Goal: Task Accomplishment & Management: Complete application form

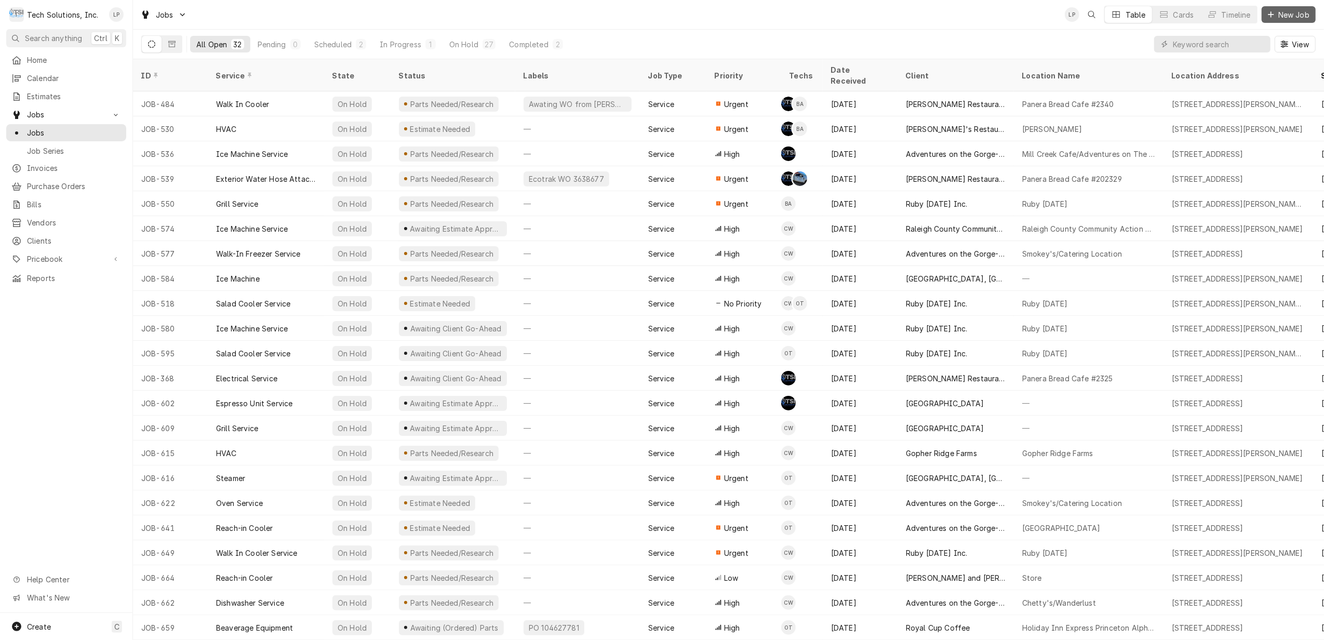
click at [1284, 17] on span "New Job" at bounding box center [1293, 14] width 35 height 11
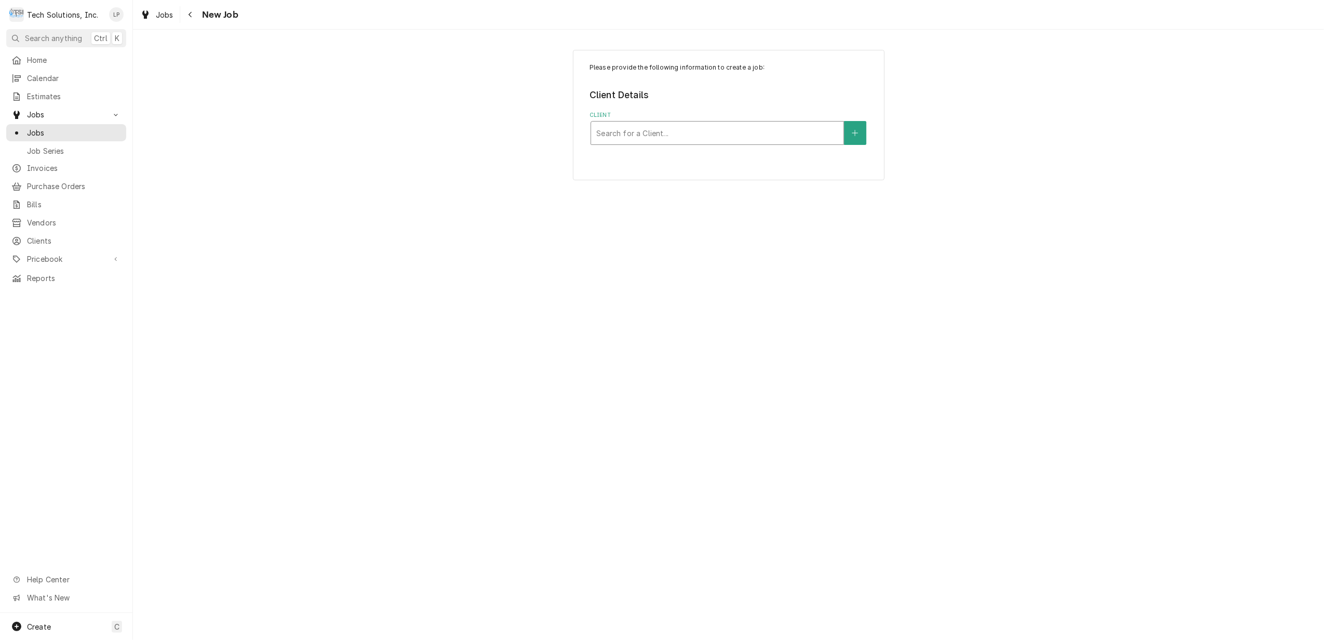
click at [685, 133] on div "Client" at bounding box center [717, 133] width 242 height 19
type input "c"
type input "flynn"
click at [670, 156] on strong "[PERSON_NAME] Restaurant Group" at bounding box center [664, 155] width 135 height 9
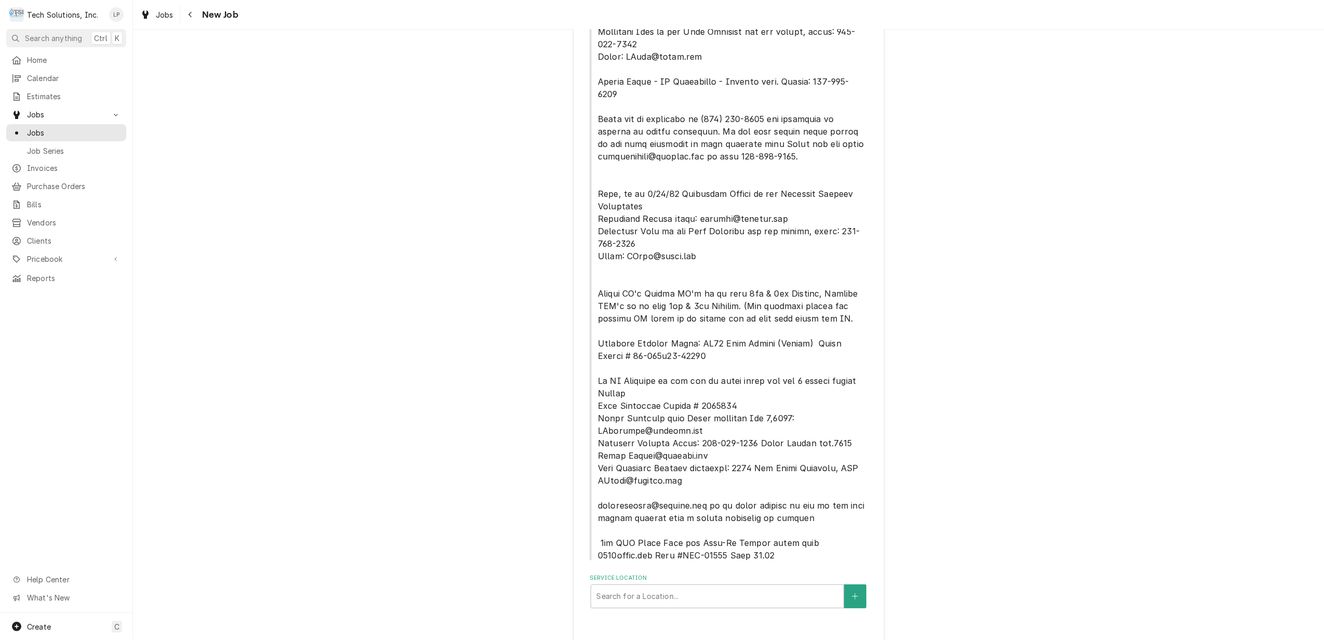
scroll to position [273, 0]
click at [725, 586] on div "Service Location" at bounding box center [717, 595] width 242 height 19
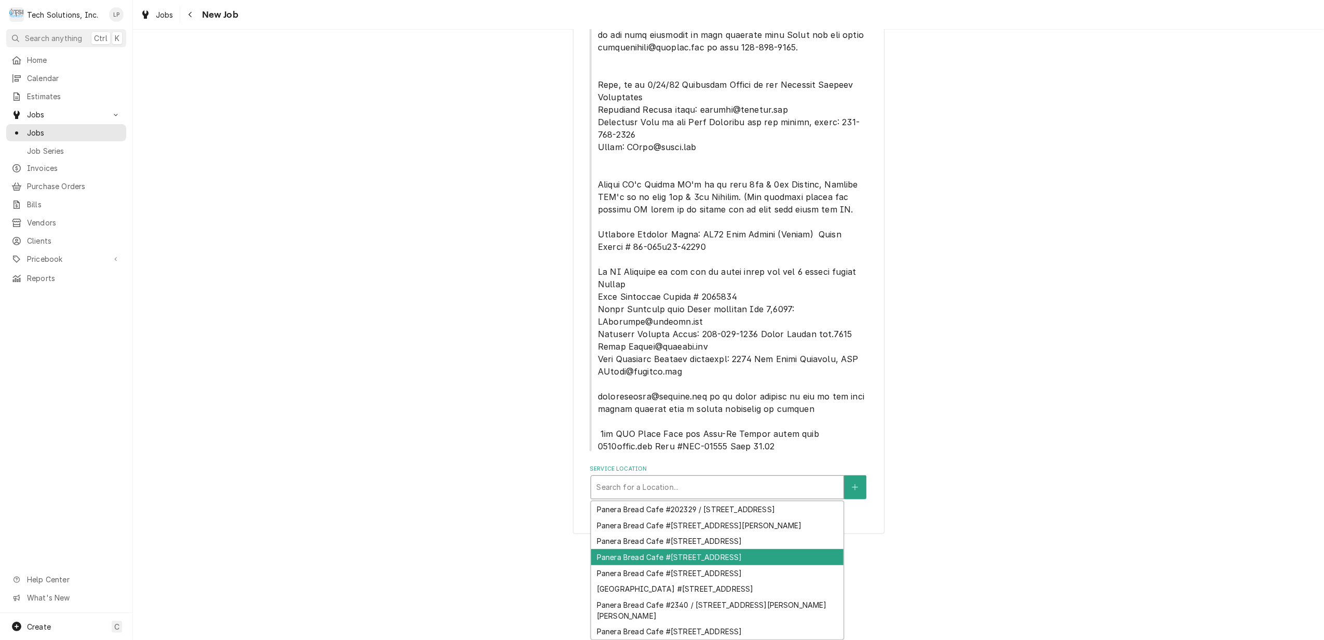
scroll to position [48, 0]
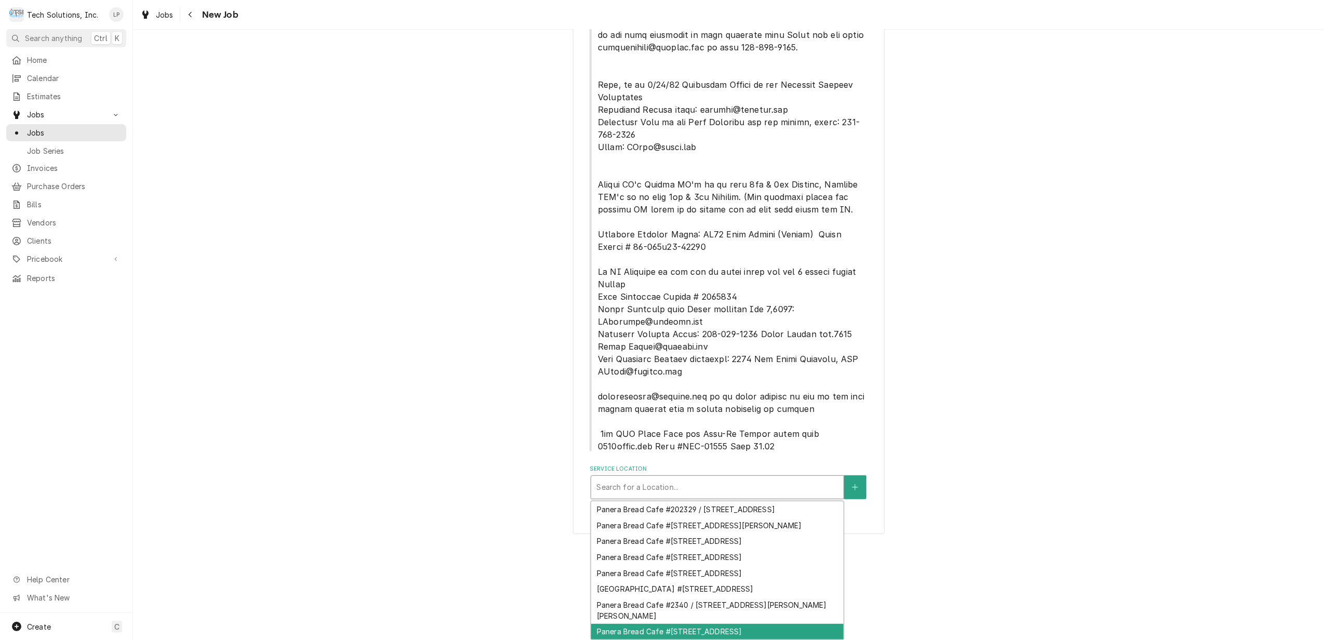
click at [739, 624] on div "Panera Bread Cafe #2344 / 65 Liberty Square, Hurricane, WV 25526" at bounding box center [717, 632] width 252 height 16
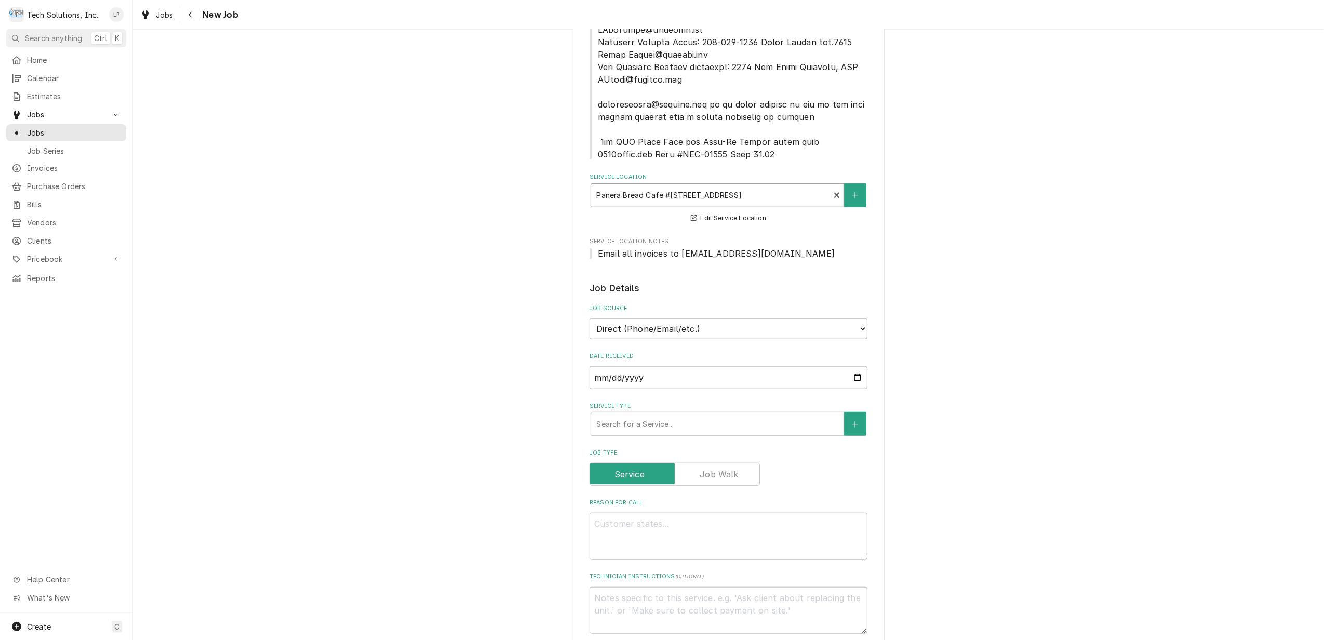
scroll to position [689, 0]
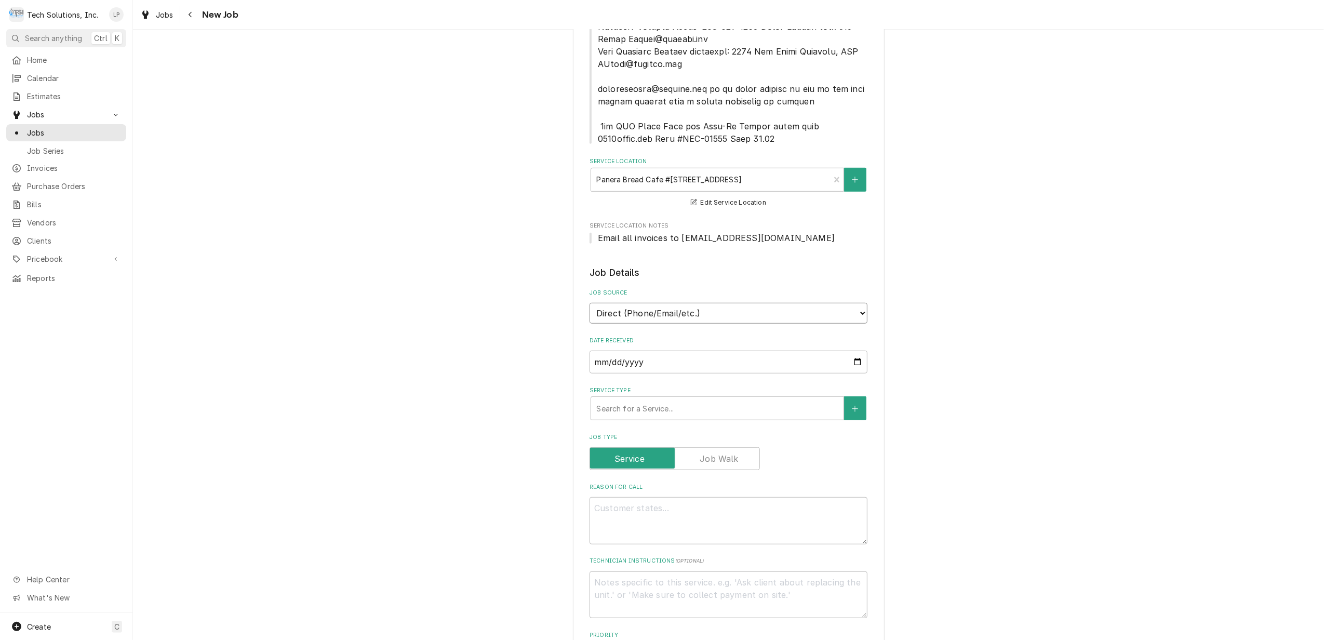
click at [847, 303] on select "Direct (Phone/Email/etc.) Service Channel Other" at bounding box center [728, 313] width 278 height 21
click at [589, 303] on select "Direct (Phone/Email/etc.) Service Channel Other" at bounding box center [728, 313] width 278 height 21
click at [777, 399] on div "Service Type" at bounding box center [717, 408] width 242 height 19
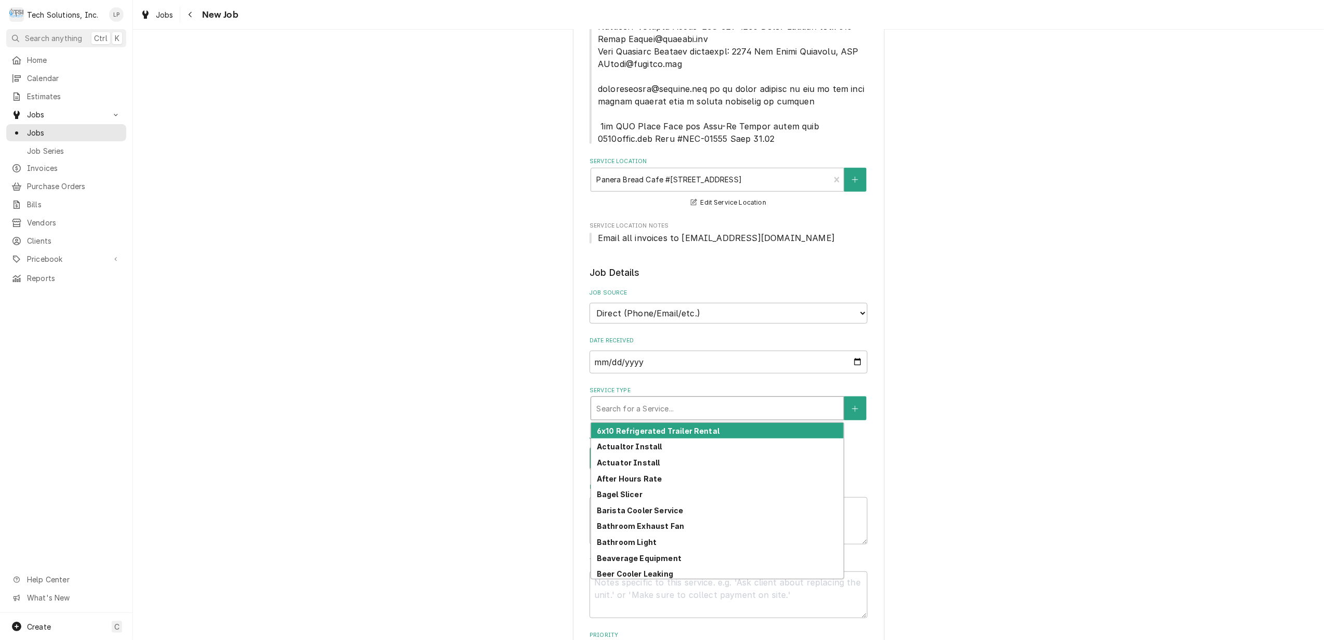
type textarea "x"
type input "r"
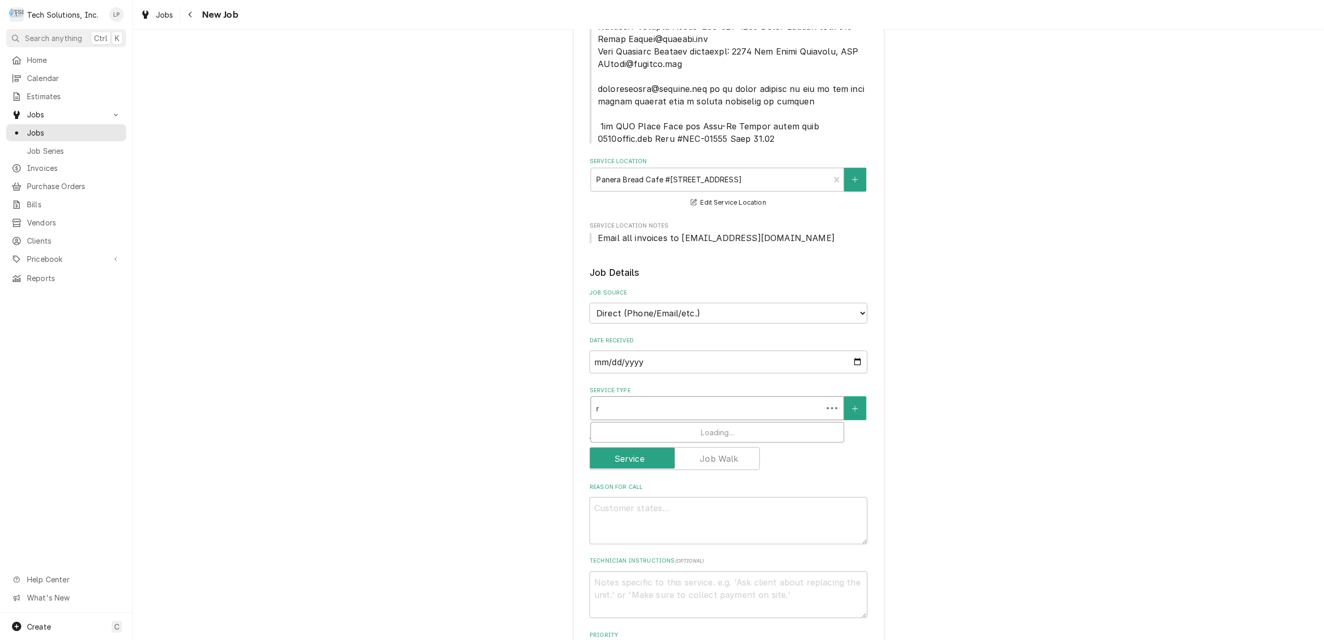
type textarea "x"
type input "re"
type textarea "x"
type input "ref"
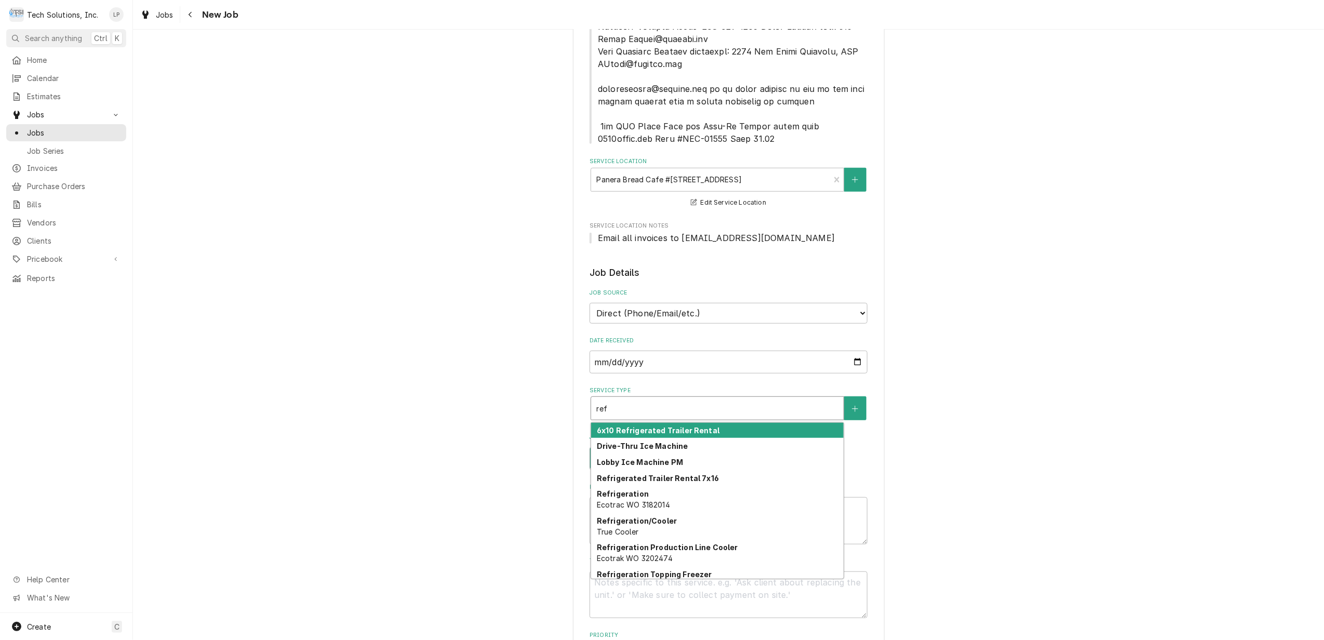
scroll to position [0, 0]
type textarea "x"
type input "re"
type textarea "x"
type input "r"
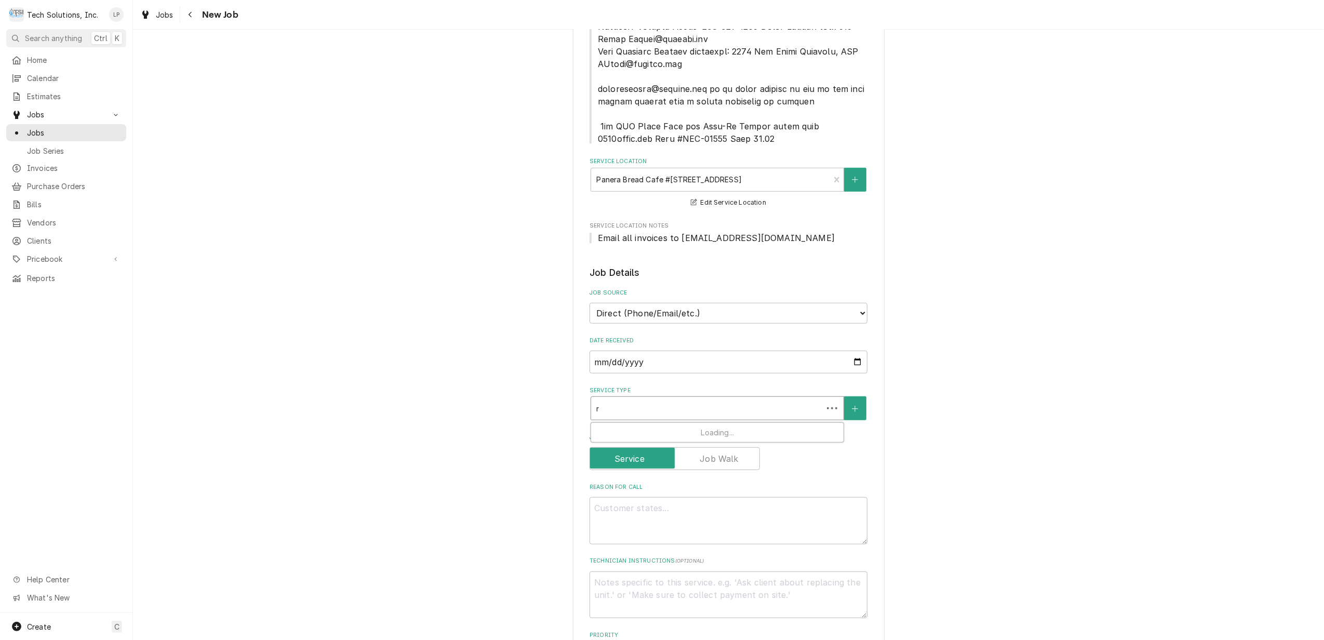
type textarea "x"
click at [849, 399] on button "Service Type" at bounding box center [855, 408] width 22 height 24
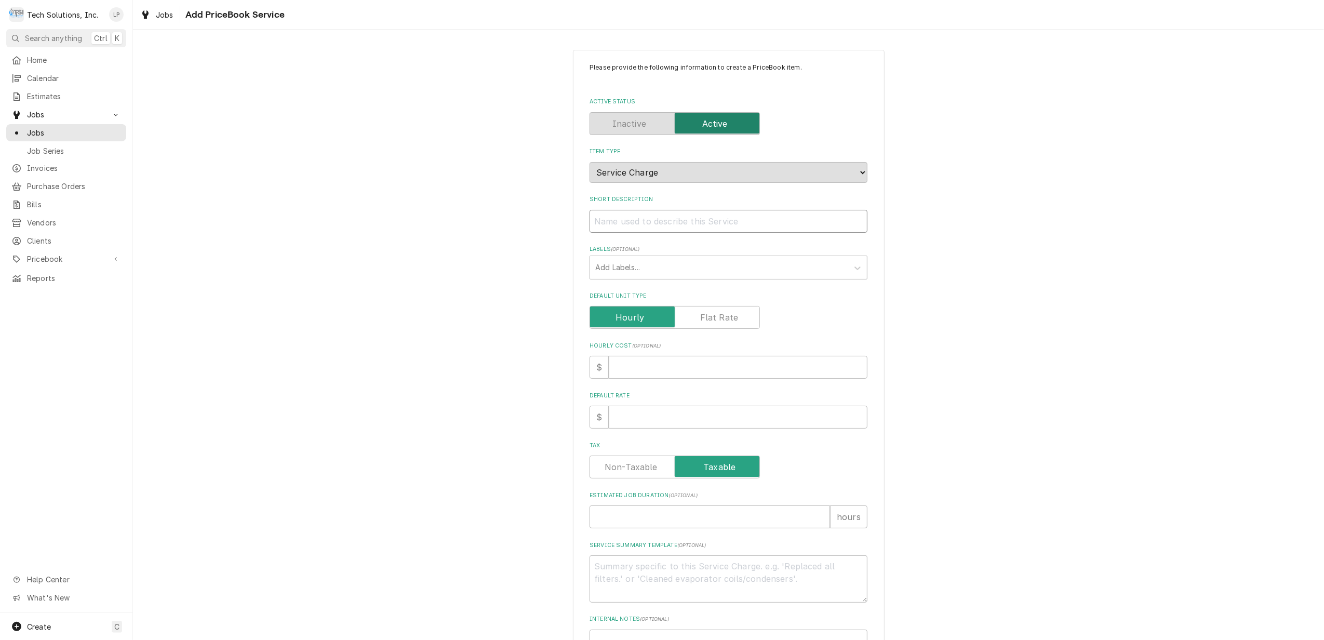
click at [636, 218] on input "Short Description" at bounding box center [728, 221] width 278 height 23
type textarea "x"
type input "R"
type textarea "x"
type input "Re"
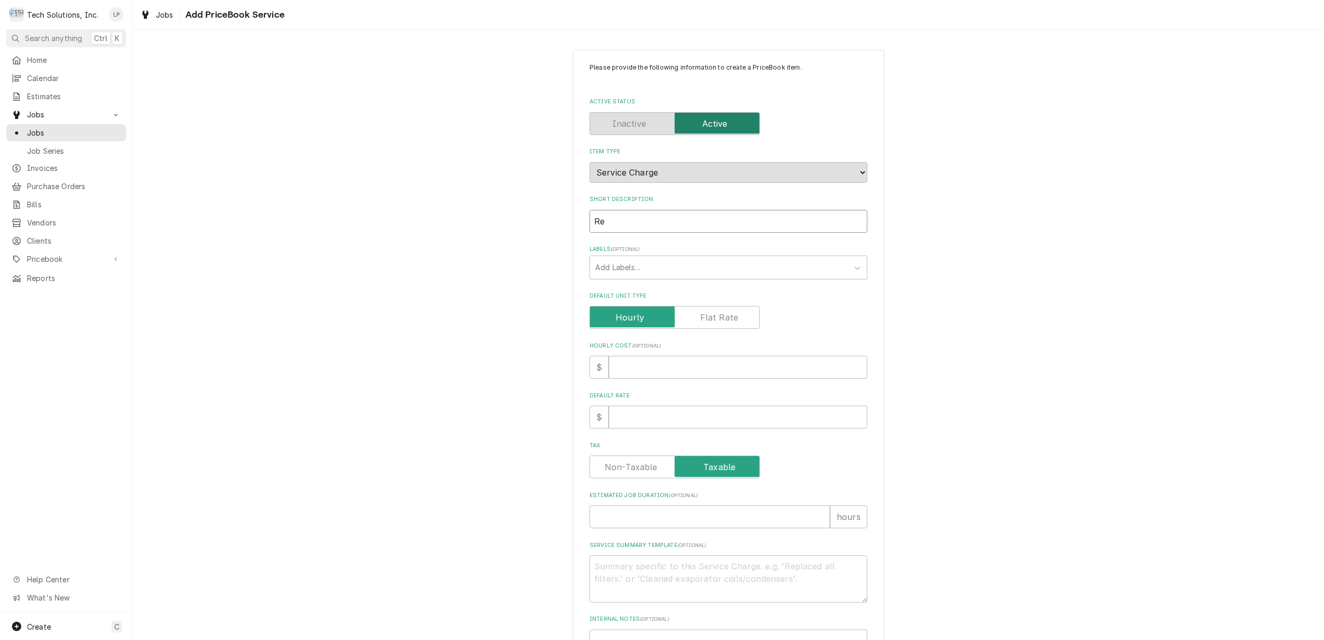
type textarea "x"
type input "Ref"
type textarea "x"
type input "Refr"
type textarea "x"
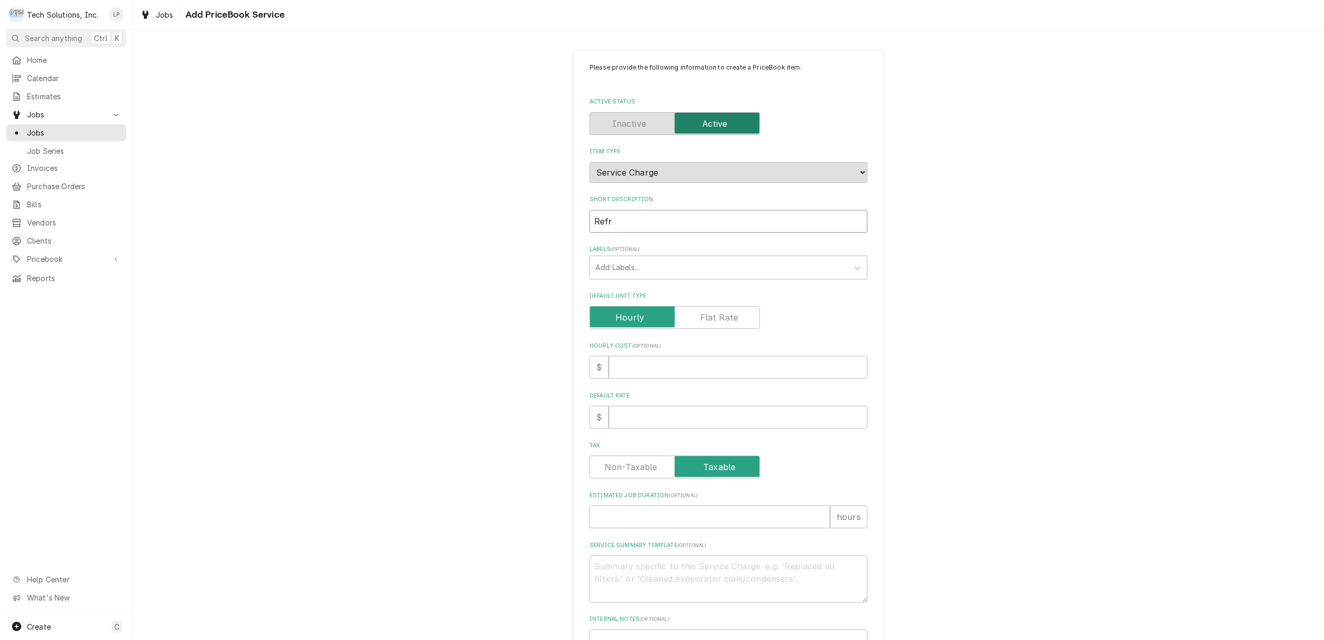
type input "Refri"
type textarea "x"
type input "Refrig"
type textarea "x"
type input "Refrige"
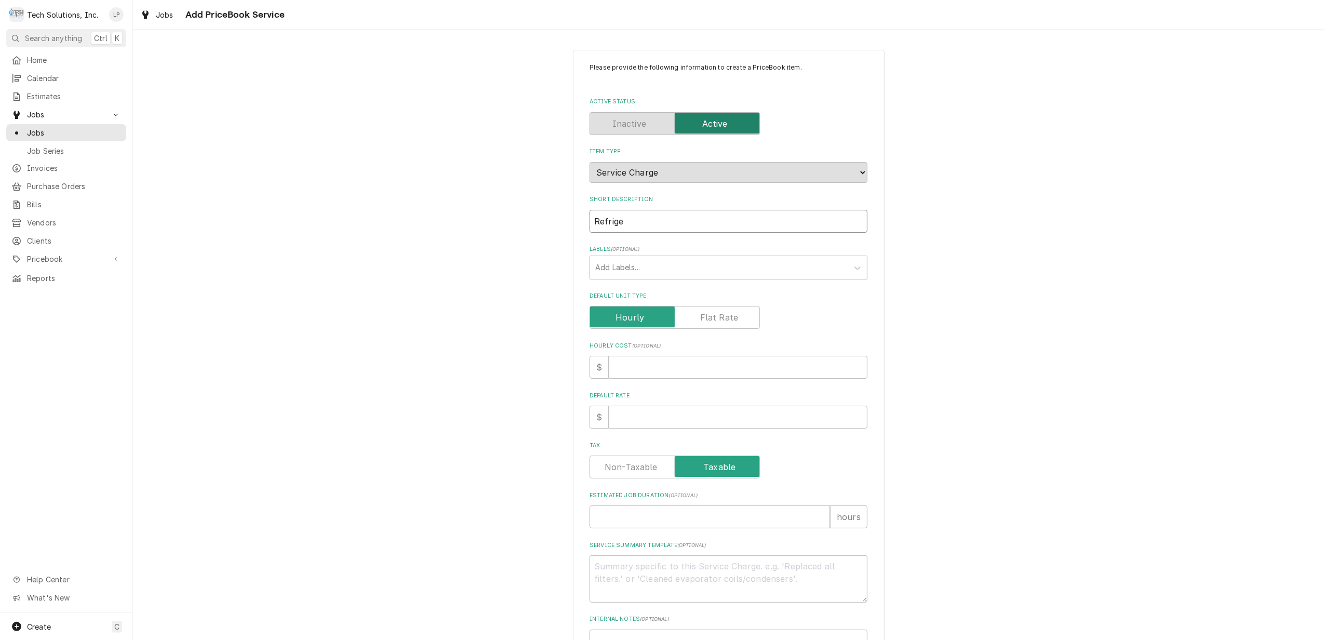
type textarea "x"
type input "Refriger"
type textarea "x"
type input "Refrigera"
type textarea "x"
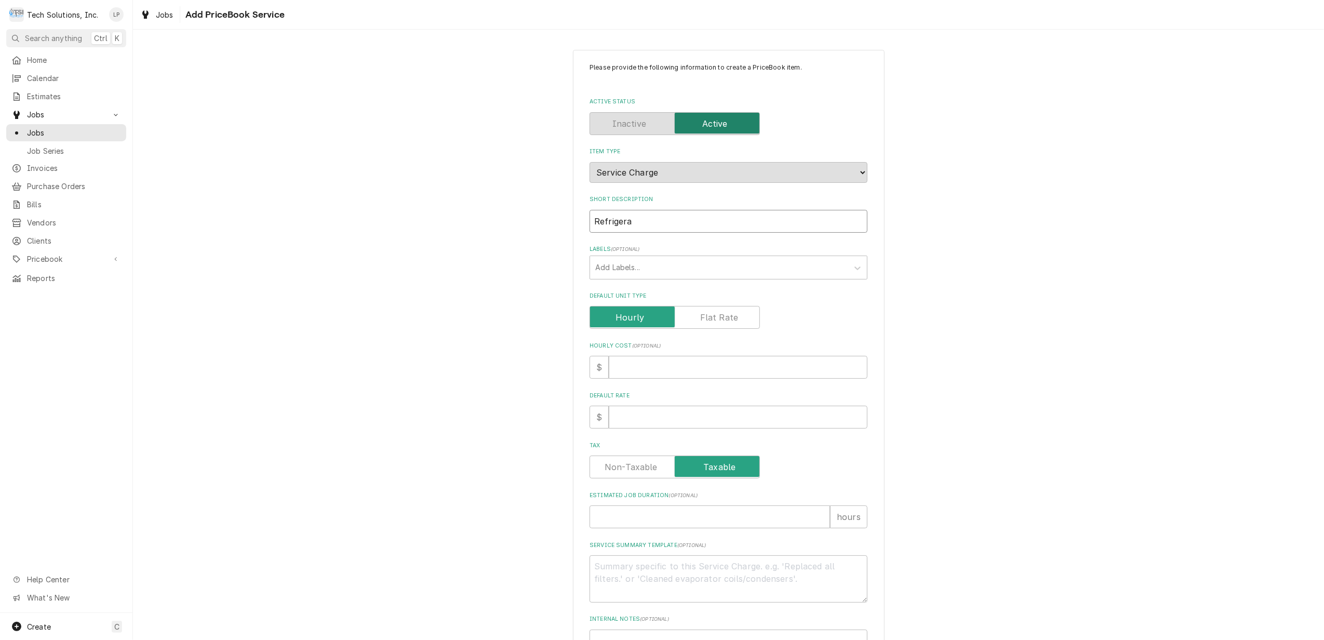
type input "Refrigerat"
type textarea "x"
type input "Refrigerati"
type textarea "x"
type input "Refrigeratio"
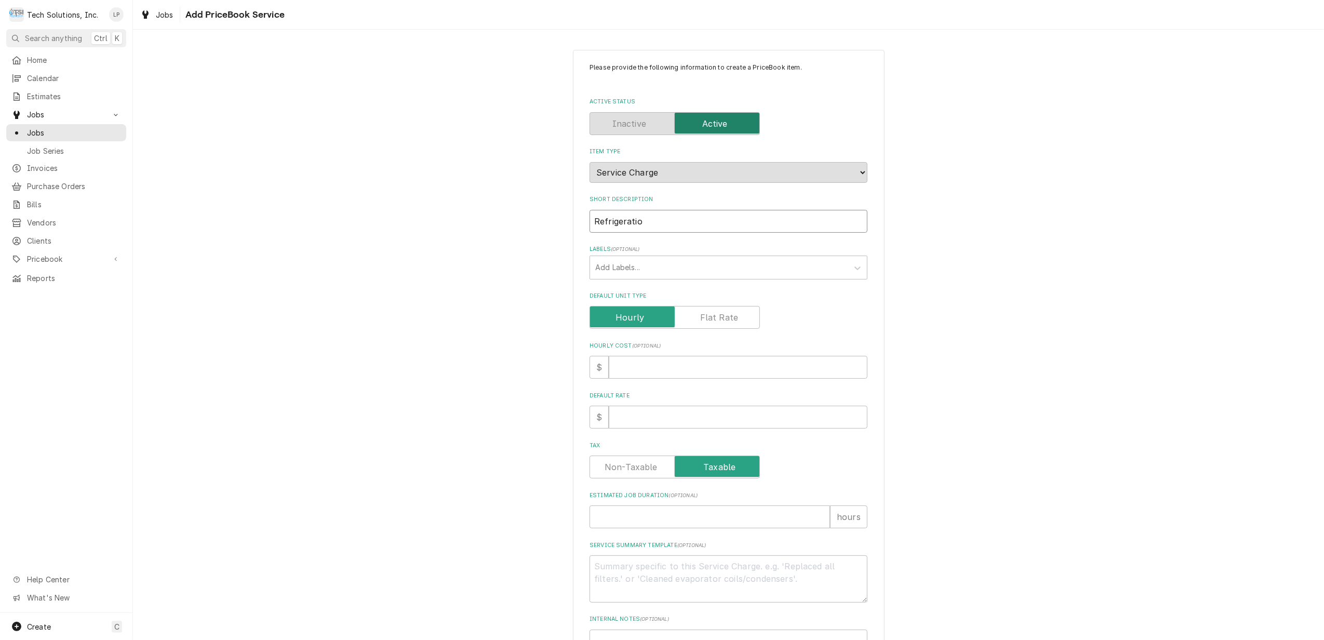
type textarea "x"
type input "Refrigeration"
type textarea "x"
type input "Refrigeration"
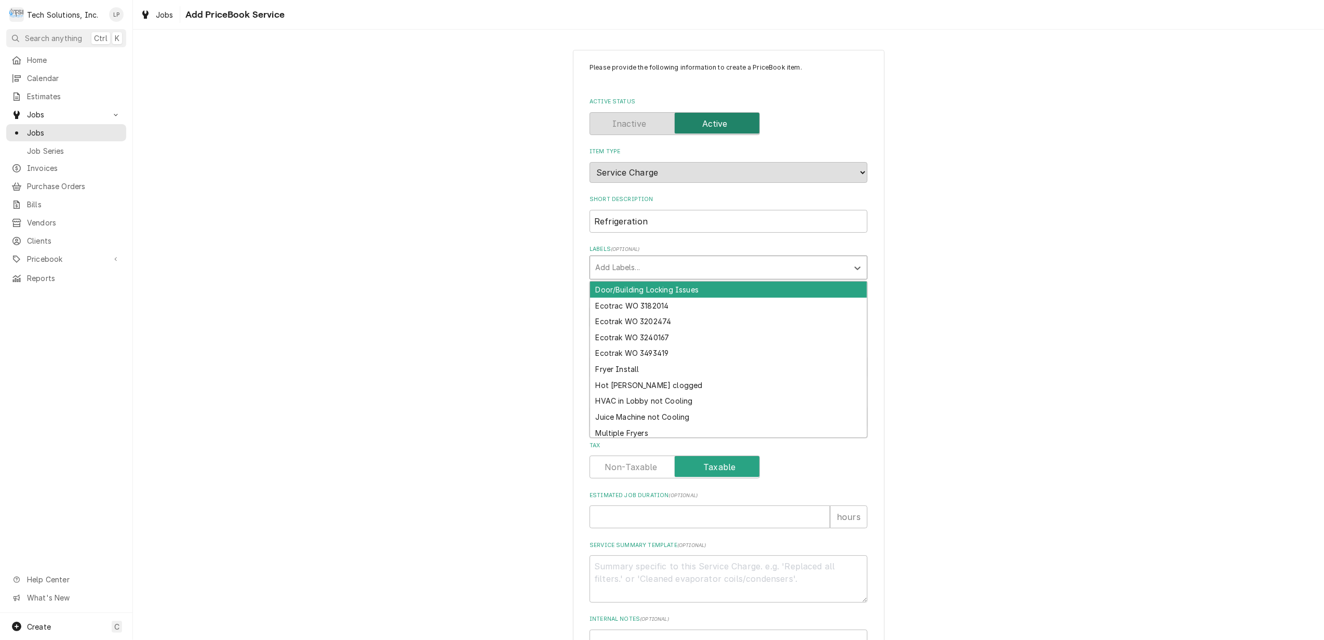
click at [815, 266] on div "Labels" at bounding box center [719, 267] width 248 height 19
type input "E"
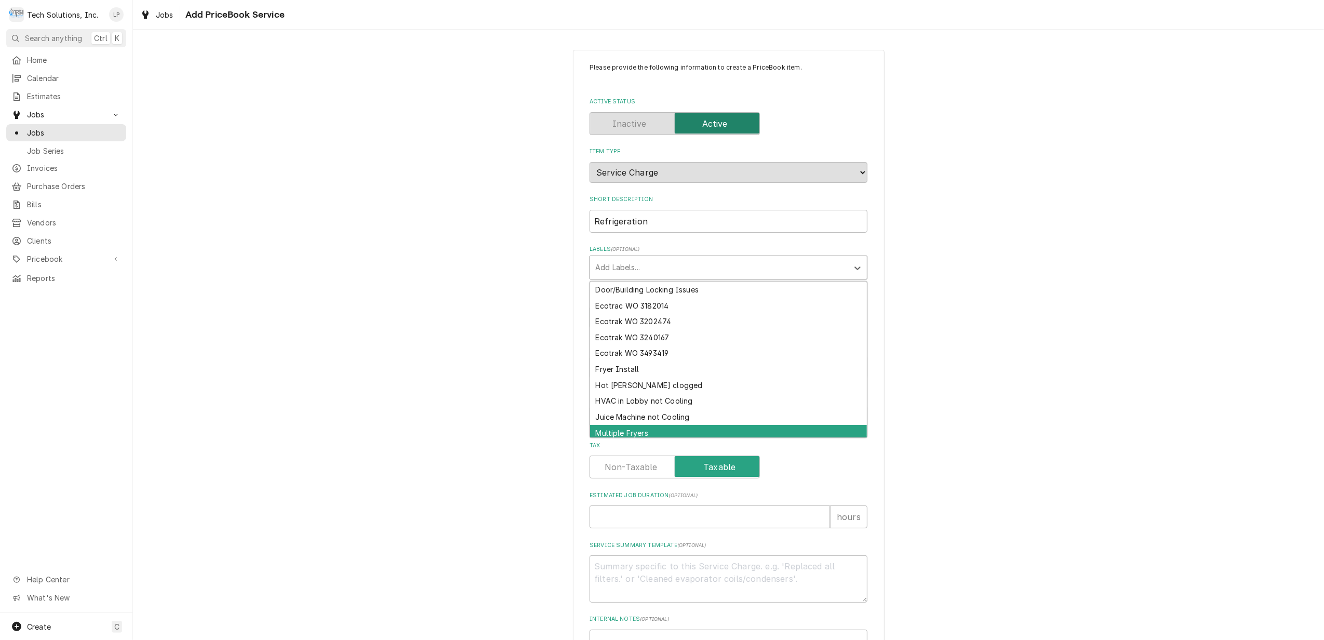
click at [831, 462] on div "Tax" at bounding box center [728, 466] width 278 height 23
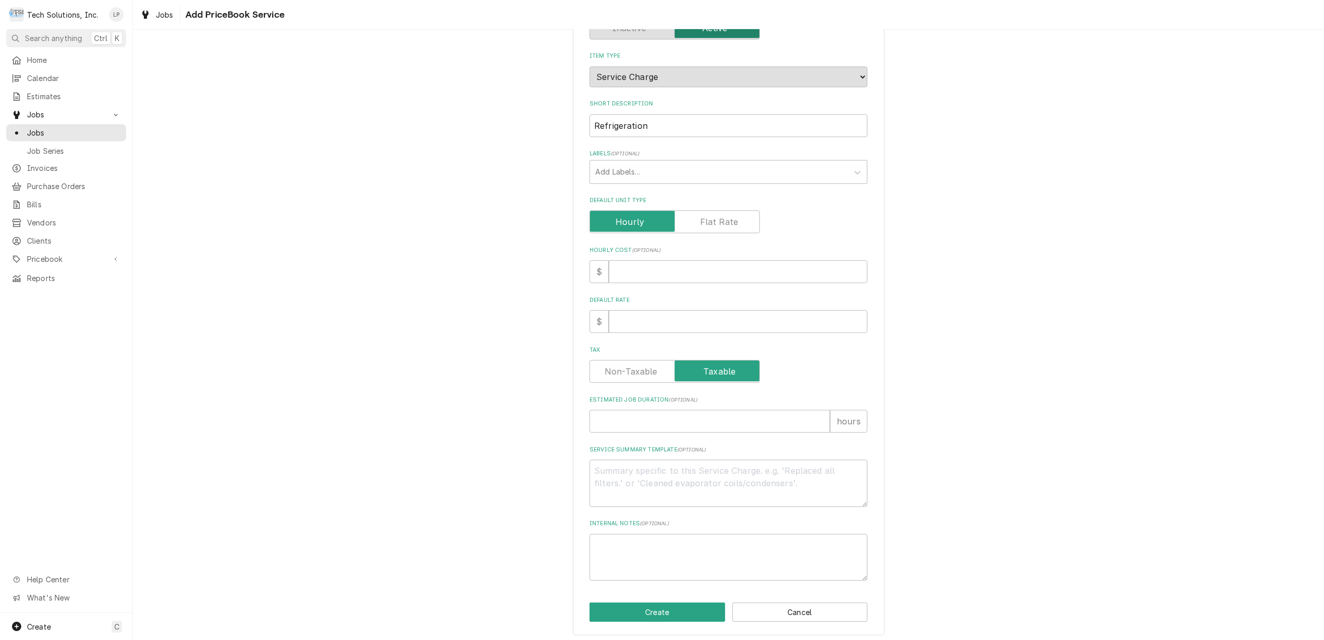
scroll to position [100, 0]
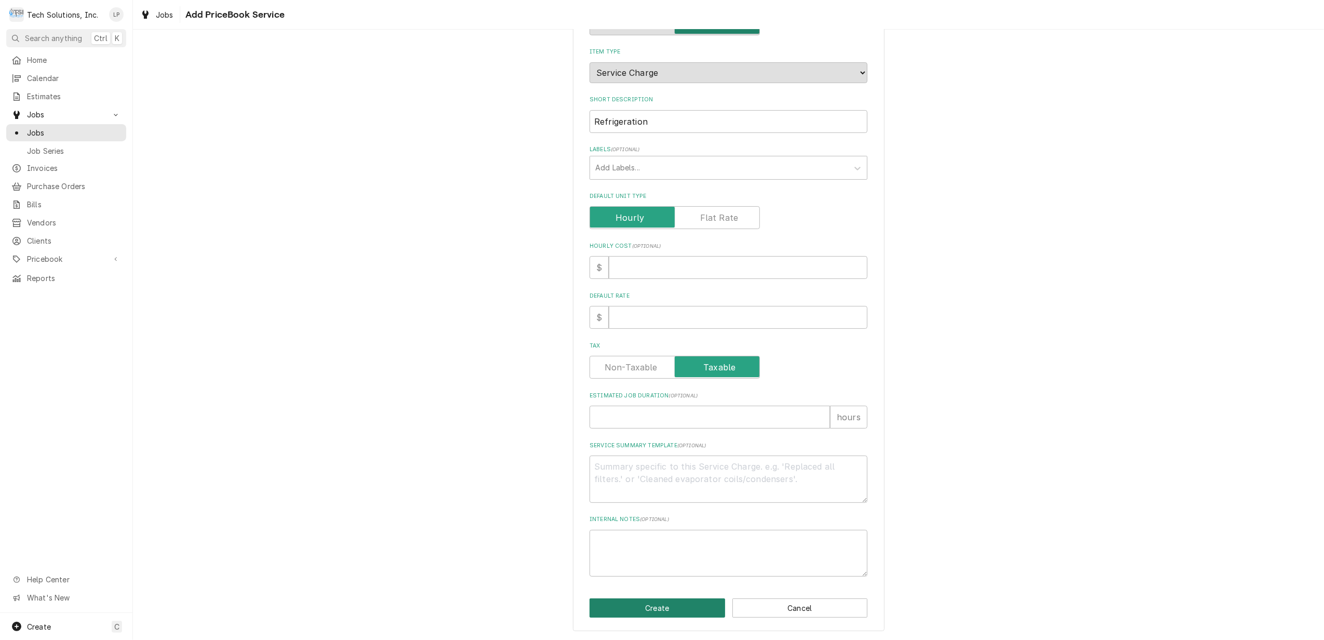
click at [672, 610] on button "Create" at bounding box center [657, 607] width 136 height 19
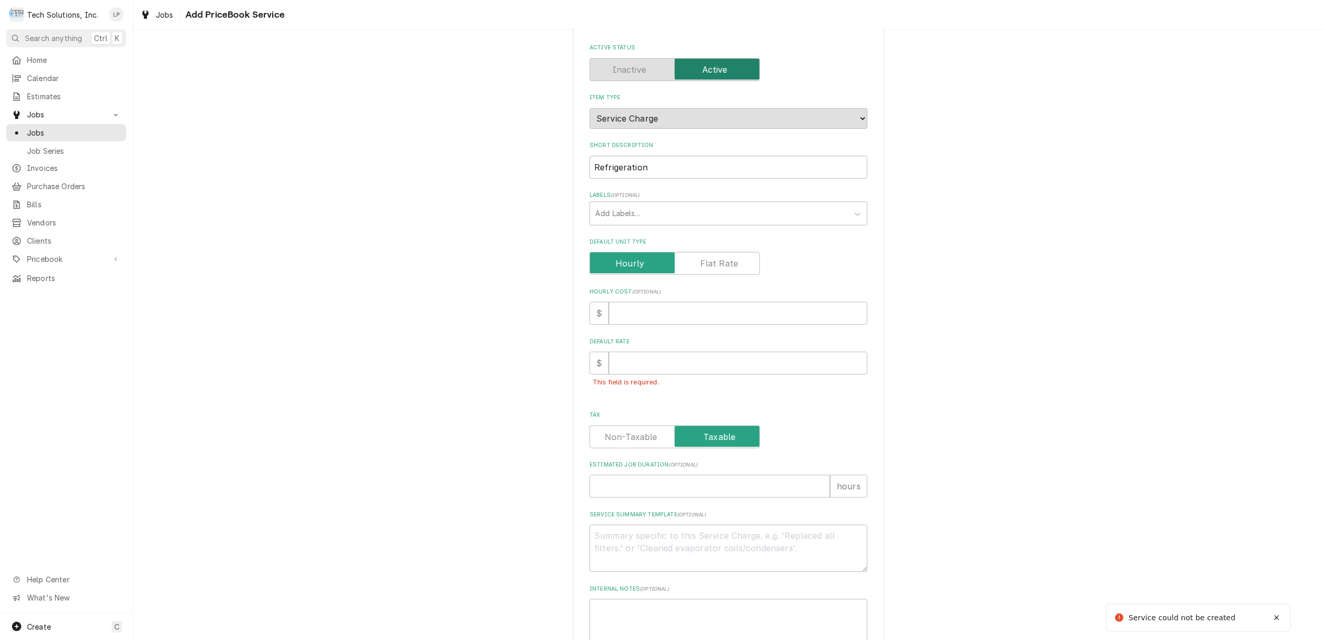
scroll to position [0, 0]
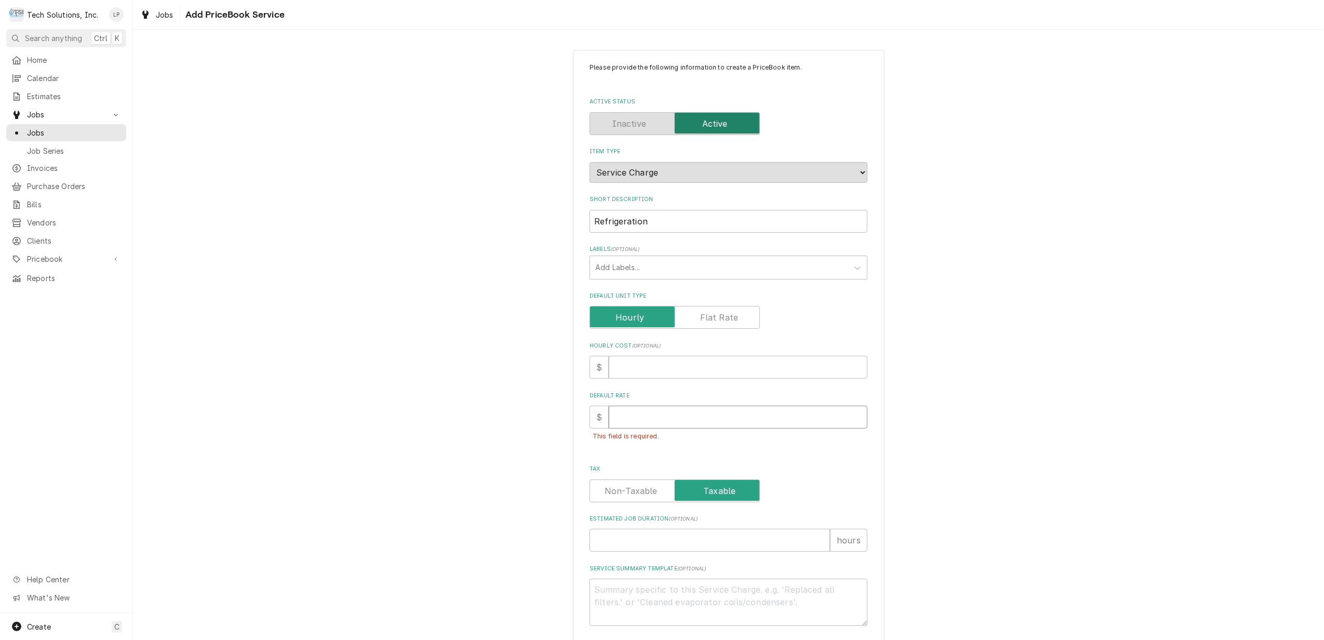
click at [782, 420] on input "Default Rate" at bounding box center [738, 417] width 259 height 23
type textarea "x"
type input "9"
type textarea "x"
type input "90"
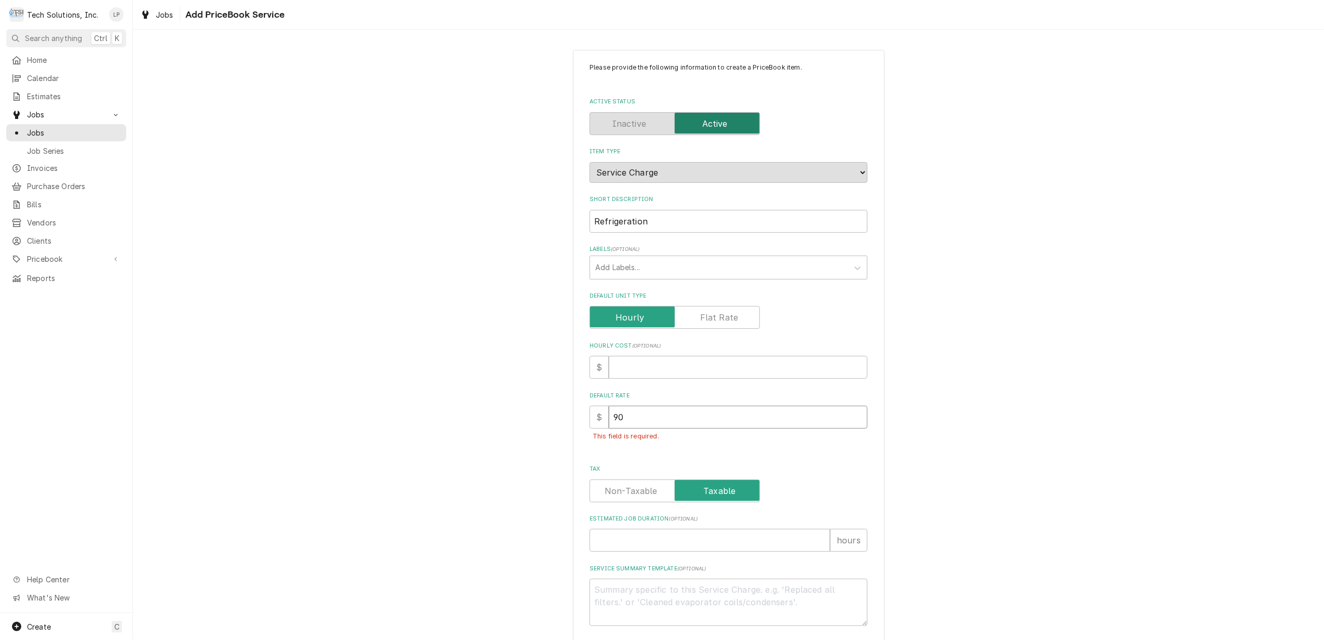
type textarea "x"
type input "90.0"
type textarea "x"
type input "90.00"
type textarea "x"
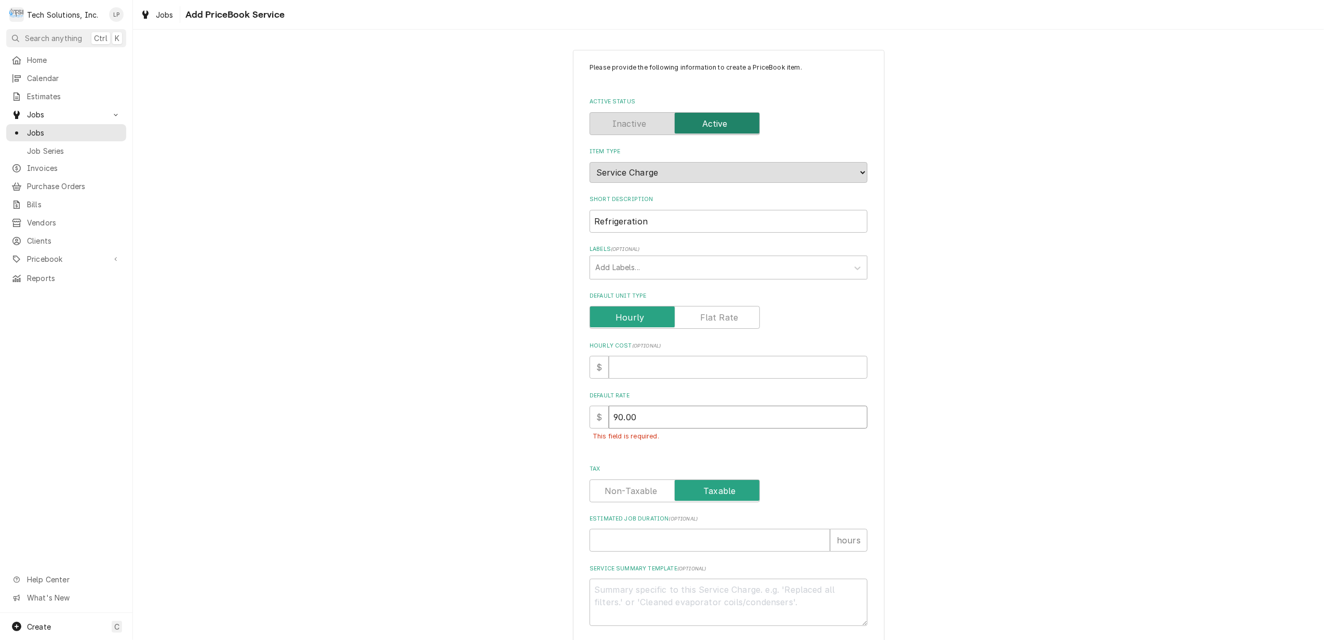
type input "90.00"
click at [795, 453] on div "Please provide the following information to create a PriceBook item. Active Sta…" at bounding box center [728, 381] width 278 height 637
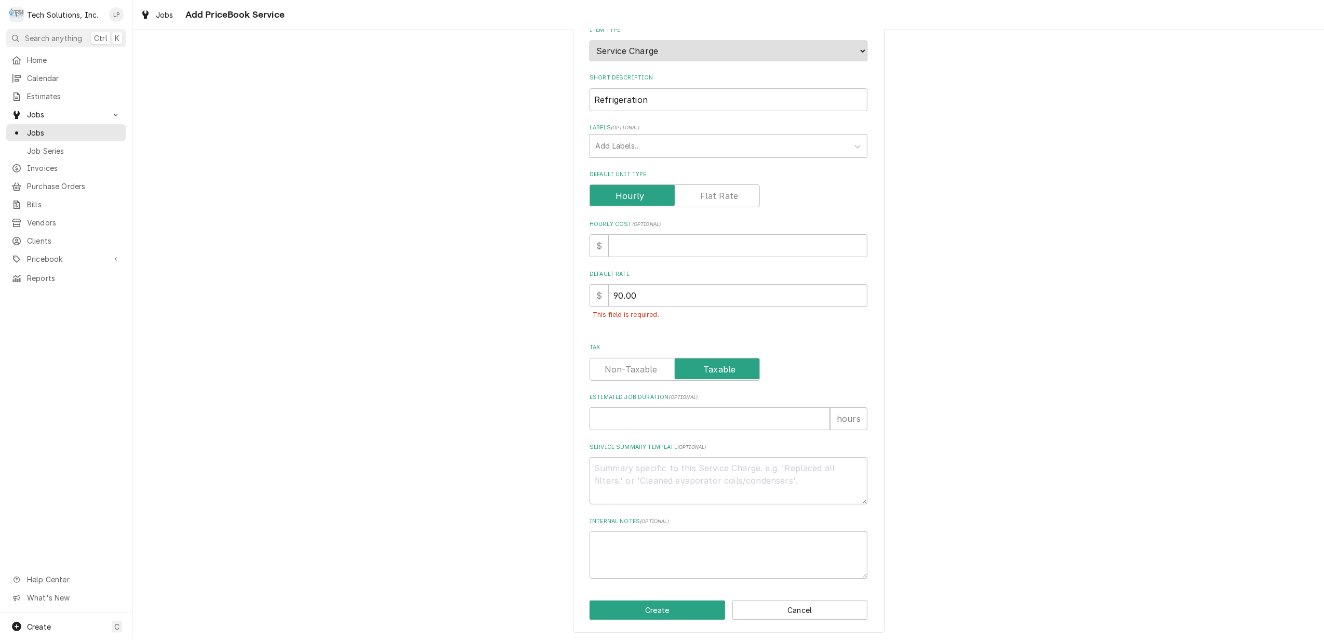
scroll to position [124, 0]
click at [665, 605] on button "Create" at bounding box center [657, 607] width 136 height 19
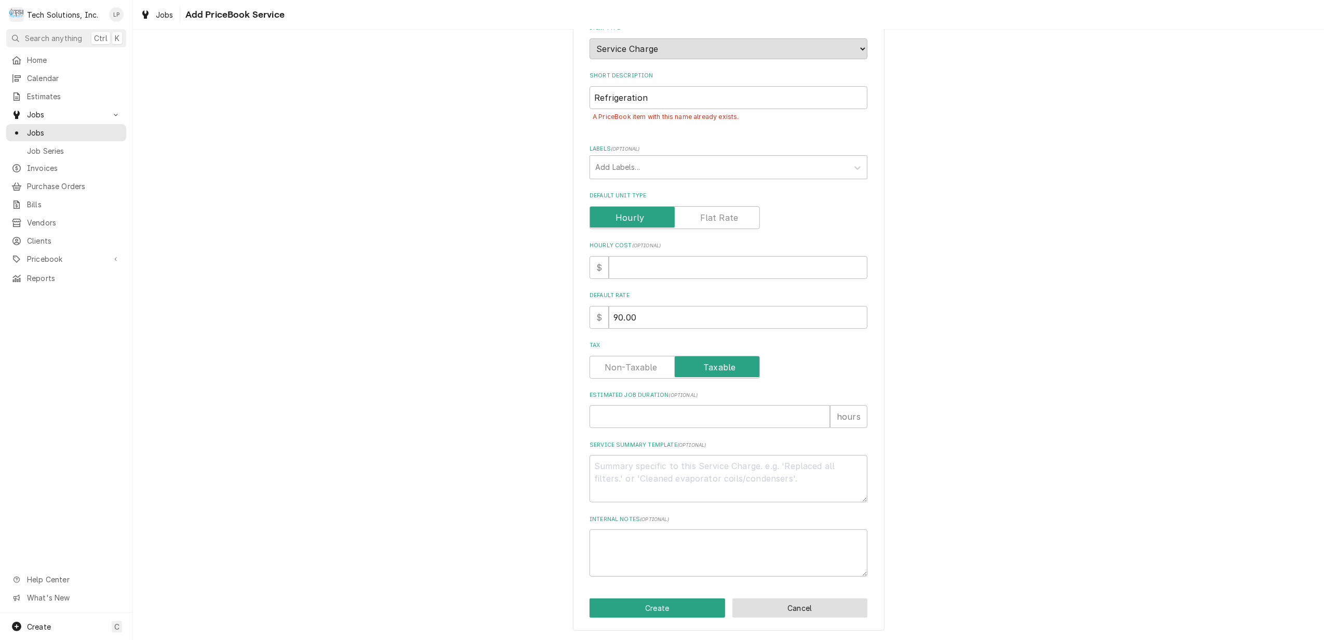
click at [813, 605] on button "Cancel" at bounding box center [800, 607] width 136 height 19
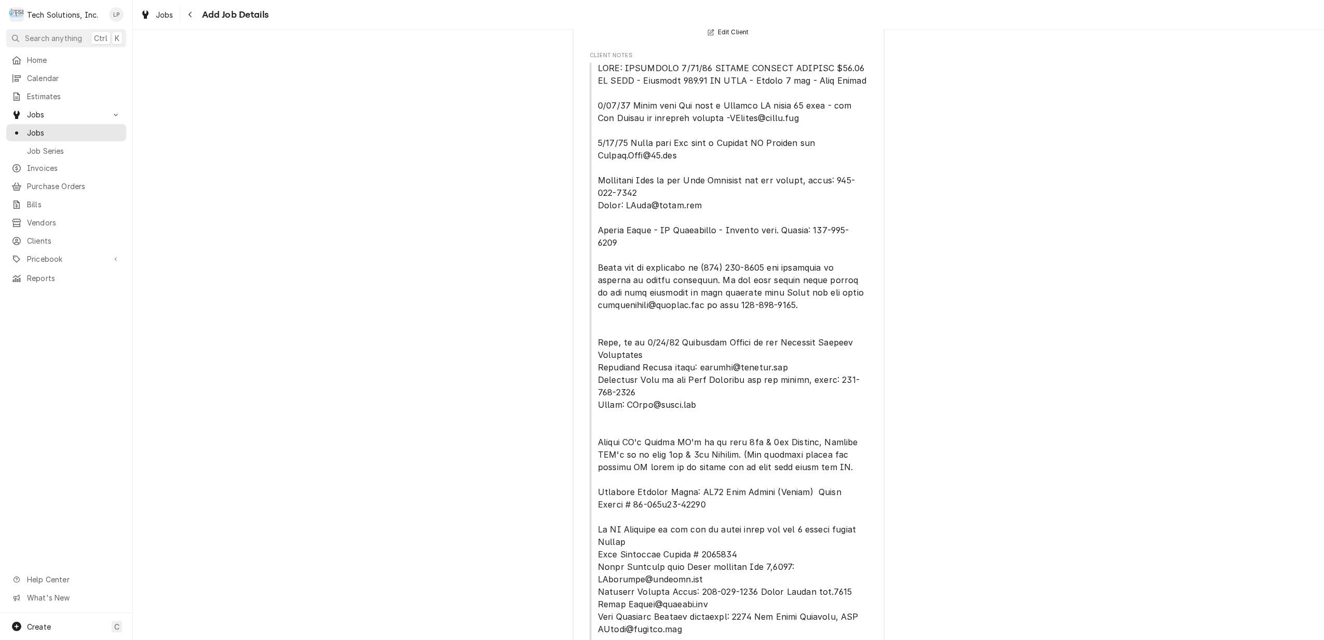
scroll to position [689, 0]
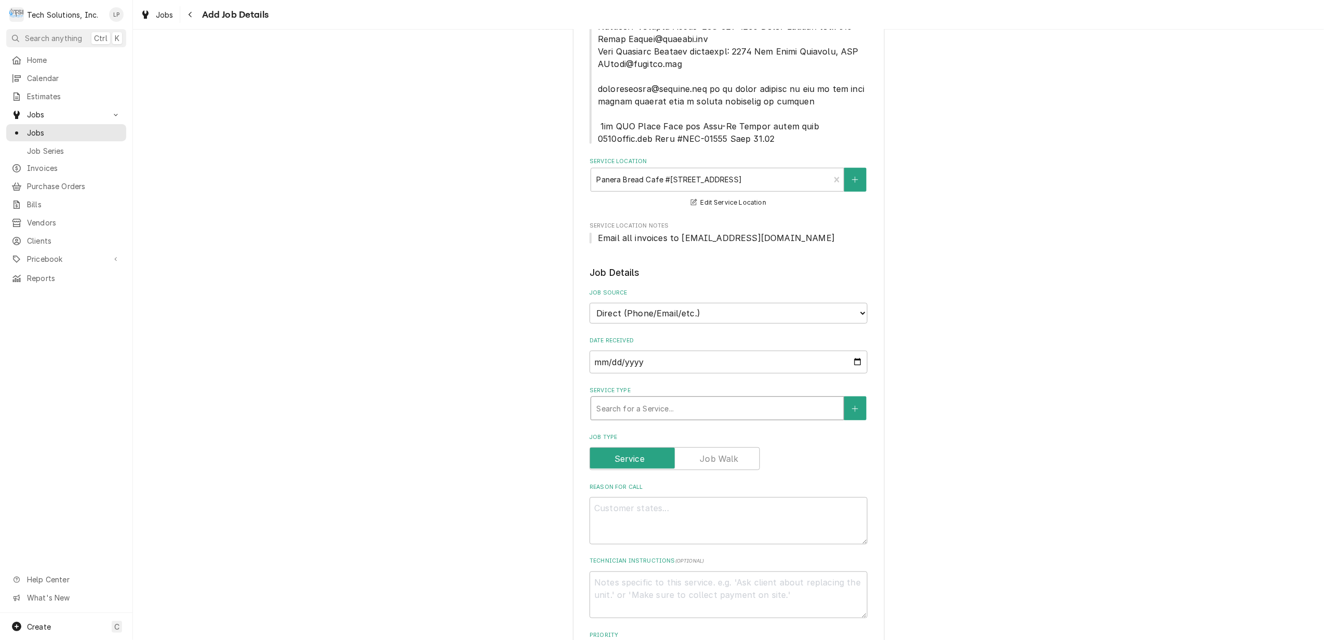
click at [802, 399] on div "Service Type" at bounding box center [717, 408] width 242 height 19
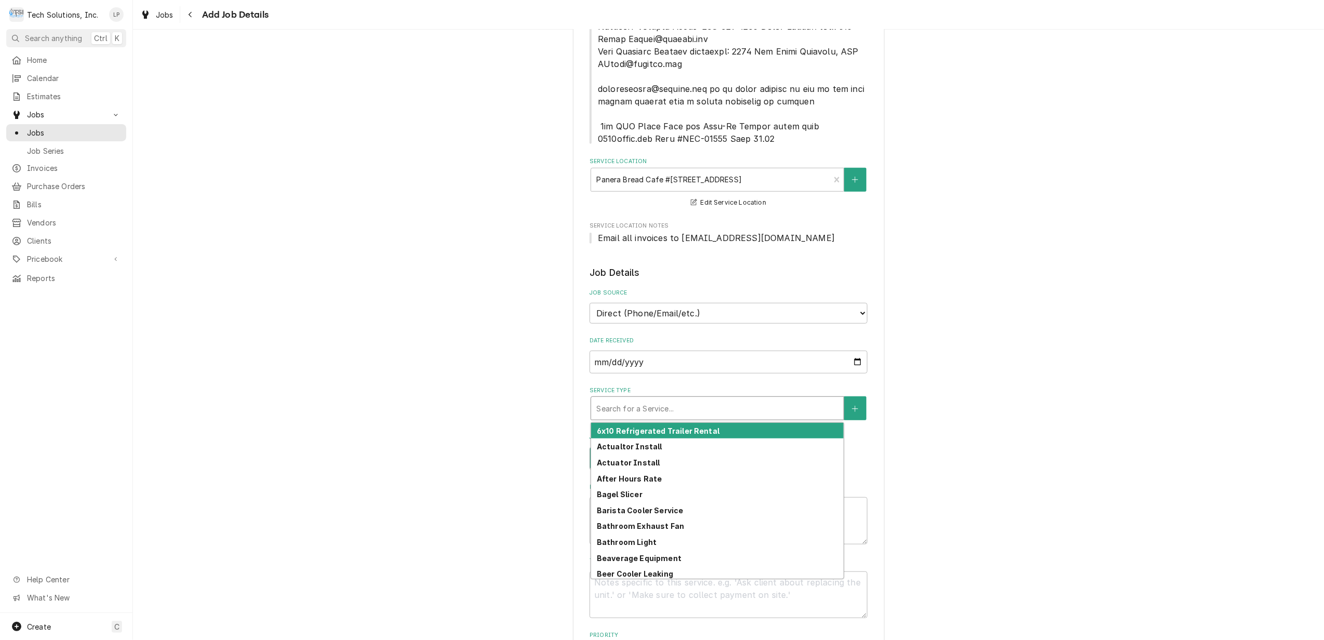
type textarea "x"
type input "R"
type textarea "x"
type input "Re"
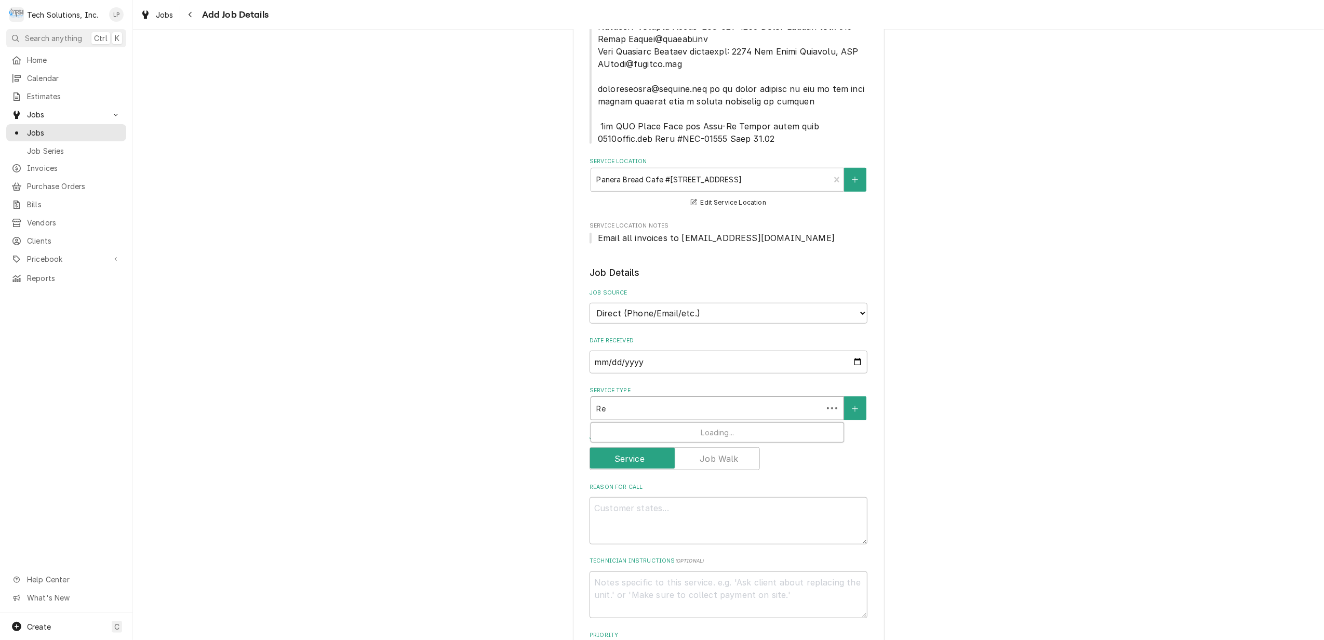
type textarea "x"
type input "Ref"
type textarea "x"
type input "Refr"
type textarea "x"
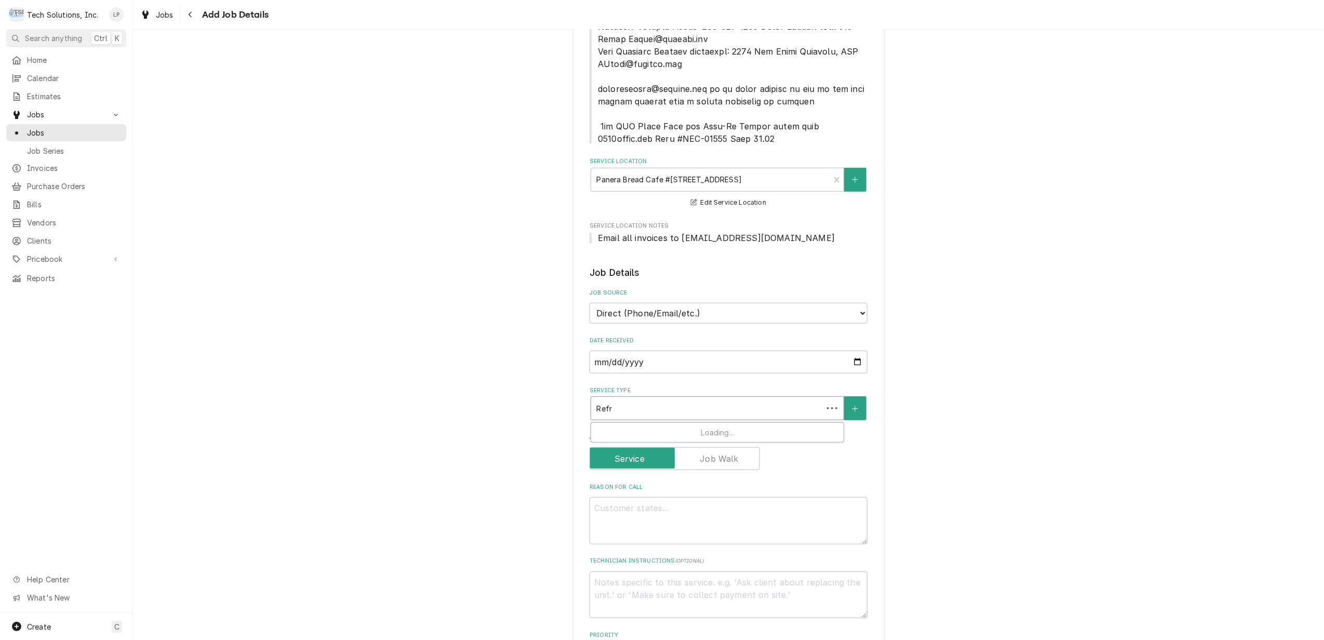
type input "Refri"
type textarea "x"
type input "Refrig"
type textarea "x"
type input "Refrige"
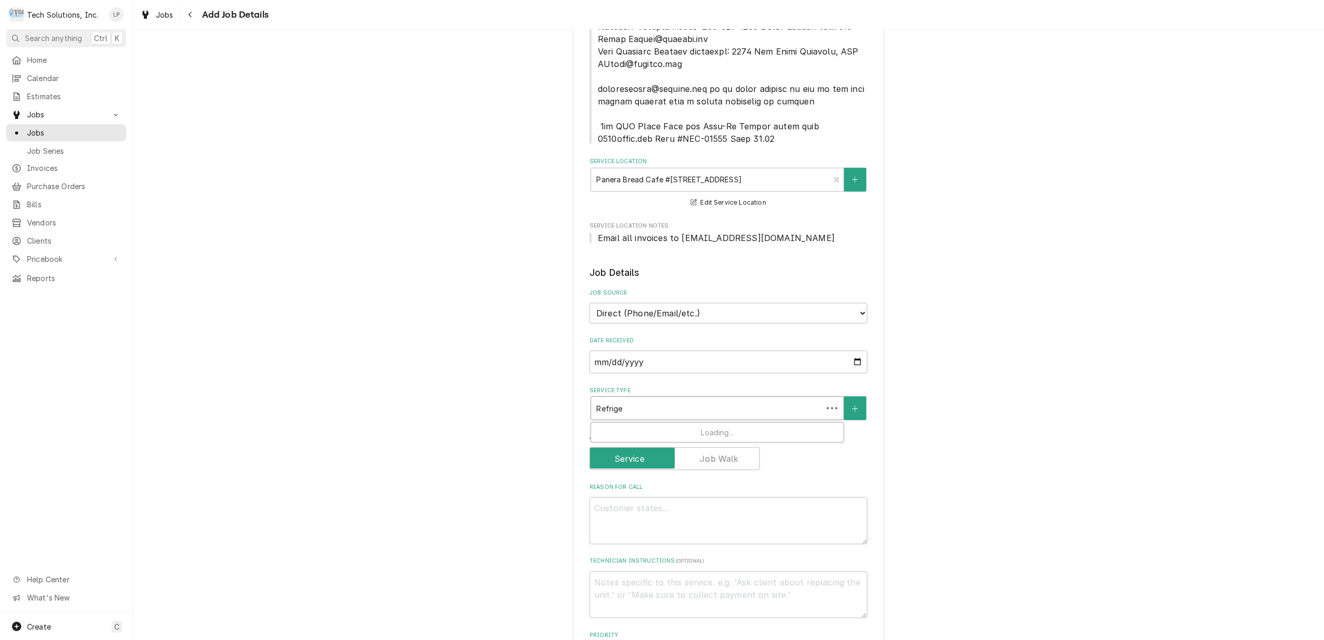
type textarea "x"
type input "Refriger"
type textarea "x"
type input "Refrigera"
type textarea "x"
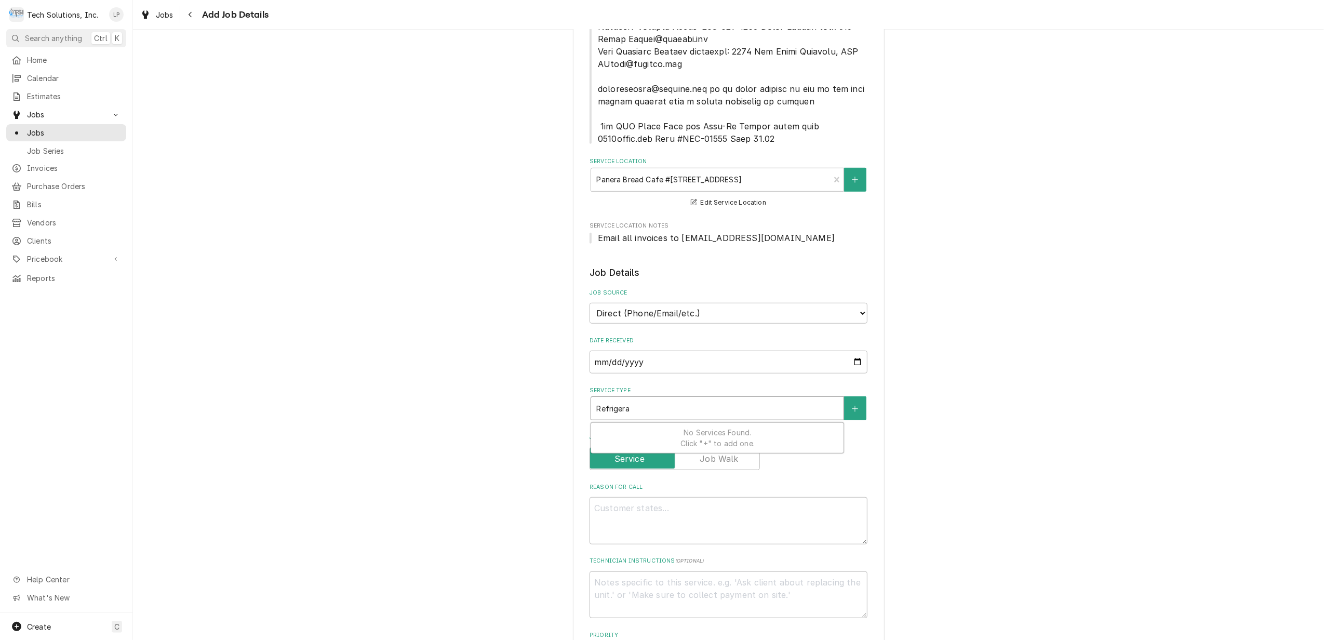
type input "Refrigerat"
type textarea "x"
type input "Refrigerati"
type textarea "x"
type input "Refrigeratio"
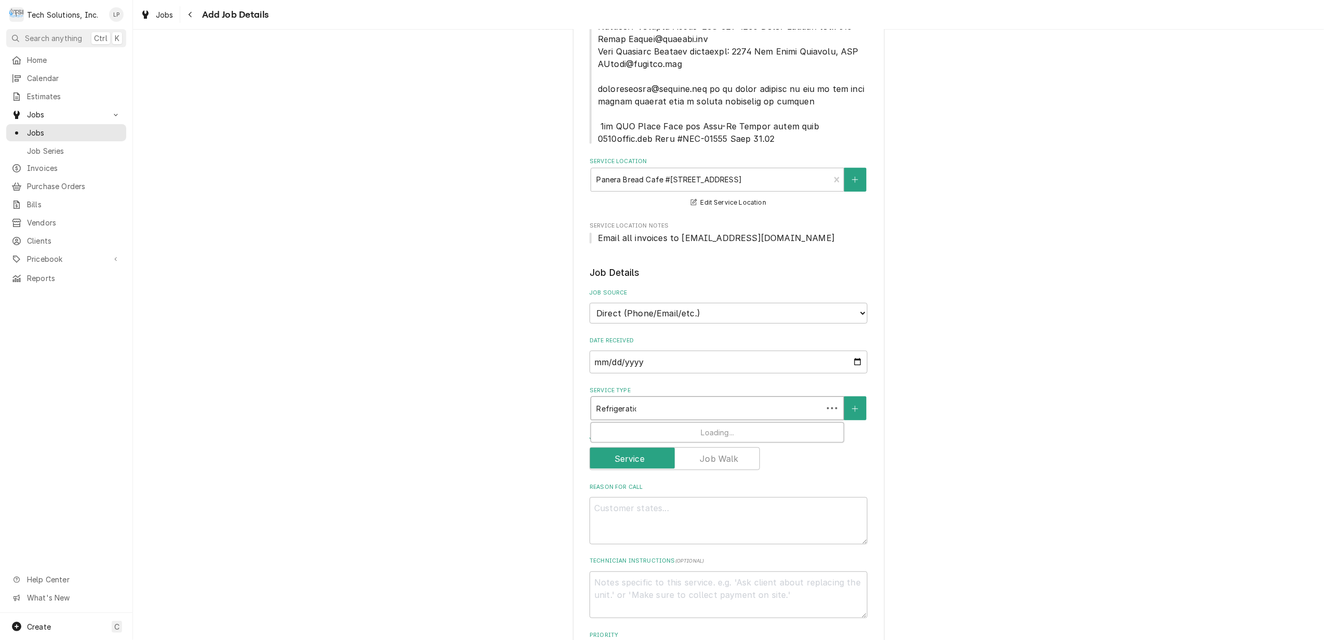
type textarea "x"
type input "Refrigeration"
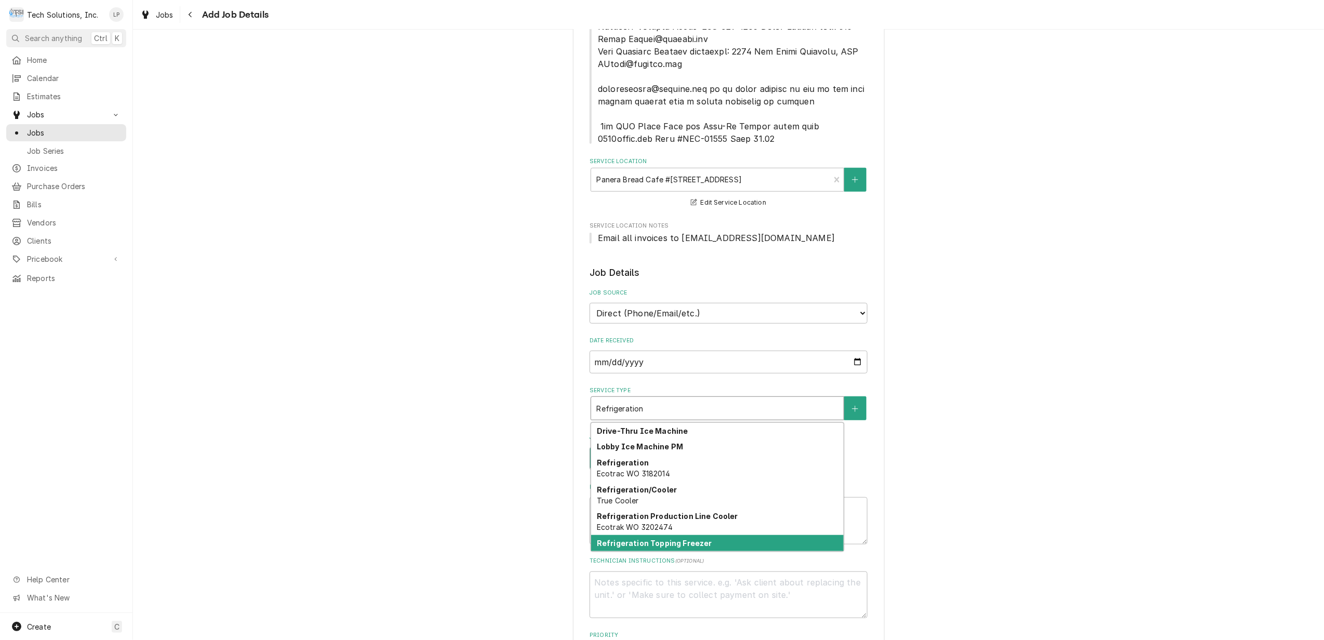
type textarea "x"
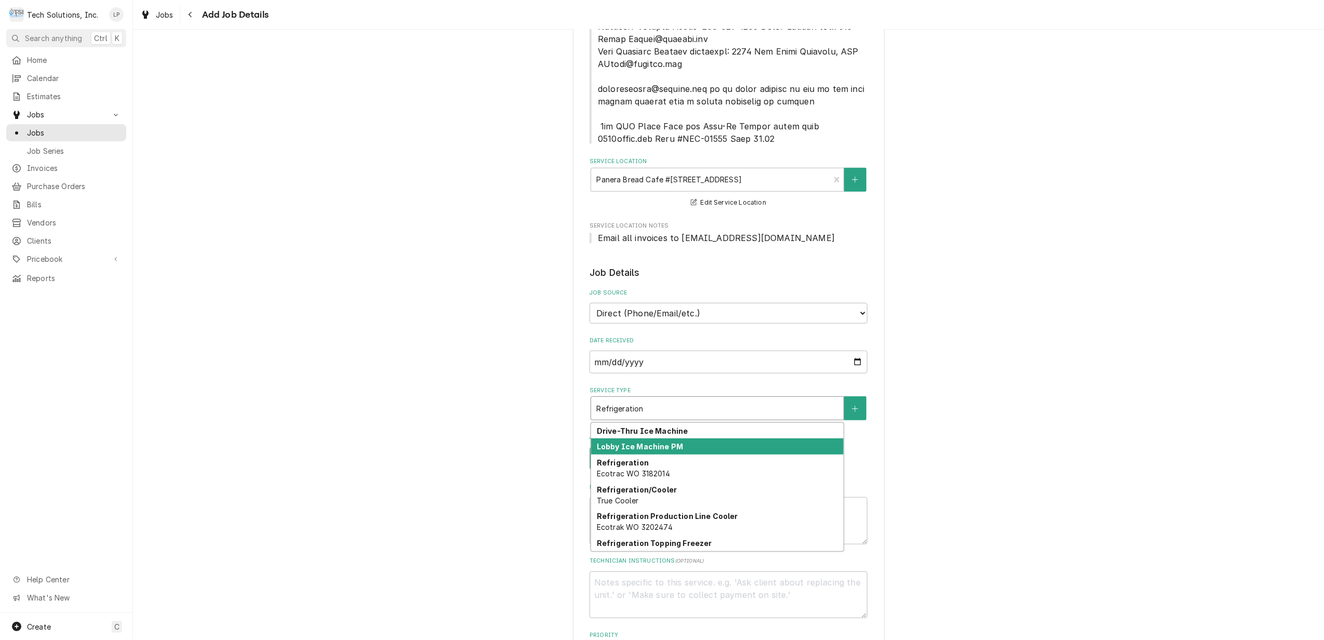
type input "Refrigeration"
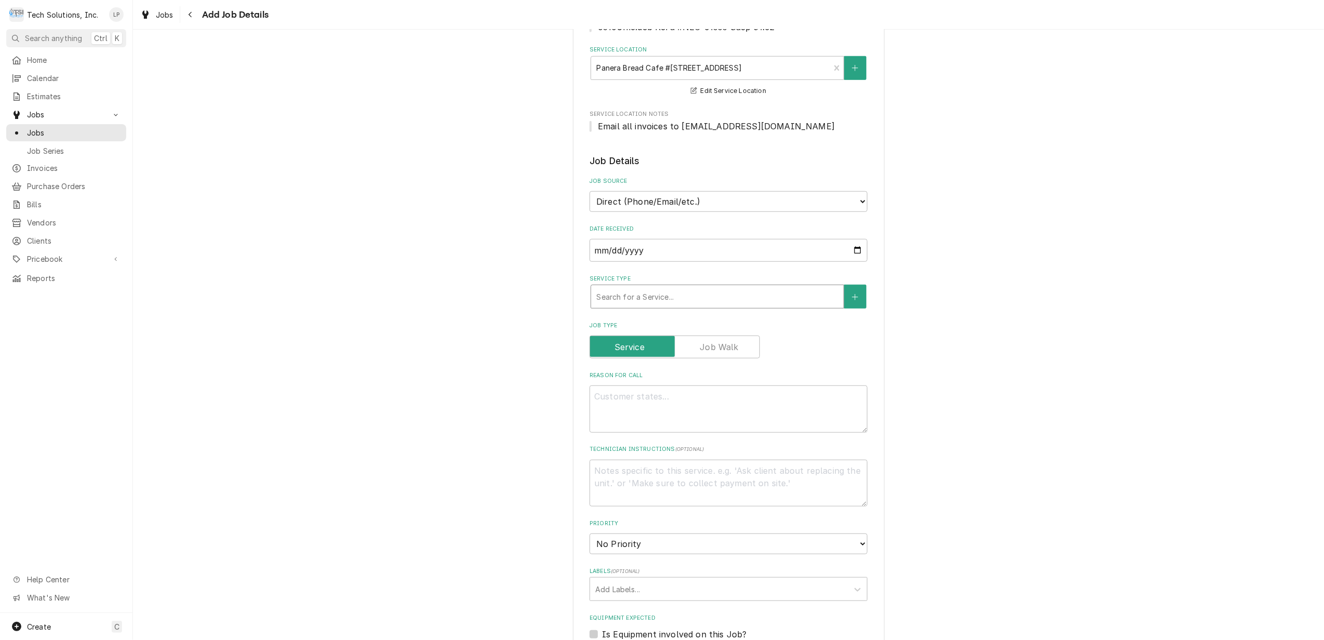
scroll to position [827, 0]
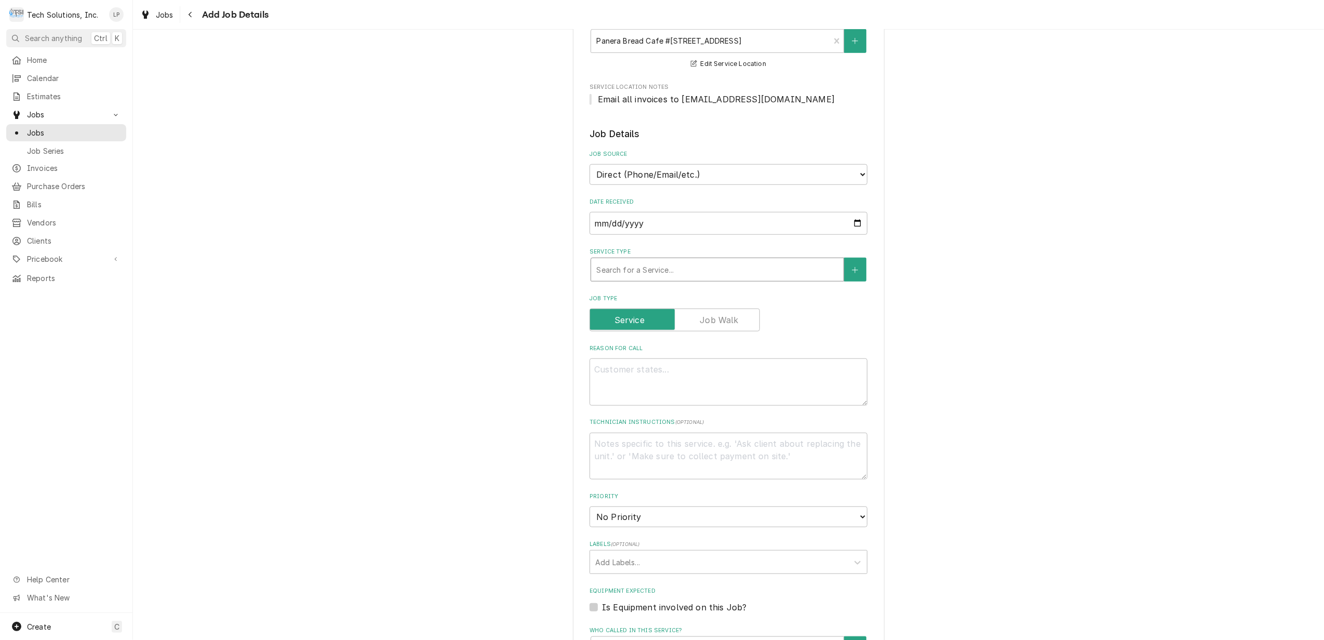
type textarea "x"
type input "C"
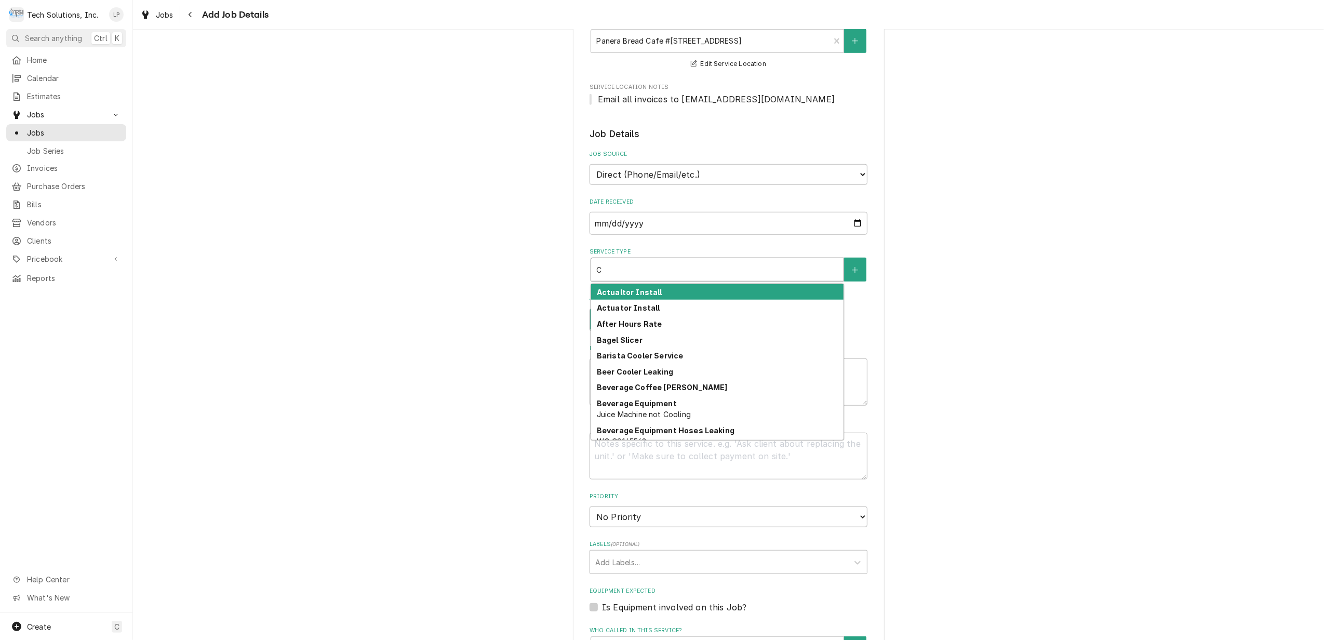
type textarea "x"
type input "Cr"
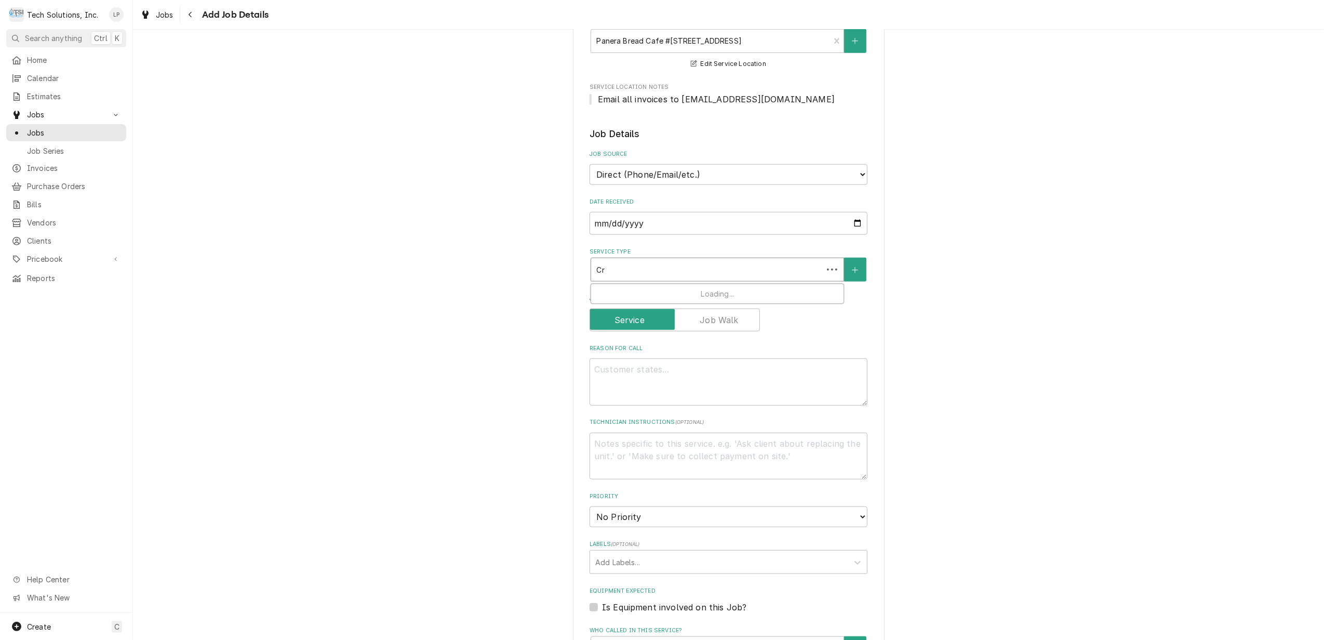
type textarea "x"
type input "Cre"
type textarea "x"
type input "Crea"
type textarea "x"
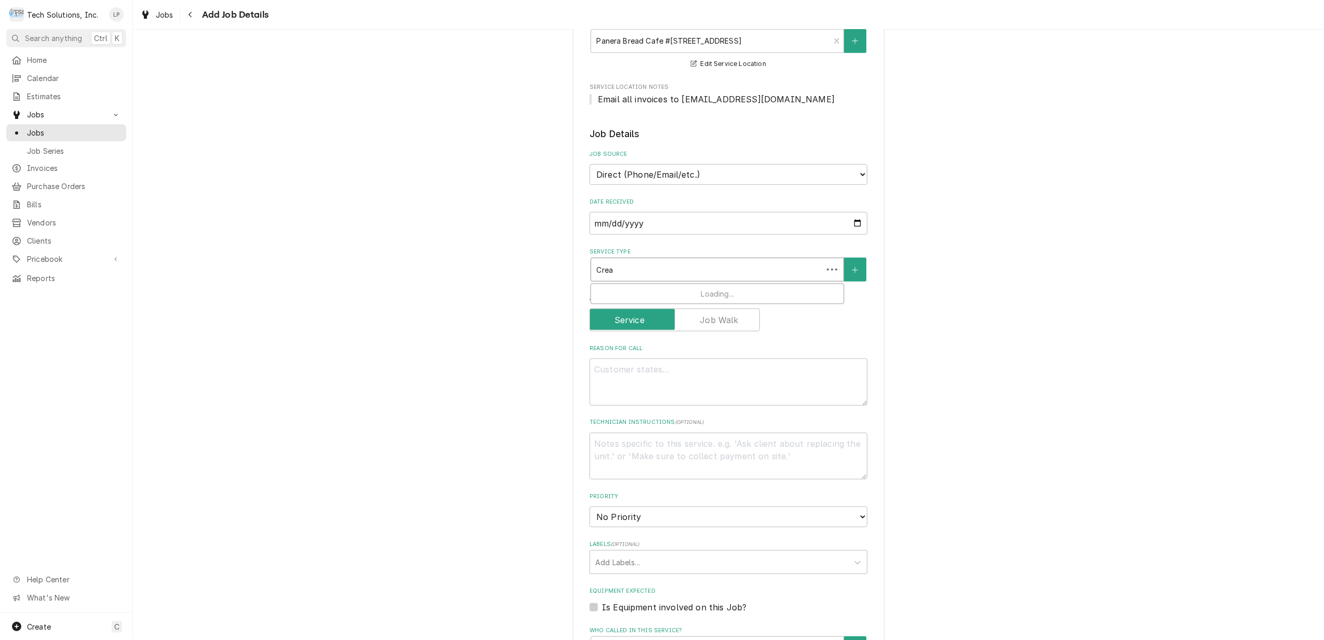
type input "Cream"
click at [679, 284] on div "Cream Cheese Cooler" at bounding box center [717, 292] width 252 height 16
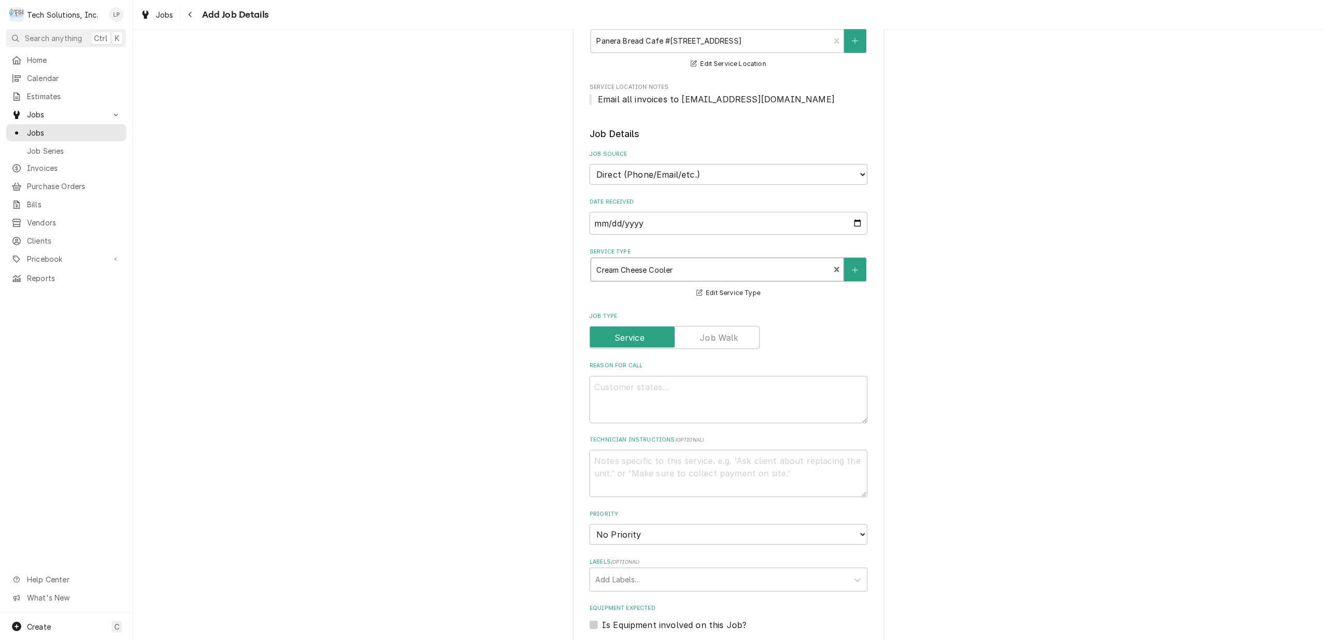
click at [1131, 416] on div "Please provide the following information to create a job: Client Details Client…" at bounding box center [728, 110] width 1191 height 1794
click at [664, 379] on textarea "Reason For Call" at bounding box center [728, 399] width 278 height 47
type textarea "x"
type textarea "E"
type textarea "x"
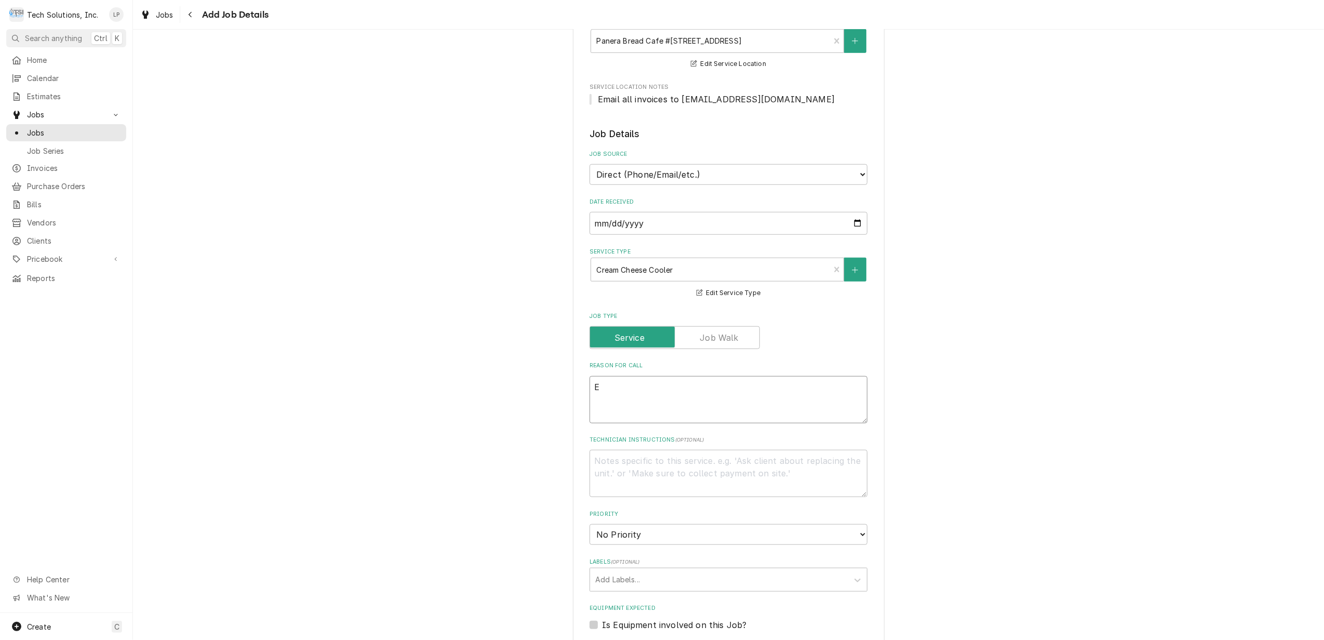
type textarea "Ex"
type textarea "x"
type textarea "Exc"
type textarea "x"
type textarea "Exce"
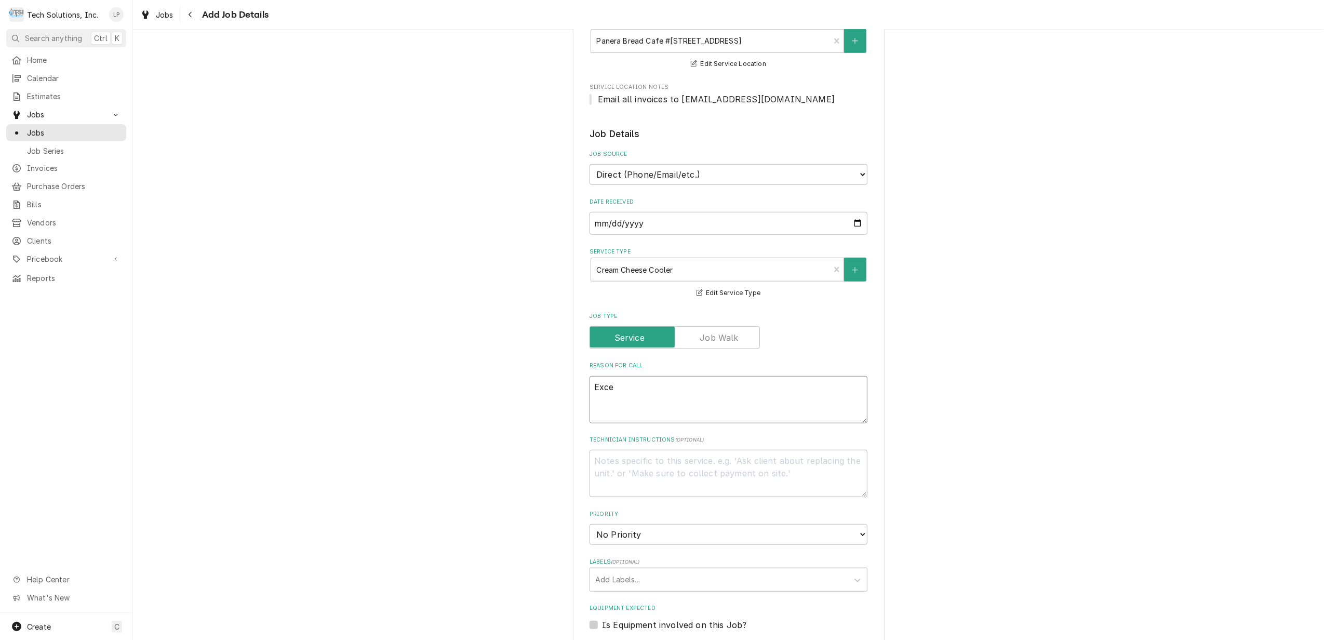
type textarea "x"
type textarea "Exces"
type textarea "x"
type textarea "Excess"
type textarea "x"
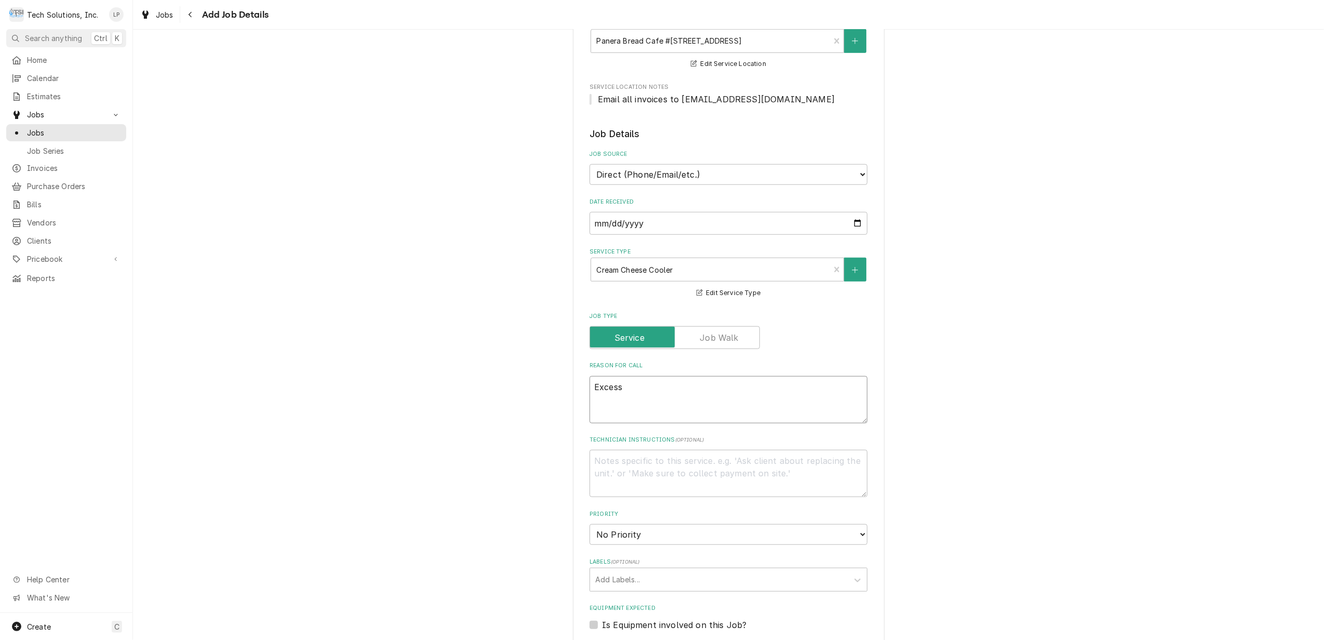
type textarea "Excessi"
type textarea "x"
type textarea "Excessiv"
type textarea "x"
type textarea "Excessive"
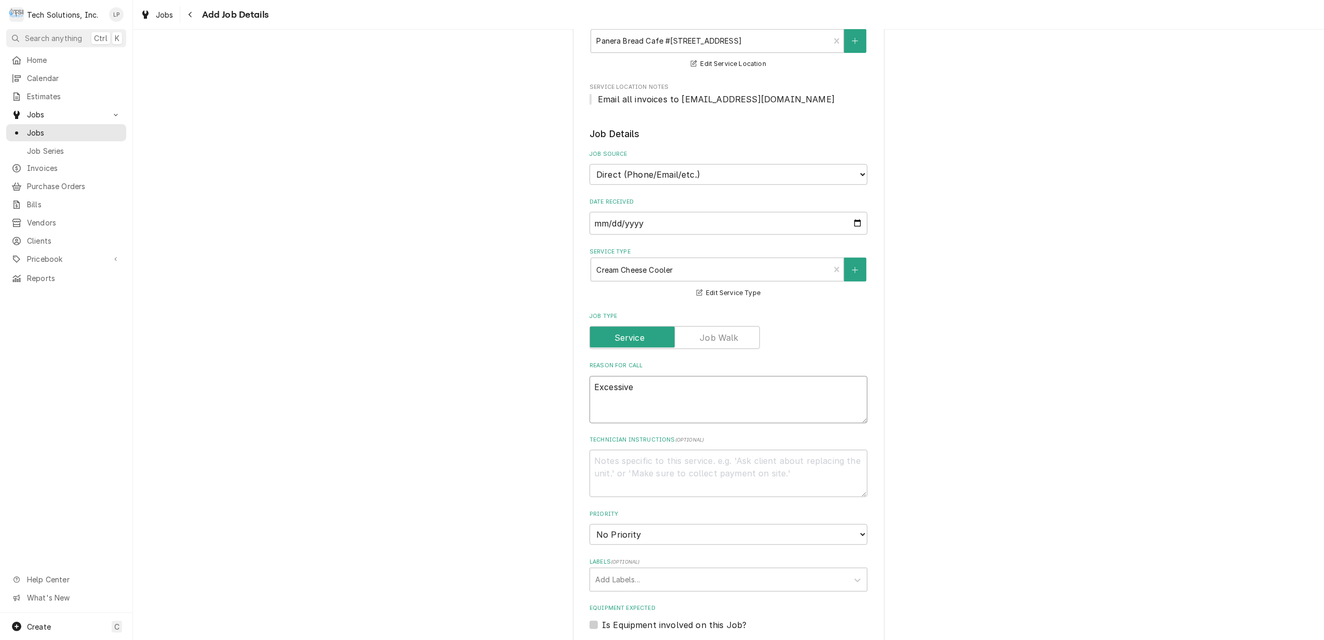
type textarea "x"
type textarea "Excessive"
type textarea "x"
type textarea "Excessive w"
type textarea "x"
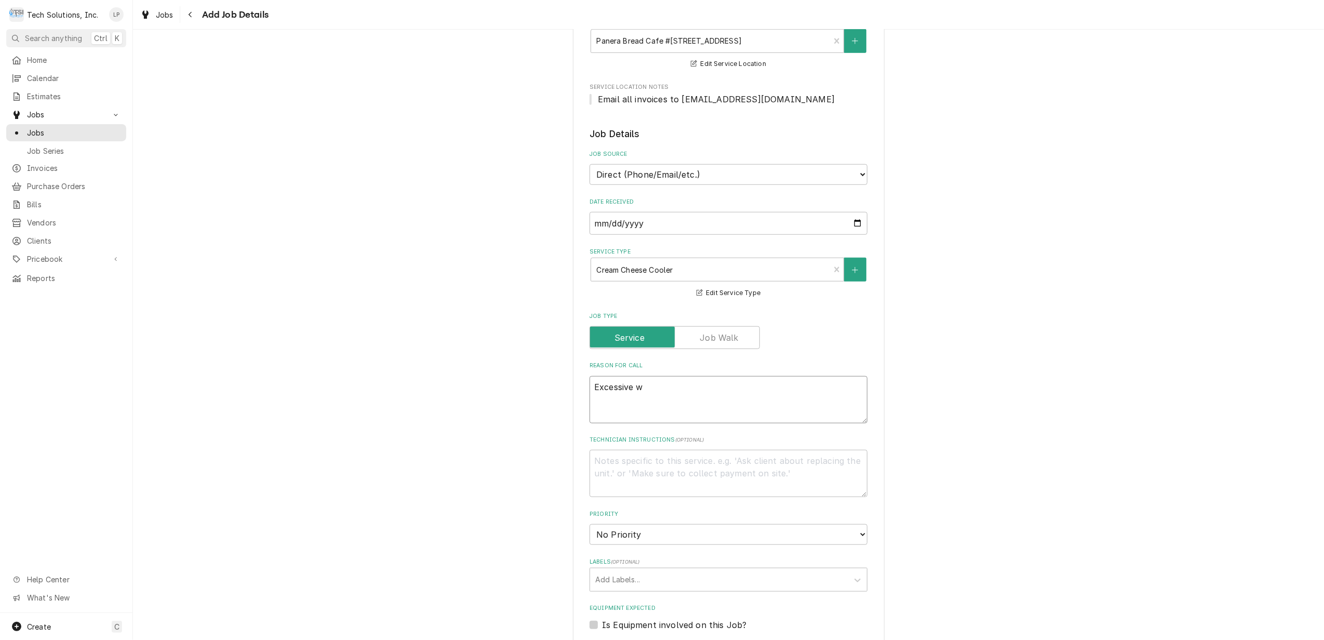
type textarea "Excessive wa"
type textarea "x"
type textarea "Excessive wat"
type textarea "x"
type textarea "Excessive wate"
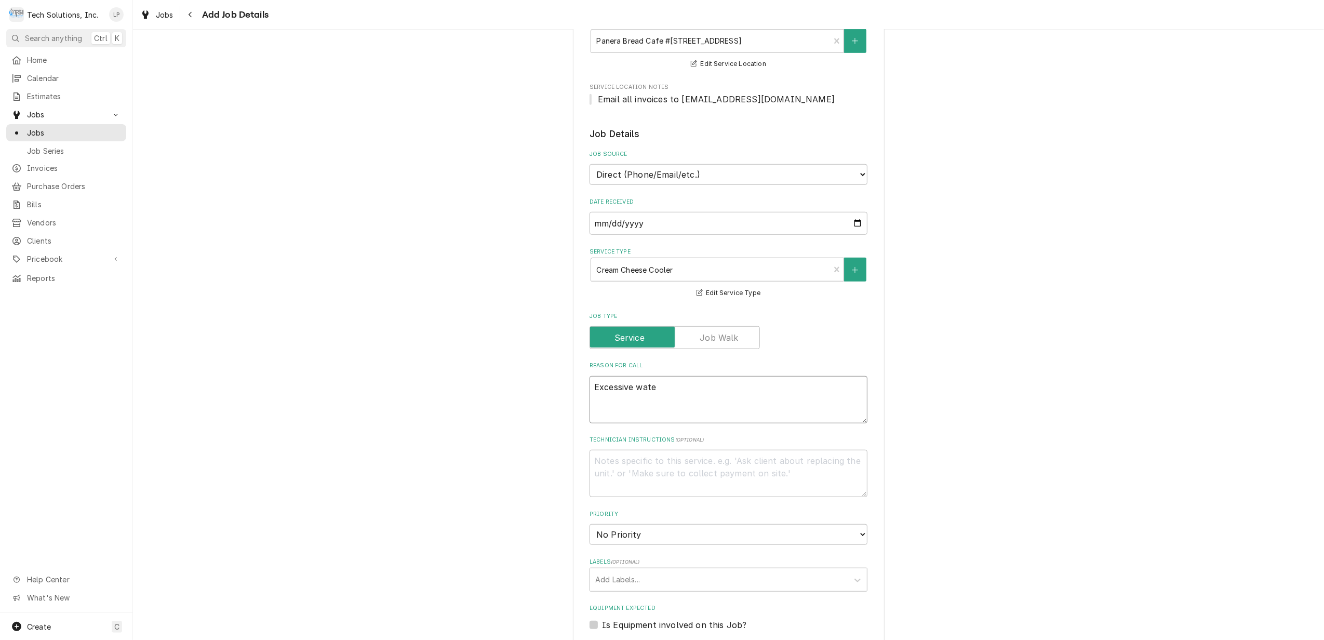
type textarea "x"
type textarea "Excessive water"
type textarea "x"
type textarea "Excessive water"
type textarea "x"
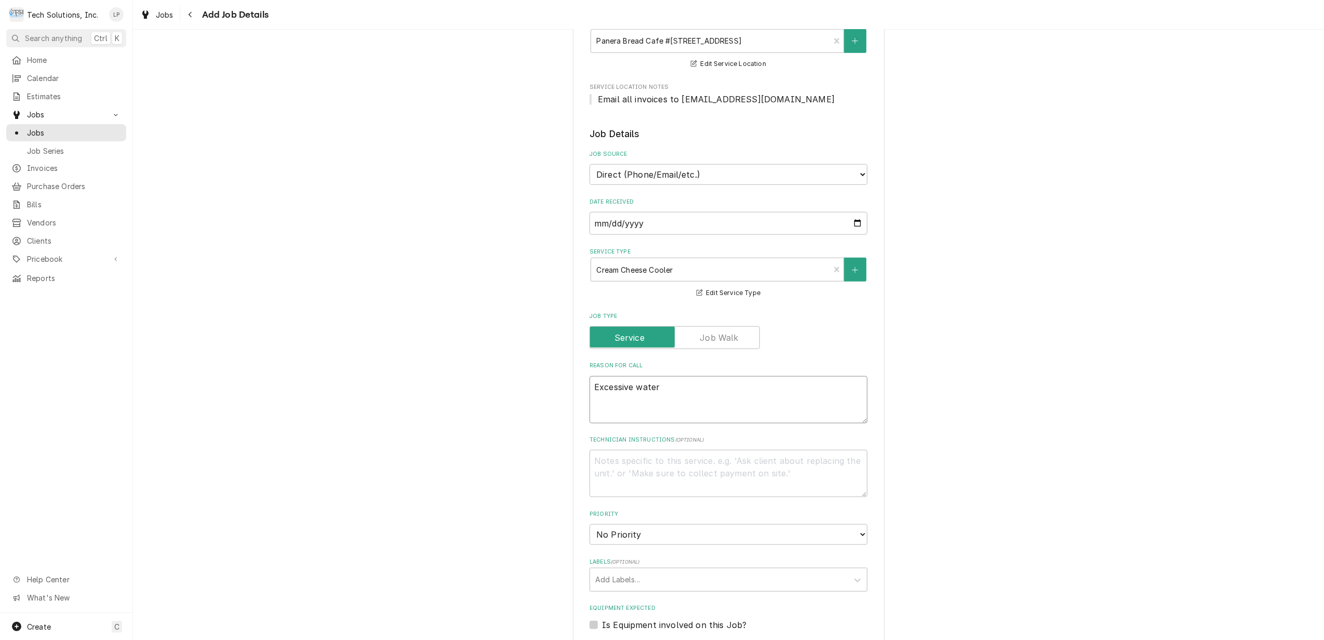
type textarea "Excessive water i"
type textarea "x"
type textarea "Excessive water in"
type textarea "x"
type textarea "Excessive water ins"
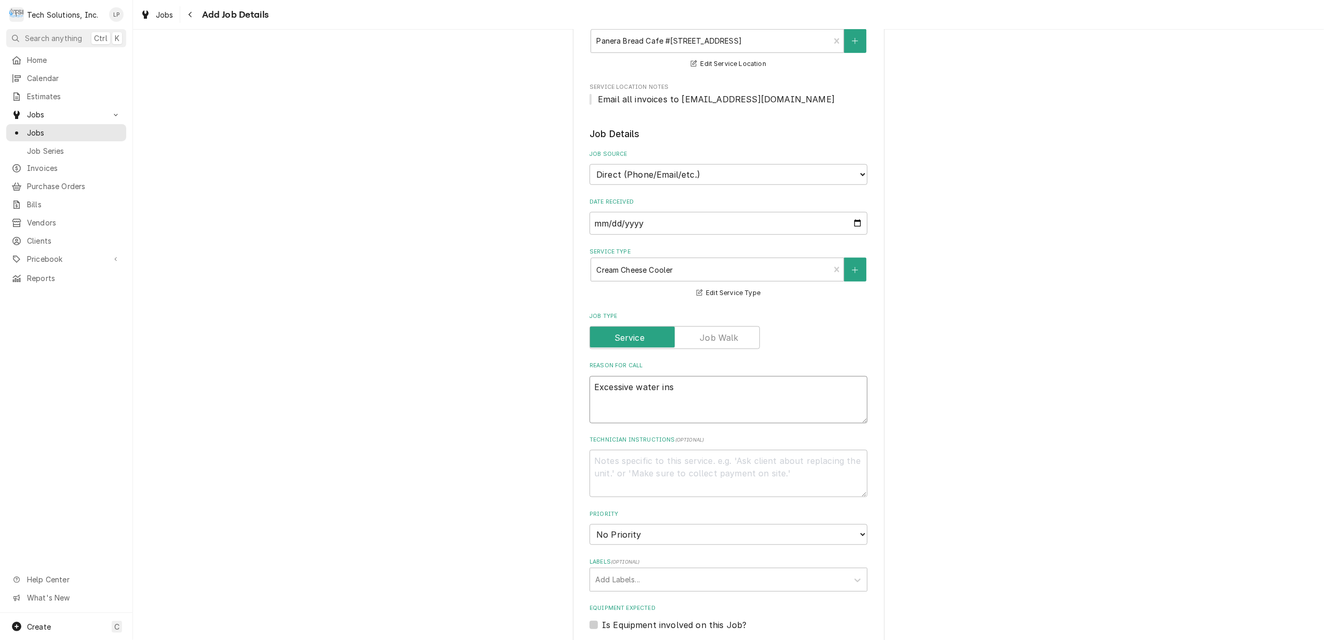
type textarea "x"
type textarea "Excessive water insi"
type textarea "x"
type textarea "Excessive water insid"
type textarea "x"
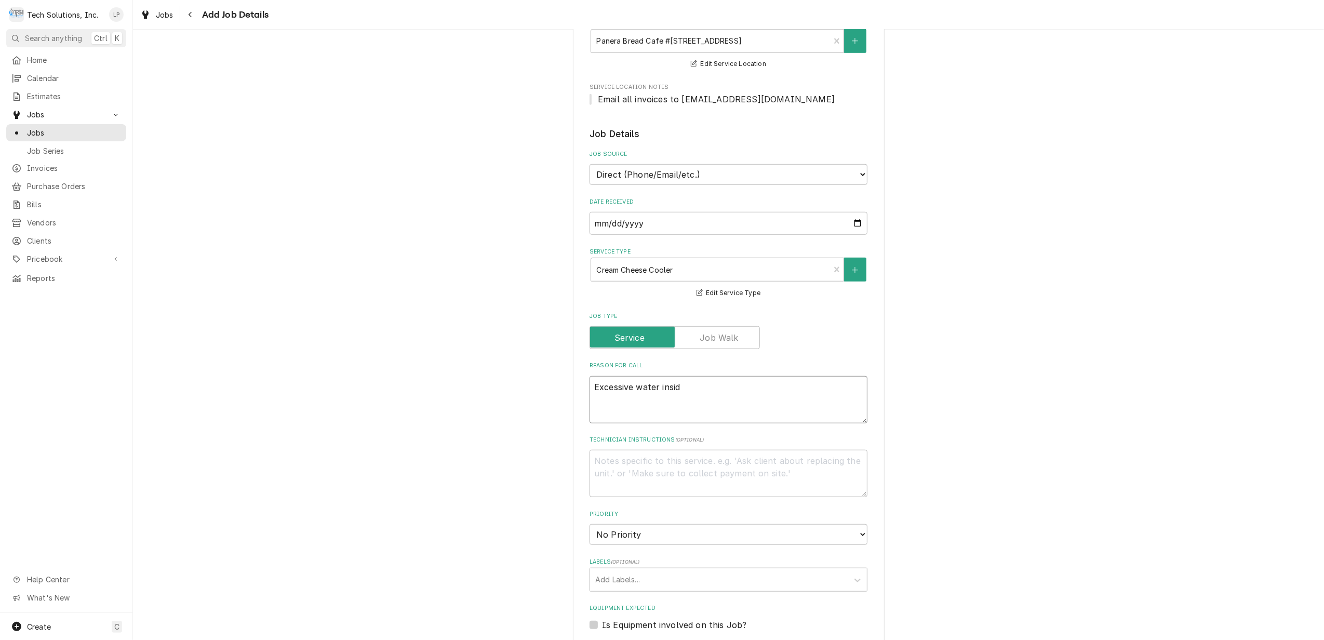
type textarea "Excessive water inside"
type textarea "x"
type textarea "Excessive water inside."
type textarea "x"
type textarea "Excessive water inside."
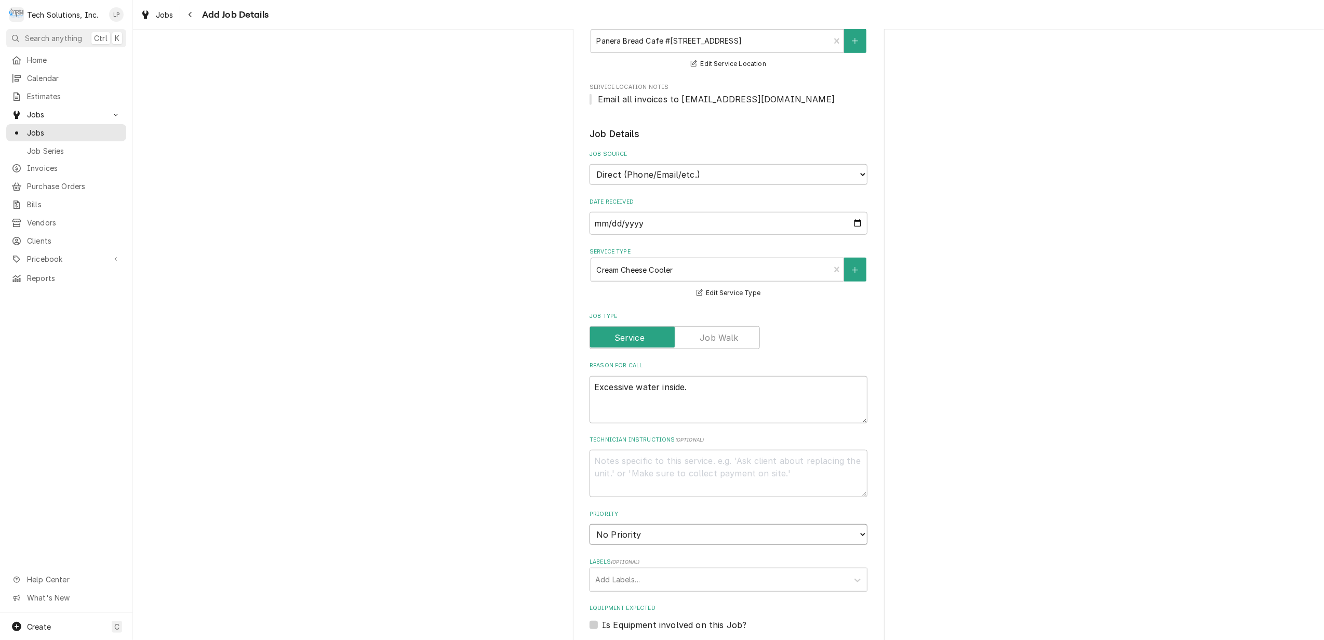
click at [860, 524] on select "No Priority Urgent High Medium Low" at bounding box center [728, 534] width 278 height 21
select select "2"
click at [589, 524] on select "No Priority Urgent High Medium Low" at bounding box center [728, 534] width 278 height 21
type textarea "x"
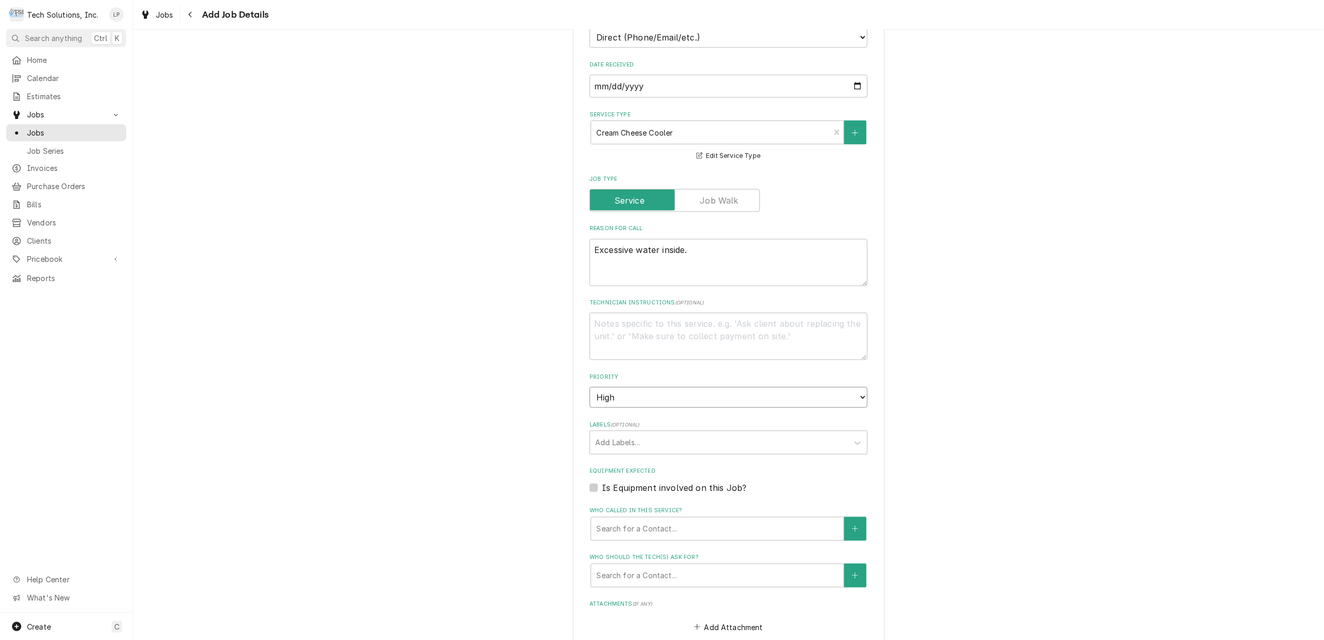
scroll to position [966, 0]
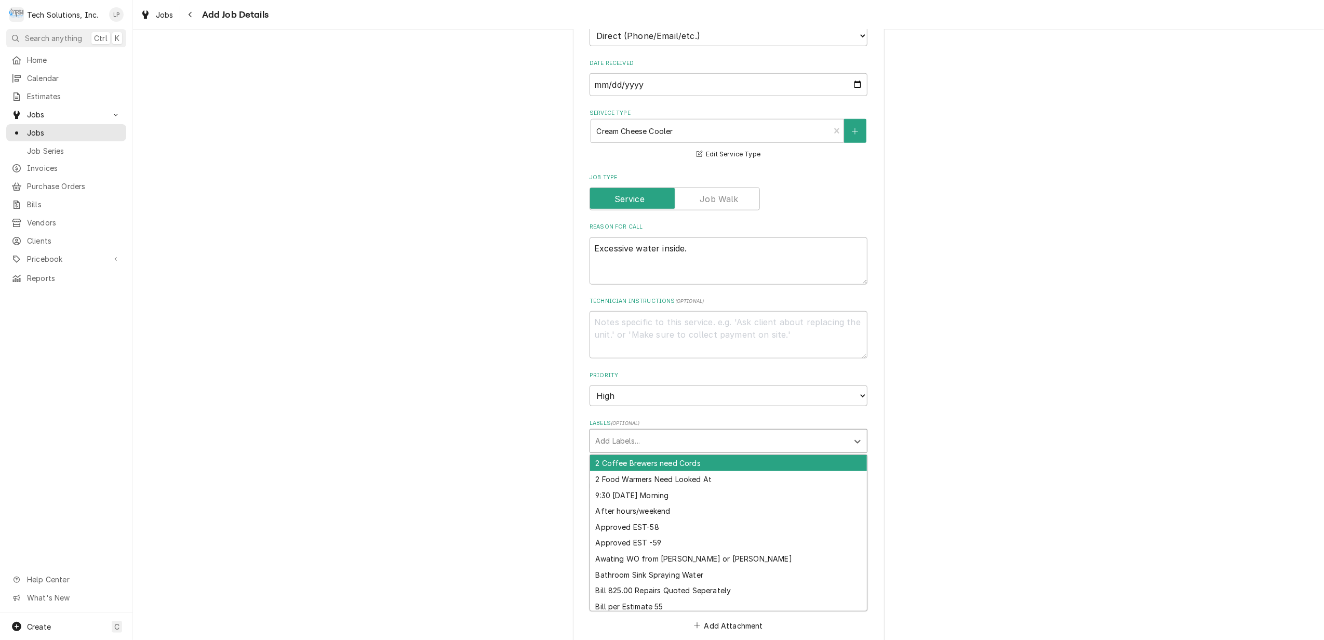
click at [796, 432] on div "Labels" at bounding box center [719, 441] width 248 height 19
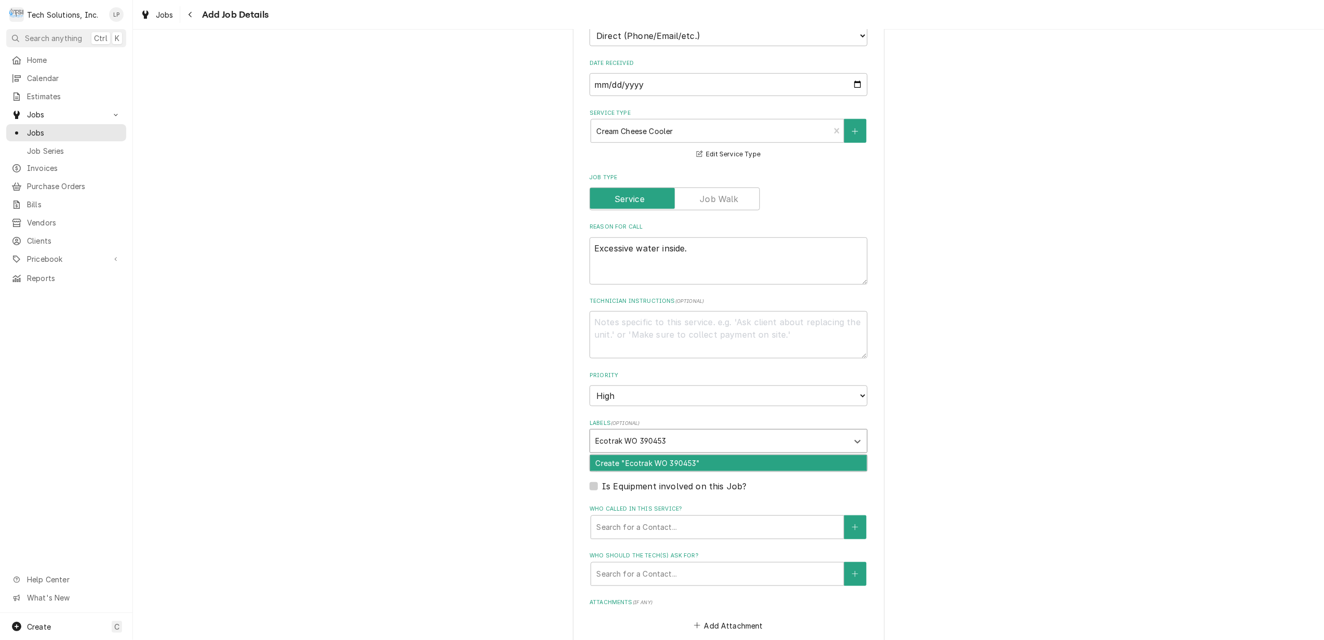
type input "Ecotrak WO 3904534"
click at [796, 455] on div "Create "Ecotrak WO 3904534"" at bounding box center [728, 463] width 277 height 16
type textarea "x"
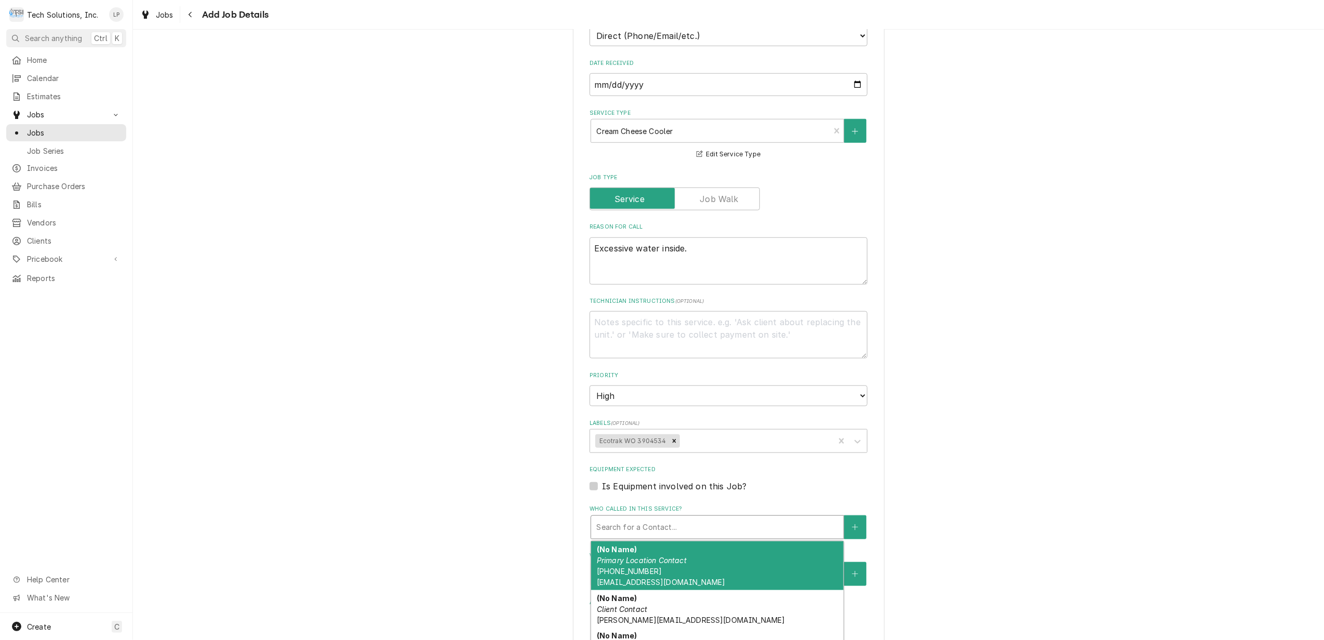
click at [783, 518] on div "Who called in this service?" at bounding box center [717, 527] width 242 height 19
type textarea "x"
type input "k"
type textarea "x"
type input "ka"
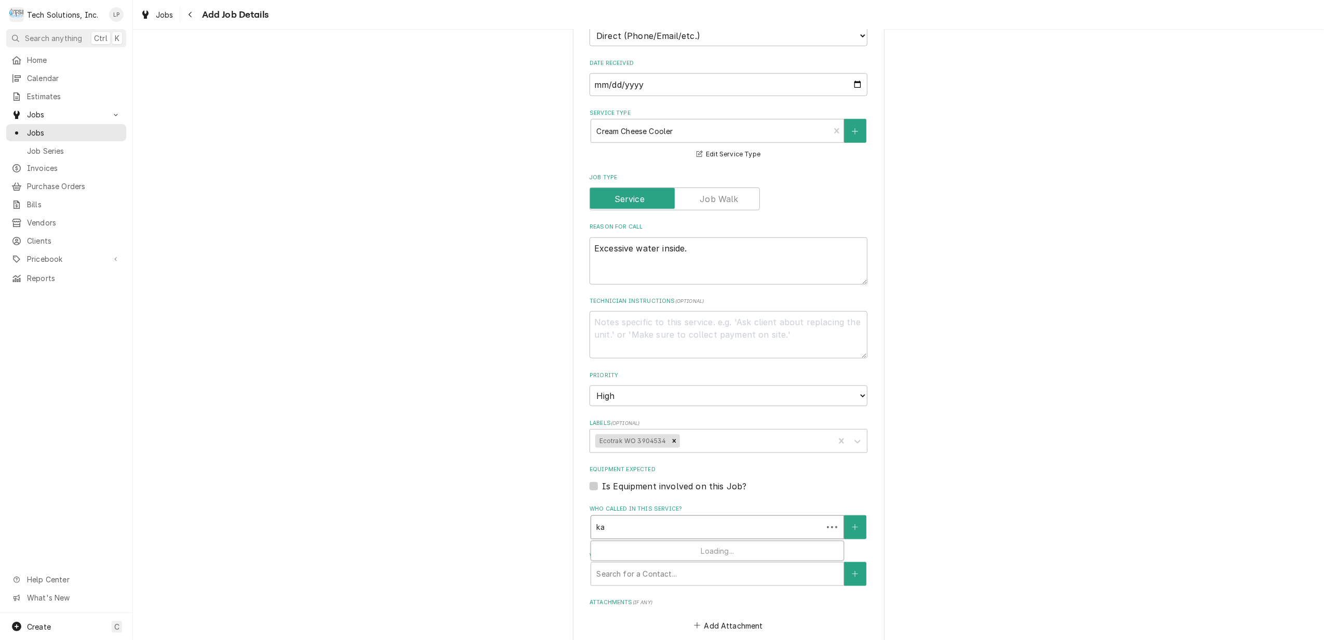
type textarea "x"
type input "kar"
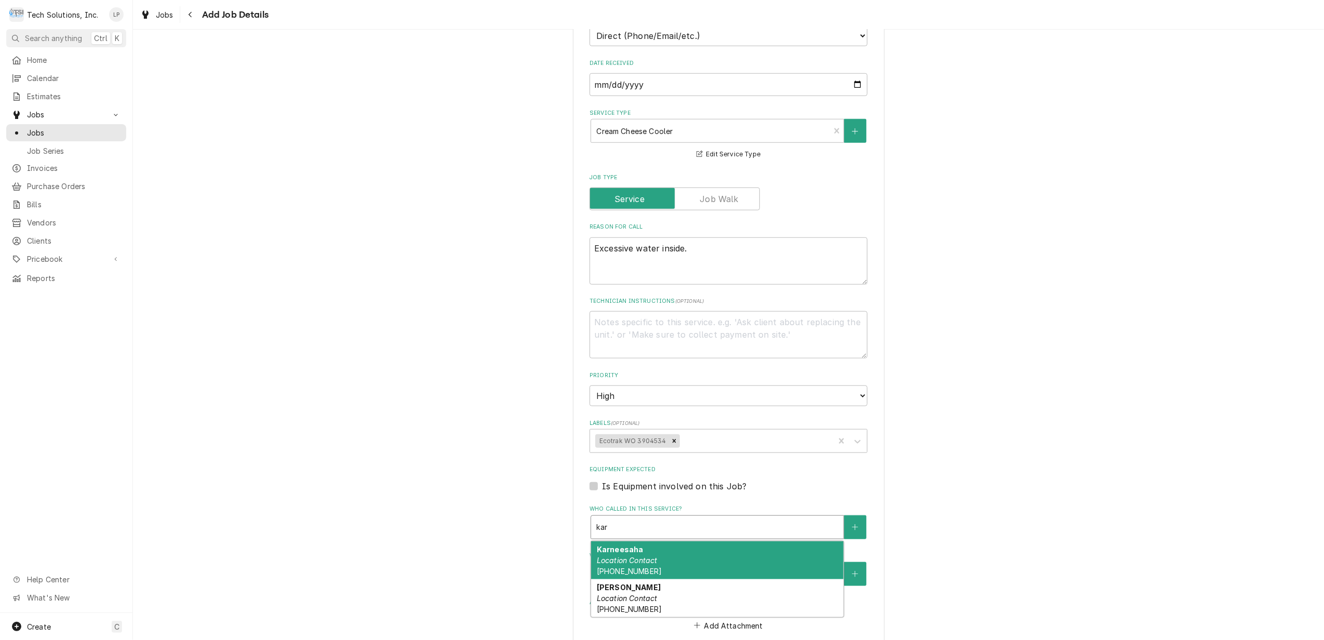
click at [784, 547] on div "Karneesaha Location Contact (681) 235-3100" at bounding box center [717, 560] width 252 height 38
type textarea "x"
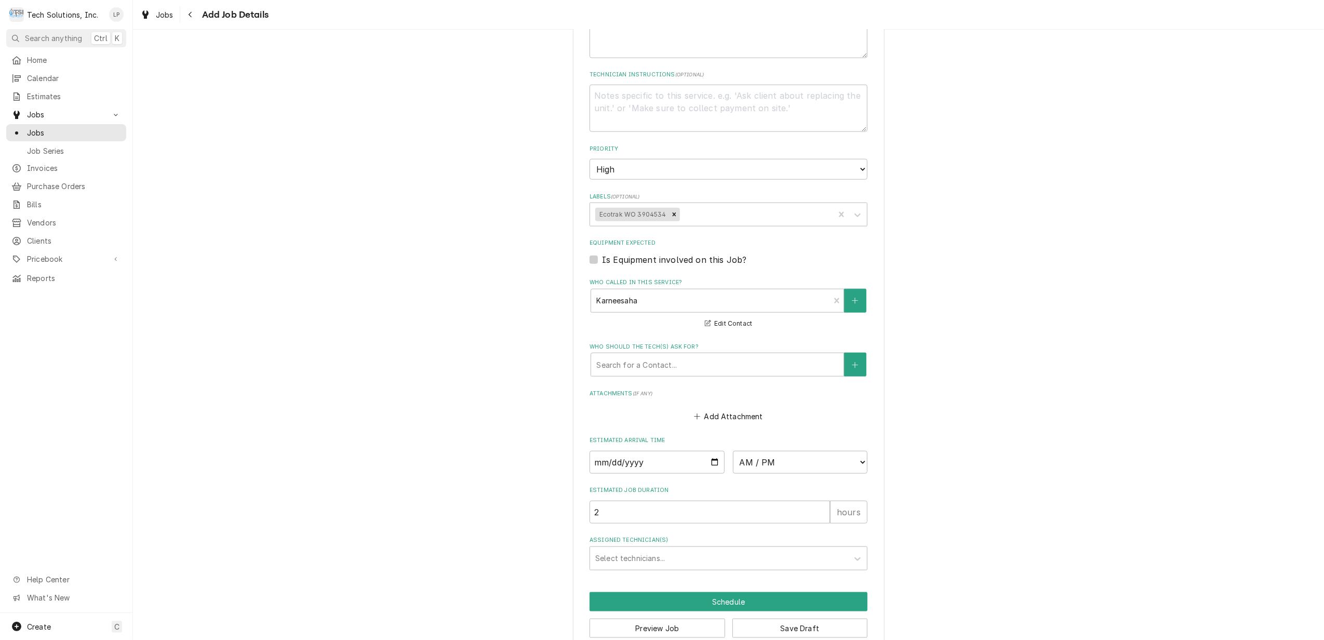
scroll to position [1202, 0]
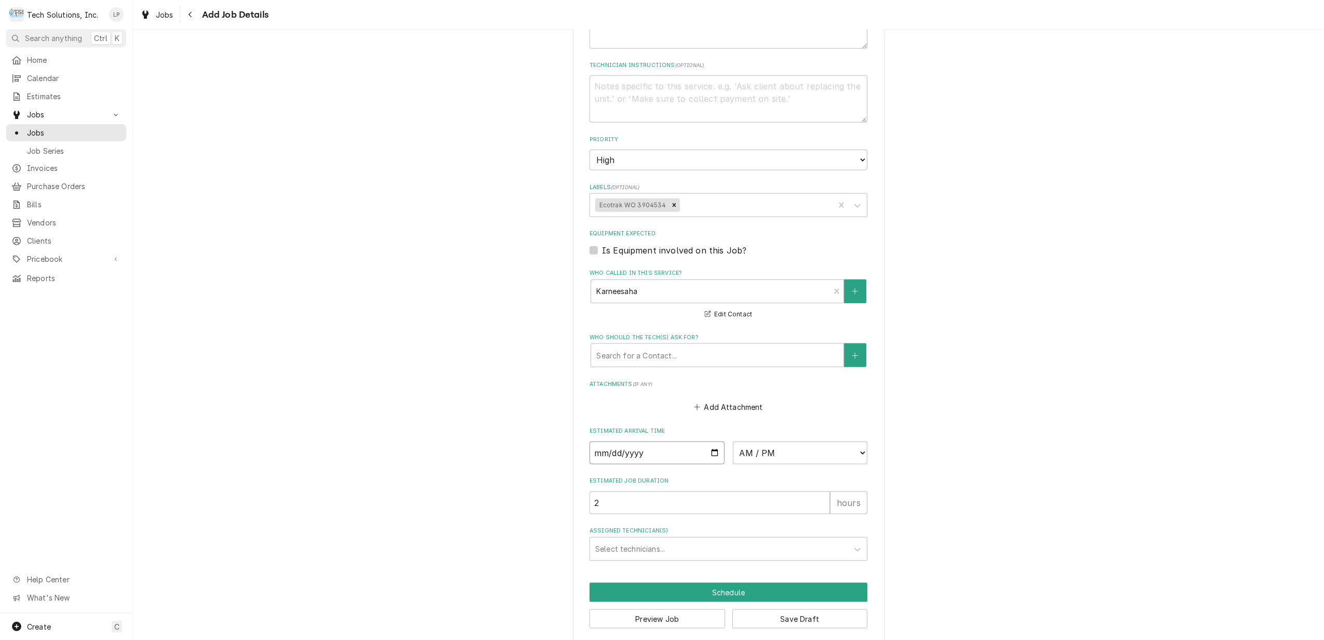
click at [708, 445] on input "Date" at bounding box center [656, 452] width 135 height 23
type textarea "x"
type input "2025-09-17"
type textarea "x"
click at [858, 441] on select "AM / PM 6:00 AM 6:15 AM 6:30 AM 6:45 AM 7:00 AM 7:15 AM 7:30 AM 7:45 AM 8:00 AM…" at bounding box center [800, 452] width 135 height 23
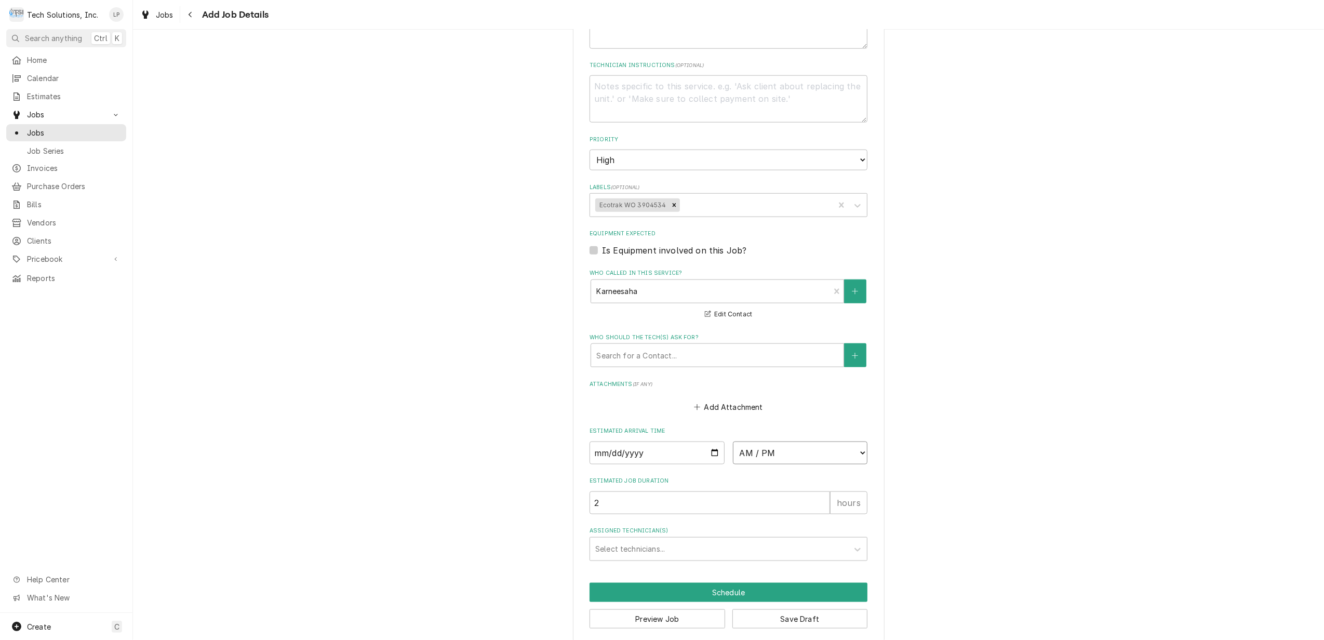
select select "11:00:00"
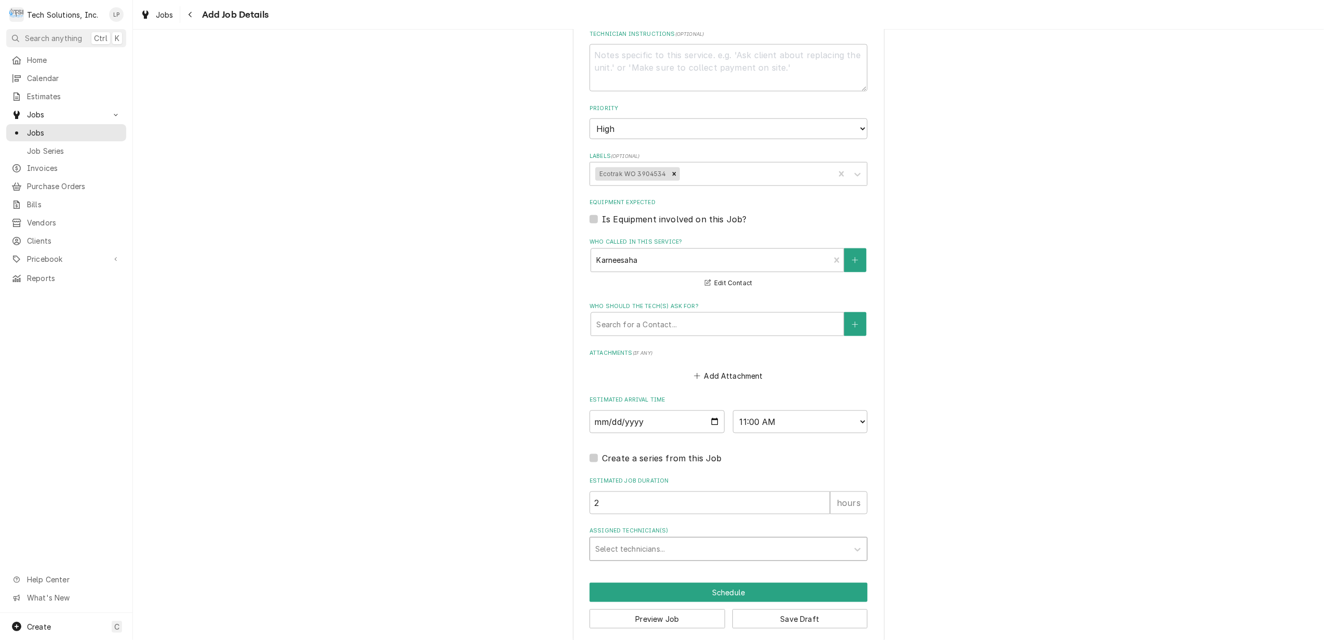
click at [838, 537] on div "Select technicians..." at bounding box center [719, 548] width 258 height 23
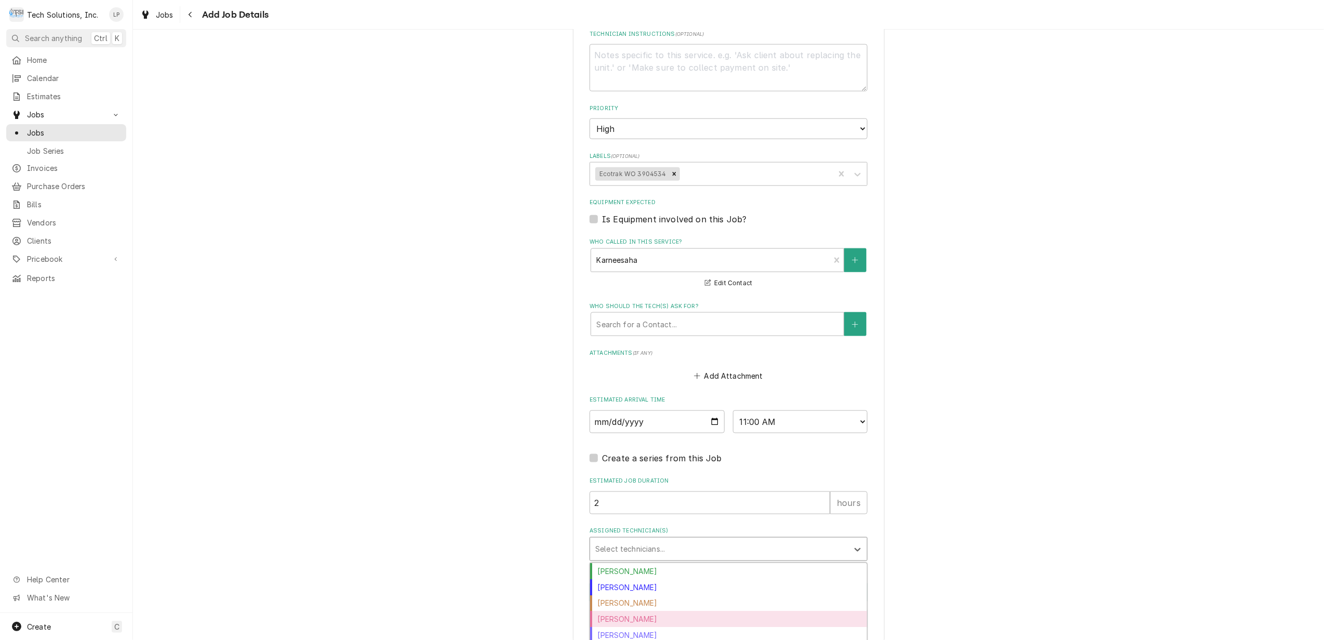
scroll to position [24, 0]
click at [687, 618] on div "Otis Tooley" at bounding box center [728, 626] width 277 height 16
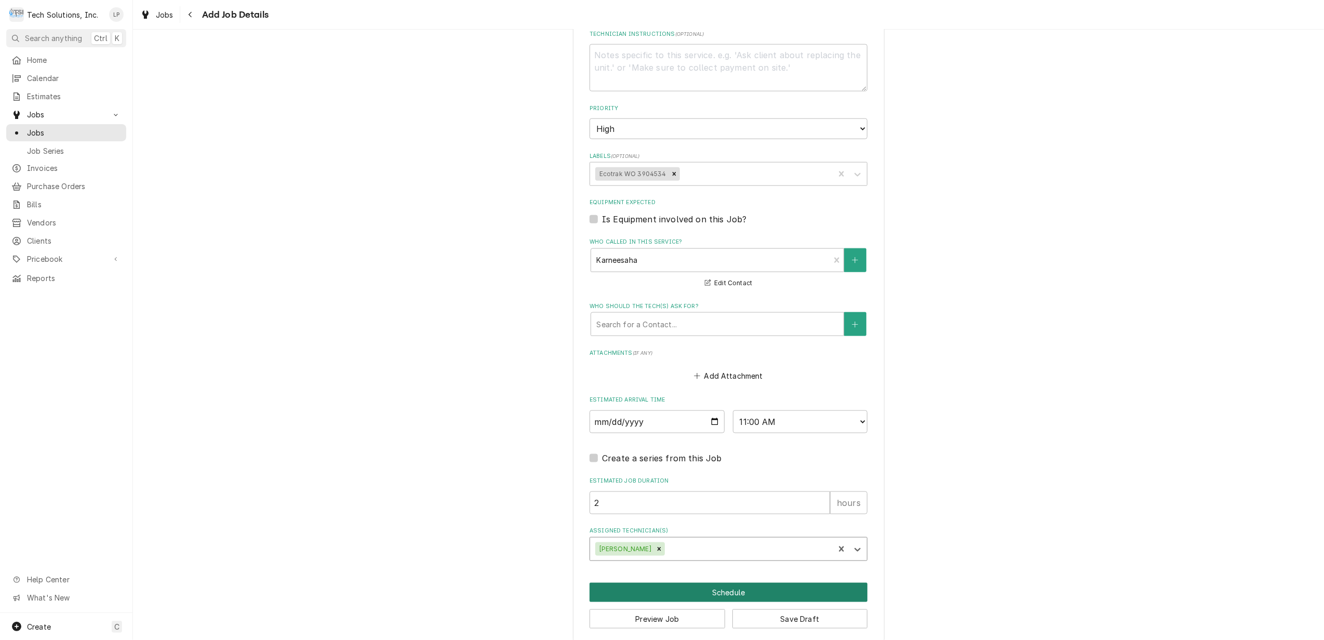
click at [733, 583] on button "Schedule" at bounding box center [728, 592] width 278 height 19
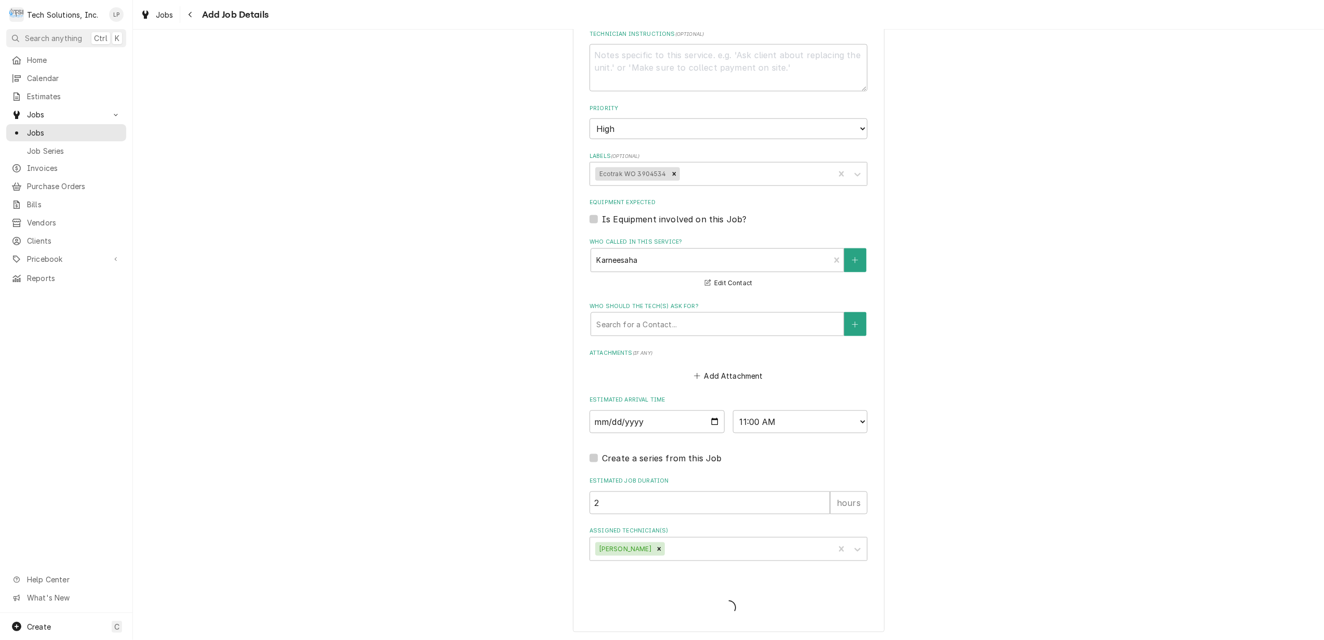
scroll to position [1223, 0]
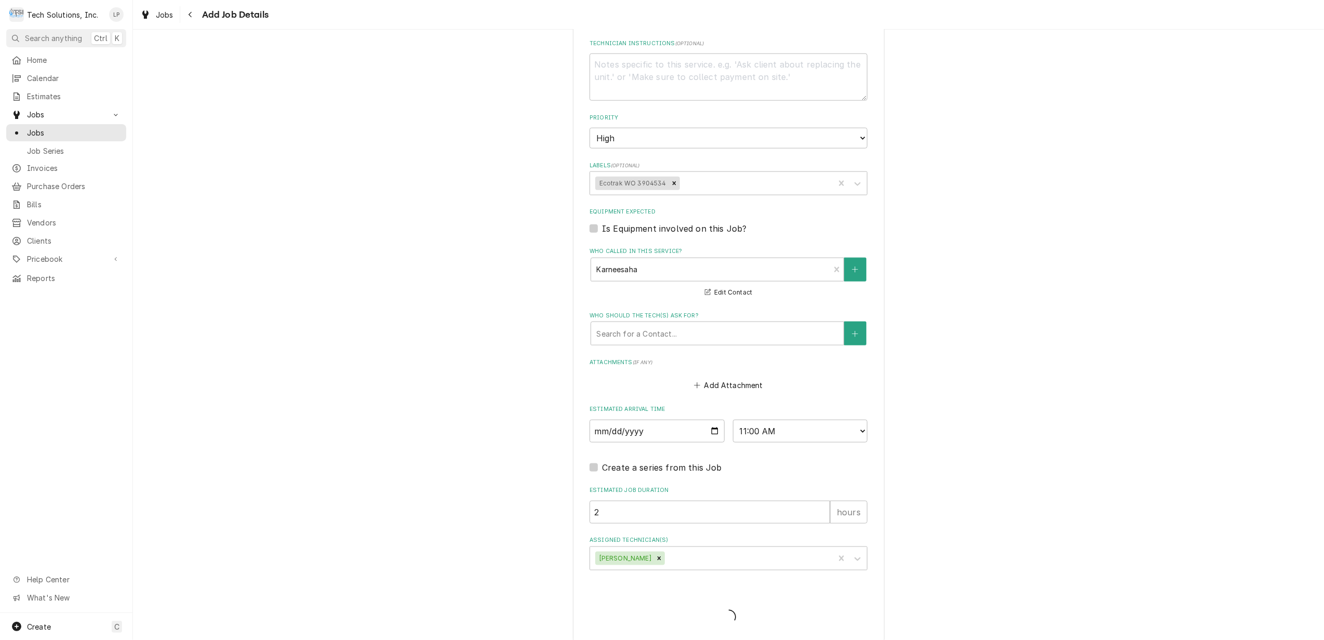
type textarea "x"
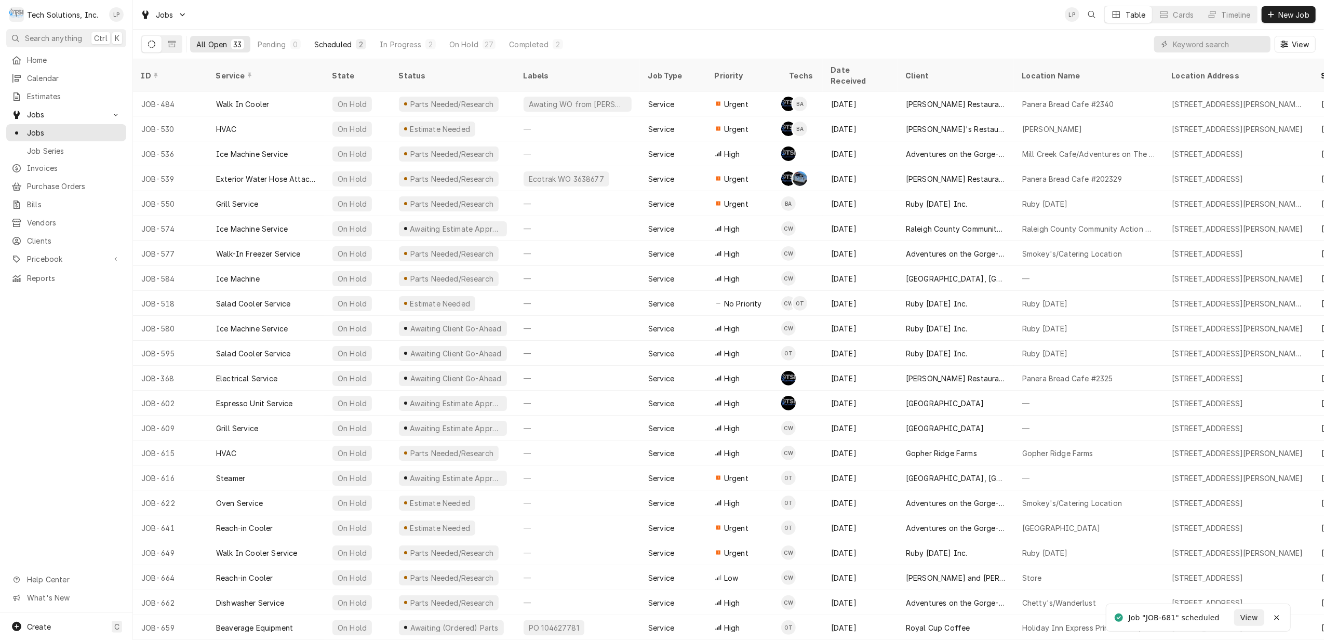
click at [319, 44] on div "Scheduled" at bounding box center [332, 44] width 37 height 11
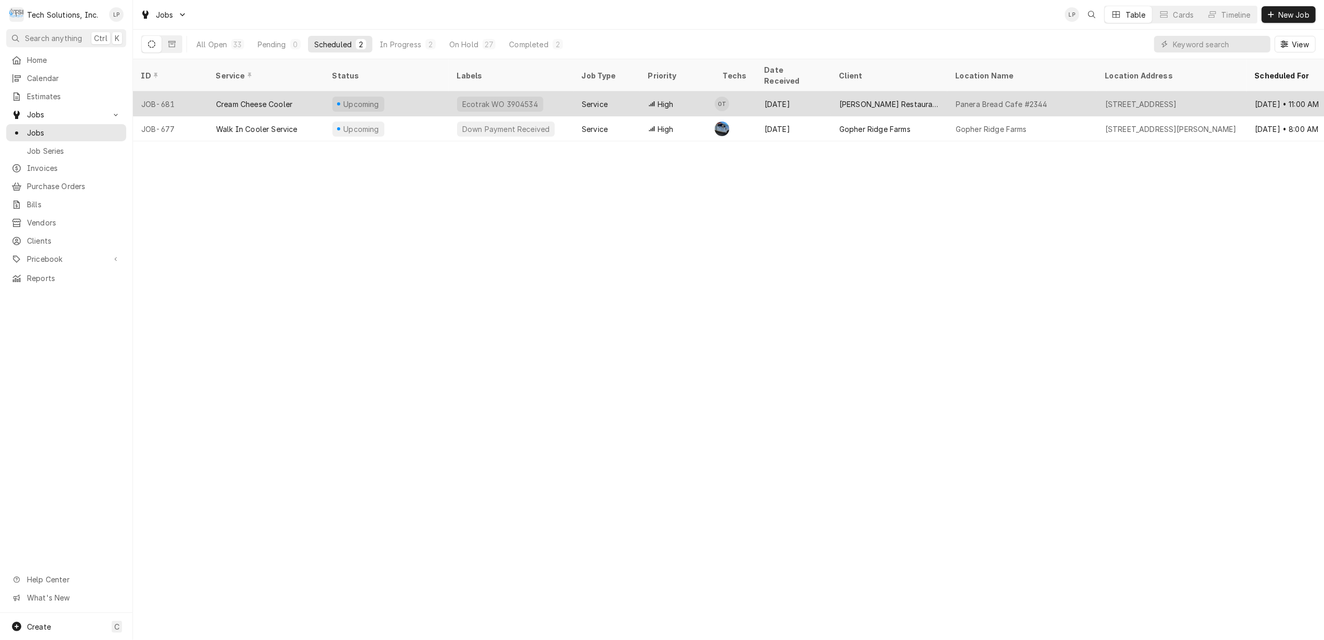
click at [542, 92] on div "Ecotrak WO 3904534" at bounding box center [511, 103] width 125 height 25
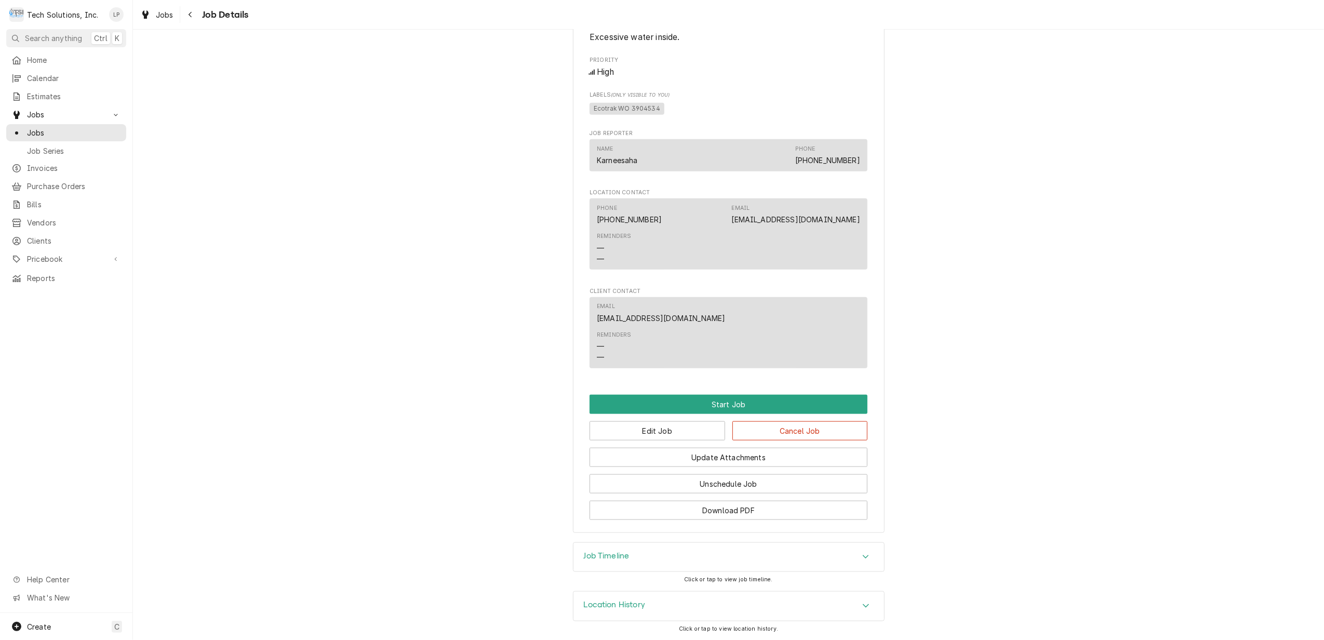
scroll to position [1156, 0]
click at [723, 453] on button "Update Attachments" at bounding box center [728, 457] width 278 height 19
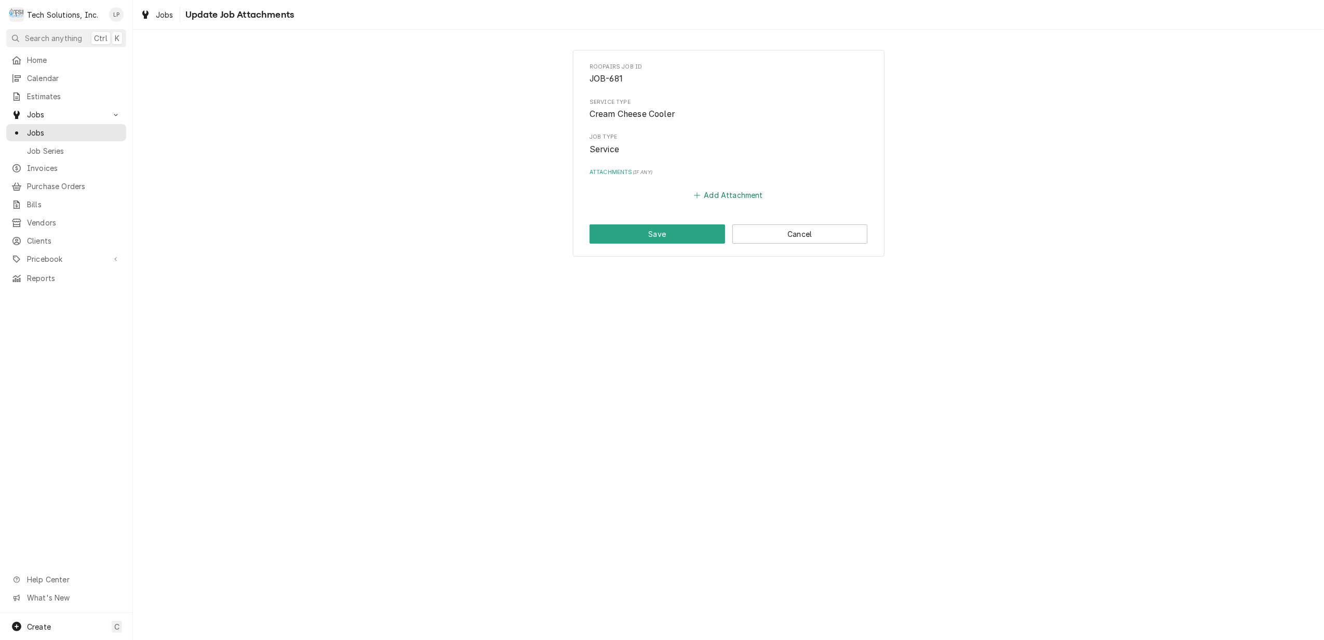
click at [719, 197] on button "Add Attachment" at bounding box center [728, 195] width 73 height 15
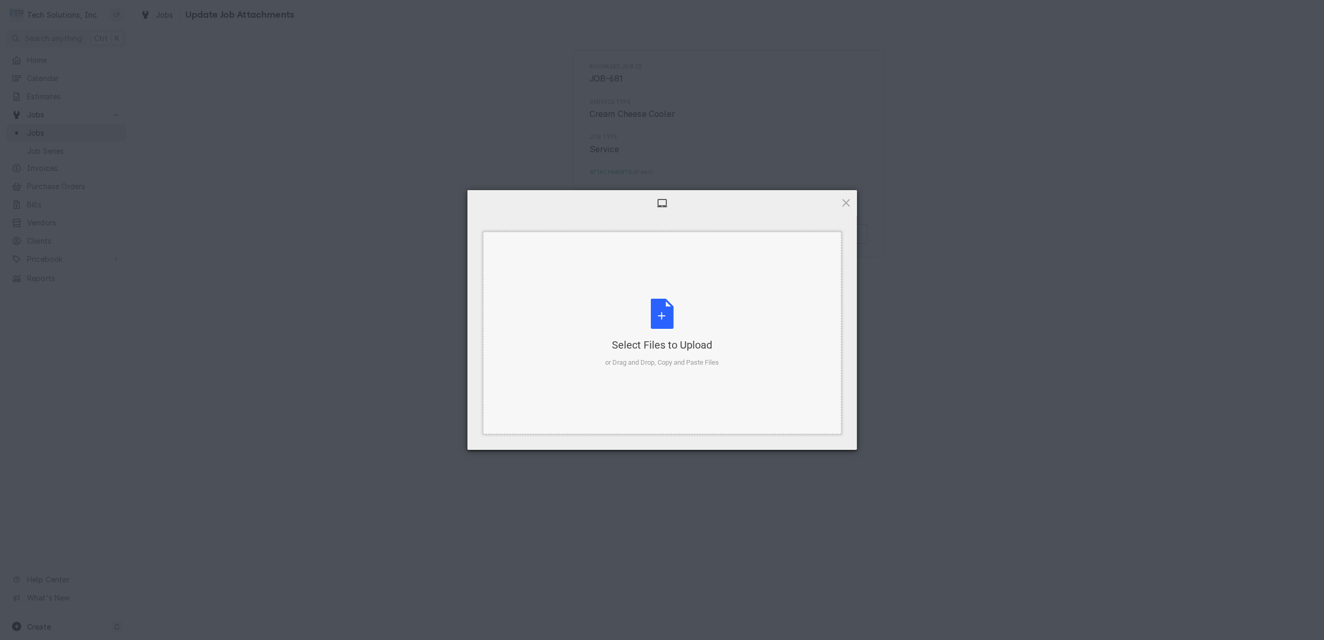
click at [656, 319] on div "Select Files to Upload or Drag and Drop, Copy and Paste Files" at bounding box center [662, 333] width 114 height 69
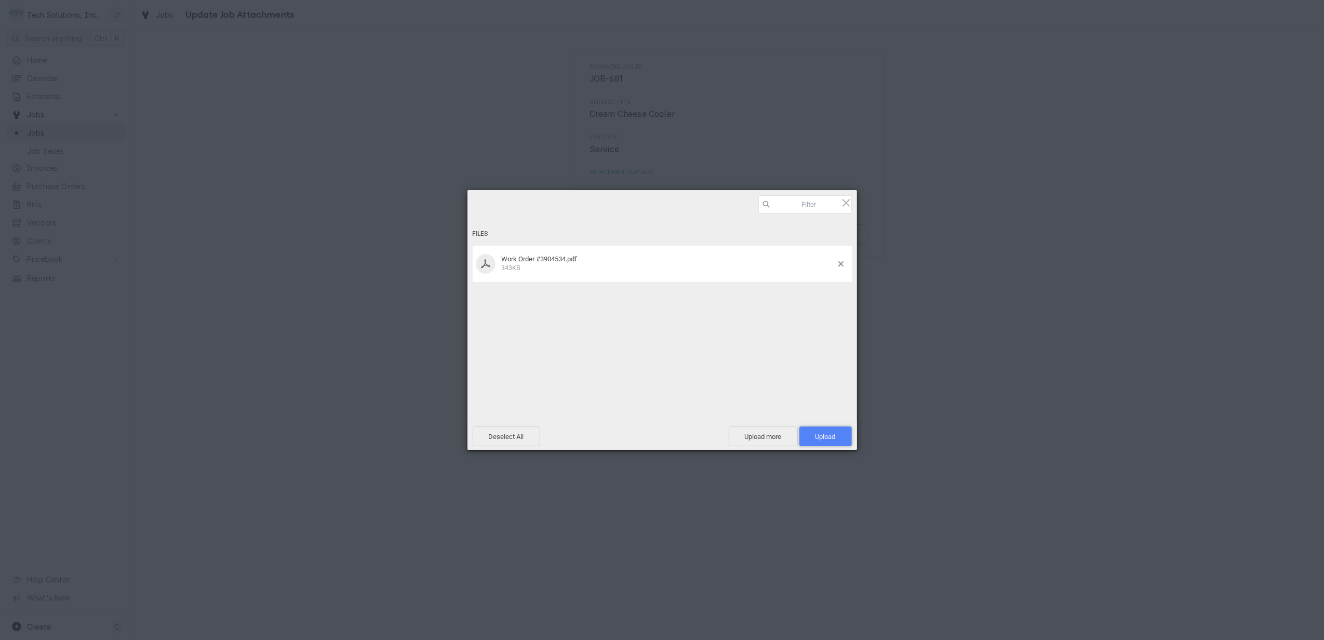
click at [825, 435] on span "Upload 1" at bounding box center [825, 437] width 20 height 8
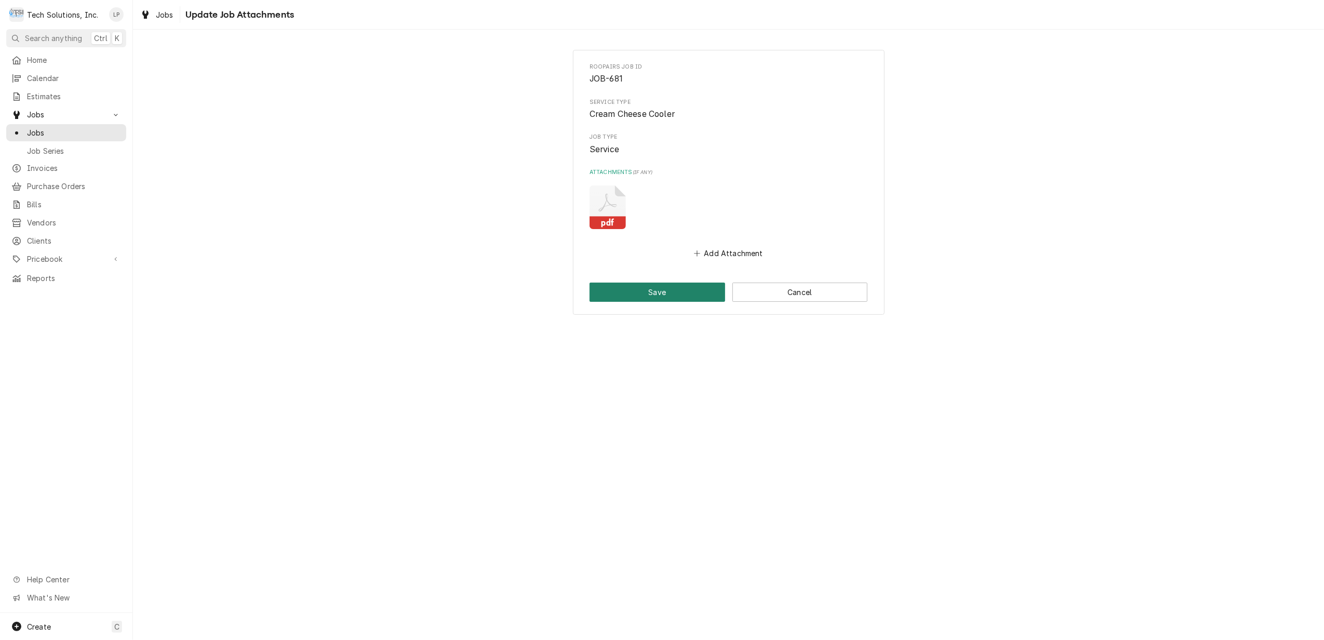
click at [651, 294] on button "Save" at bounding box center [657, 291] width 136 height 19
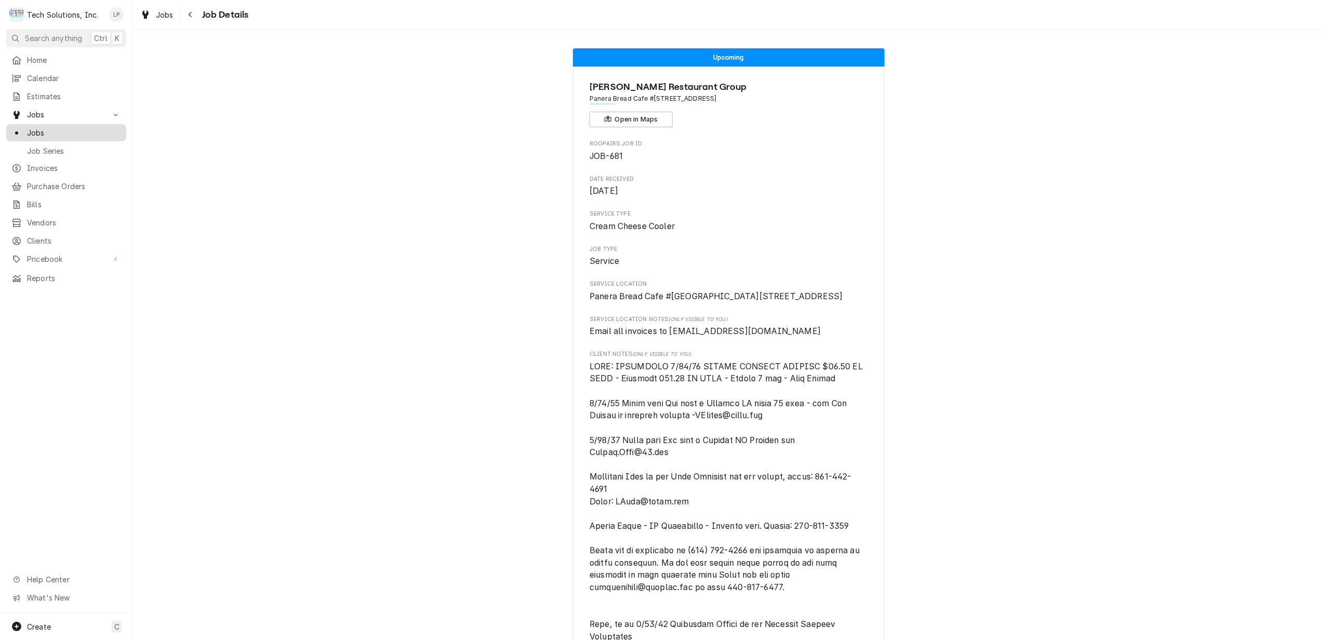
click at [25, 129] on div "Jobs" at bounding box center [66, 132] width 110 height 11
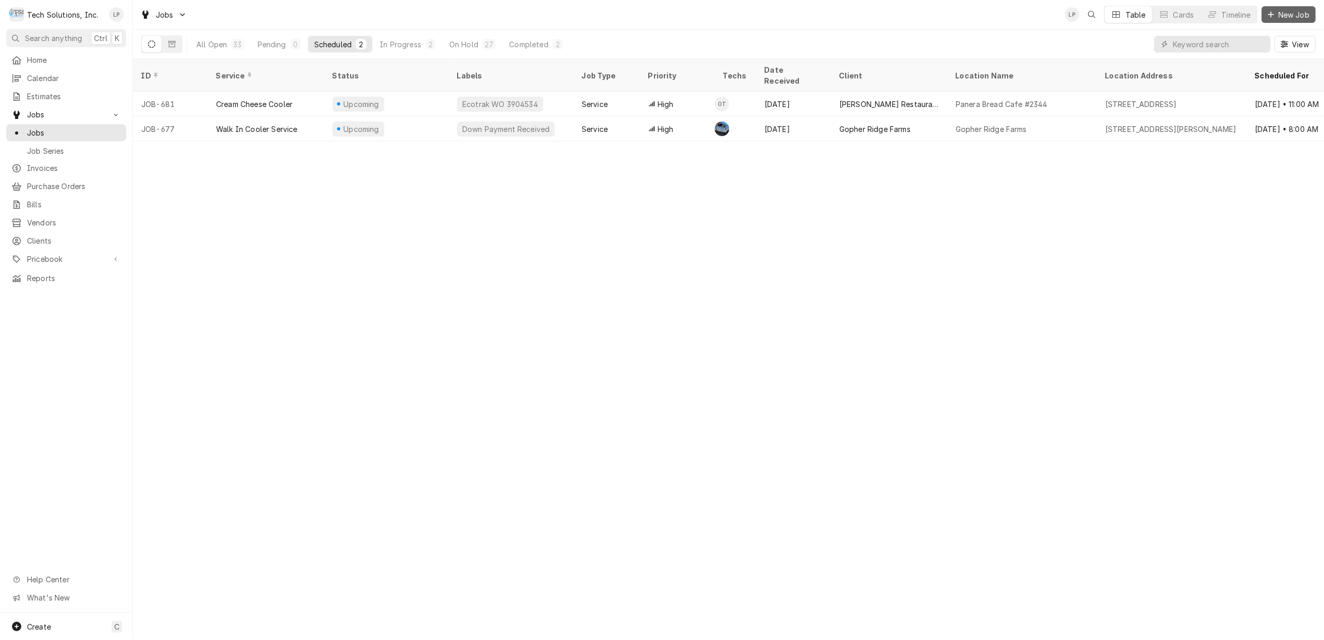
click at [1296, 16] on span "New Job" at bounding box center [1293, 14] width 35 height 11
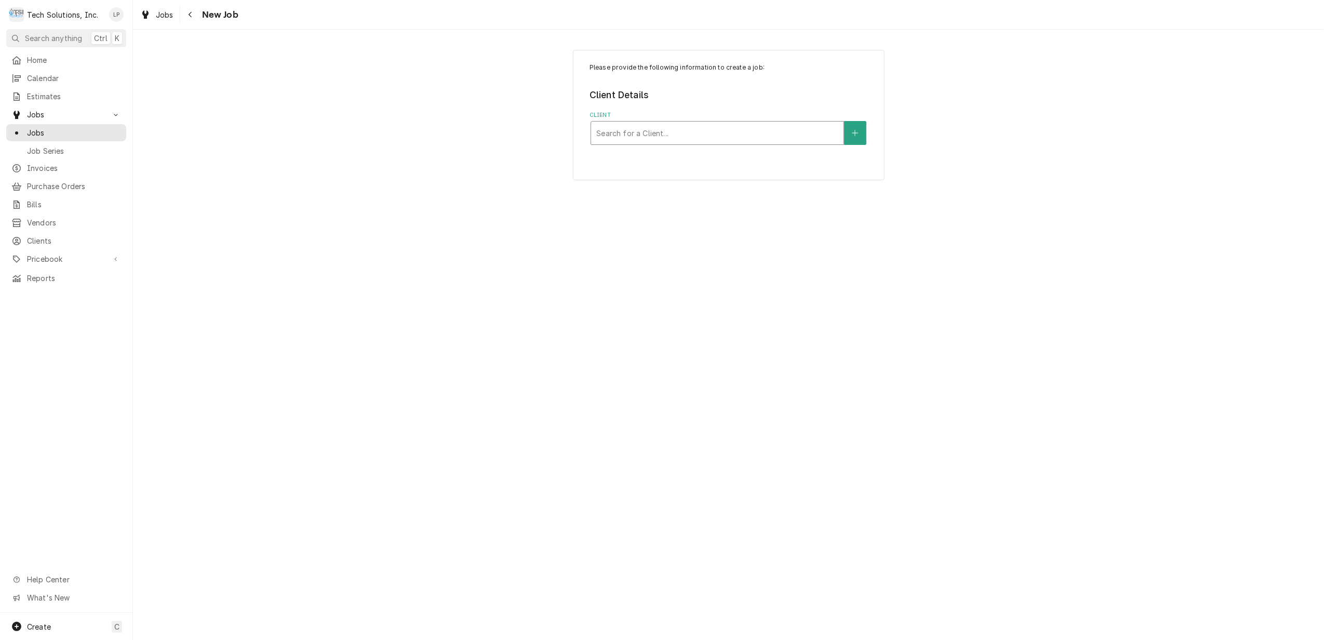
click at [770, 130] on div "Client" at bounding box center [717, 133] width 242 height 19
type input "fly"
click at [761, 153] on div "[PERSON_NAME] Restaurant Group" at bounding box center [717, 155] width 252 height 16
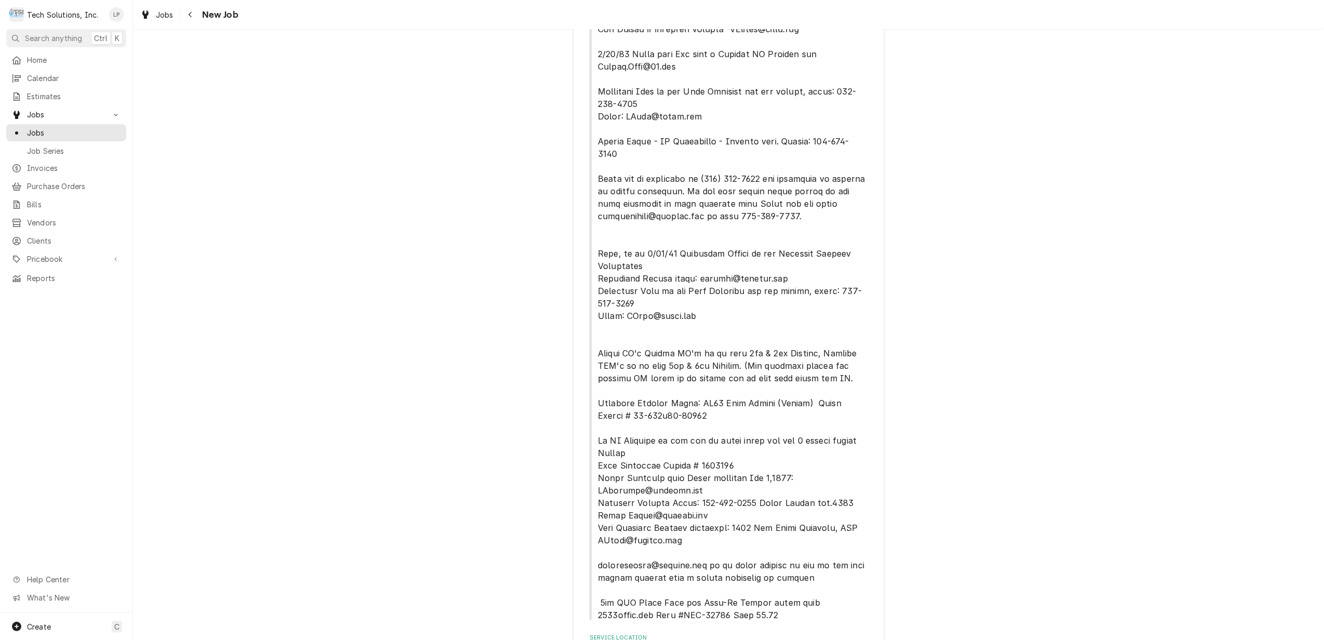
scroll to position [273, 0]
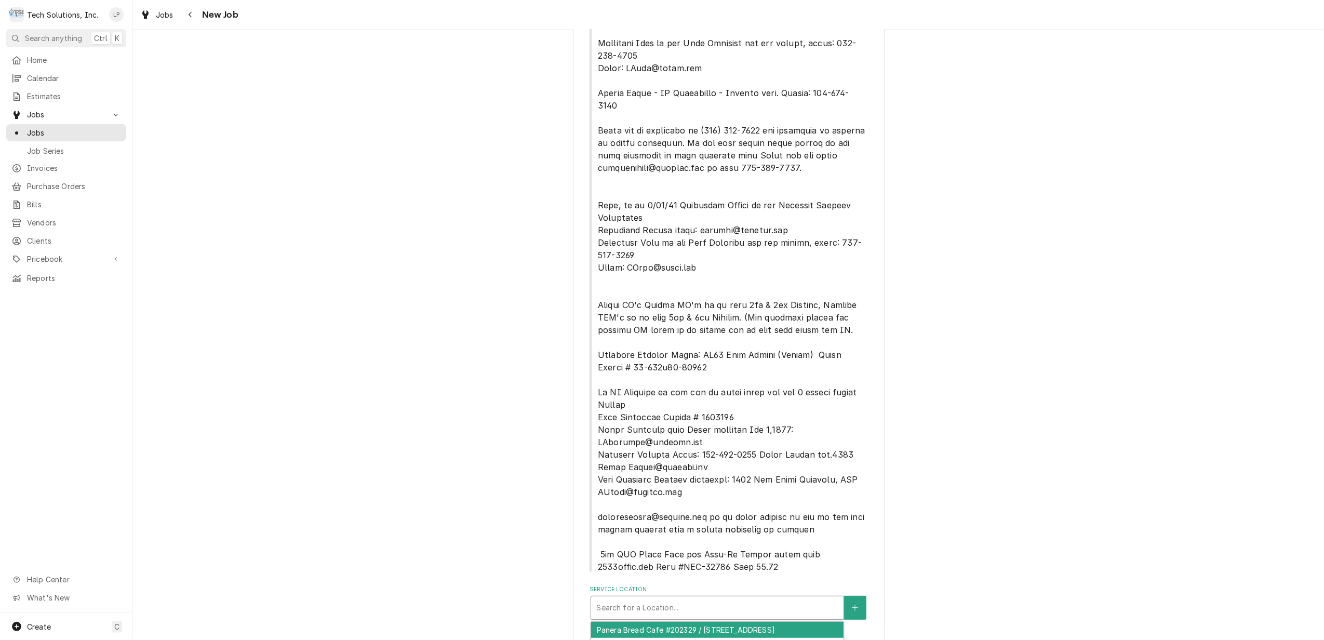
click at [791, 598] on div "Service Location" at bounding box center [717, 607] width 242 height 19
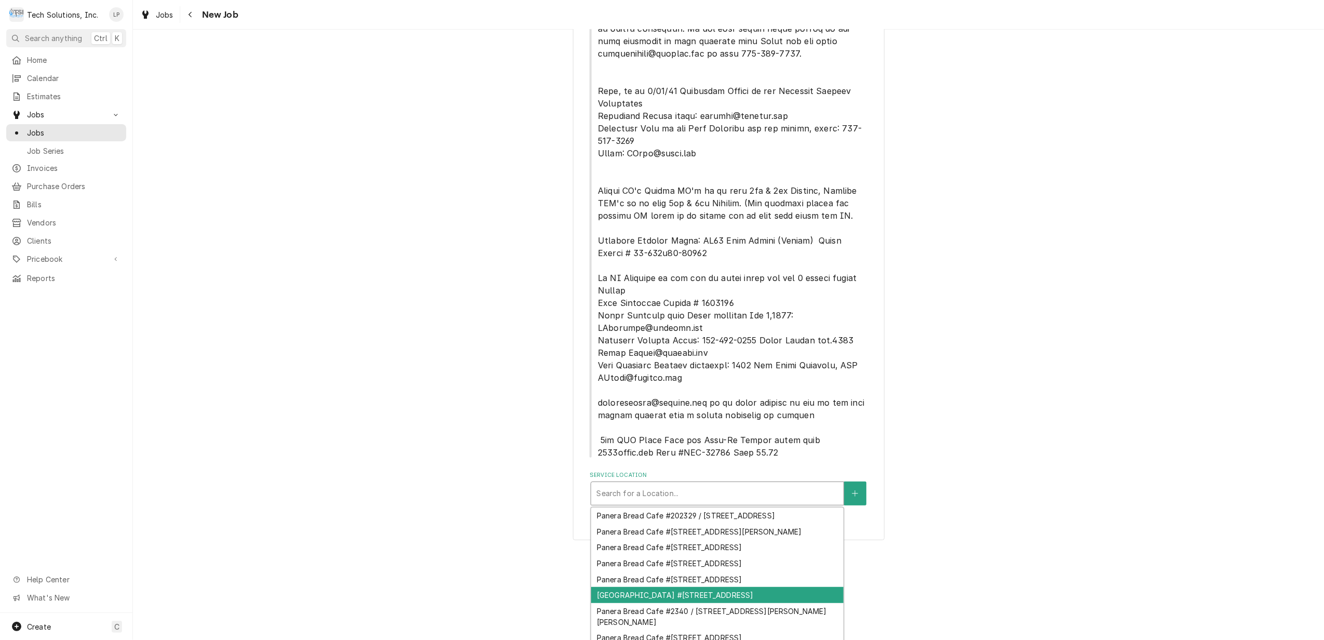
scroll to position [48, 0]
click at [784, 630] on div "Panera Bread Cafe #2344 / 65 Liberty Square, Hurricane, WV 25526" at bounding box center [717, 638] width 252 height 16
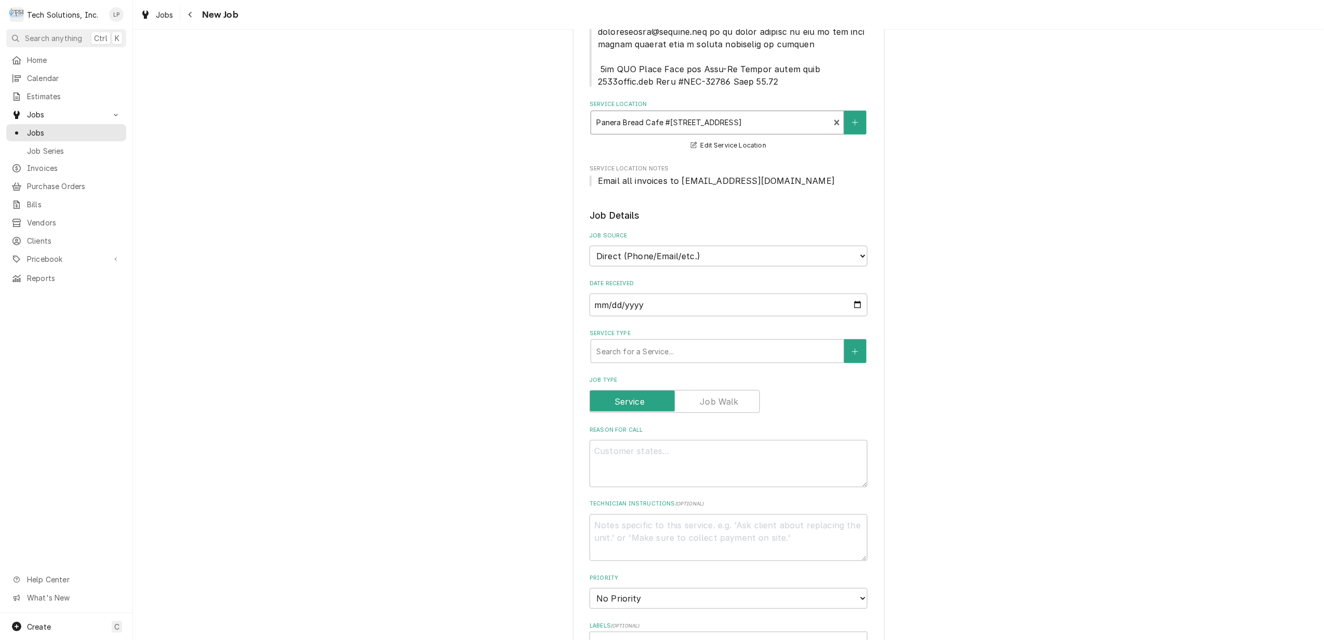
scroll to position [752, 0]
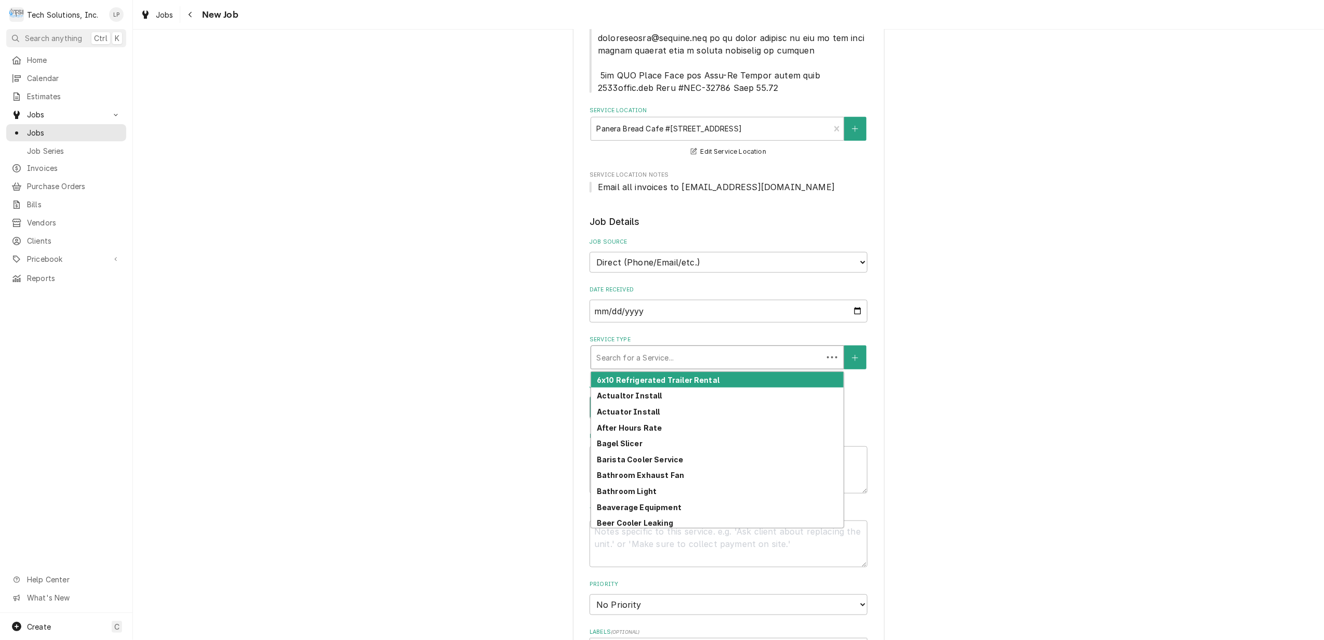
click at [691, 348] on div "Service Type" at bounding box center [706, 357] width 221 height 19
type textarea "x"
type input "S"
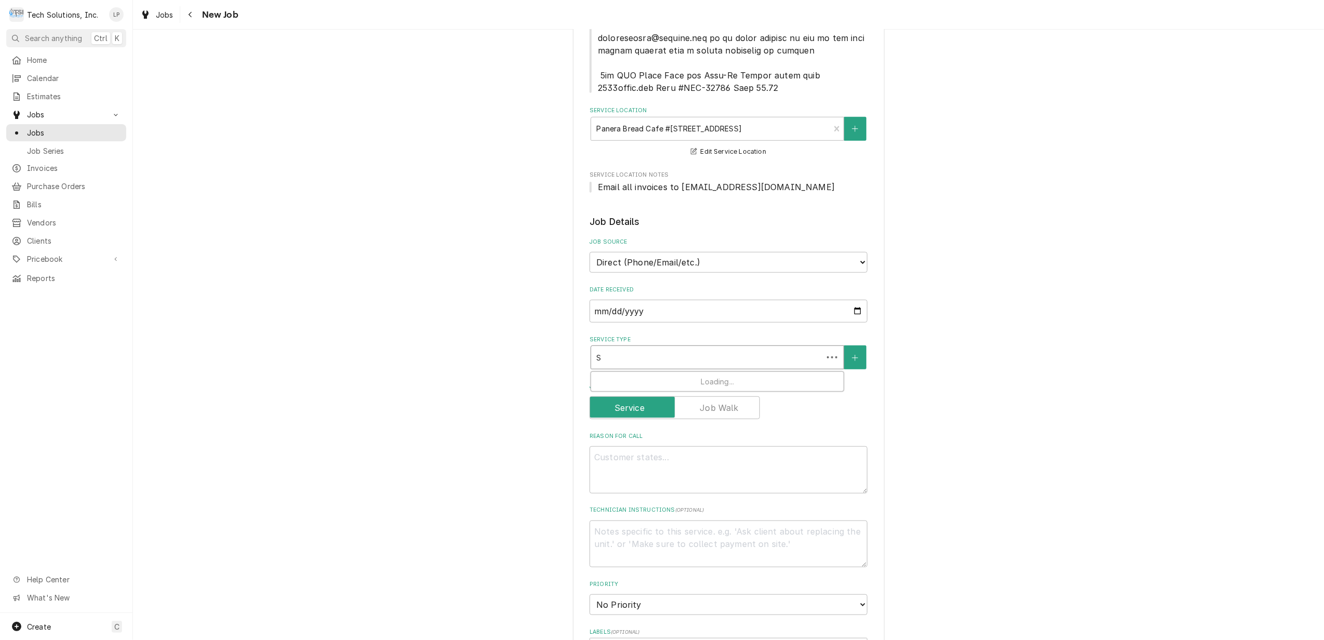
type textarea "x"
type input "Sa"
type textarea "x"
type input "Sal"
type textarea "x"
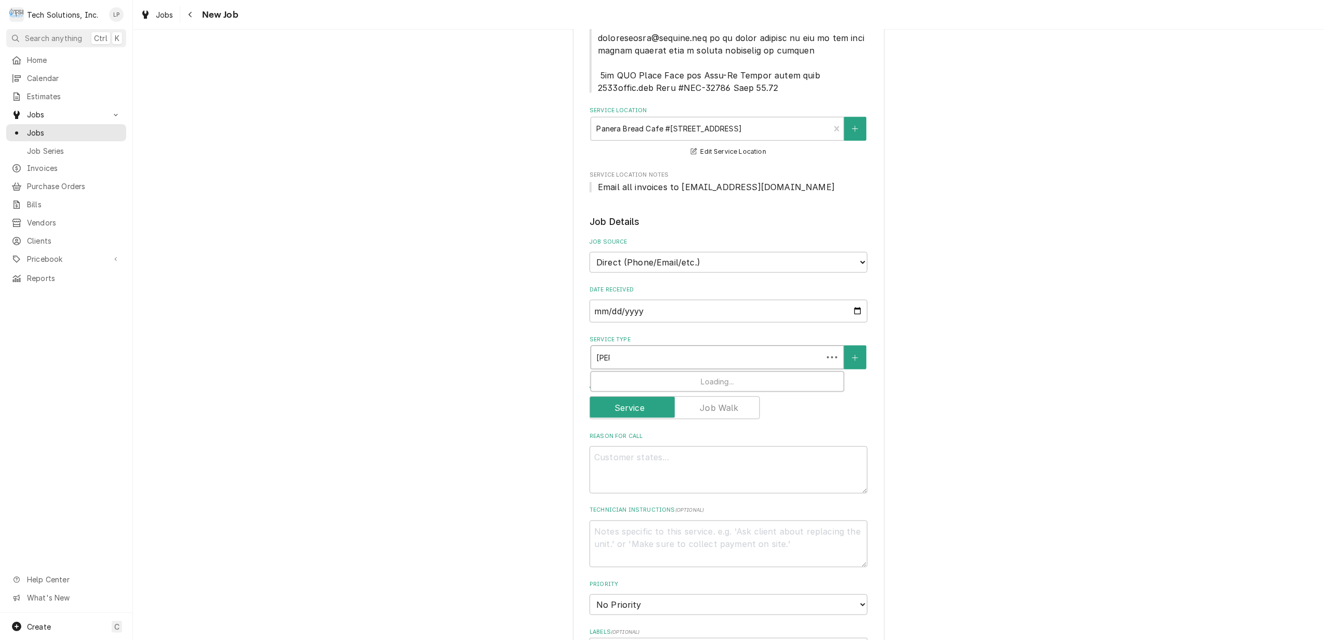
type input "Sala"
click at [680, 372] on div "Salad Cooler Service" at bounding box center [717, 380] width 252 height 16
click at [745, 464] on textarea "Reason For Call" at bounding box center [728, 487] width 278 height 47
type textarea "x"
type textarea "D"
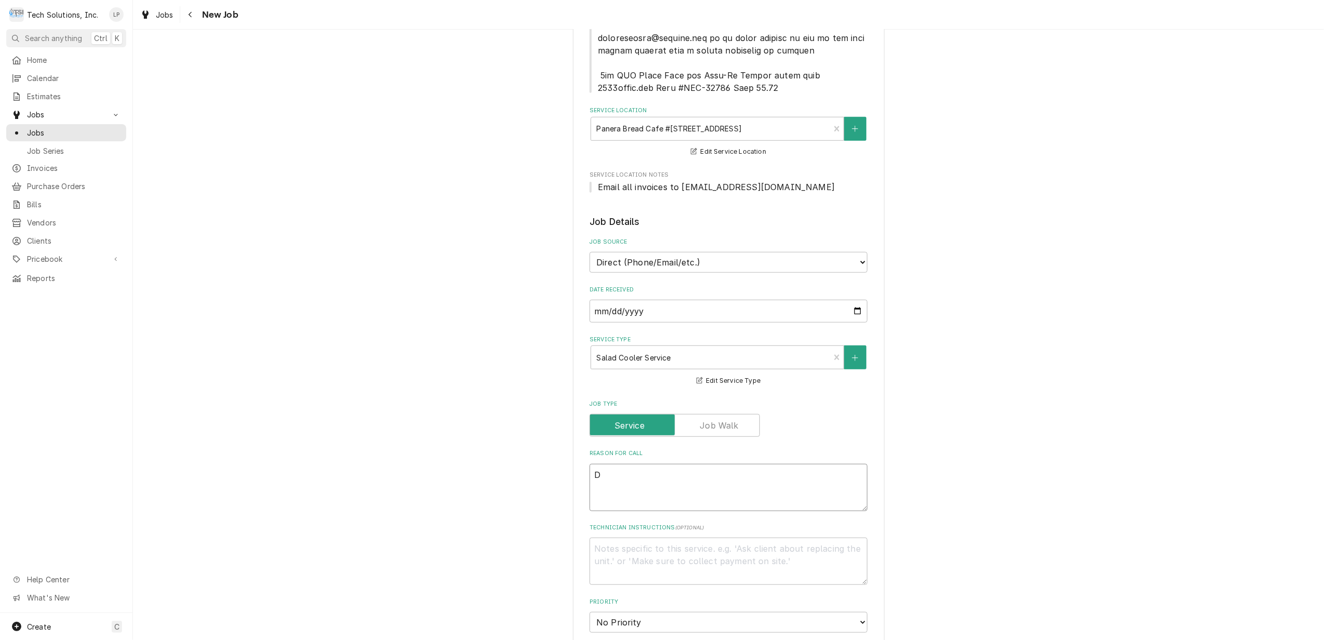
type textarea "x"
type textarea "Dr"
type textarea "x"
type textarea "Dri"
type textarea "x"
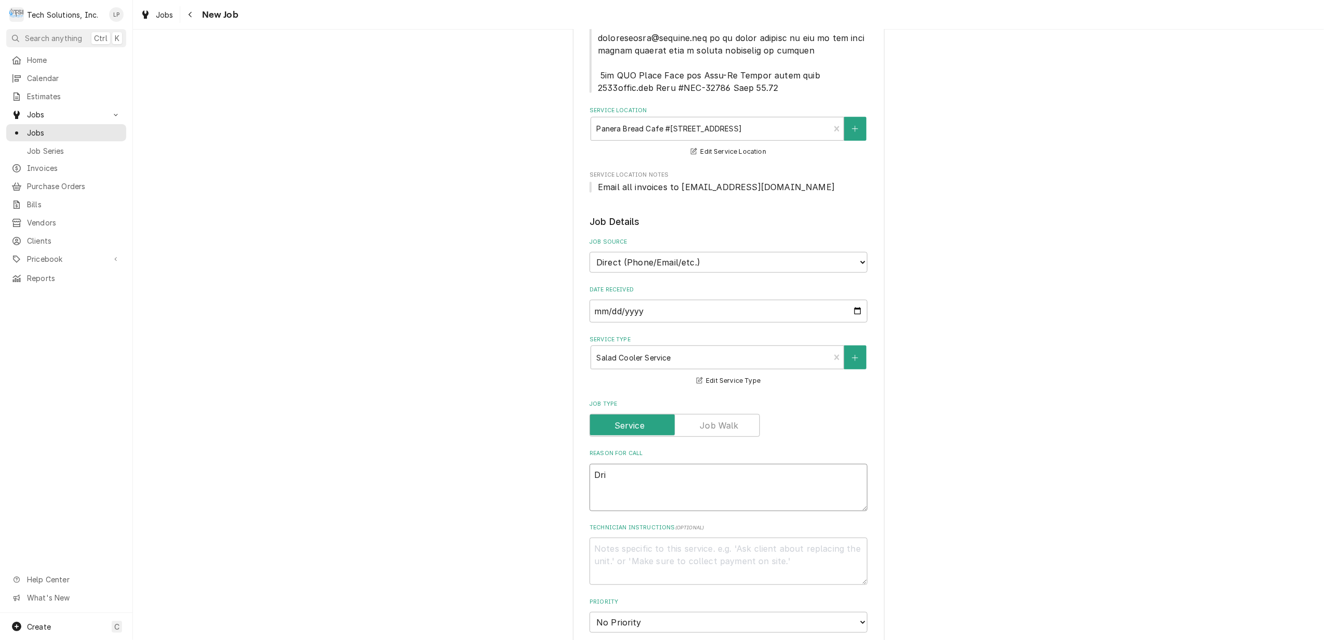
type textarea "Driv"
type textarea "x"
type textarea "Drive"
type textarea "x"
type textarea "Drive"
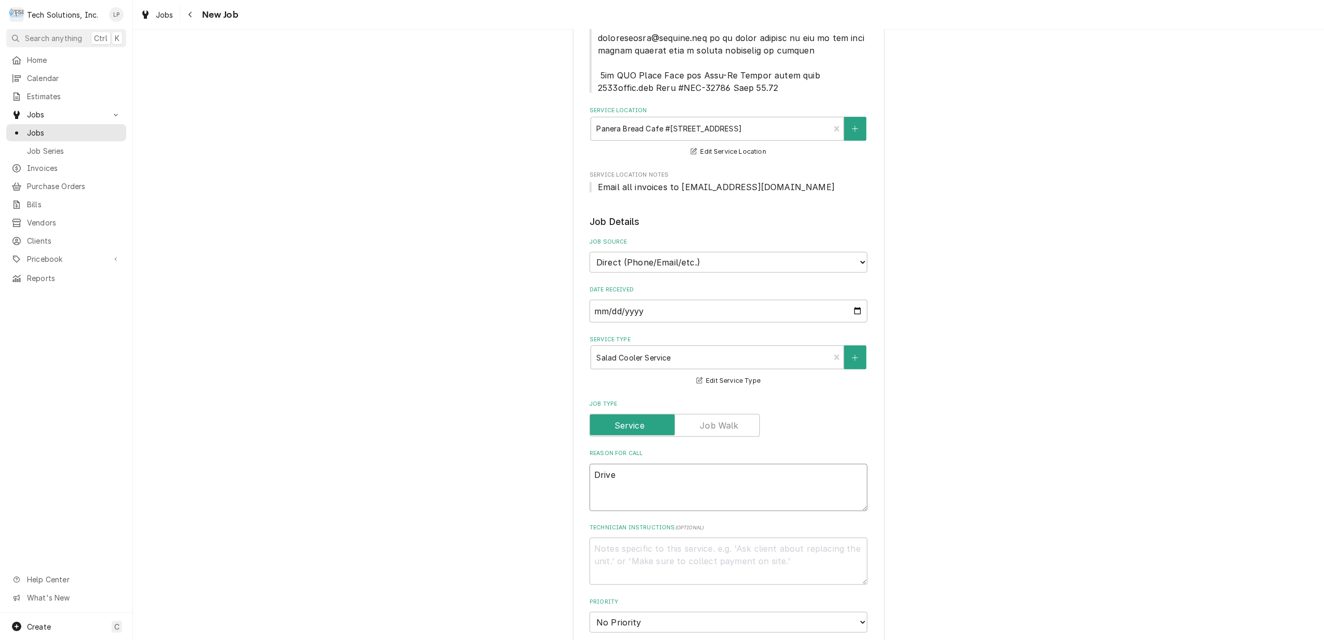
type textarea "x"
type textarea "Drive th"
type textarea "x"
type textarea "Drive thr"
type textarea "x"
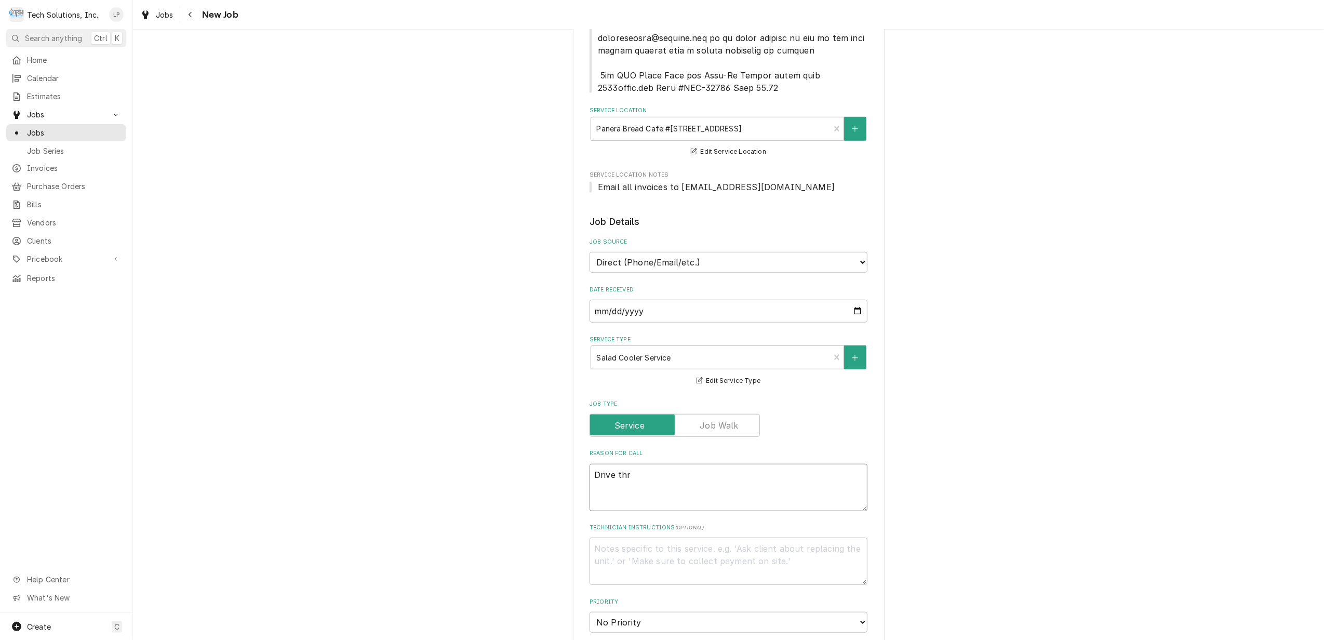
type textarea "Drive thru"
type textarea "x"
type textarea "Drive thru"
type textarea "x"
type textarea "Drive thru S"
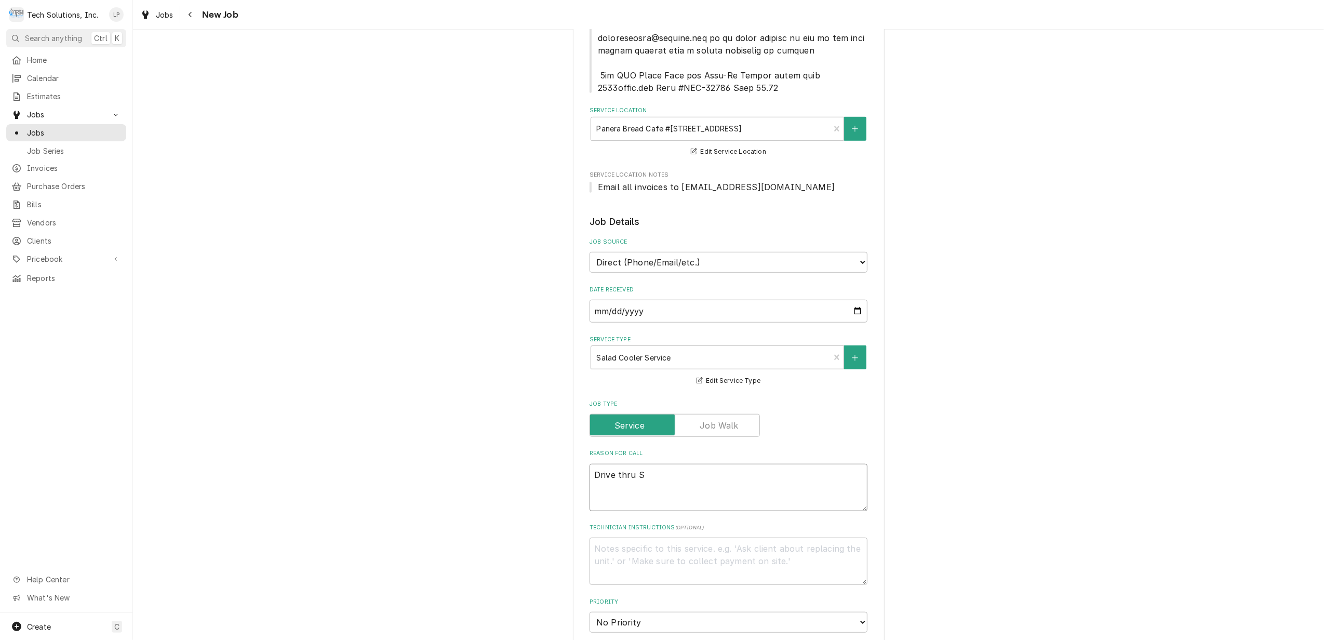
type textarea "x"
type textarea "Drive thru Sa"
type textarea "x"
type textarea "Drive thru Sal"
type textarea "x"
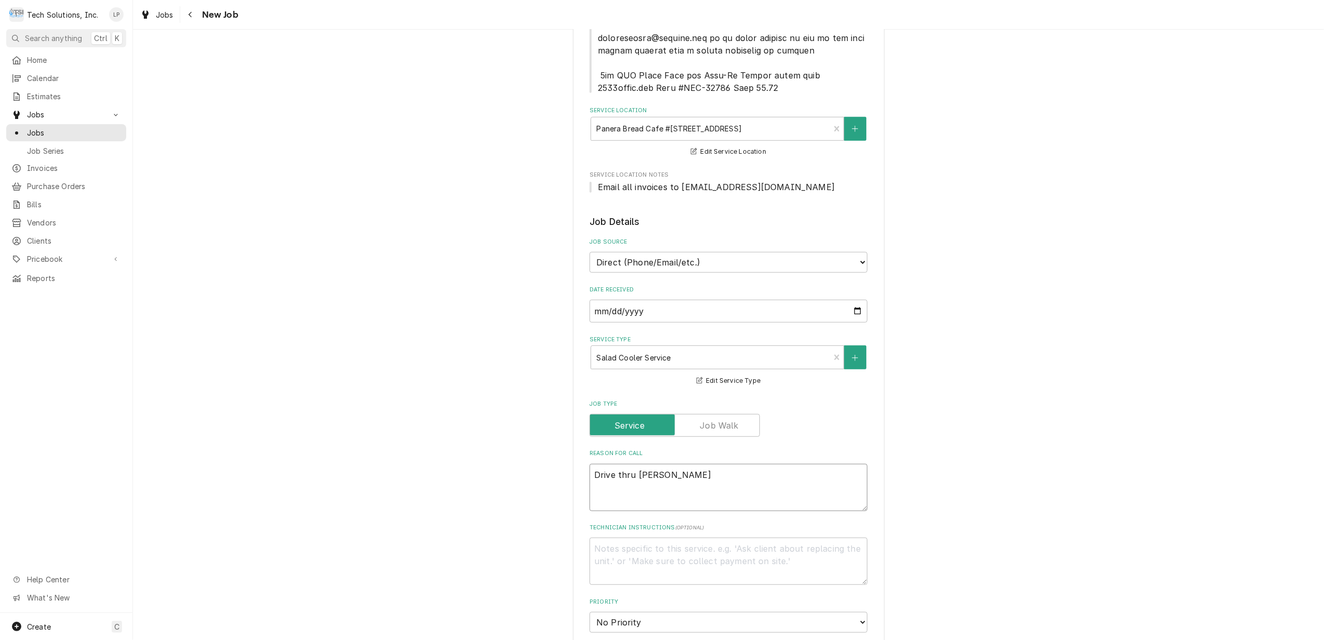
type textarea "Drive thru Sala"
type textarea "x"
type textarea "Drive thru Salad"
type textarea "x"
type textarea "Drive thru Salad"
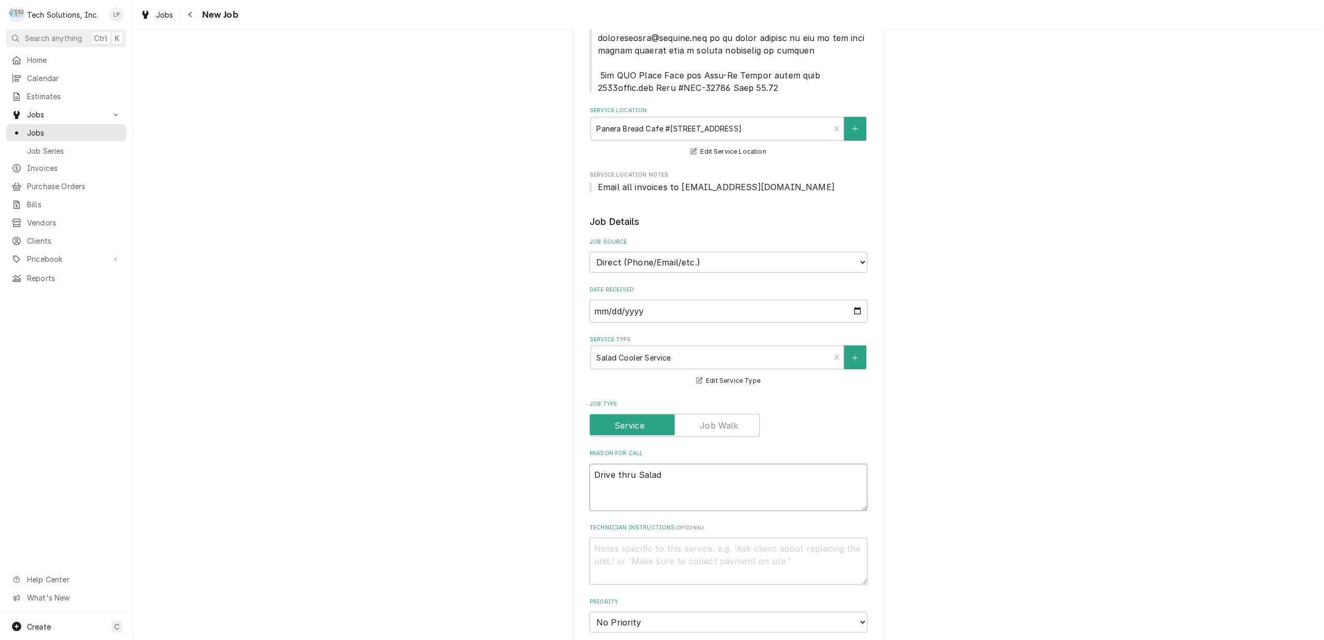
type textarea "x"
type textarea "Drive thru Salad C"
type textarea "x"
type textarea "Drive thru Salad Co"
type textarea "x"
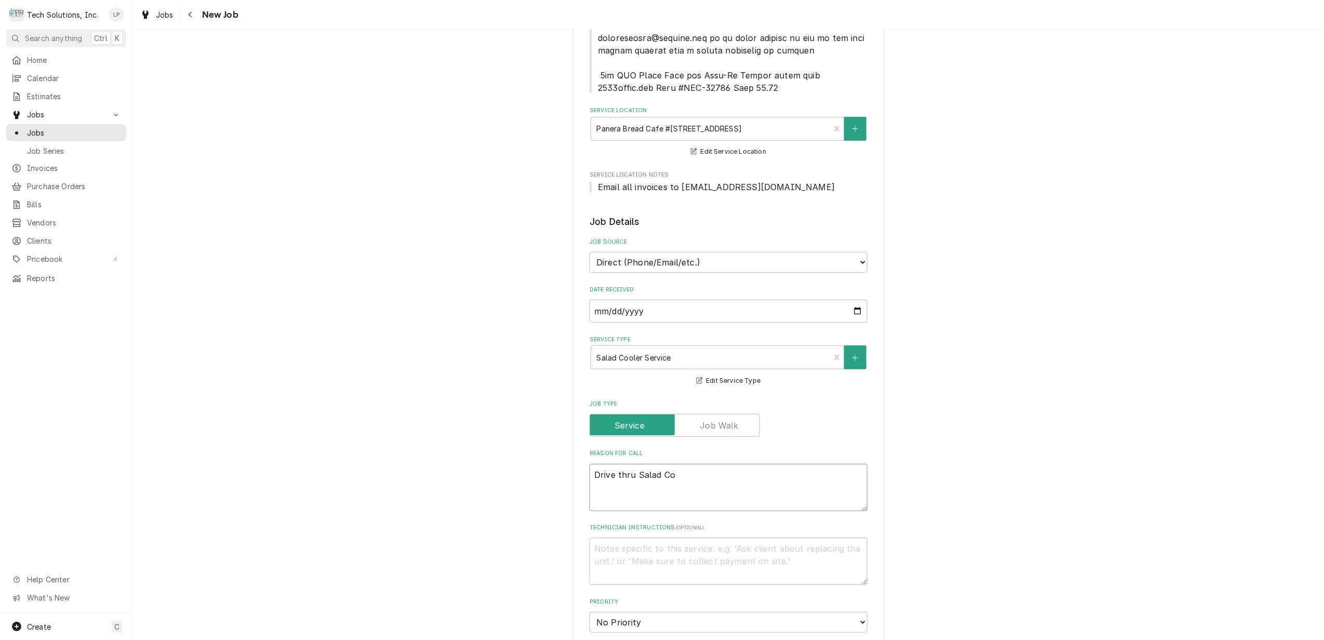
type textarea "Drive thru Salad Coo"
type textarea "x"
type textarea "Drive thru Salad Cool"
type textarea "x"
type textarea "Drive thru Salad Coole"
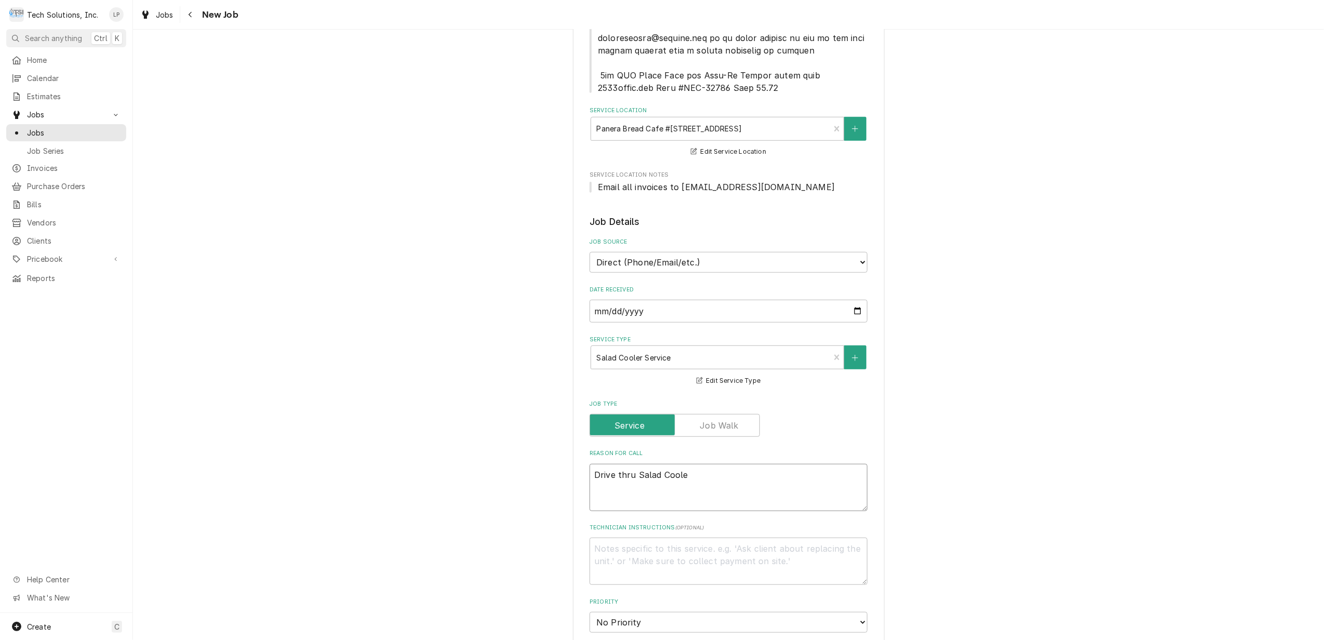
type textarea "x"
type textarea "Drive thru Salad Cooler"
type textarea "x"
type textarea "Drive thru Salad Cooler"
type textarea "x"
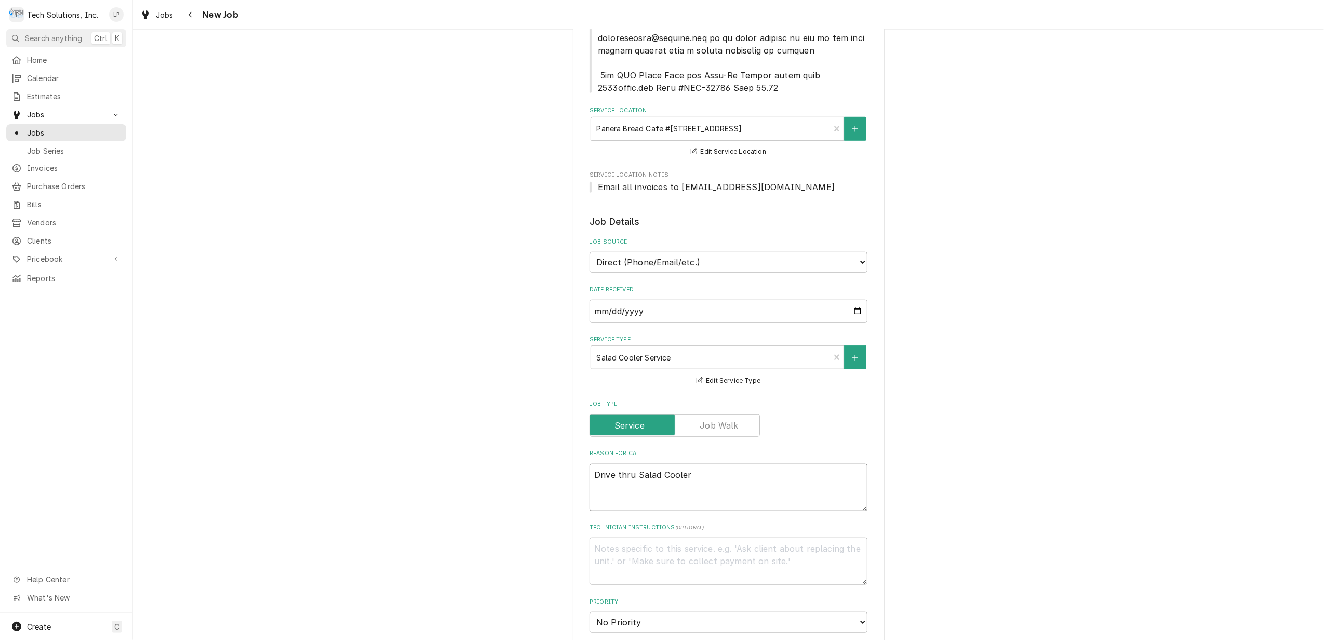
type textarea "Drive thru Salad Cooler w"
type textarea "x"
type textarea "Drive thru Salad Cooler wa"
type textarea "x"
type textarea "Drive thru Salad Cooler wat"
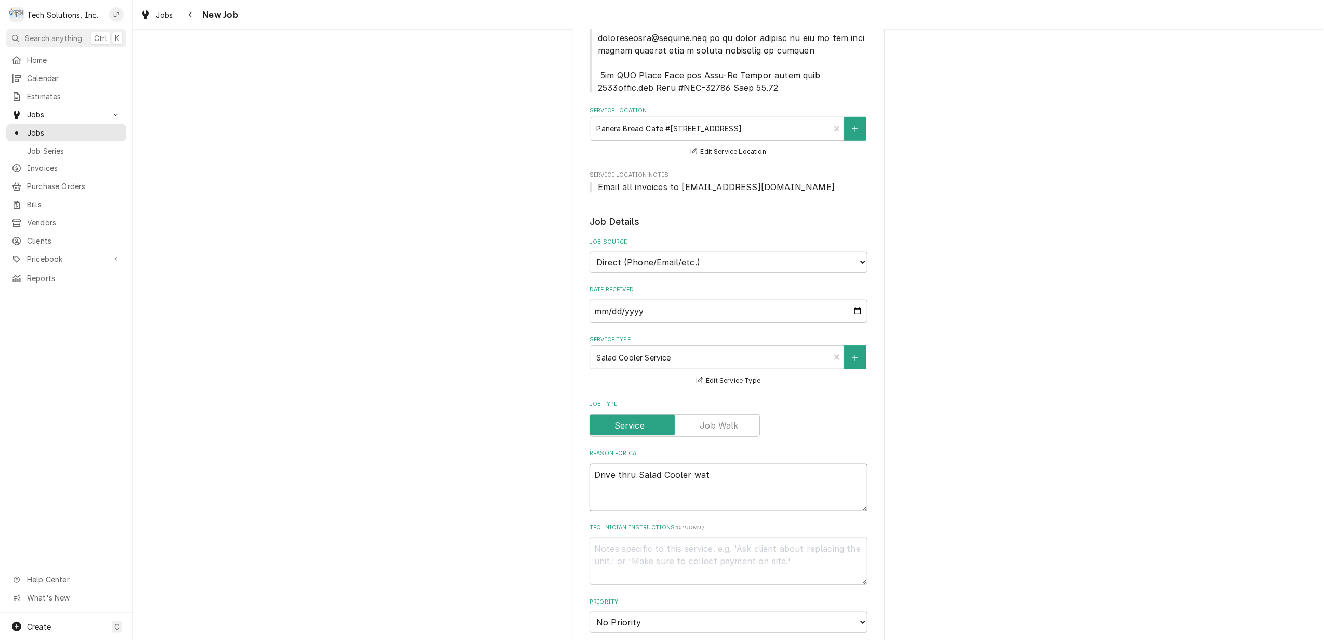
type textarea "x"
type textarea "Drive thru Salad Cooler wa"
type textarea "x"
type textarea "Drive thru Salad Cooler w"
type textarea "x"
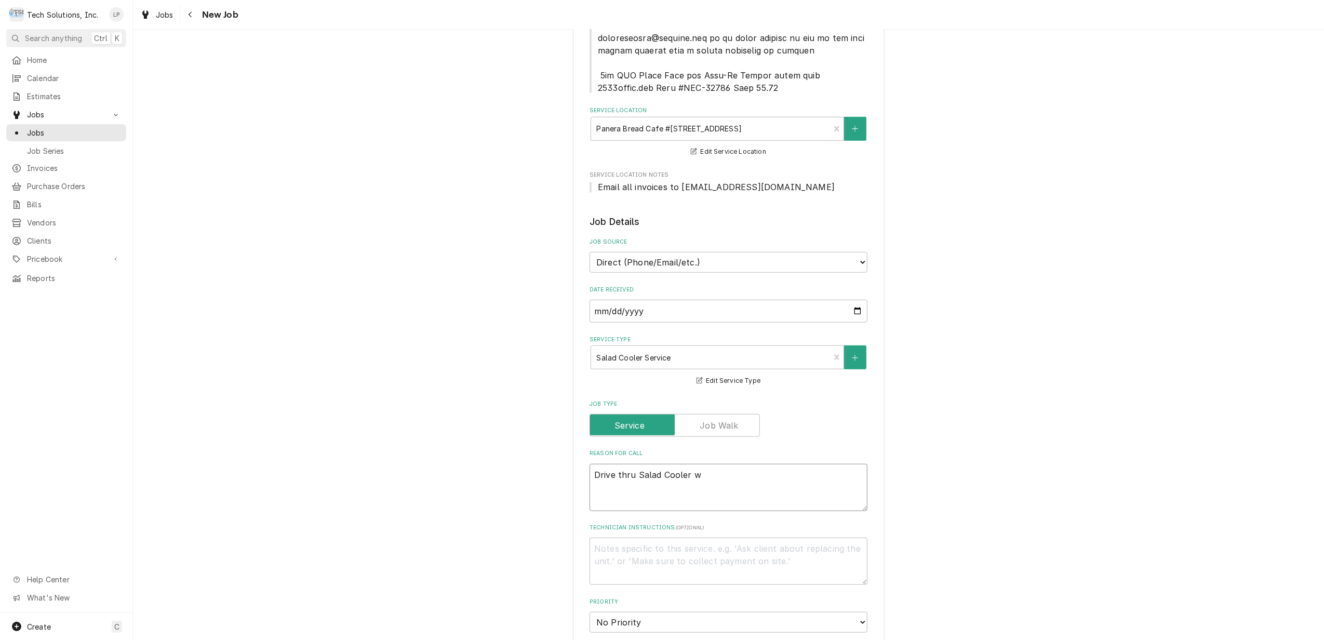
type textarea "Drive thru Salad Cooler"
type textarea "x"
type textarea "Drive thru Salad Cooler"
type textarea "x"
type textarea "Drive thru Salad Cooler"
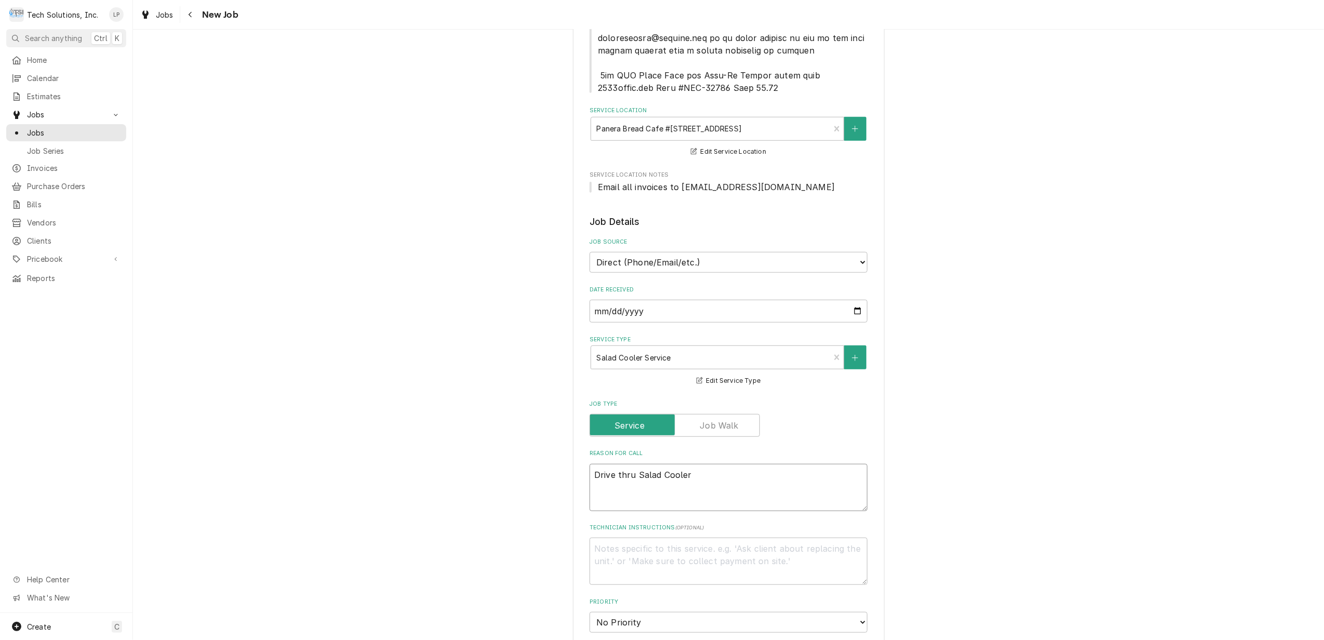
type textarea "x"
type textarea "Drive thru Salad Cooler l"
type textarea "x"
type textarea "Drive thru Salad Cooler le"
type textarea "x"
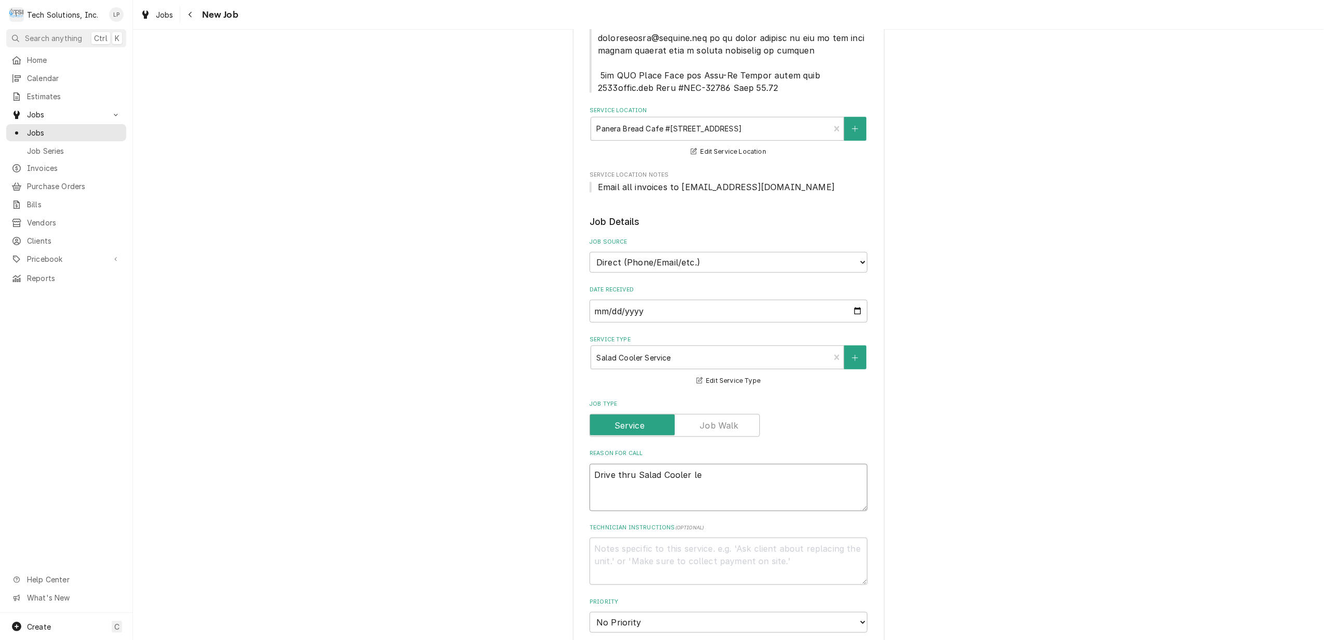
type textarea "Drive thru Salad Cooler lea"
type textarea "x"
type textarea "Drive thru Salad Cooler leak"
type textarea "x"
type textarea "Drive thru Salad Cooler leaki"
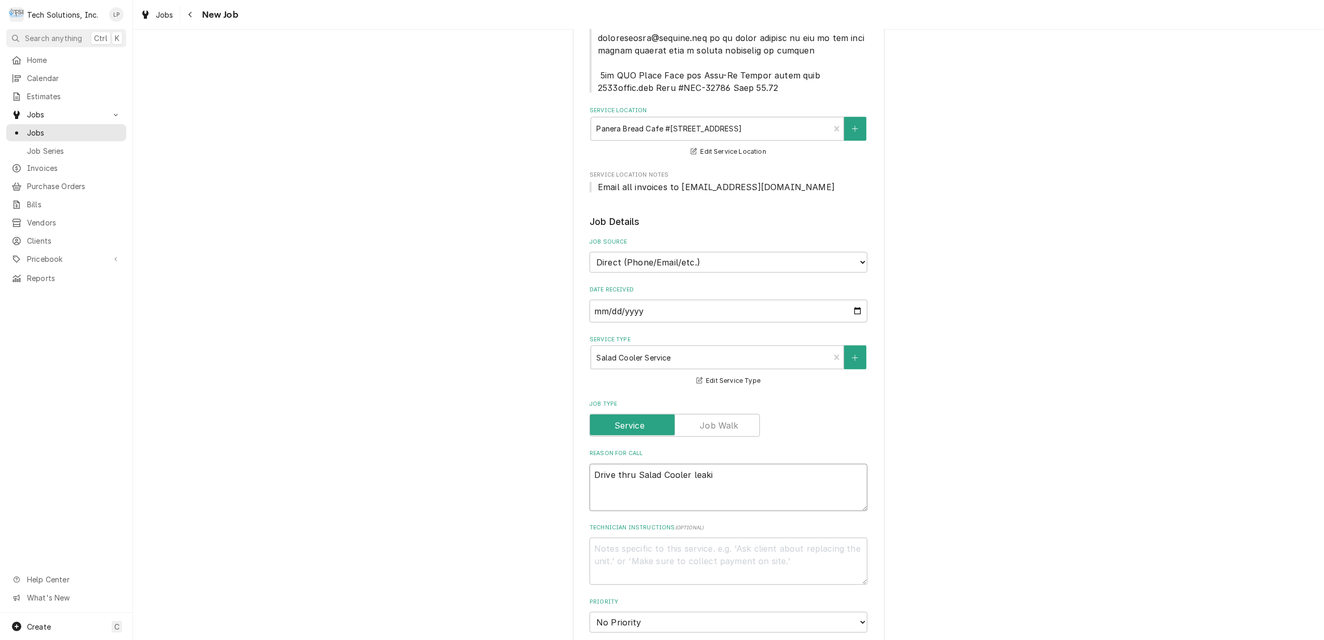
type textarea "x"
type textarea "Drive thru Salad Cooler leakin"
type textarea "x"
type textarea "Drive thru Salad Cooler leaking"
type textarea "x"
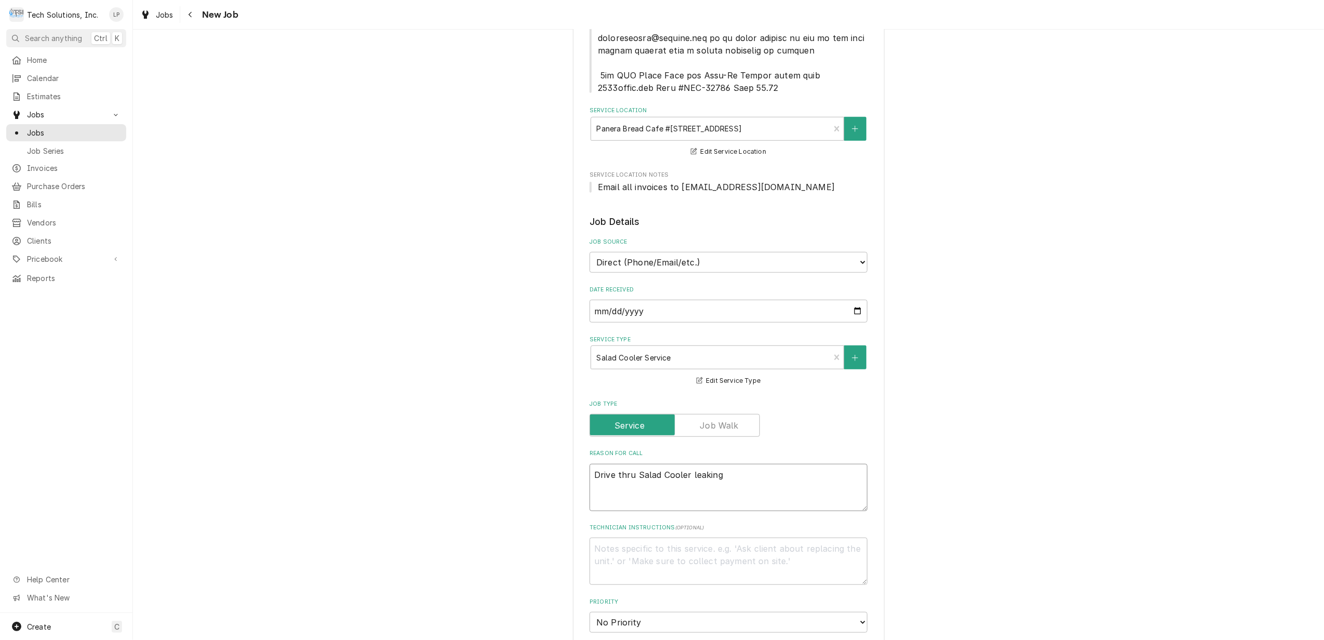
type textarea "Drive thru Salad Cooler leaking"
type textarea "x"
type textarea "Drive thru Salad Cooler leaking w"
type textarea "x"
type textarea "Drive thru Salad Cooler leaking wa"
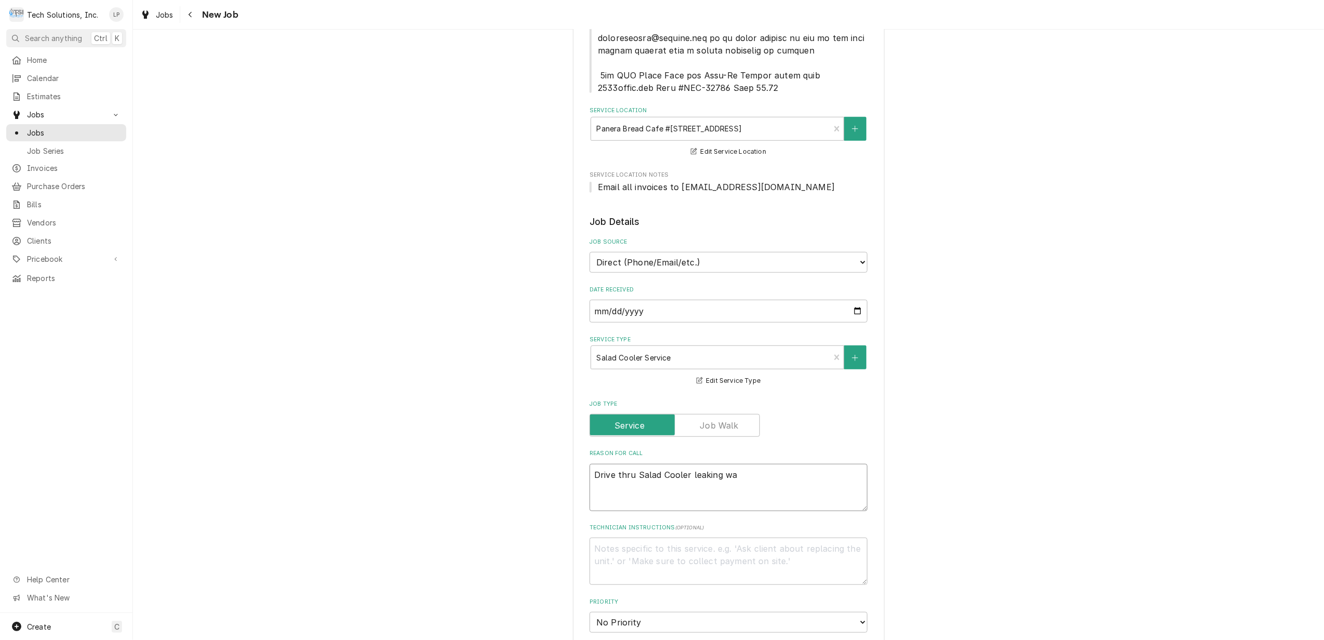
type textarea "x"
type textarea "Drive thru Salad Cooler leaking wat"
type textarea "x"
type textarea "Drive thru Salad Cooler leaking wate"
type textarea "x"
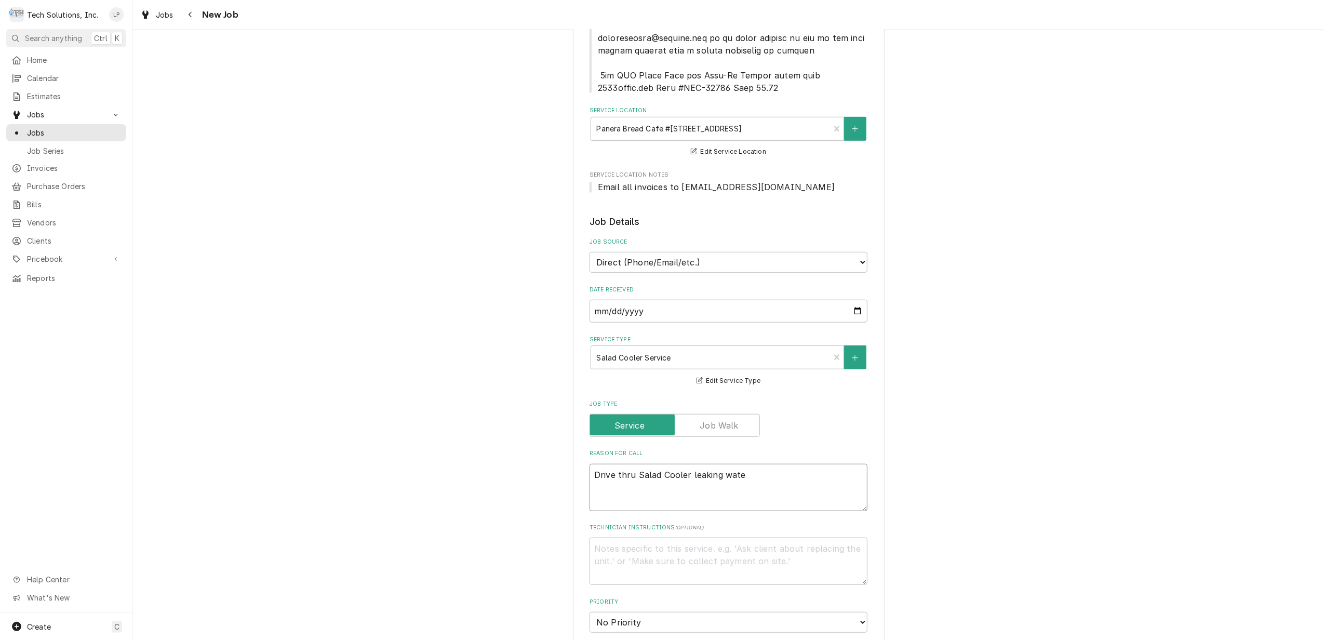
type textarea "Drive thru Salad Cooler leaking water"
type textarea "x"
type textarea "Drive thru Salad Cooler leaking water"
click at [841, 495] on fieldset "Job Details Job Source Direct (Phone/Email/etc.) Service Channel Other Date Rec…" at bounding box center [728, 610] width 278 height 790
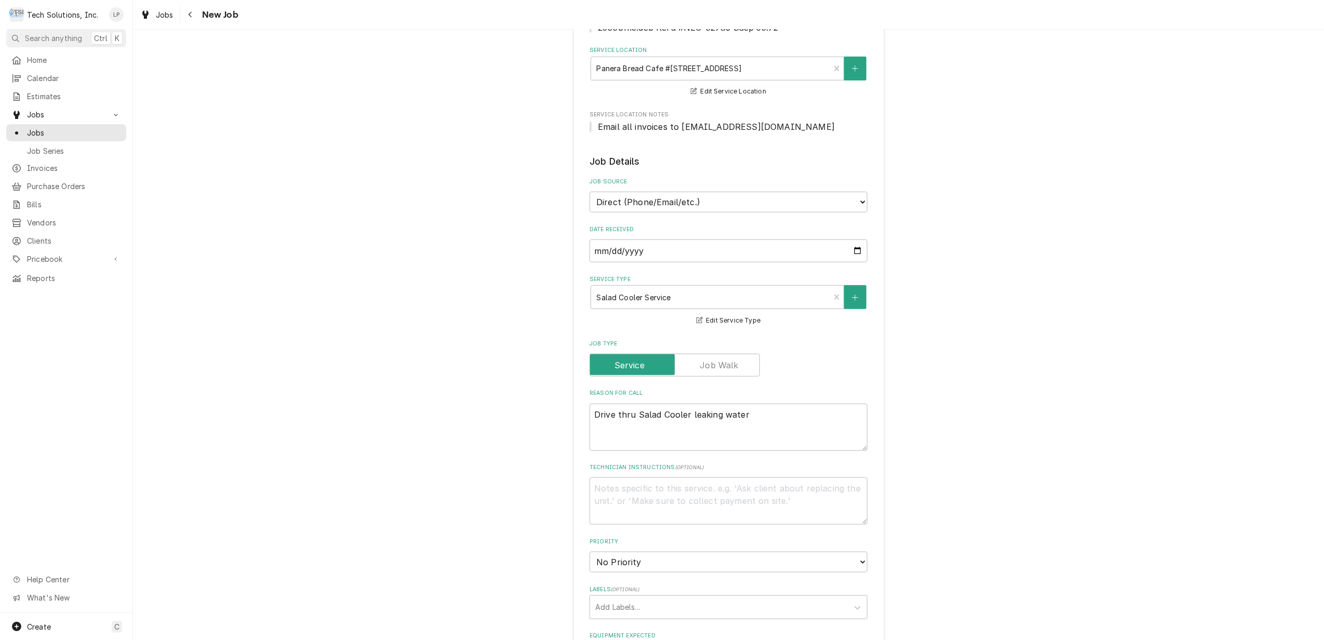
scroll to position [890, 0]
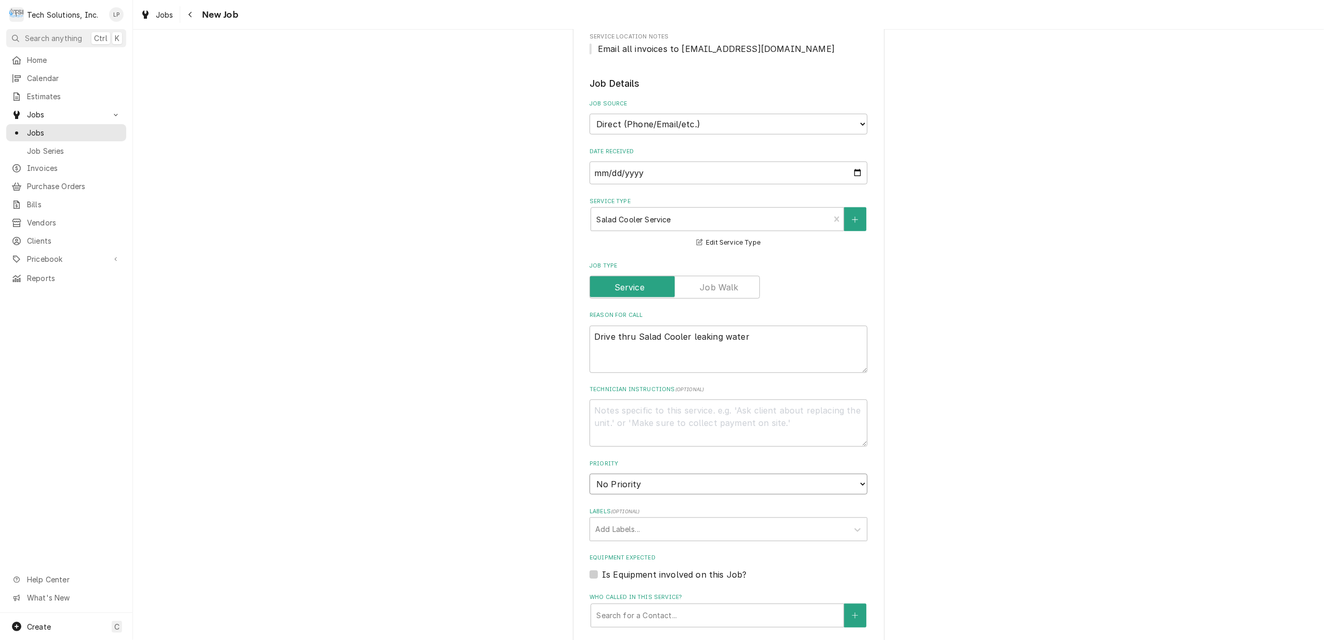
click at [855, 474] on select "No Priority Urgent High Medium Low" at bounding box center [728, 484] width 278 height 21
select select "2"
click at [589, 474] on select "No Priority Urgent High Medium Low" at bounding box center [728, 484] width 278 height 21
type textarea "x"
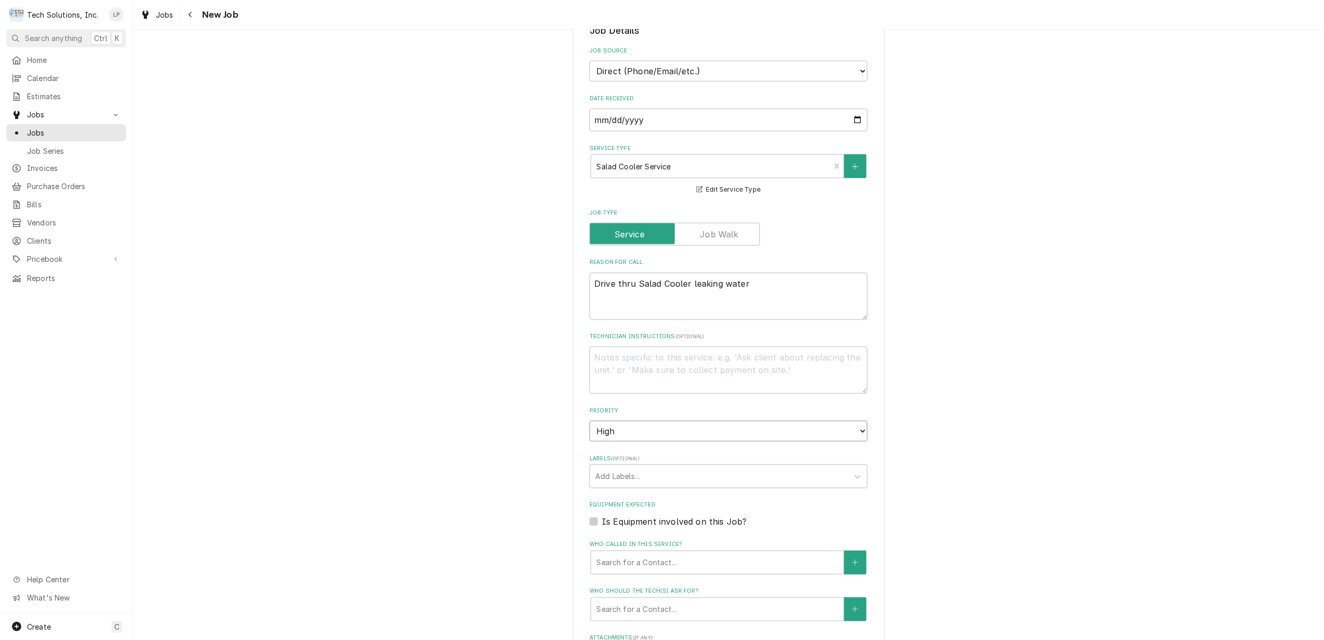
scroll to position [1029, 0]
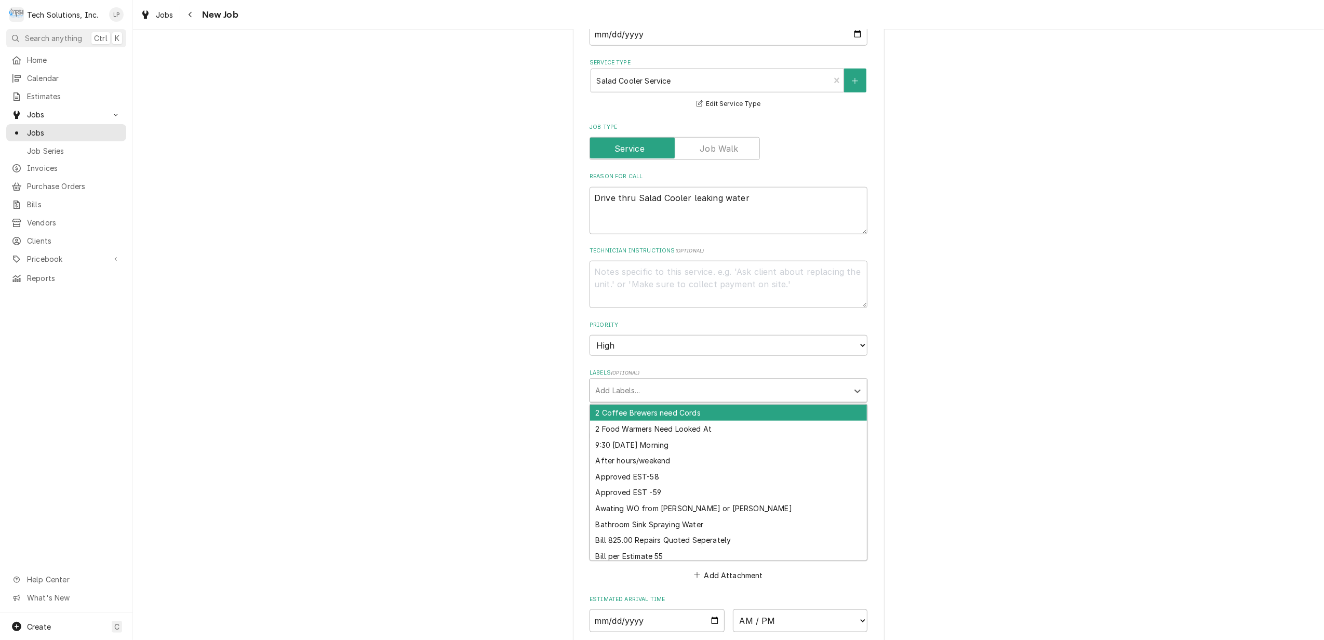
click at [788, 381] on div "Labels" at bounding box center [719, 390] width 248 height 19
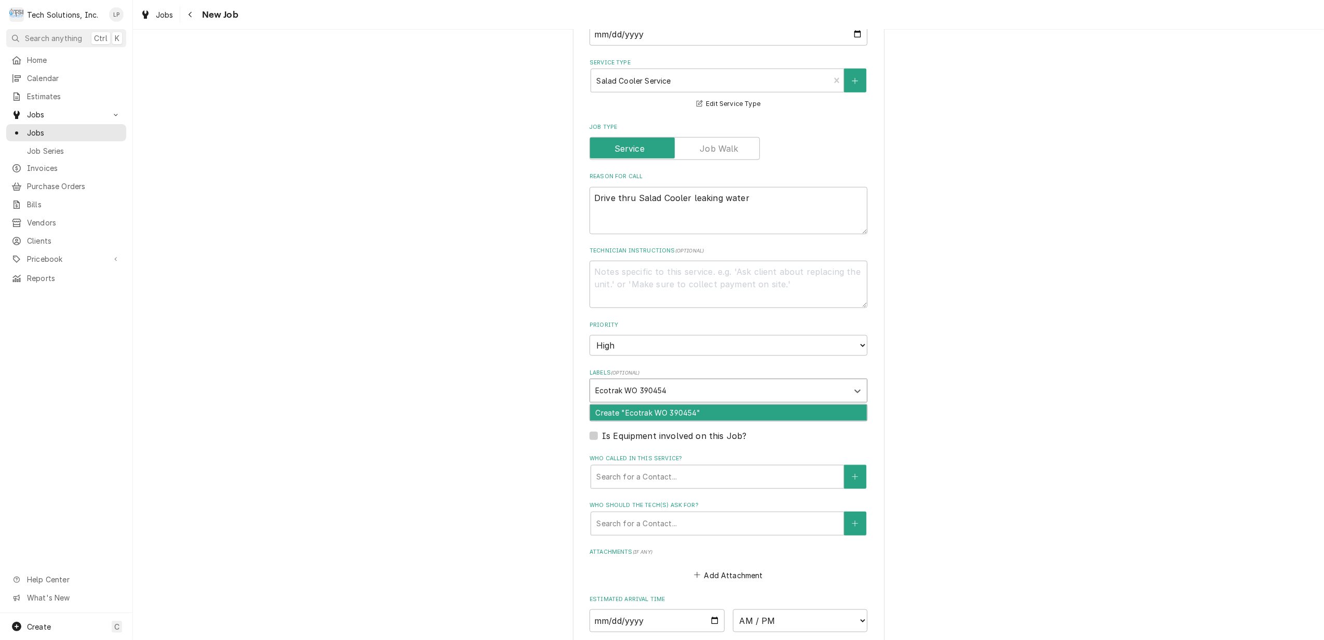
type input "Ecotrak WO 3904543"
click at [768, 405] on div "Create "Ecotrak WO 3904543"" at bounding box center [728, 413] width 277 height 16
type textarea "x"
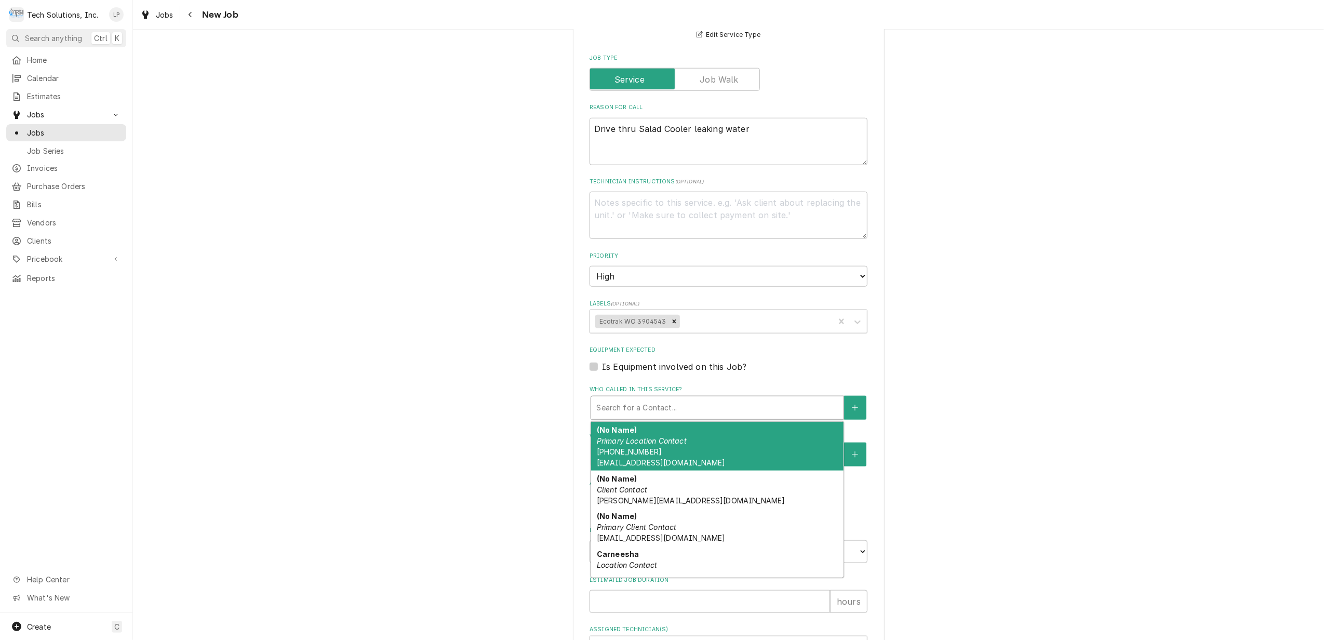
click at [792, 398] on div "Who called in this service?" at bounding box center [717, 407] width 242 height 19
type textarea "x"
type input "k"
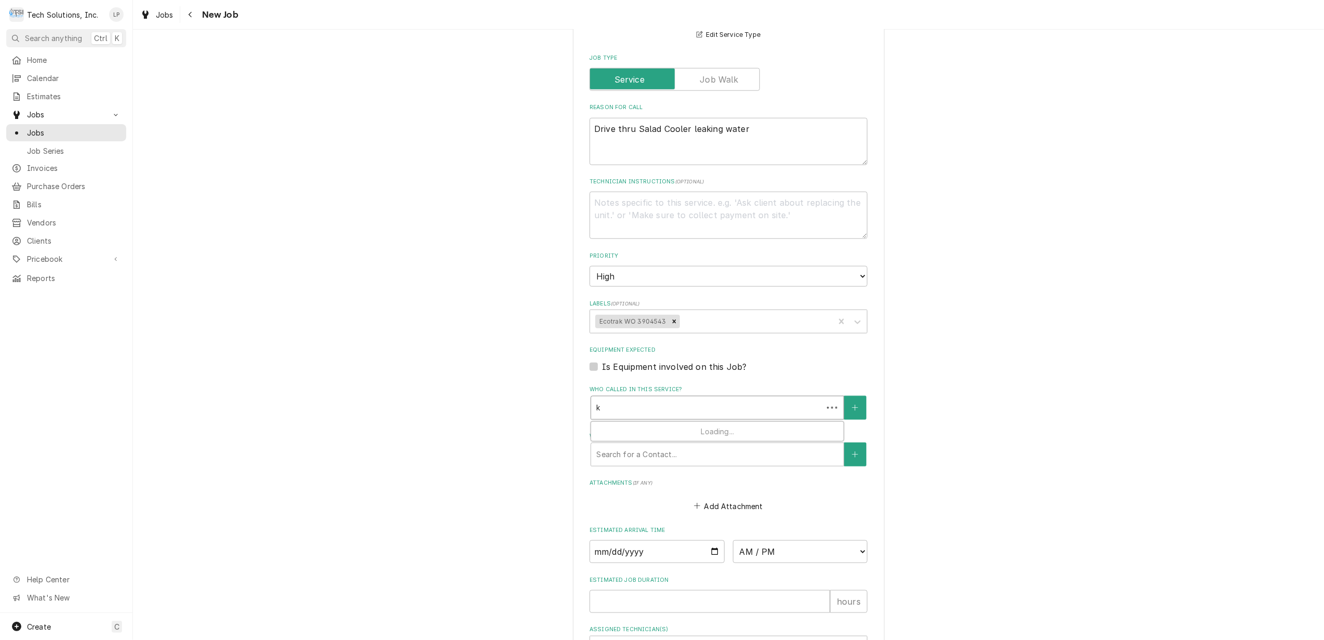
type textarea "x"
type input "ka"
type textarea "x"
type input "kar"
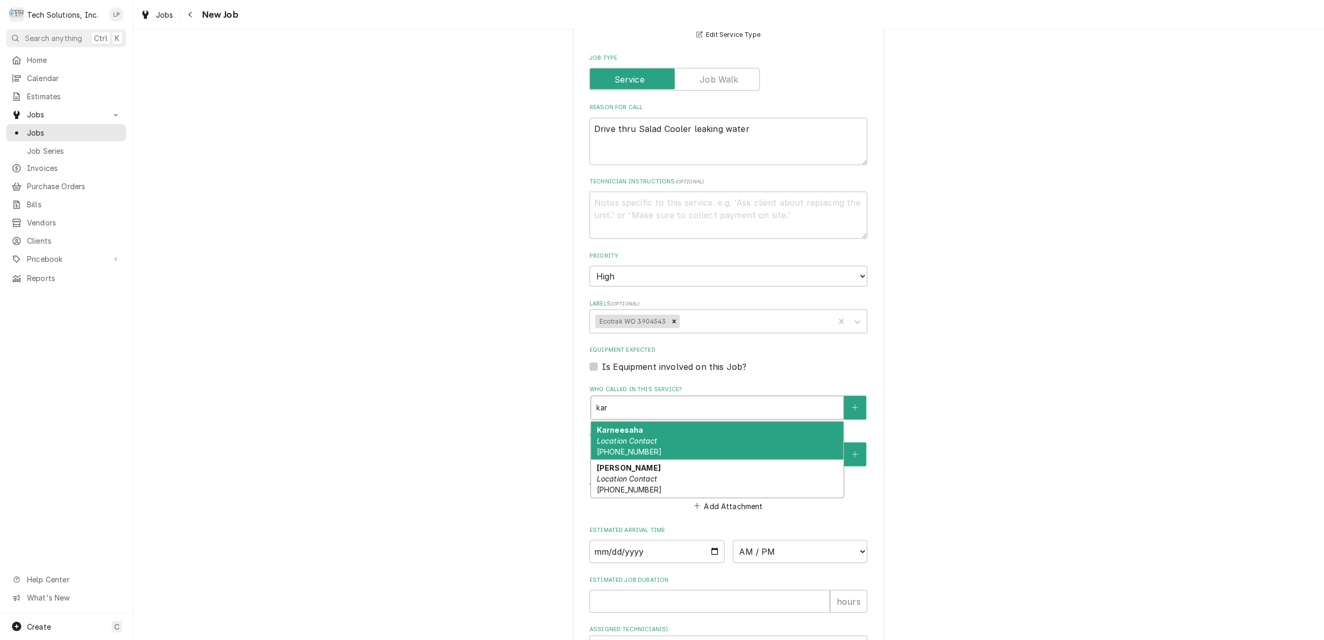
click at [757, 422] on div "Karneesaha Location Contact (681) 235-3100" at bounding box center [717, 441] width 252 height 38
type textarea "x"
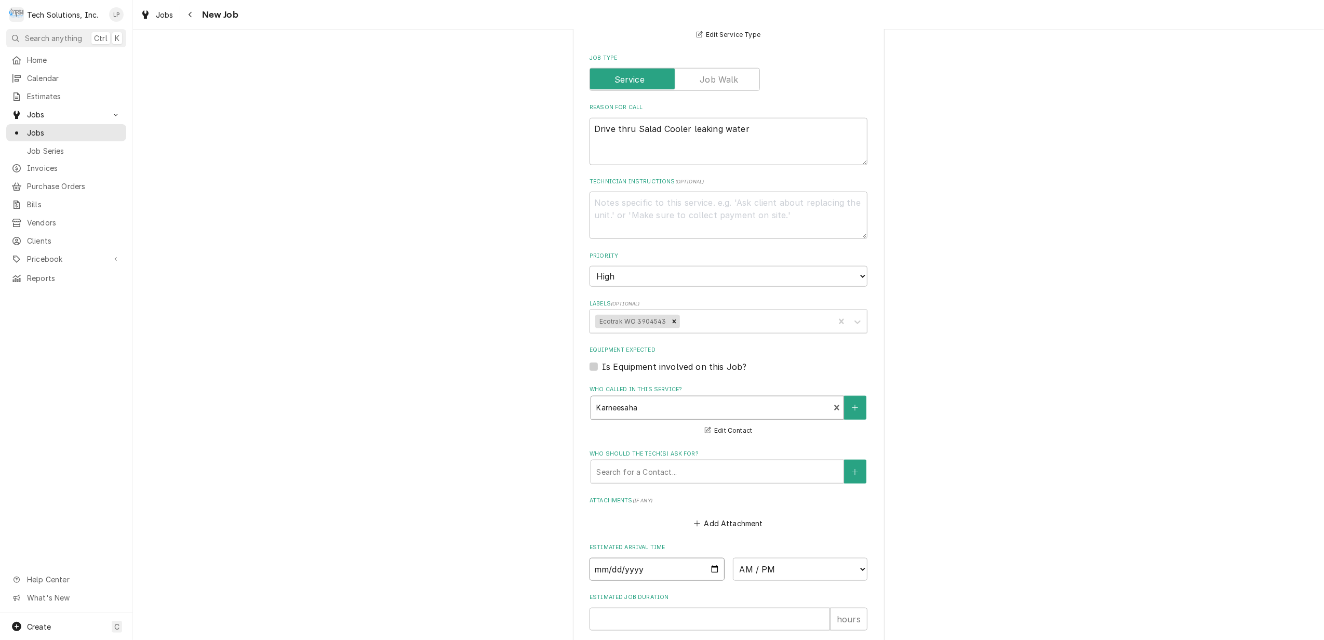
click at [711, 558] on input "Date" at bounding box center [656, 569] width 135 height 23
type input "2025-09-17"
type textarea "x"
click at [856, 558] on select "AM / PM 6:00 AM 6:15 AM 6:30 AM 6:45 AM 7:00 AM 7:15 AM 7:30 AM 7:45 AM 8:00 AM…" at bounding box center [800, 569] width 135 height 23
select select "12:30:00"
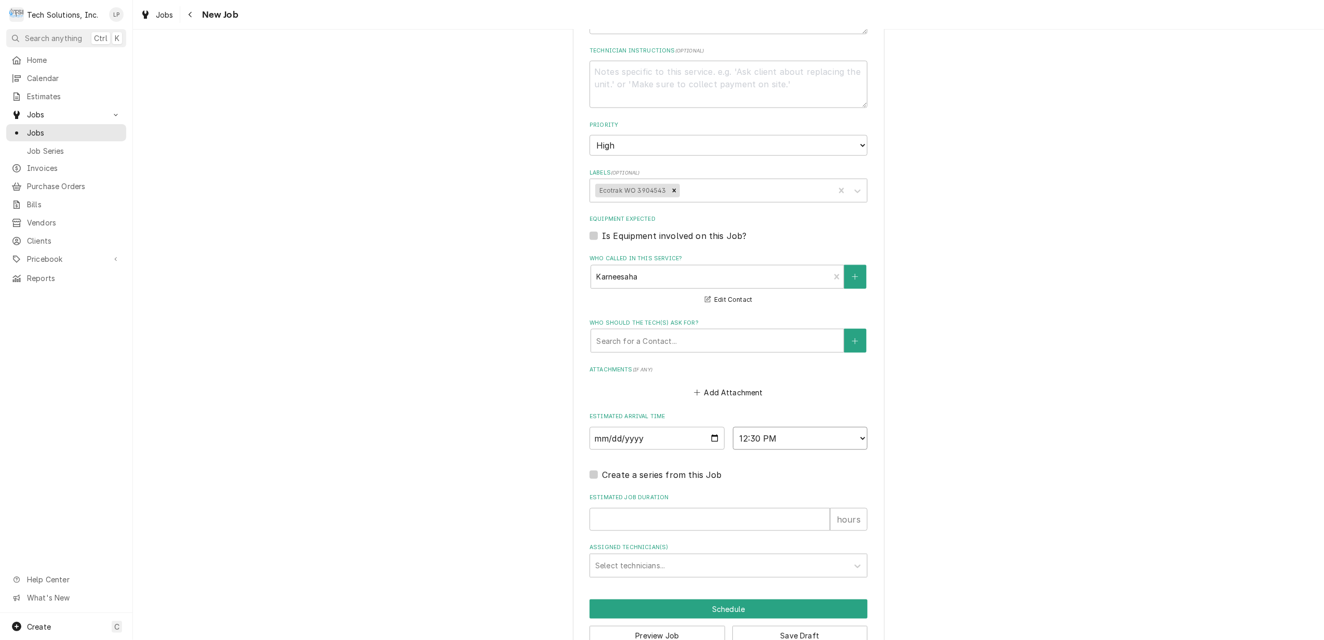
scroll to position [1233, 0]
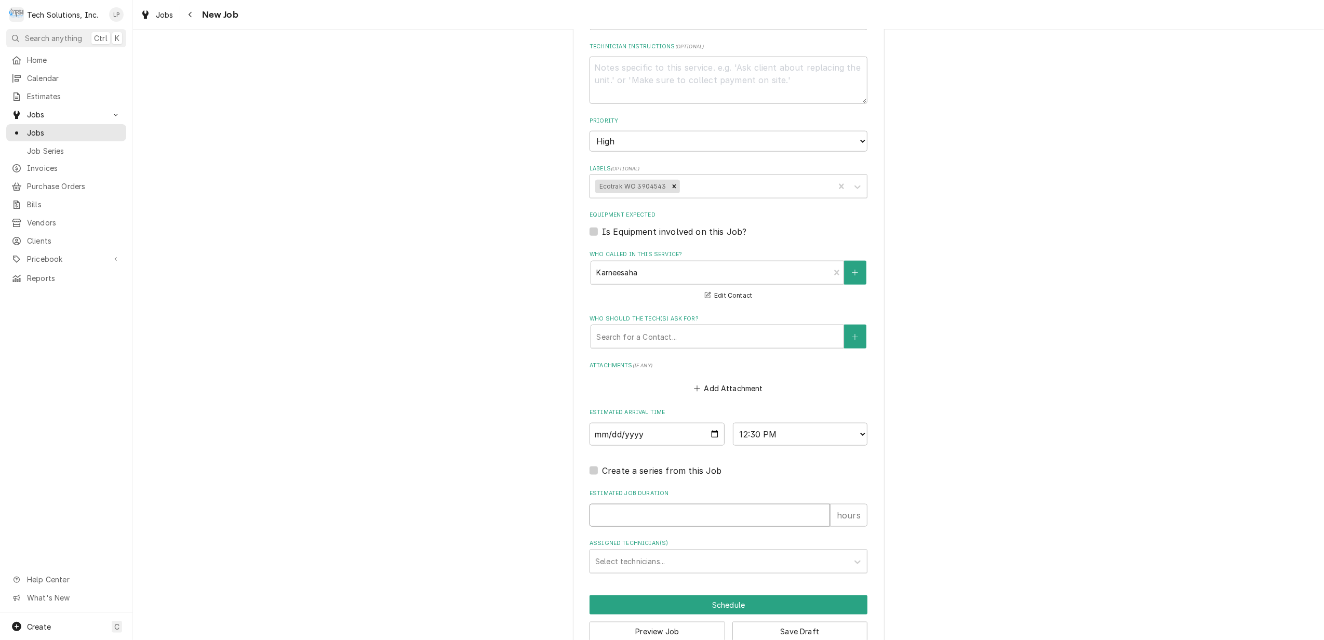
type textarea "x"
type input "1"
click at [817, 504] on input "1" at bounding box center [709, 515] width 240 height 23
type textarea "x"
type input "2"
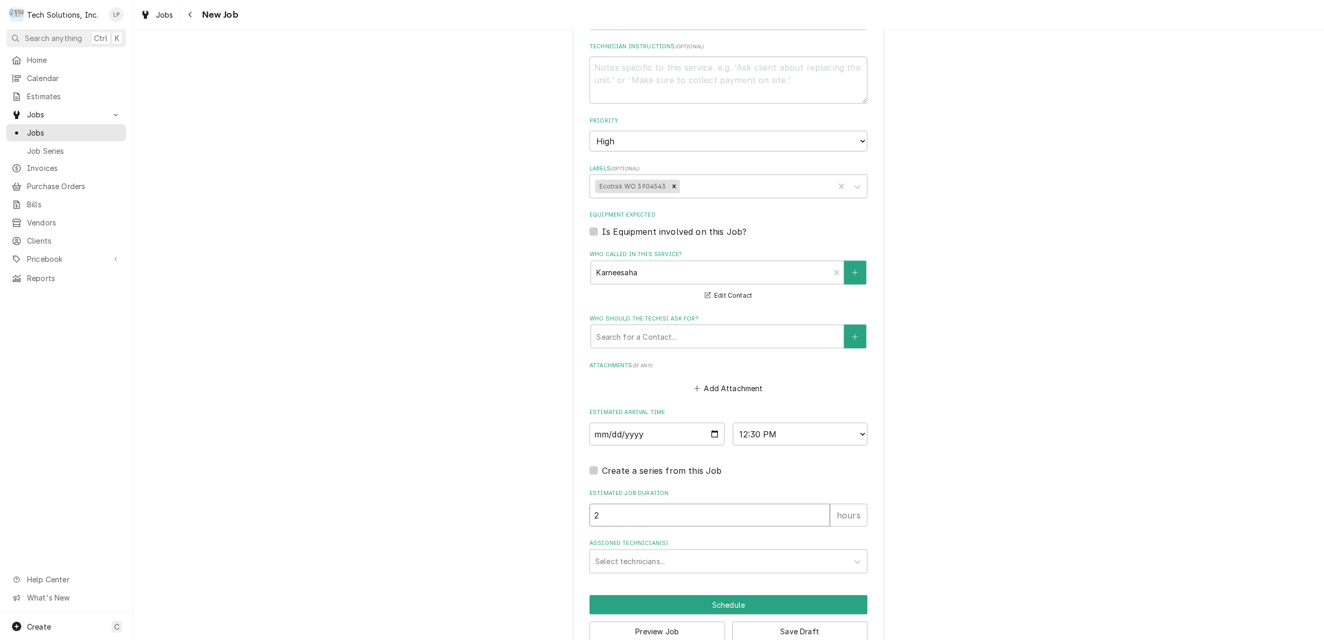
click at [817, 504] on input "2" at bounding box center [709, 515] width 240 height 23
click at [824, 552] on div "Assigned Technician(s)" at bounding box center [719, 561] width 248 height 19
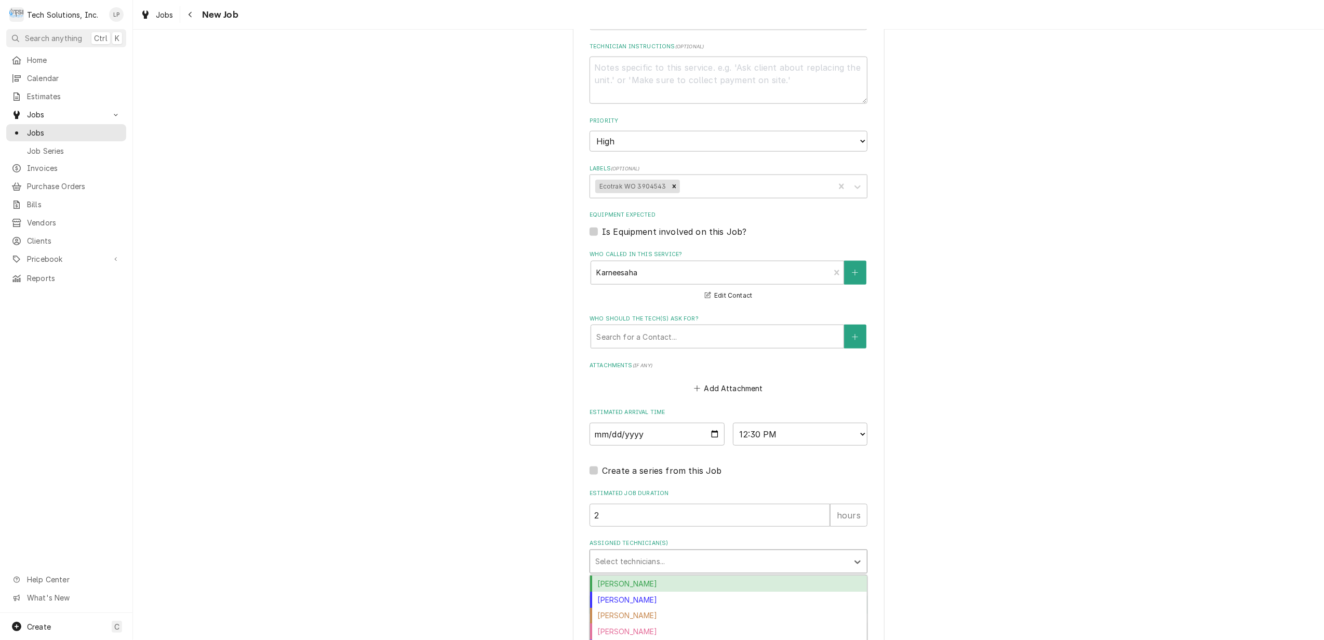
scroll to position [24, 0]
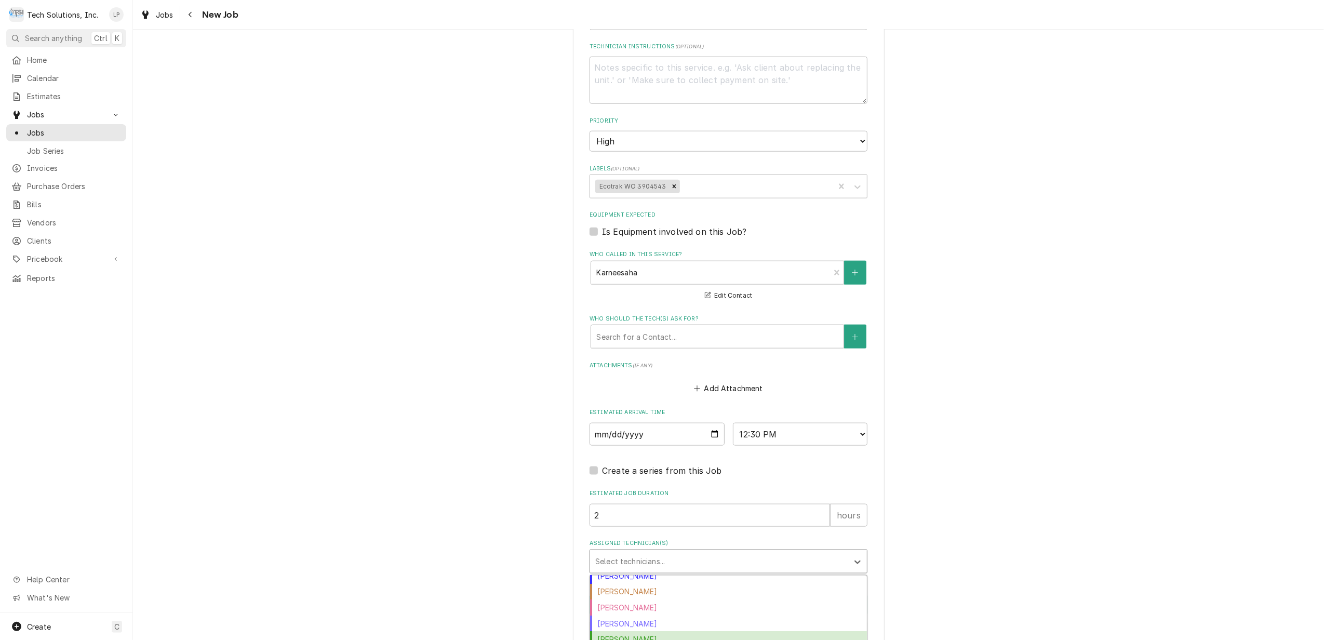
click at [775, 631] on div "Otis Tooley" at bounding box center [728, 639] width 277 height 16
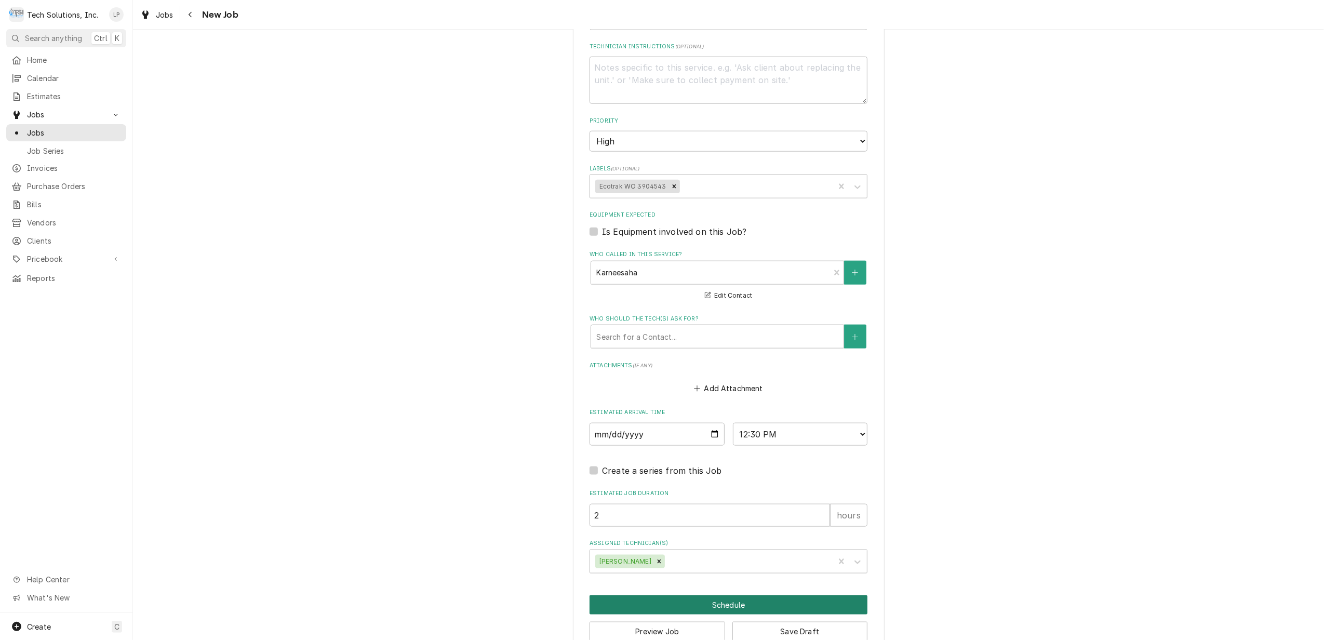
drag, startPoint x: 746, startPoint y: 580, endPoint x: 1141, endPoint y: 553, distance: 396.1
click at [730, 381] on button "Add Attachment" at bounding box center [728, 388] width 73 height 15
type textarea "x"
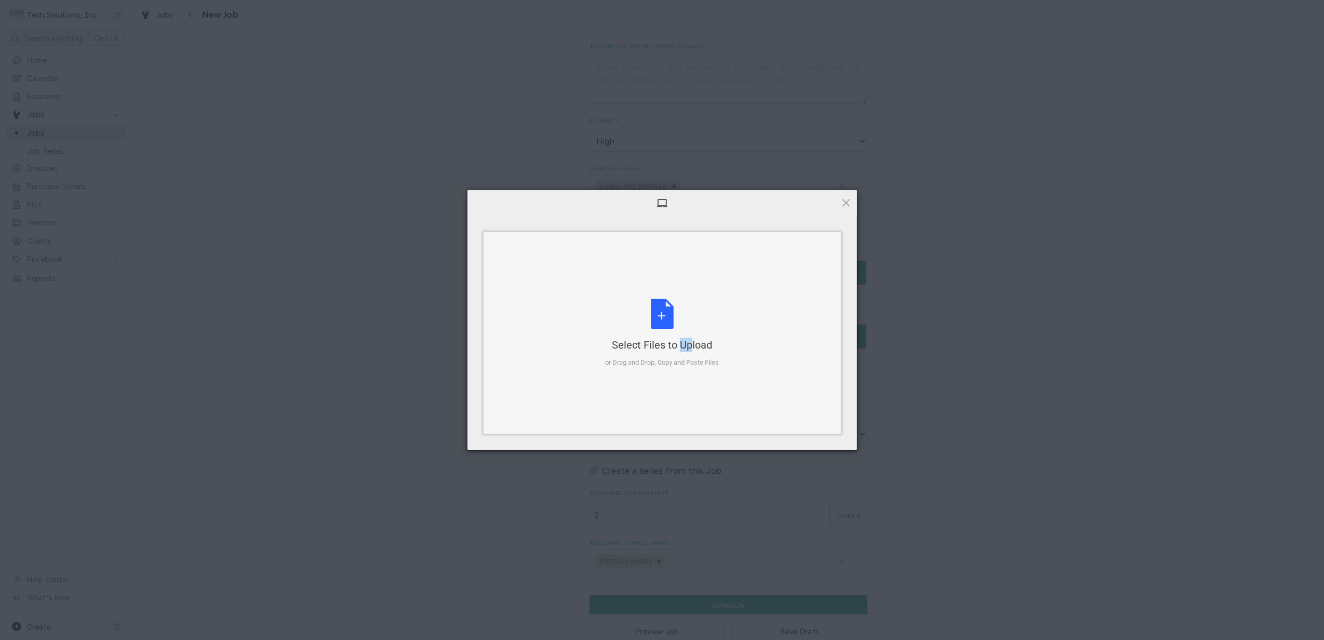
click at [667, 312] on div "Select Files to Upload or Drag and Drop, Copy and Paste Files" at bounding box center [662, 333] width 114 height 69
click at [661, 323] on div "Select Files to Upload or Drag and Drop, Copy and Paste Files" at bounding box center [662, 333] width 114 height 69
click at [822, 437] on span "Upload 1" at bounding box center [825, 437] width 20 height 8
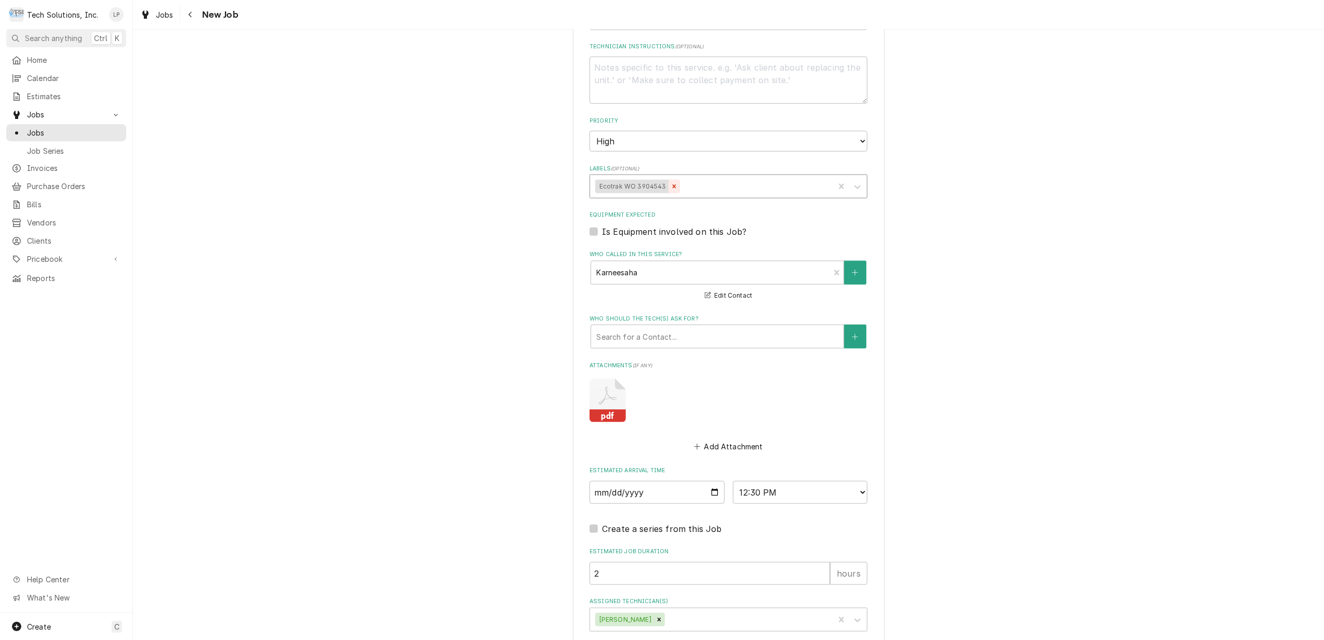
click at [670, 183] on icon "Remove Ecotrak WO 3904543" at bounding box center [673, 186] width 7 height 7
type textarea "x"
type input "Ecotrak WO 3904534"
click at [661, 200] on div "Ecotrak WO 3904534" at bounding box center [728, 208] width 277 height 16
type textarea "x"
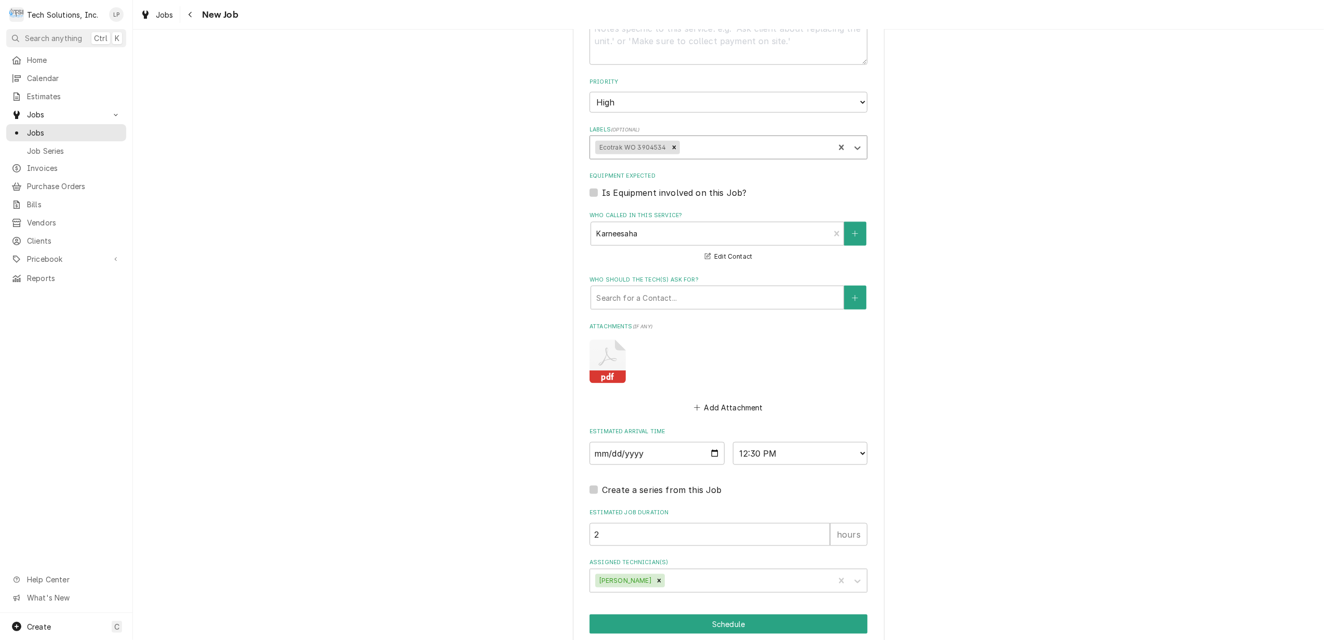
scroll to position [1291, 0]
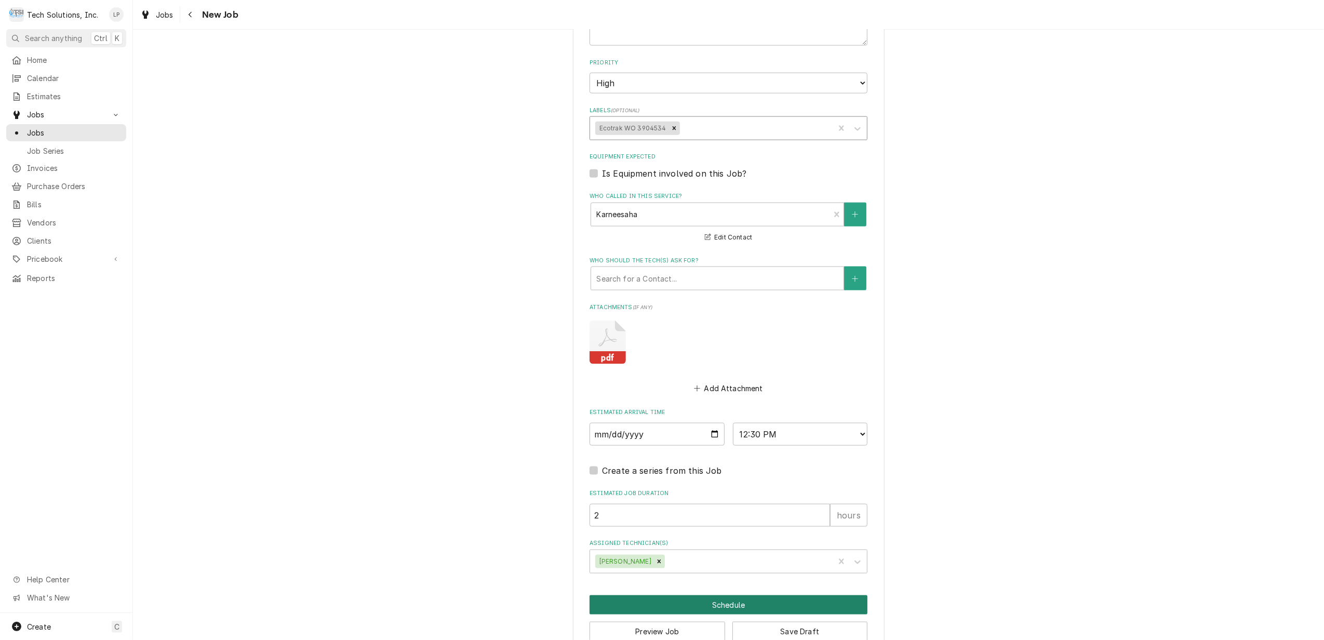
click at [708, 595] on button "Schedule" at bounding box center [728, 604] width 278 height 19
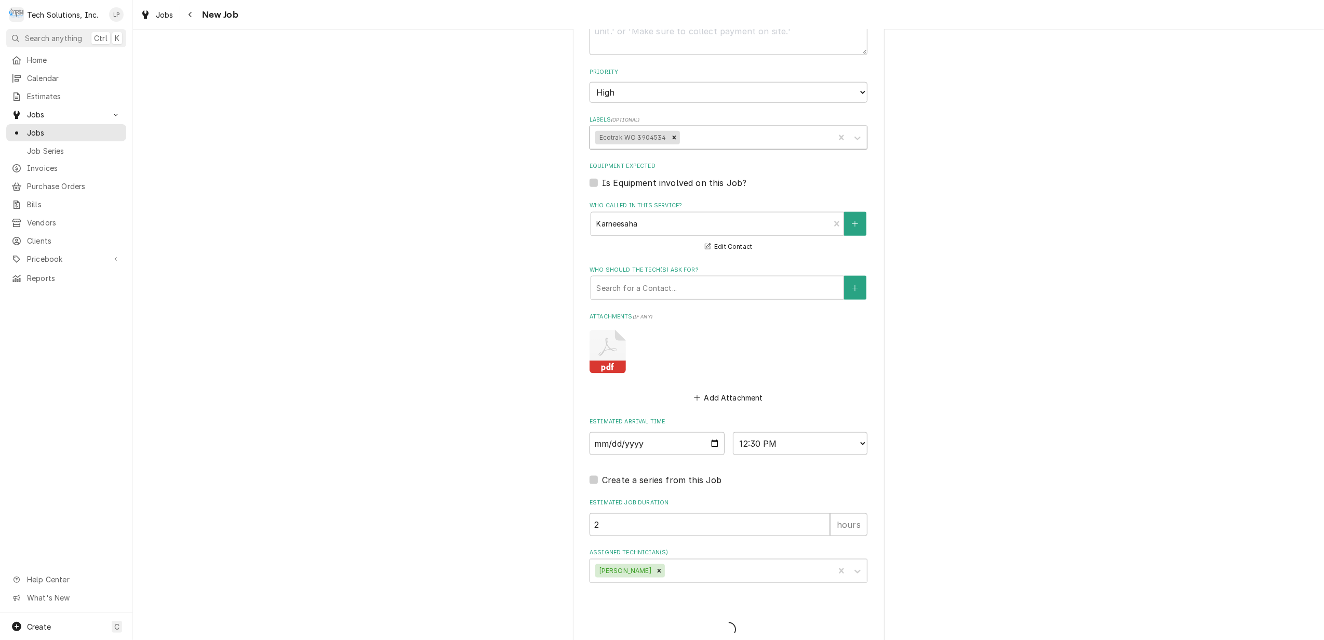
type textarea "x"
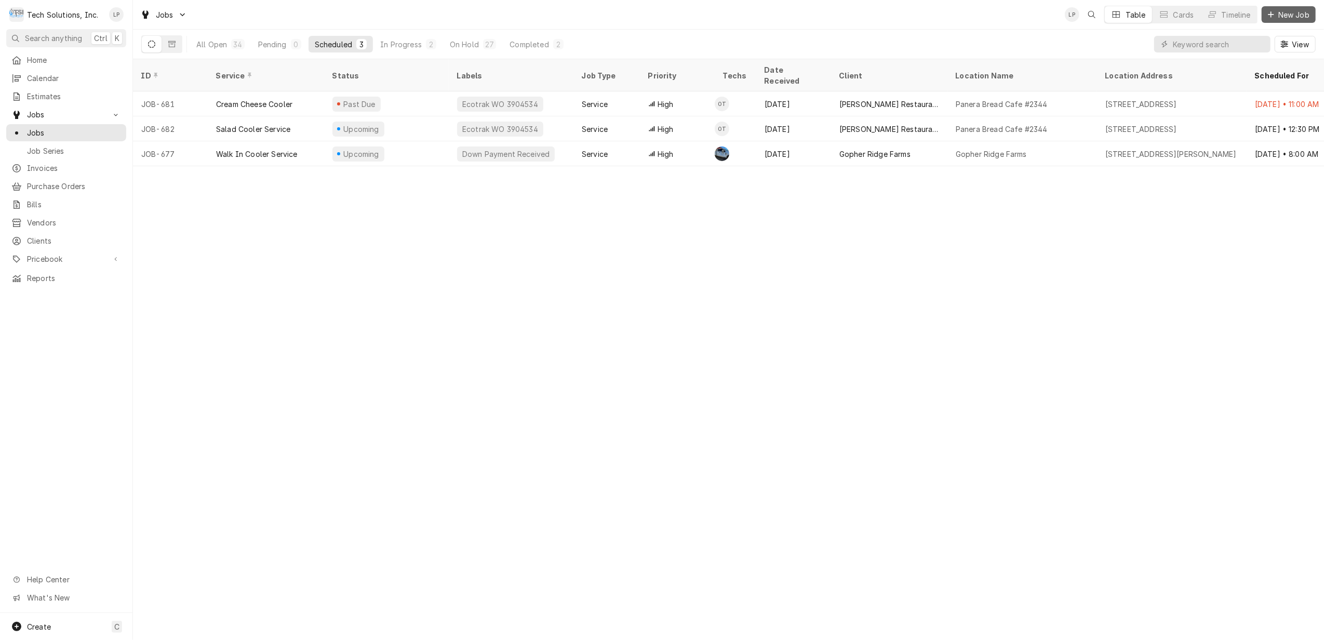
click at [1279, 15] on span "New Job" at bounding box center [1293, 14] width 35 height 11
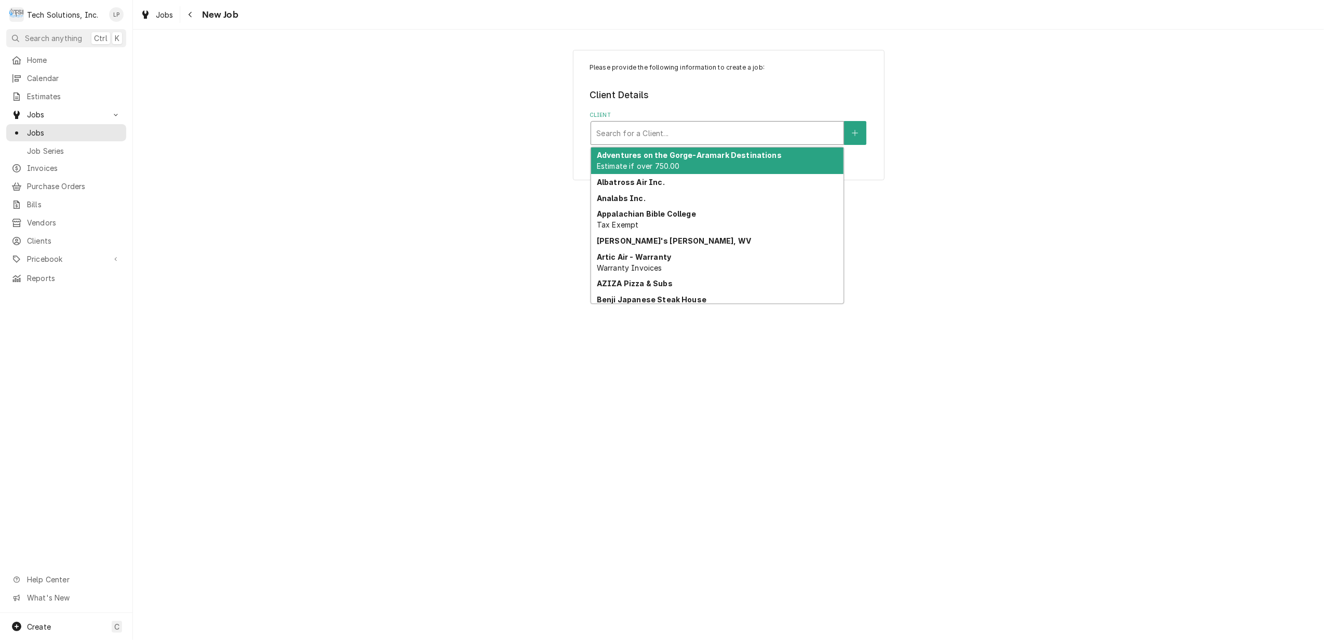
click at [793, 137] on div "Client" at bounding box center [717, 133] width 242 height 19
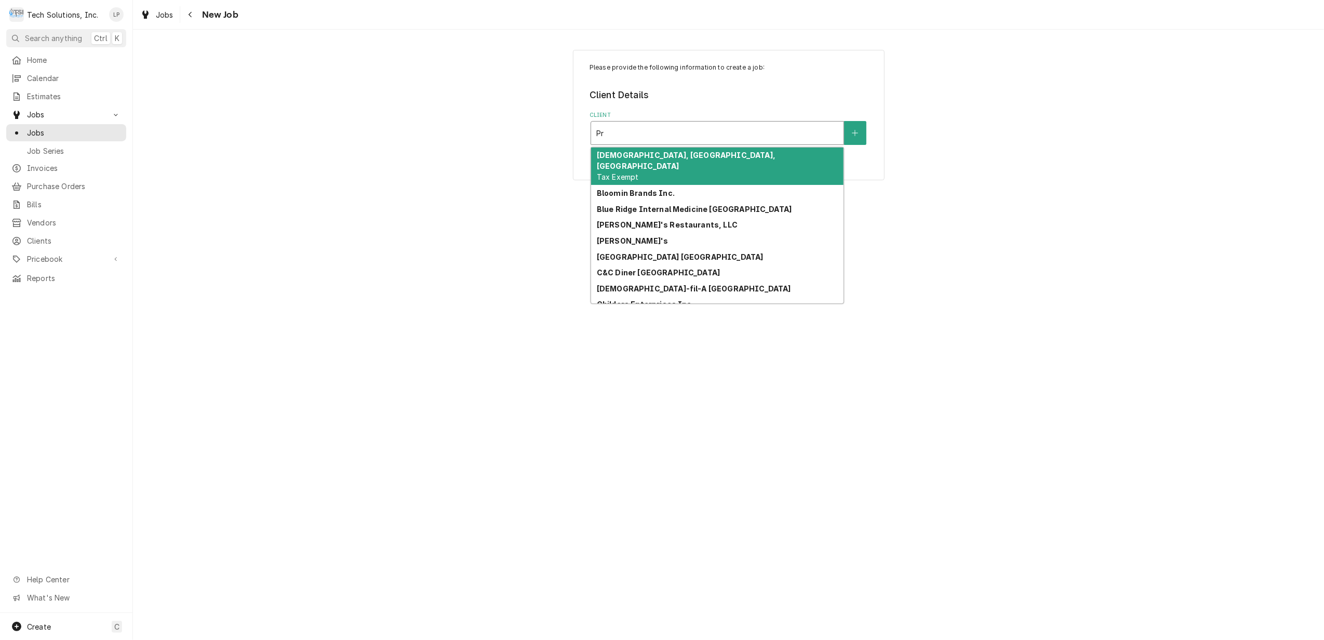
type input "P"
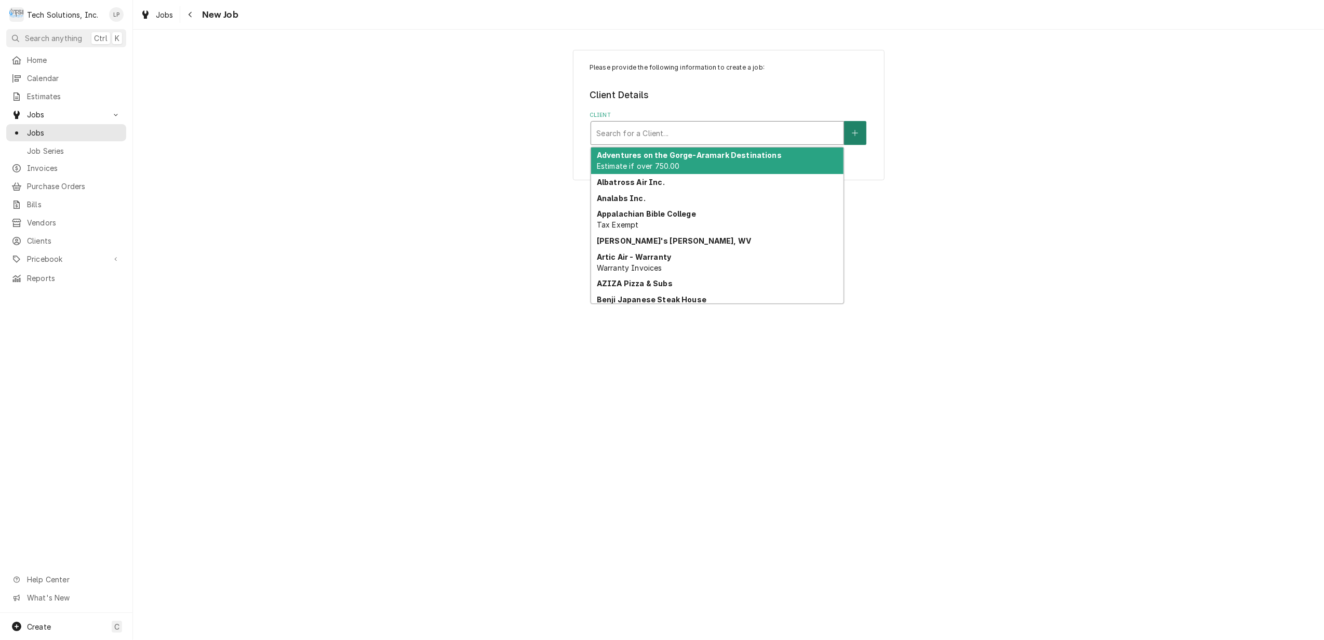
click at [853, 129] on icon "Create New Client" at bounding box center [855, 132] width 6 height 7
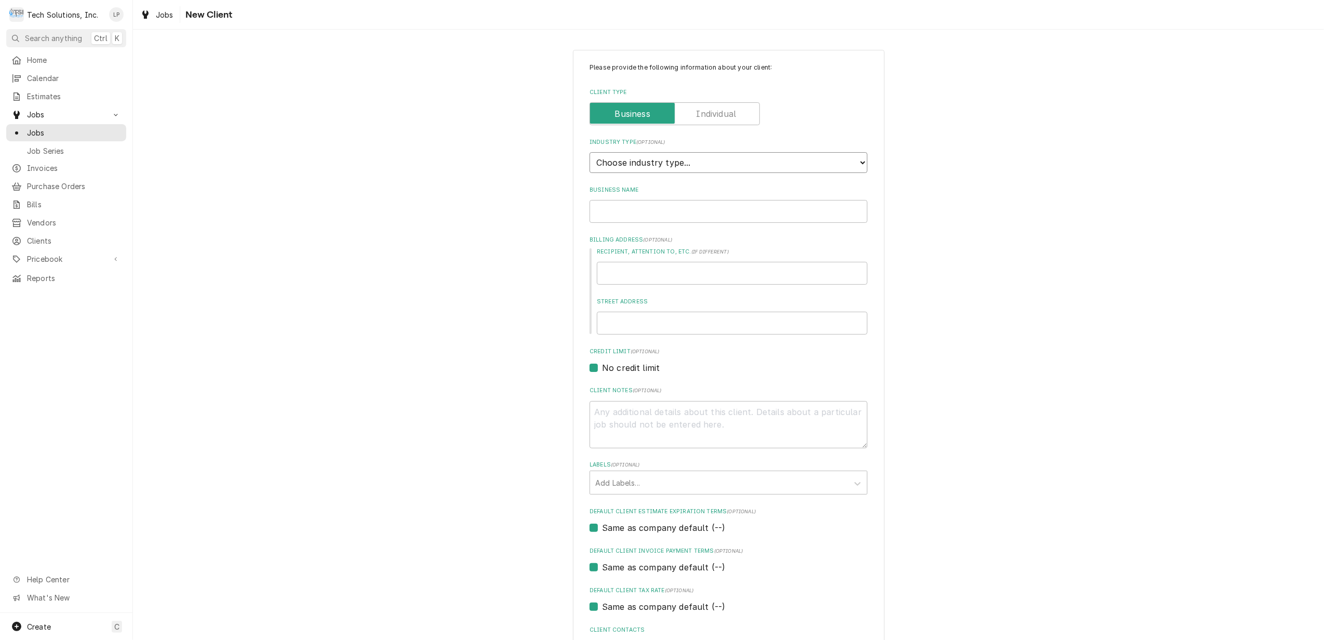
click at [856, 161] on select "Choose industry type... Residential Commercial Industrial Government" at bounding box center [728, 162] width 278 height 21
select select "2"
click at [589, 153] on select "Choose industry type... Residential Commercial Industrial Government" at bounding box center [728, 162] width 278 height 21
click at [700, 213] on input "Business Name" at bounding box center [728, 211] width 278 height 23
type textarea "x"
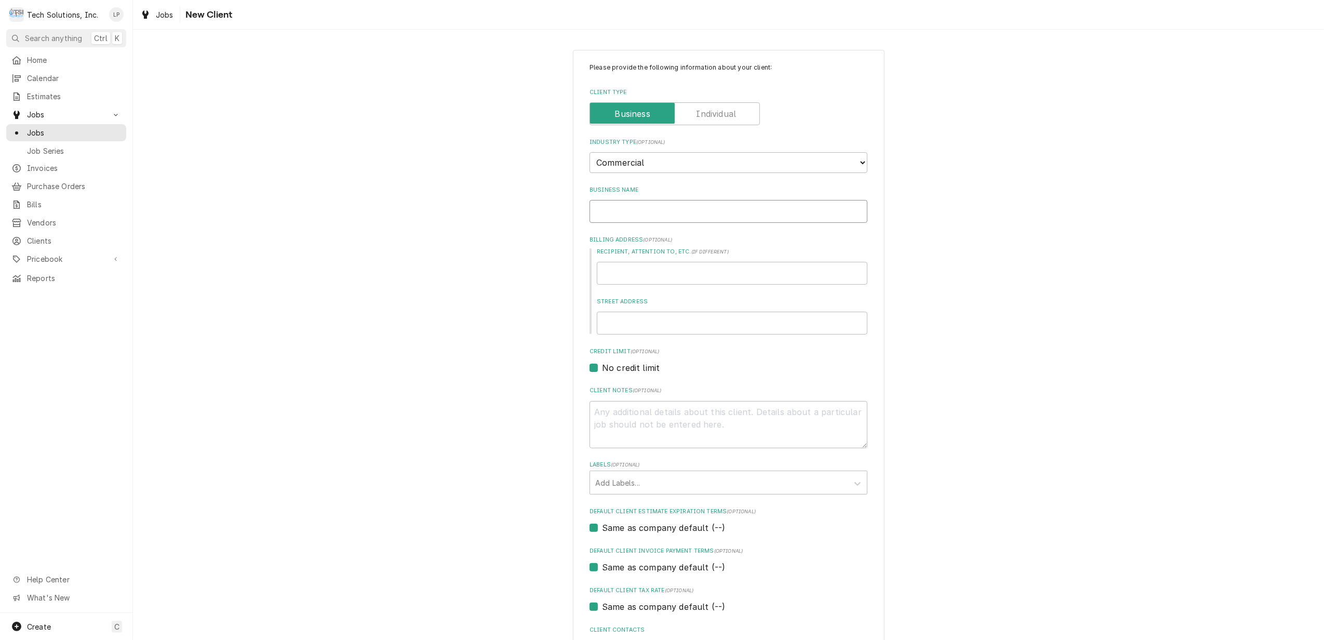
type input "P"
type textarea "x"
type input "Pr"
type textarea "x"
type input "Pri"
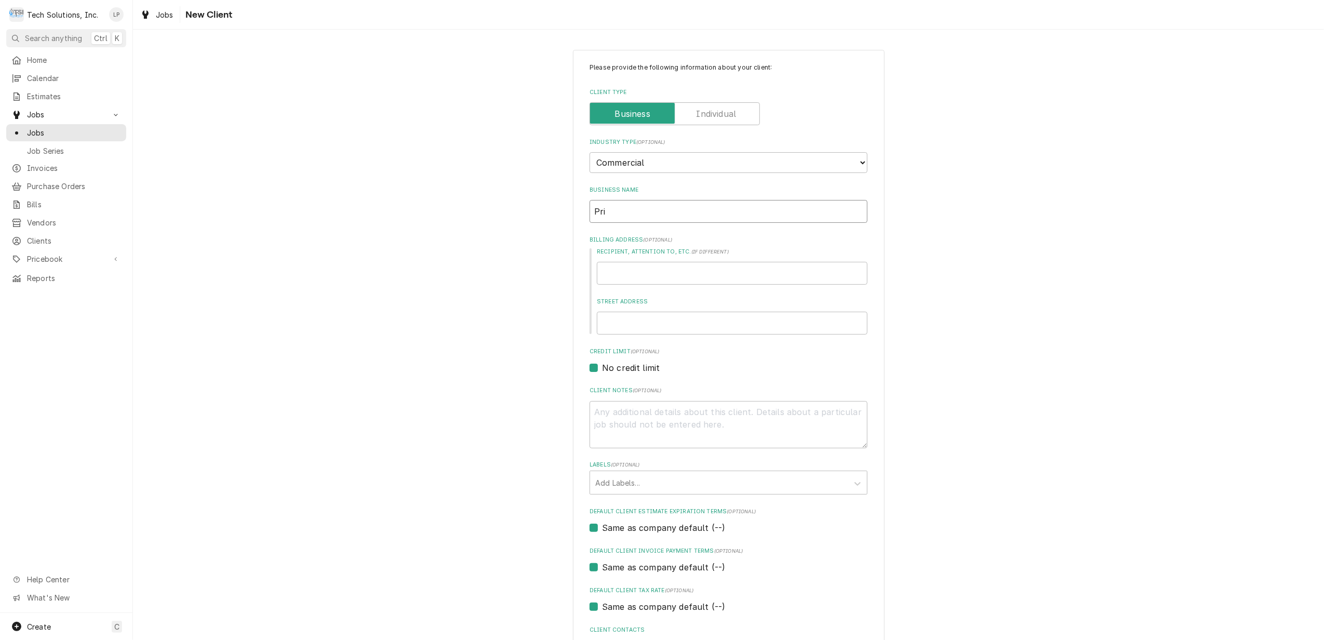
type textarea "x"
type input "Prid"
type textarea "x"
type input "Pridd"
type textarea "x"
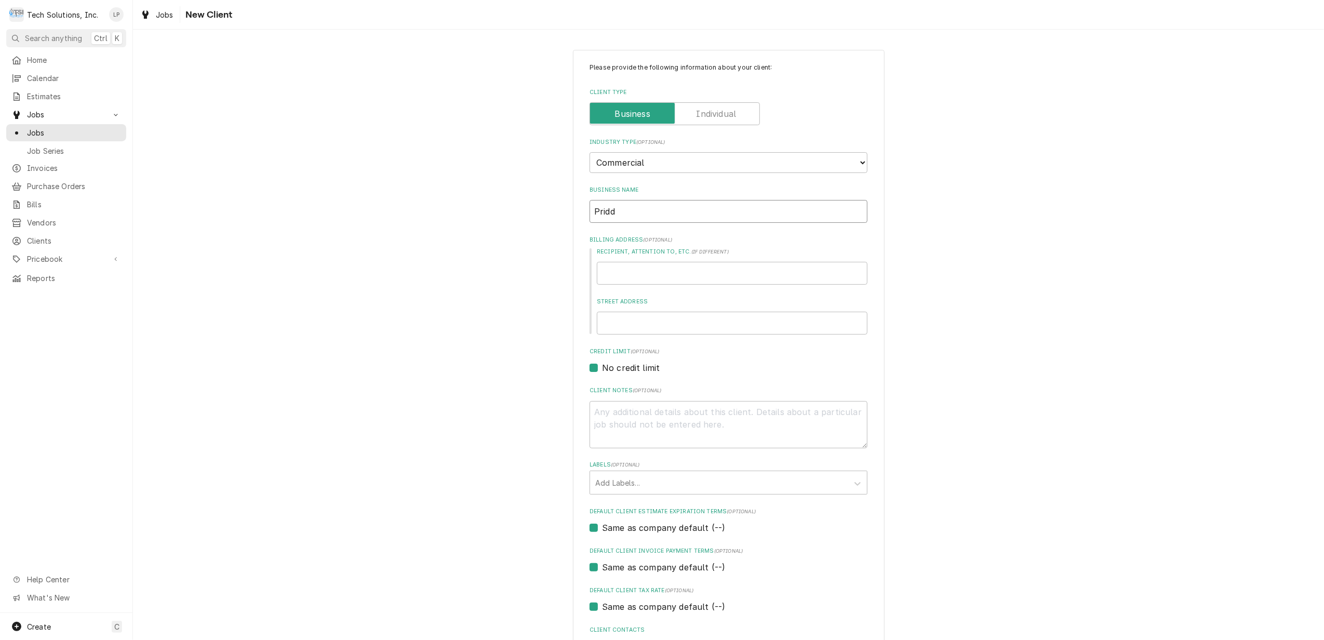
type input "Priddy"
type textarea "x"
type input "Priddy'"
type textarea "x"
type input "Priddy's"
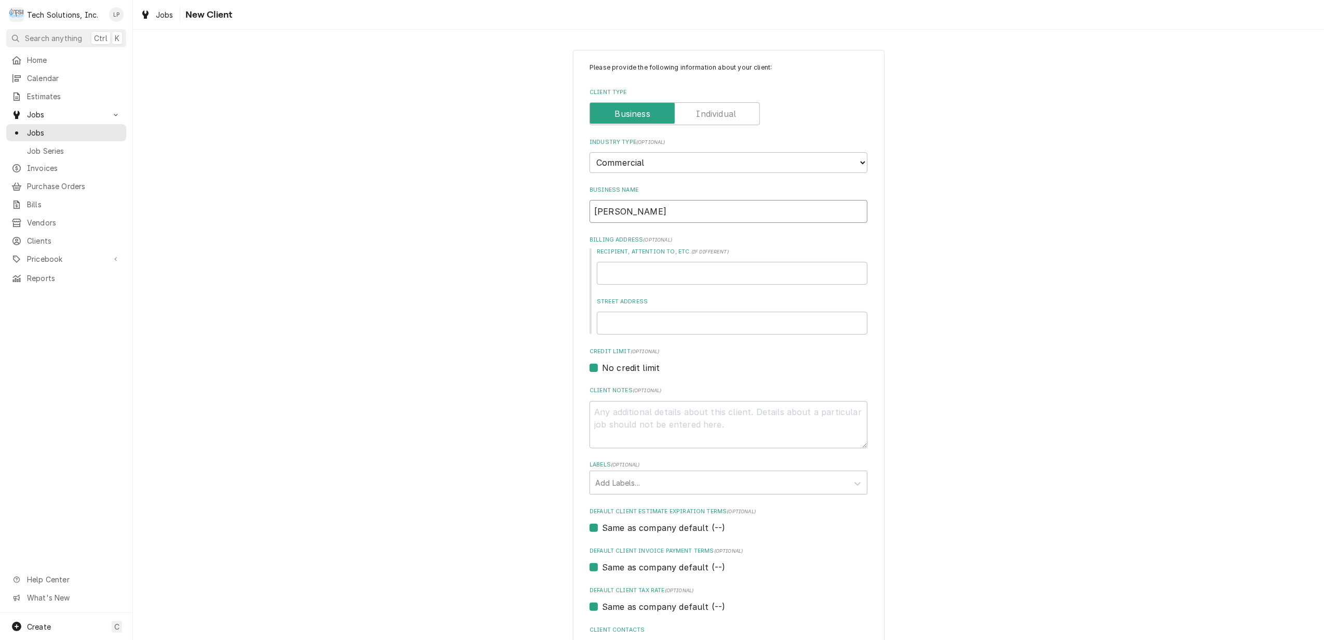
type textarea "x"
type input "Priddy's"
type textarea "x"
type input "[PERSON_NAME]"
click at [369, 441] on div "Please provide the following information about your client: Client Type Industr…" at bounding box center [728, 382] width 1191 height 683
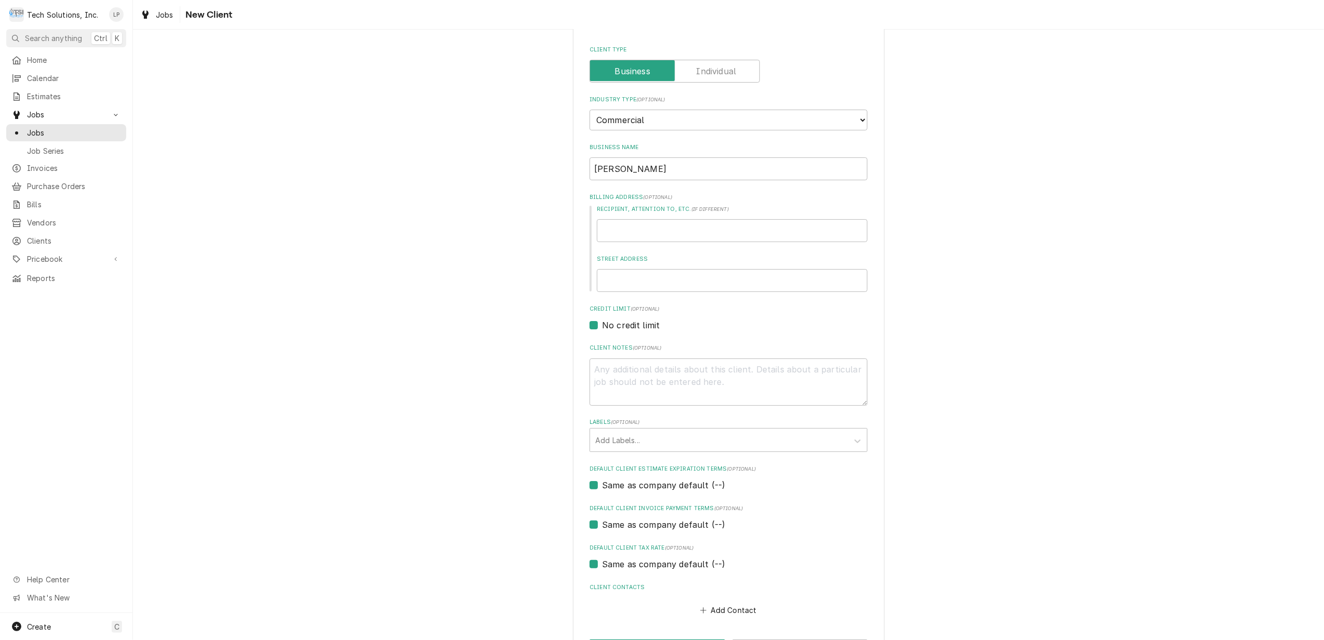
scroll to position [84, 0]
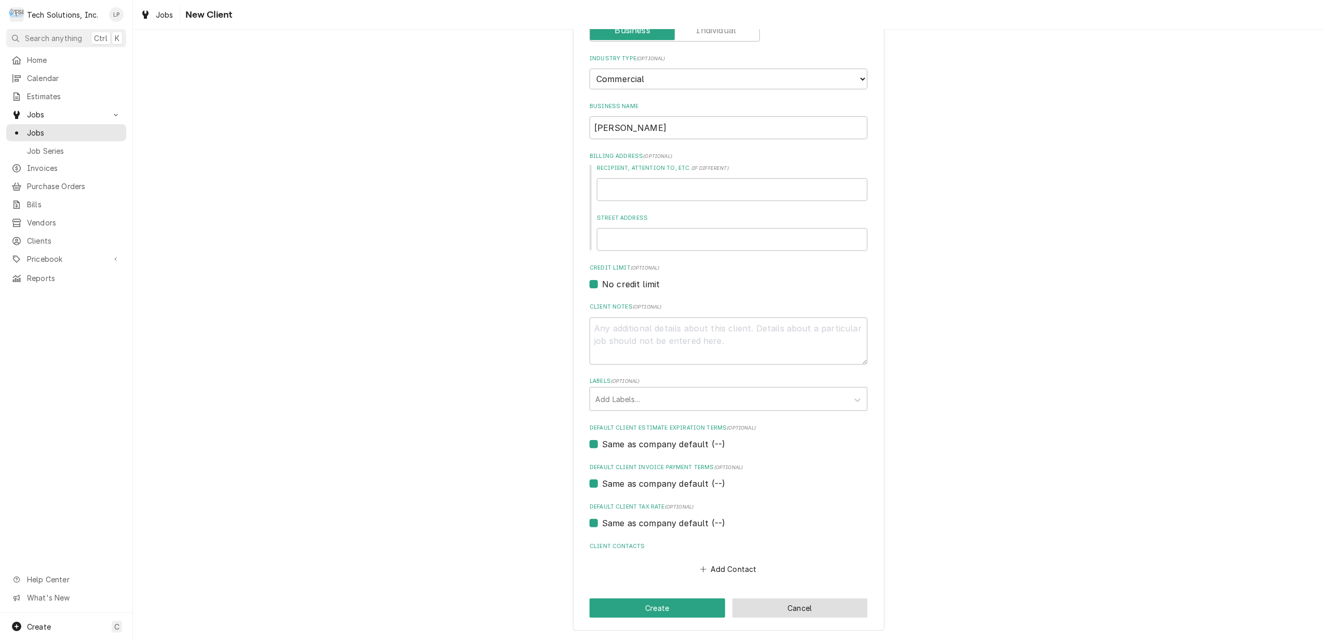
click at [769, 603] on button "Cancel" at bounding box center [800, 607] width 136 height 19
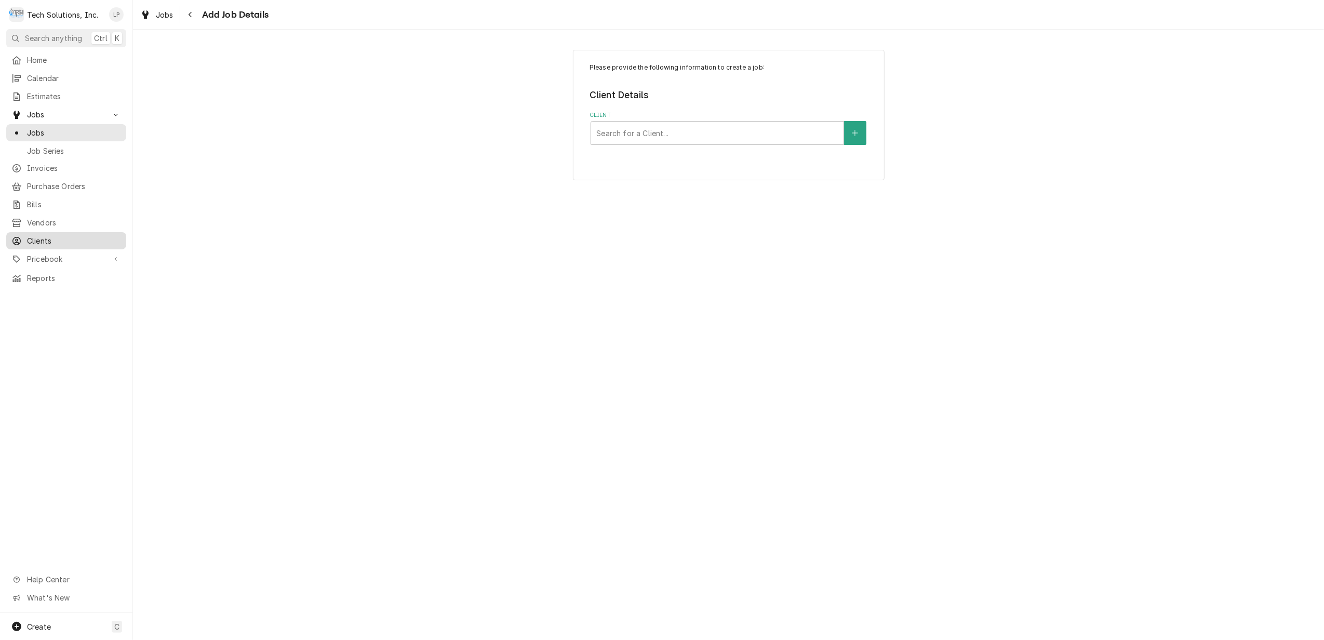
click at [49, 235] on span "Clients" at bounding box center [74, 240] width 94 height 11
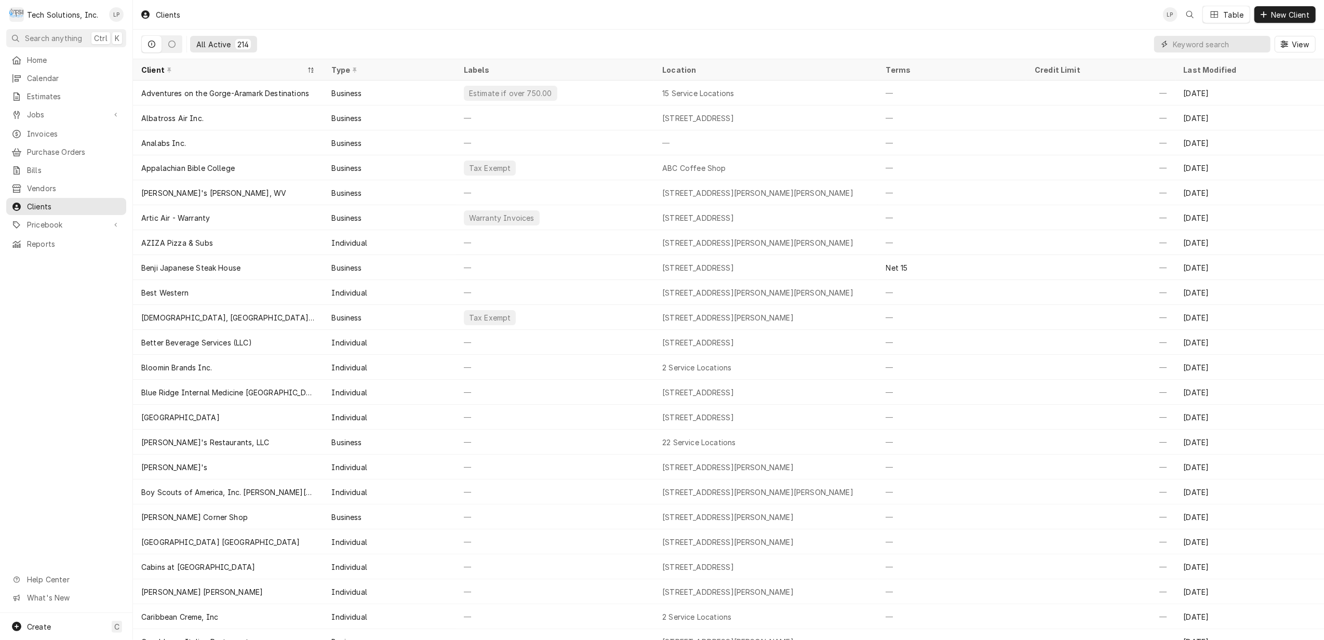
click at [1224, 43] on input "Dynamic Content Wrapper" at bounding box center [1219, 44] width 92 height 17
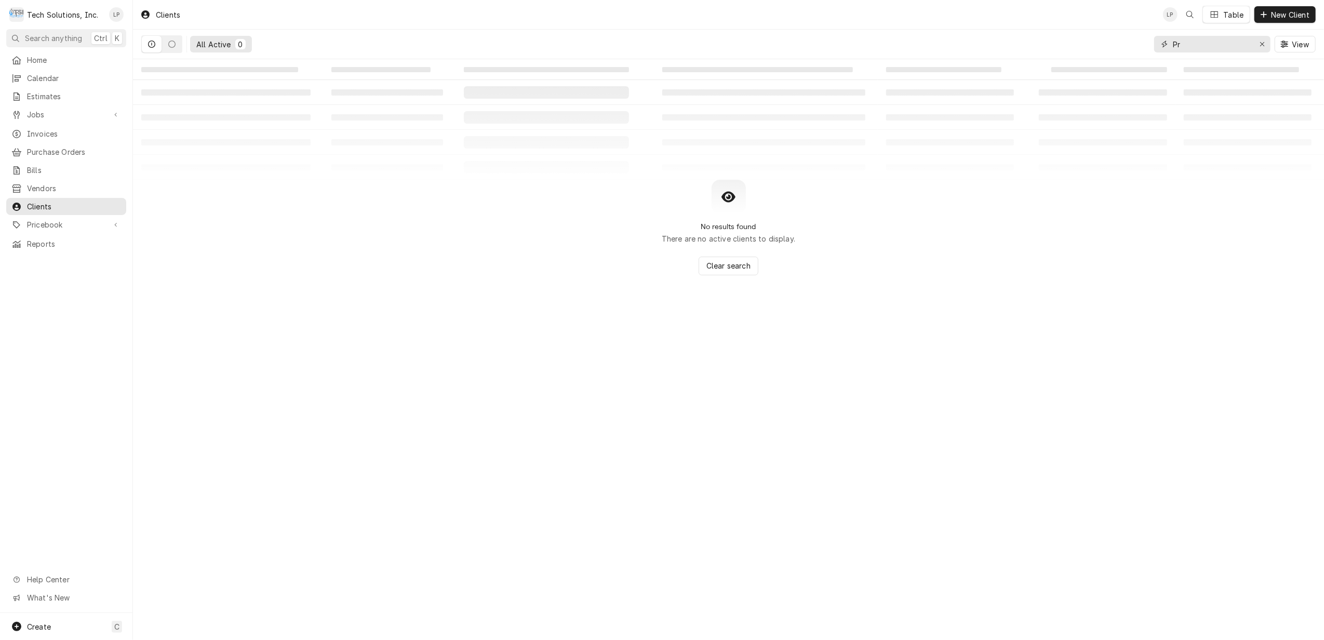
type input "P"
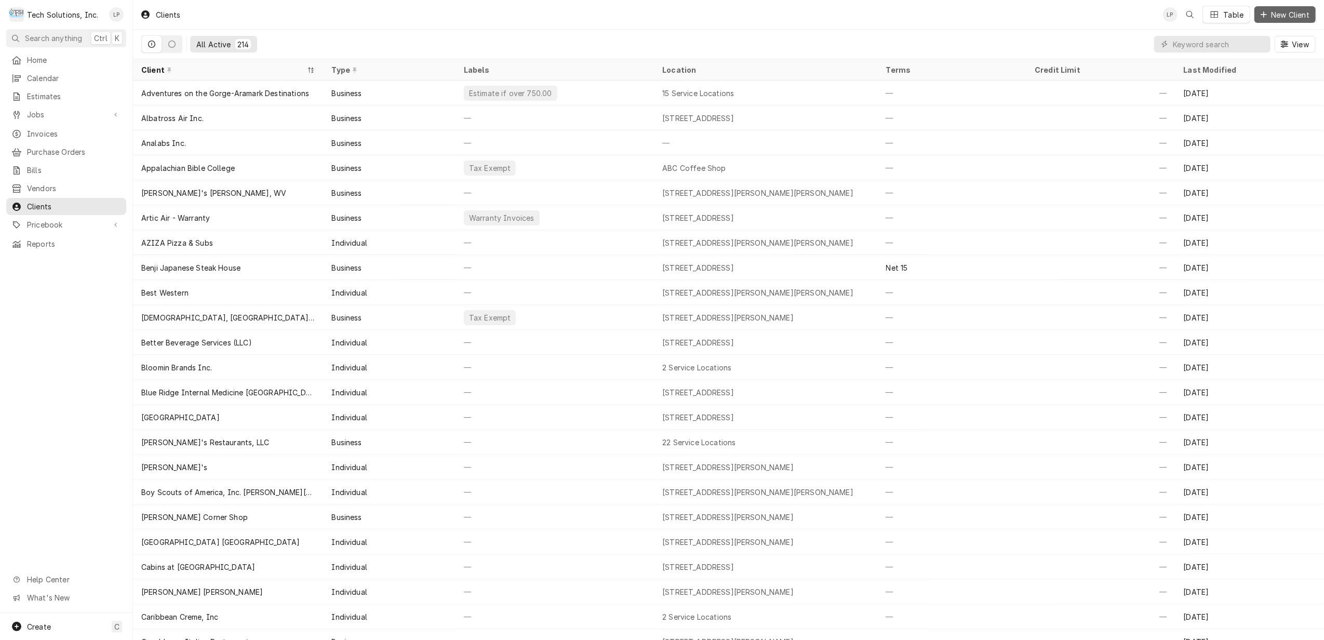
click at [1270, 11] on span "New Client" at bounding box center [1290, 14] width 43 height 11
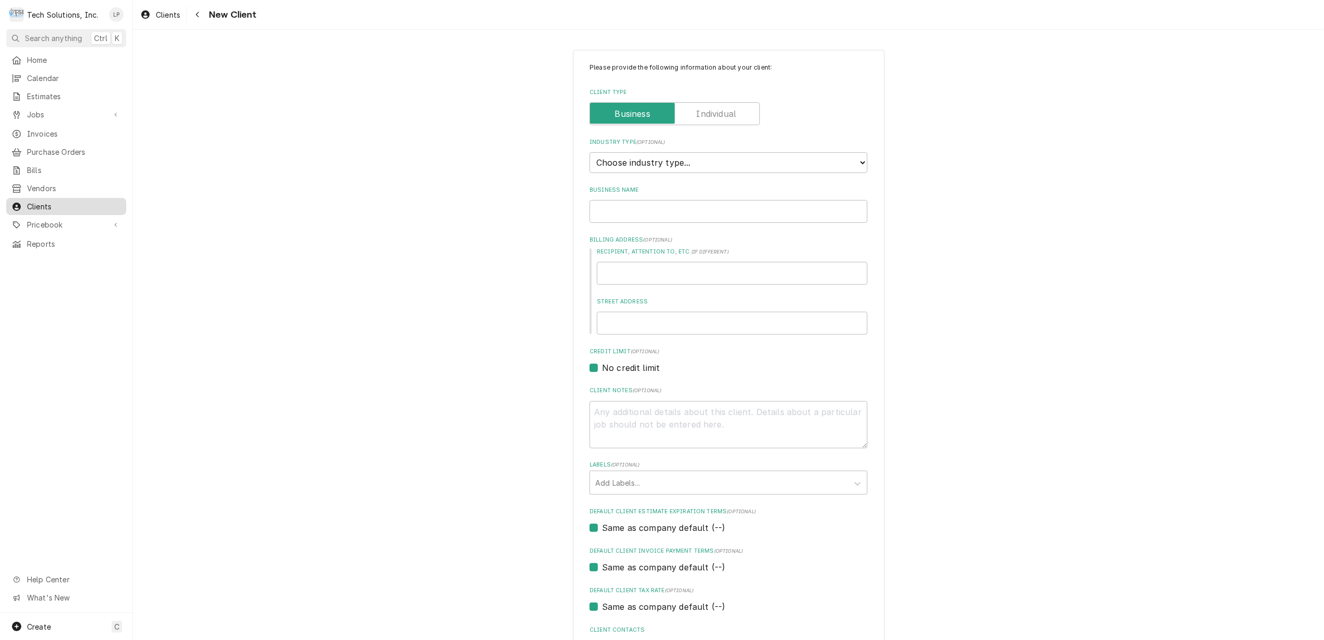
click at [29, 201] on span "Clients" at bounding box center [74, 206] width 94 height 11
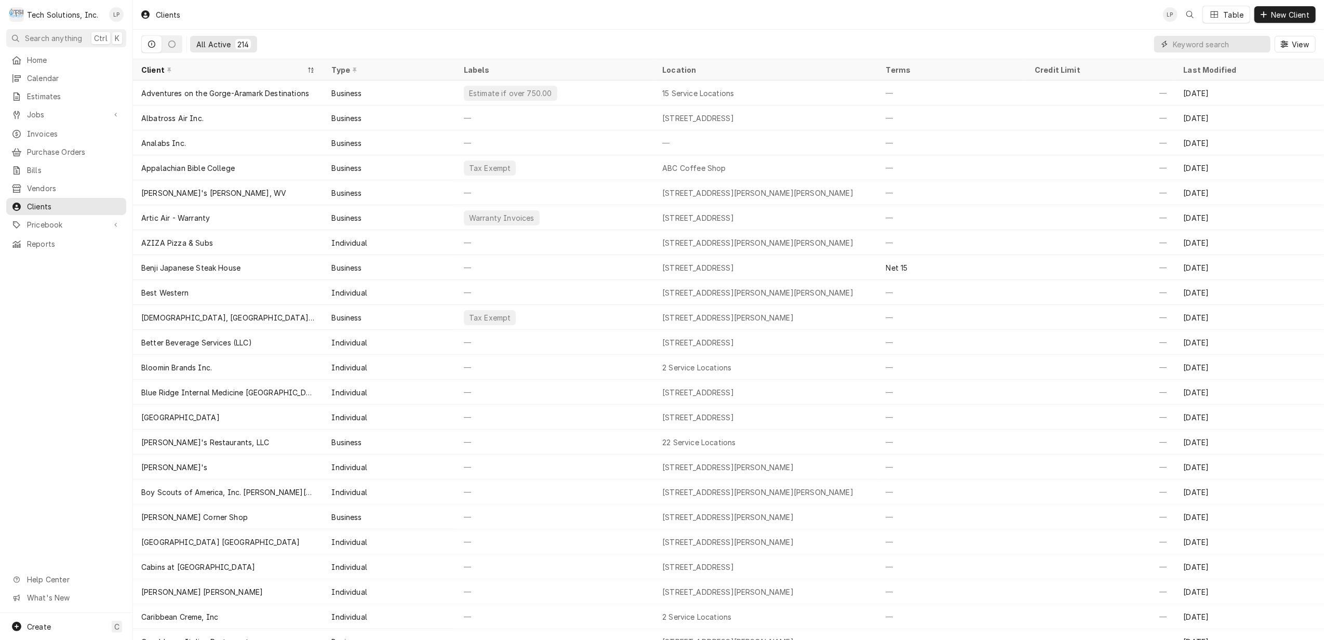
click at [1210, 45] on input "Dynamic Content Wrapper" at bounding box center [1219, 44] width 92 height 17
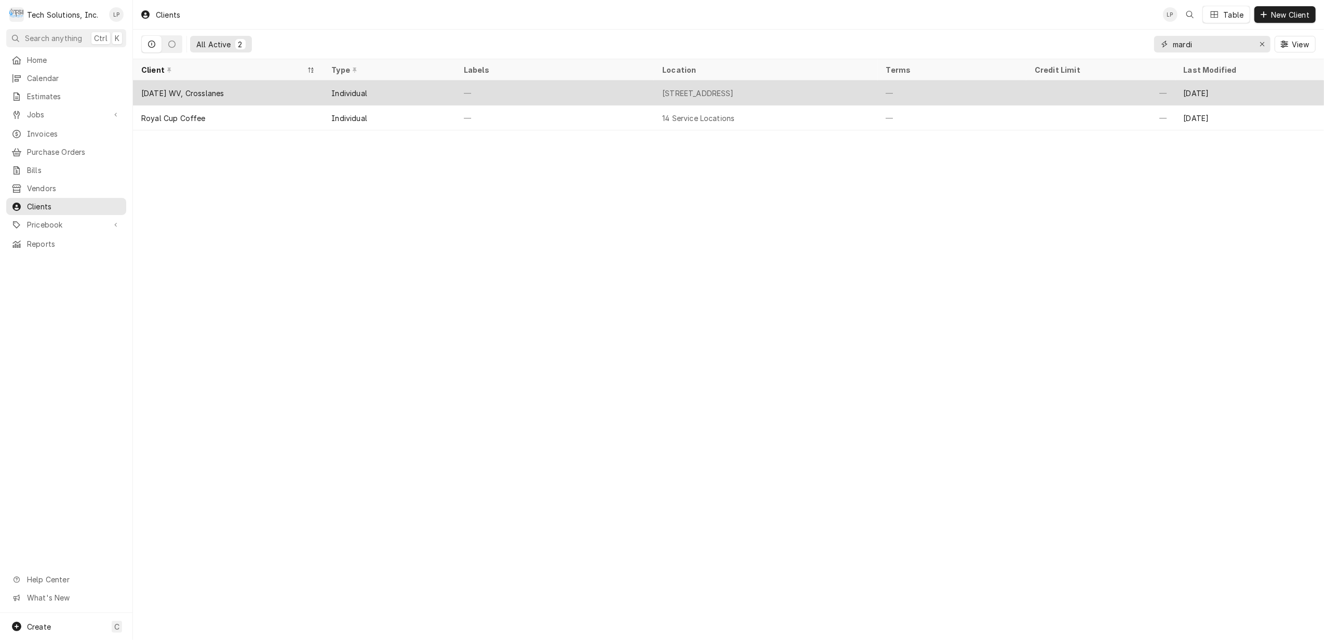
type input "mardi"
click at [516, 91] on div "—" at bounding box center [554, 92] width 198 height 25
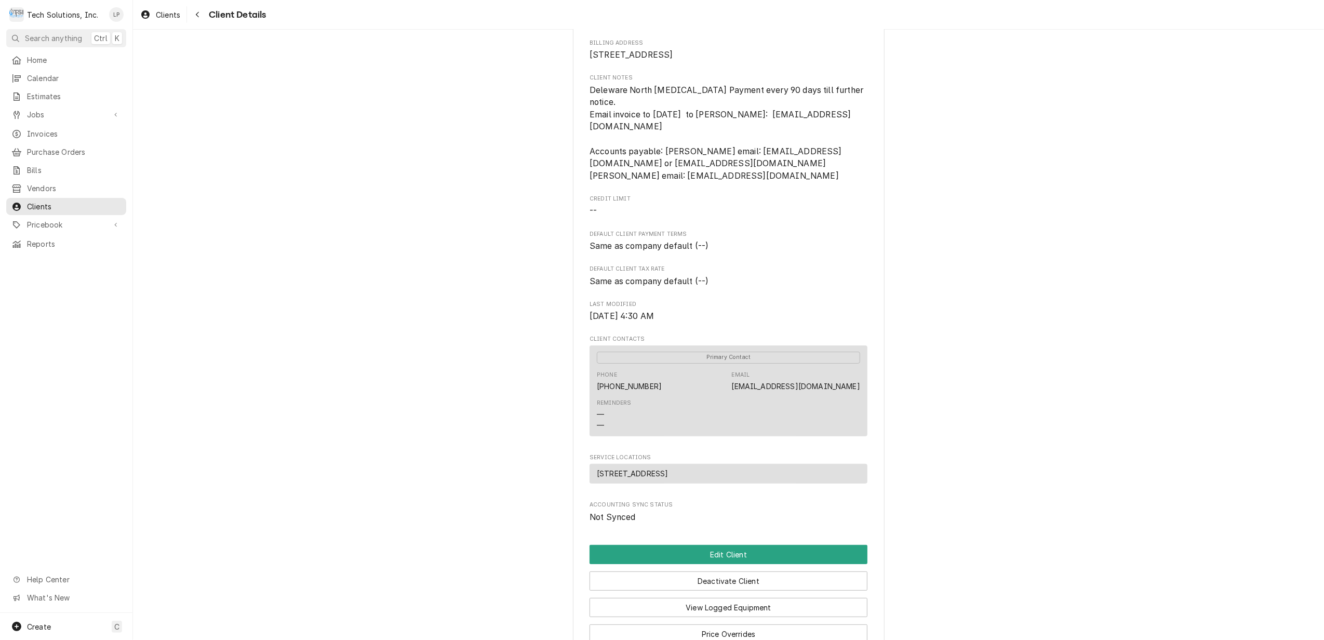
scroll to position [138, 0]
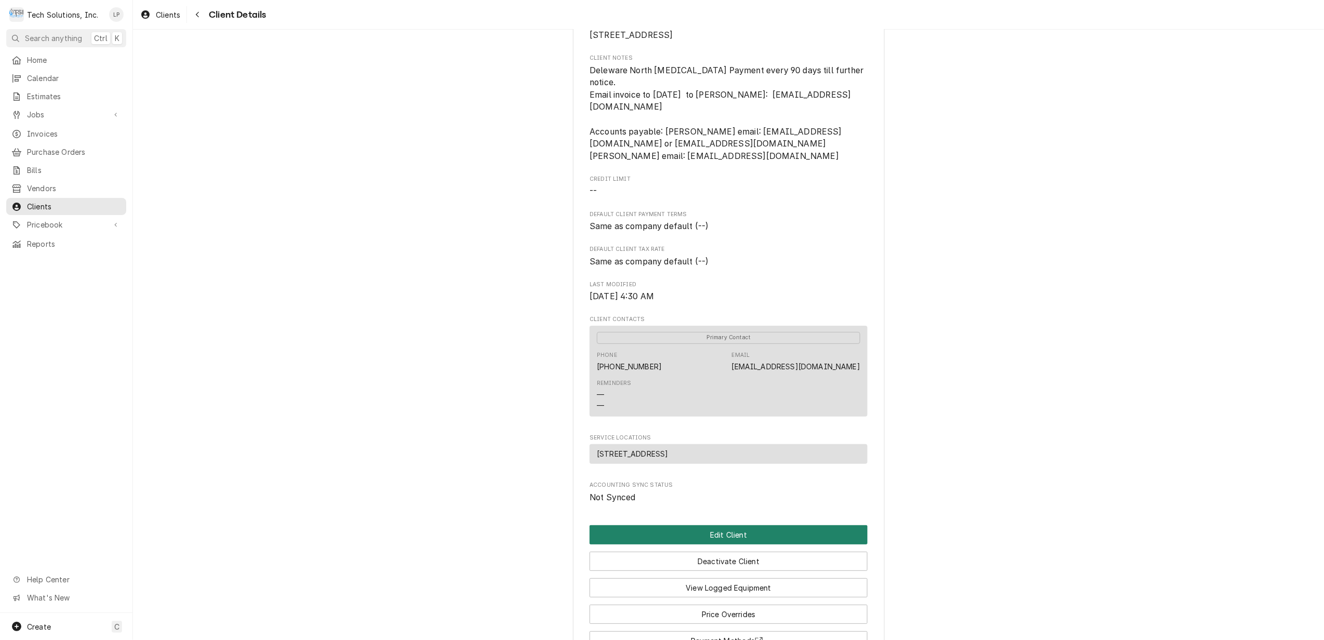
click at [769, 536] on button "Edit Client" at bounding box center [728, 534] width 278 height 19
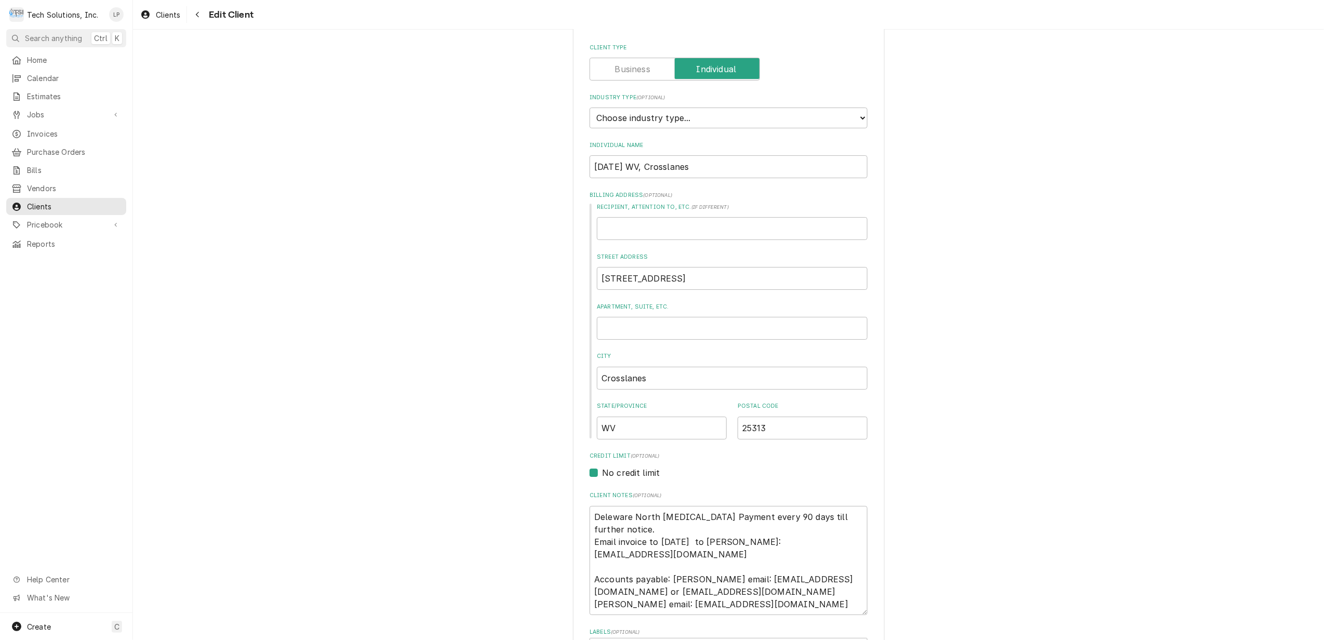
scroll to position [69, 0]
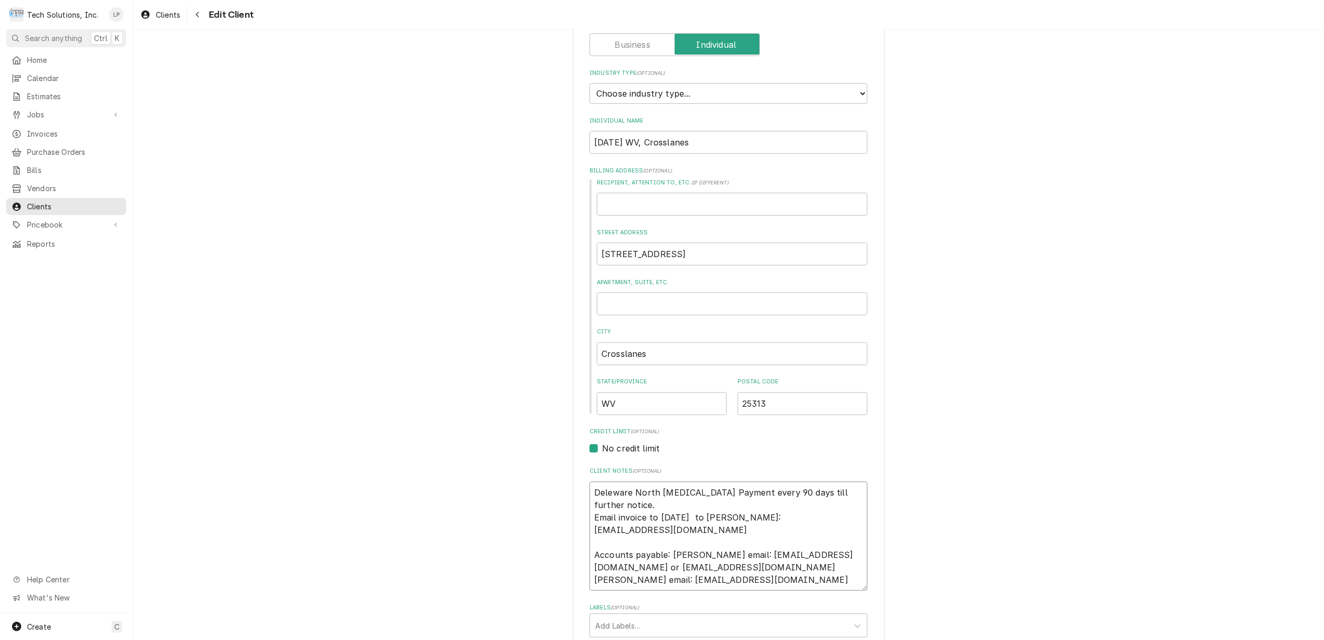
click at [589, 491] on textarea "Deleware North [MEDICAL_DATA] Payment every 90 days till further notice. Email …" at bounding box center [728, 536] width 278 height 110
type textarea "x"
type textarea "Deleware North [MEDICAL_DATA] Payment every 90 days till further notice. Email …"
click at [589, 485] on textarea "Deleware North [MEDICAL_DATA] Payment every 90 days till further notice. Email …" at bounding box center [728, 542] width 278 height 122
paste textarea "[PHONE_NUMBER]"
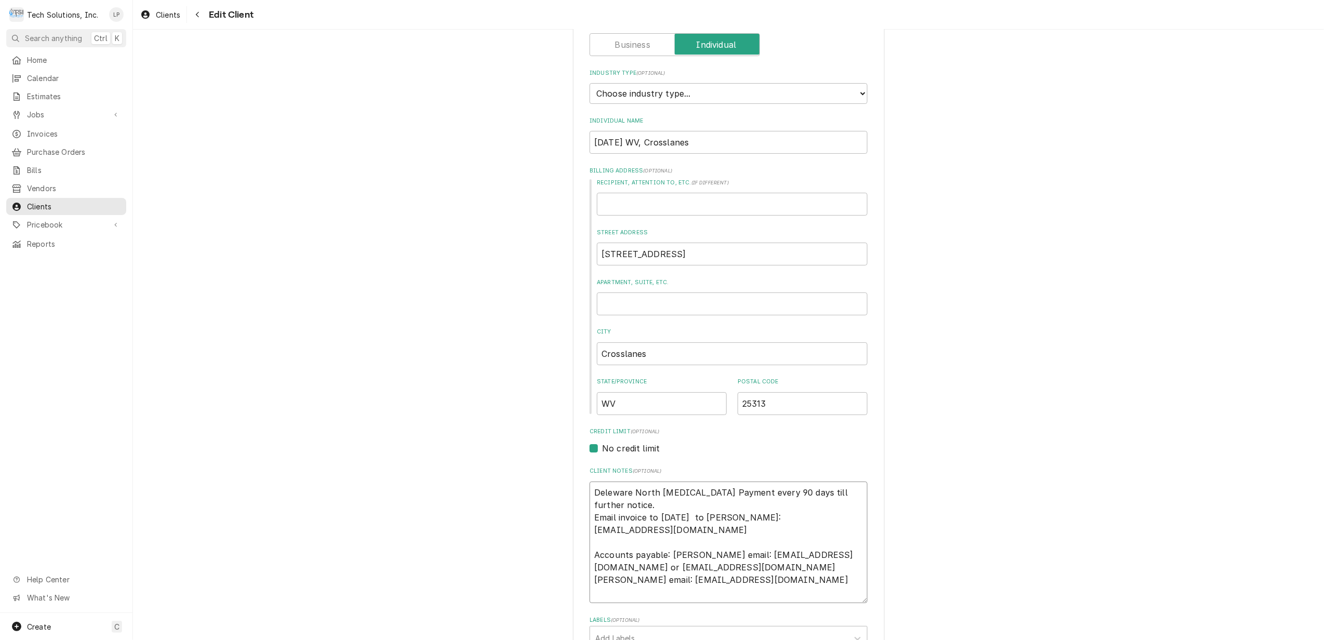
type textarea "x"
type textarea "[PHONE_NUMBER] Deleware North [MEDICAL_DATA] Payment every 90 days till further…"
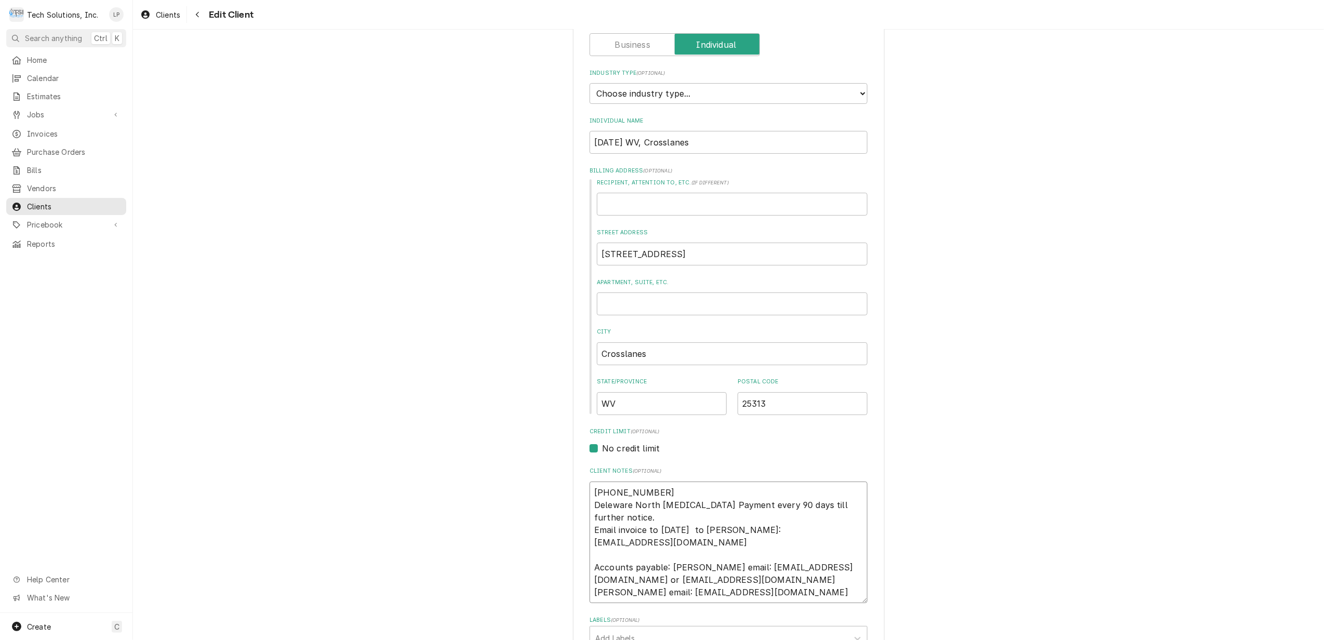
type textarea "x"
type textarea "[PHONE_NUMBER] Deleware North [MEDICAL_DATA] Payment every 90 days till further…"
click at [592, 490] on textarea "[PHONE_NUMBER] Deleware North [MEDICAL_DATA] Payment every 90 days till further…" at bounding box center [728, 542] width 278 height 122
type textarea "x"
type textarea "L(304) 776-1000 Deleware North [MEDICAL_DATA] Payment every 90 days till furthe…"
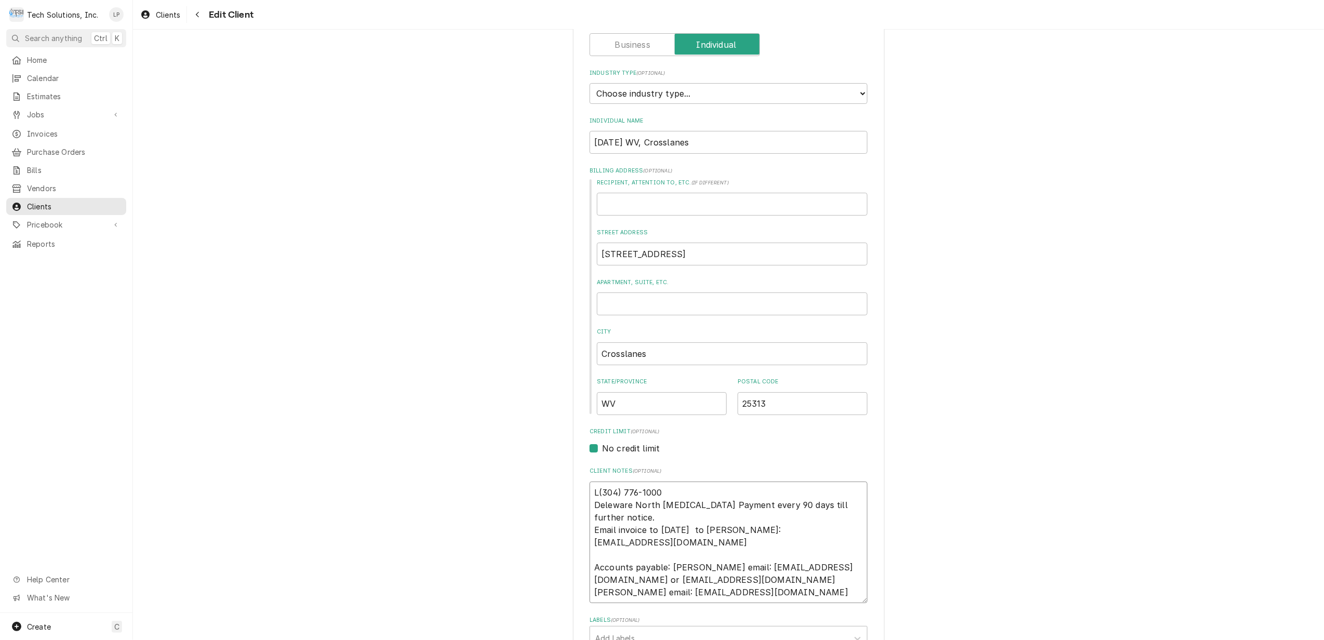
type textarea "x"
type textarea "Lo(304) 776-1000 Deleware North [MEDICAL_DATA] Payment every 90 days till furth…"
type textarea "x"
type textarea "Loc(304) 776-1000 Deleware North [MEDICAL_DATA] Payment every 90 days till furt…"
type textarea "x"
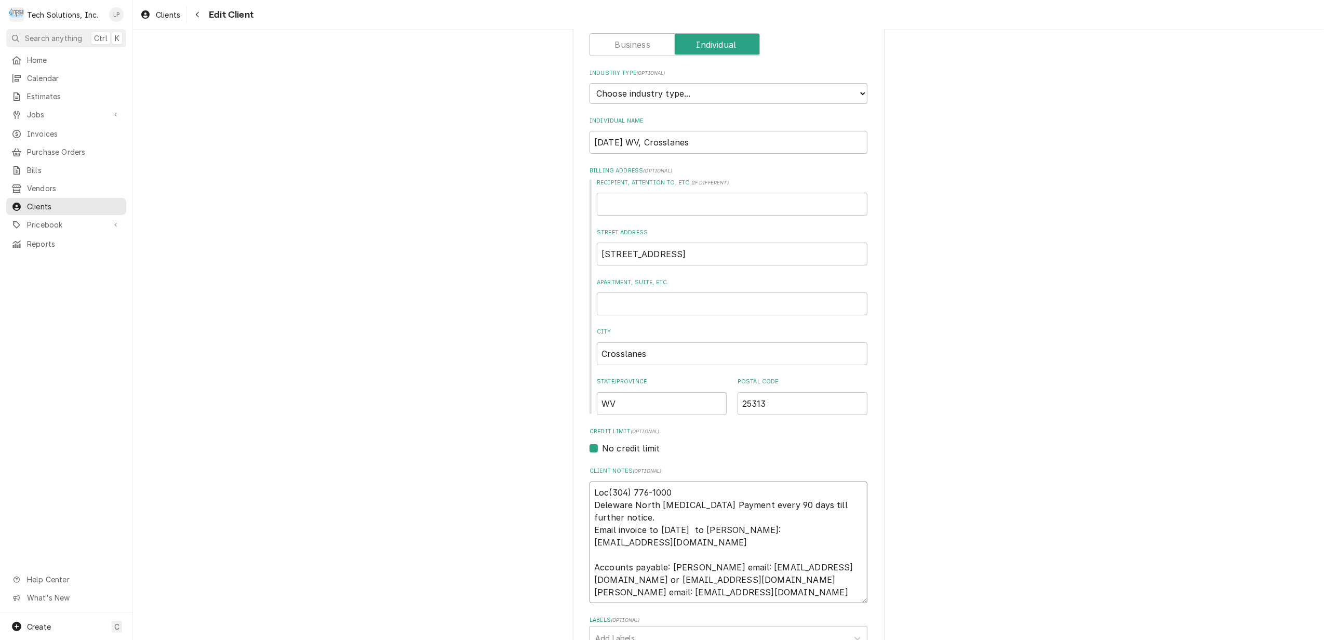
type textarea "Loca(304) 776-1000 Deleware North [MEDICAL_DATA] Payment every 90 days till fur…"
type textarea "x"
type textarea "Locat(304) 776-1000 Deleware North [MEDICAL_DATA] Payment every 90 days till fu…"
type textarea "x"
type textarea "Locati(304) 776-1000 Deleware North [MEDICAL_DATA] Payment every 90 days till f…"
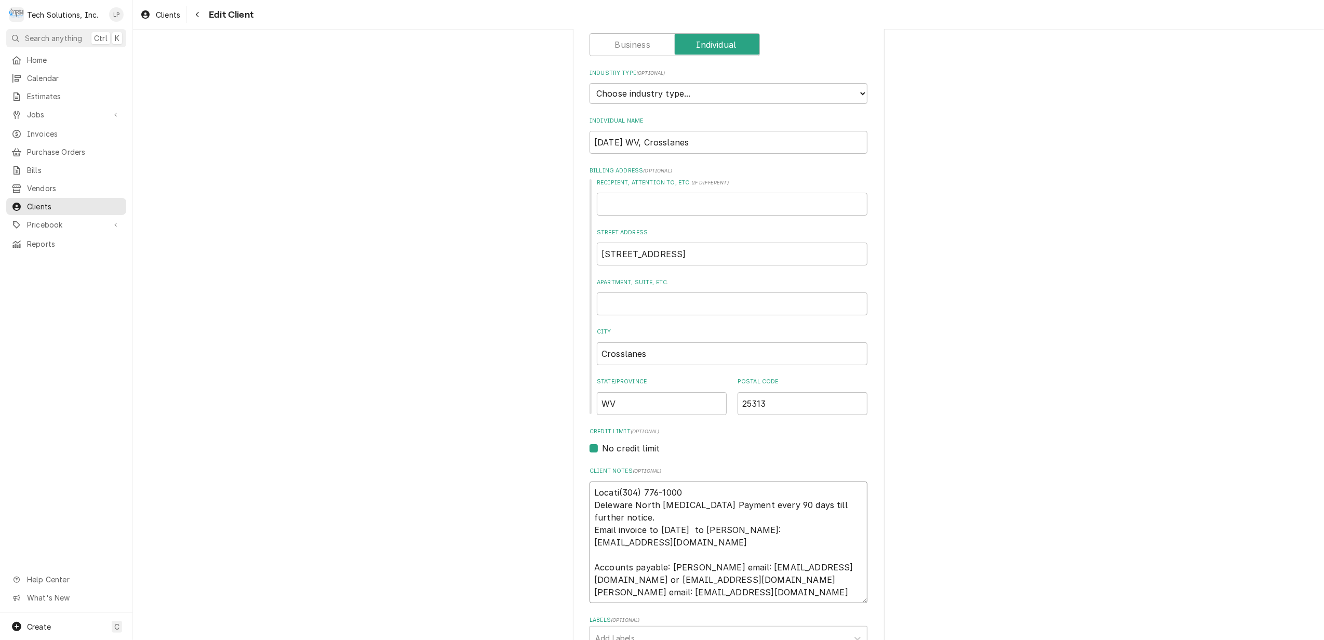
type textarea "x"
type textarea "Locatio(304) 776-1000 Deleware North [MEDICAL_DATA] Payment every 90 days till …"
type textarea "x"
type textarea "Location(304) 776-1000 Deleware North [MEDICAL_DATA] Payment every 90 days till…"
type textarea "x"
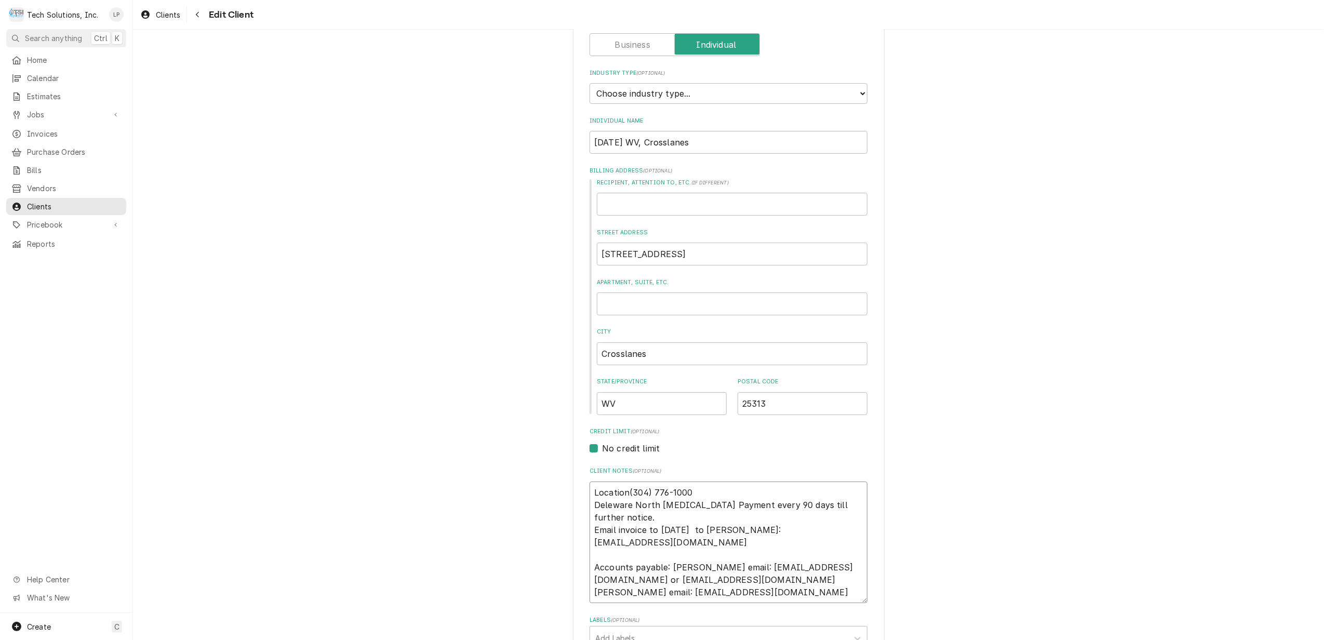
type textarea "Location [PHONE_NUMBER] Deleware North [MEDICAL_DATA] Payment every 90 days til…"
type textarea "x"
type textarea "Location p(304) 776-1000 Deleware North [MEDICAL_DATA] Payment every 90 days ti…"
type textarea "x"
type textarea "Location ph(304) 776-1000 Deleware North [MEDICAL_DATA] Payment every 90 days t…"
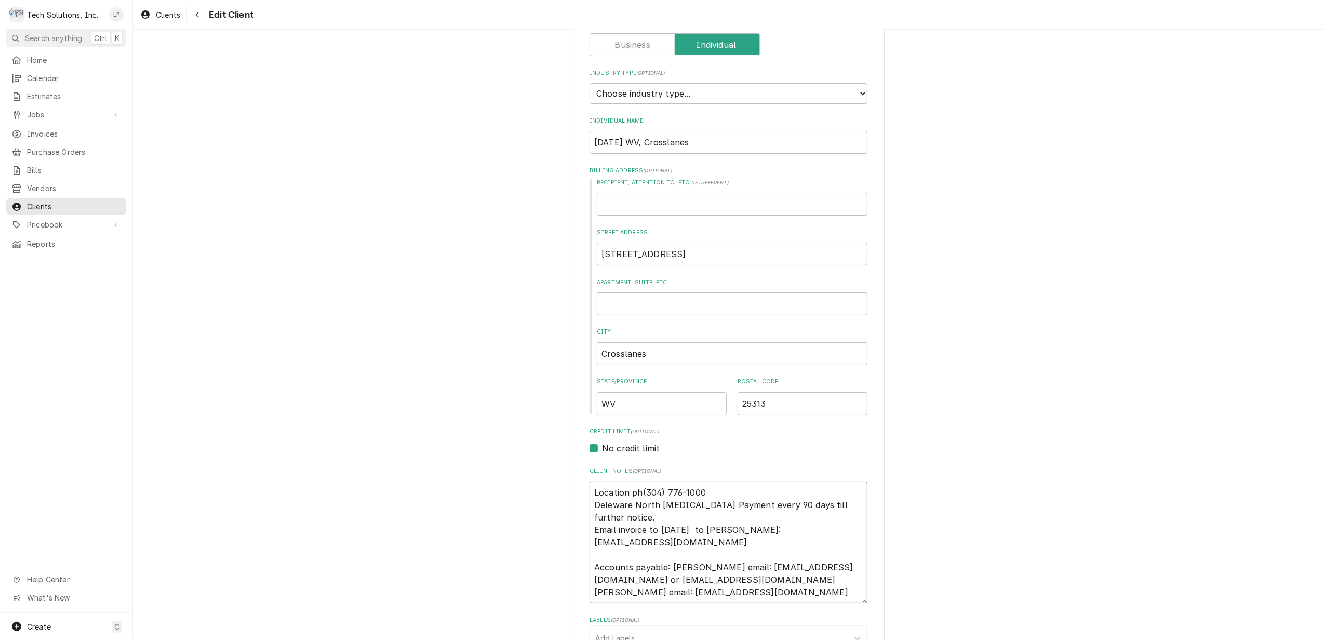
type textarea "x"
type textarea "Location pho(304) 776-1000 Deleware North [MEDICAL_DATA] Payment every 90 days …"
type textarea "x"
type textarea "Location phon(304) [PHONE_NUMBER] Deleware North [MEDICAL_DATA] Payment every 9…"
type textarea "x"
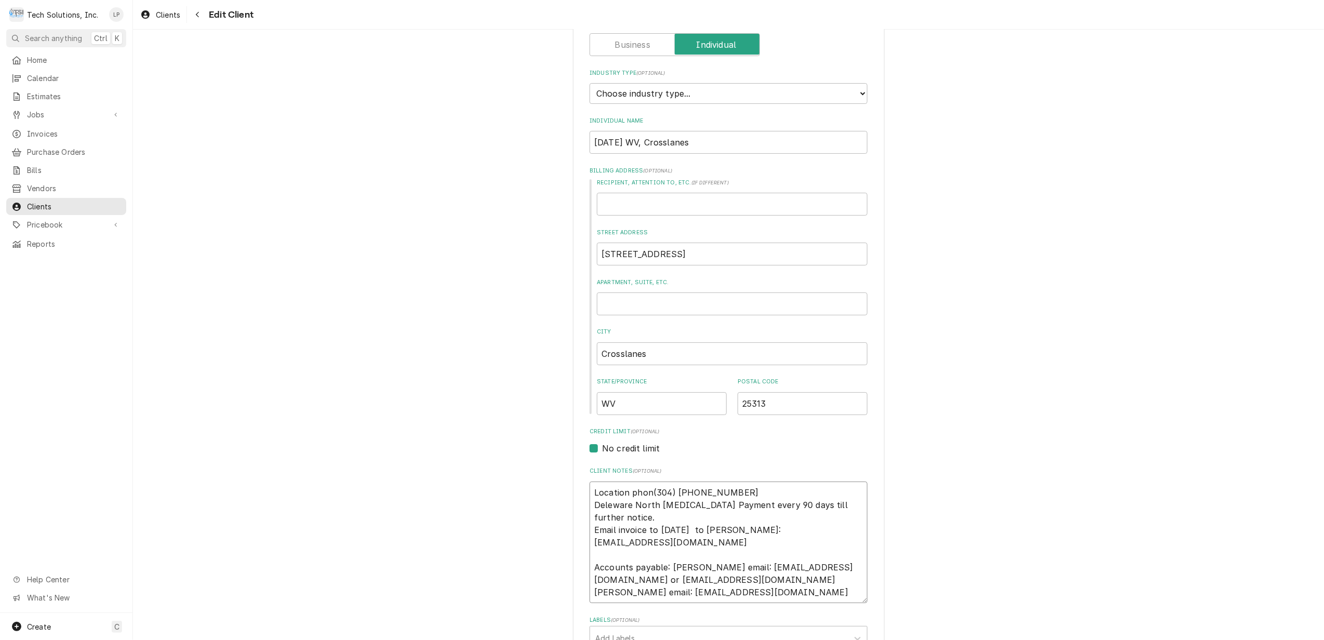
type textarea "Location phone(304) [PHONE_NUMBER] Deleware North [MEDICAL_DATA] Payment every …"
type textarea "x"
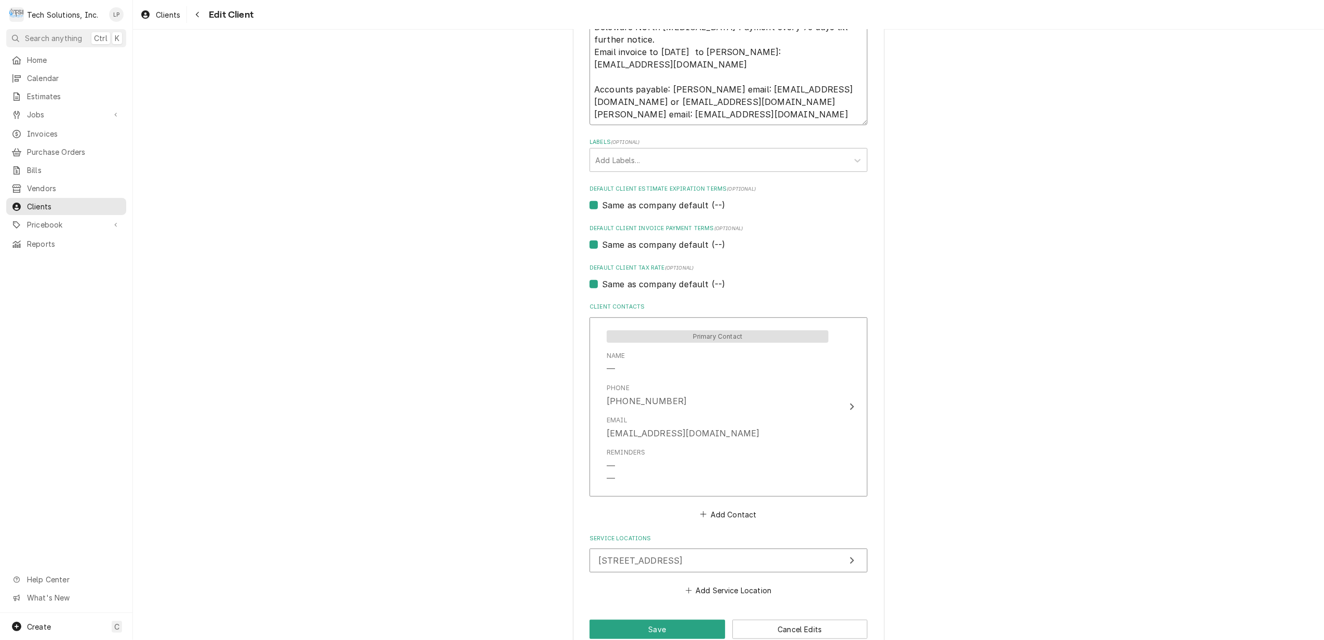
scroll to position [568, 0]
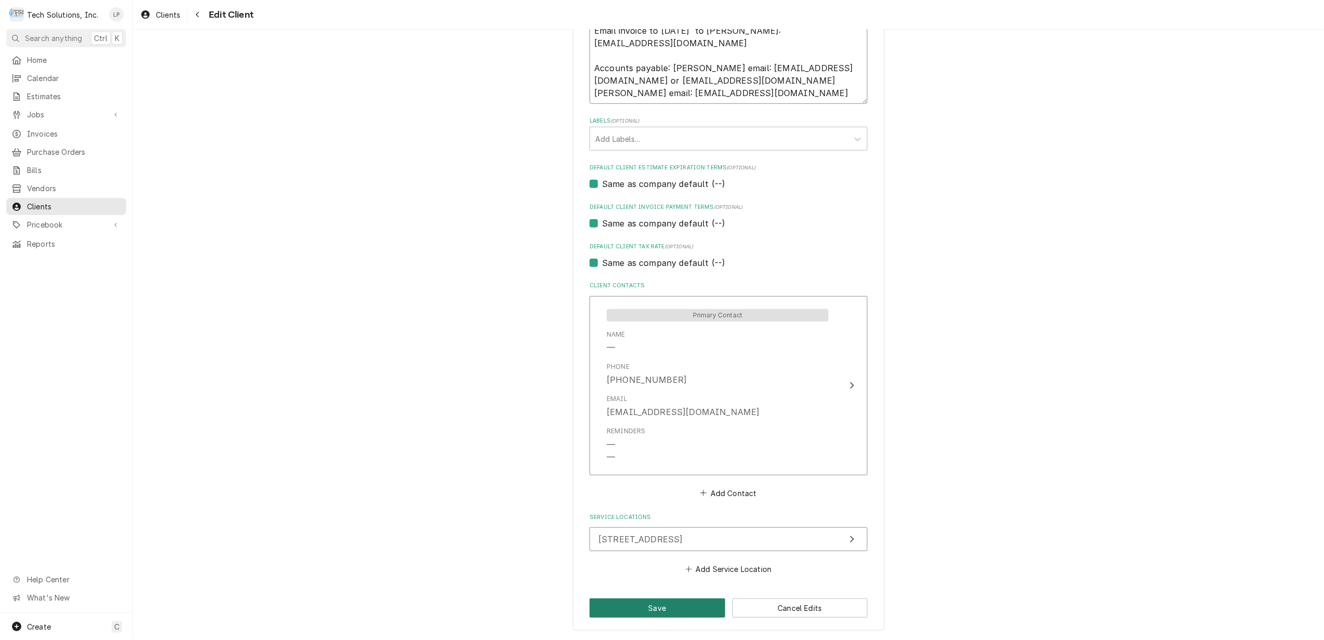
type textarea "Location phone [PHONE_NUMBER] Deleware North [MEDICAL_DATA] Payment every 90 da…"
click at [671, 609] on button "Save" at bounding box center [657, 607] width 136 height 19
type textarea "x"
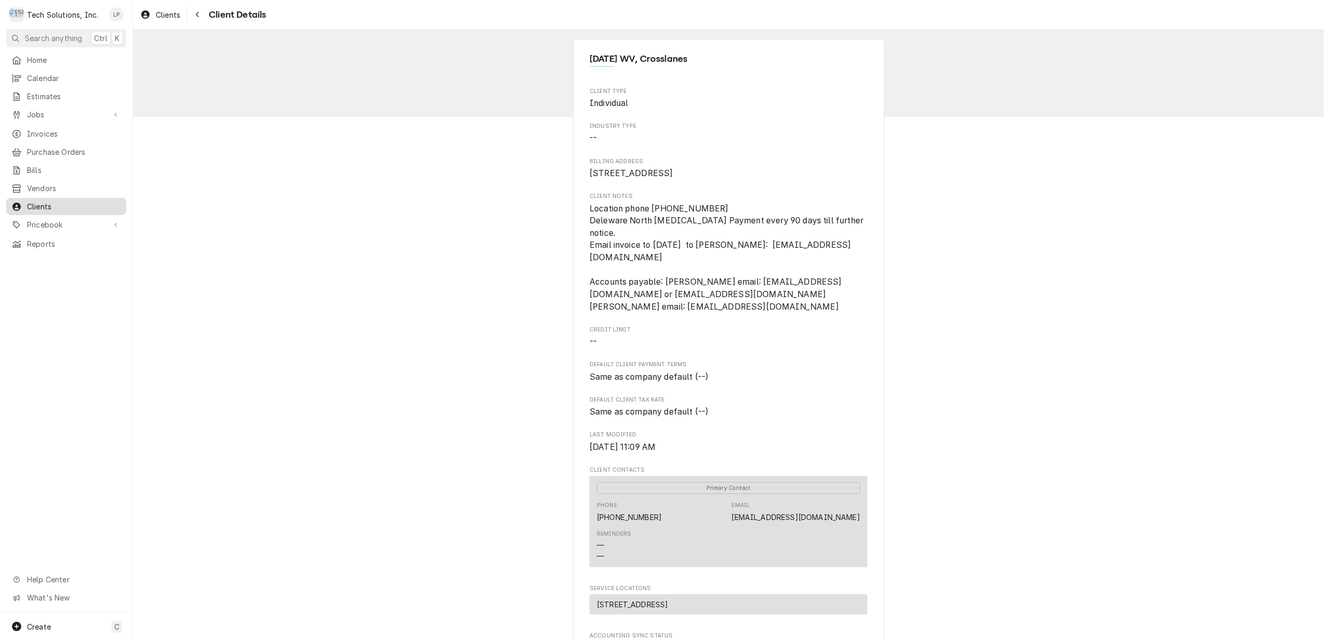
click at [39, 201] on span "Clients" at bounding box center [74, 206] width 94 height 11
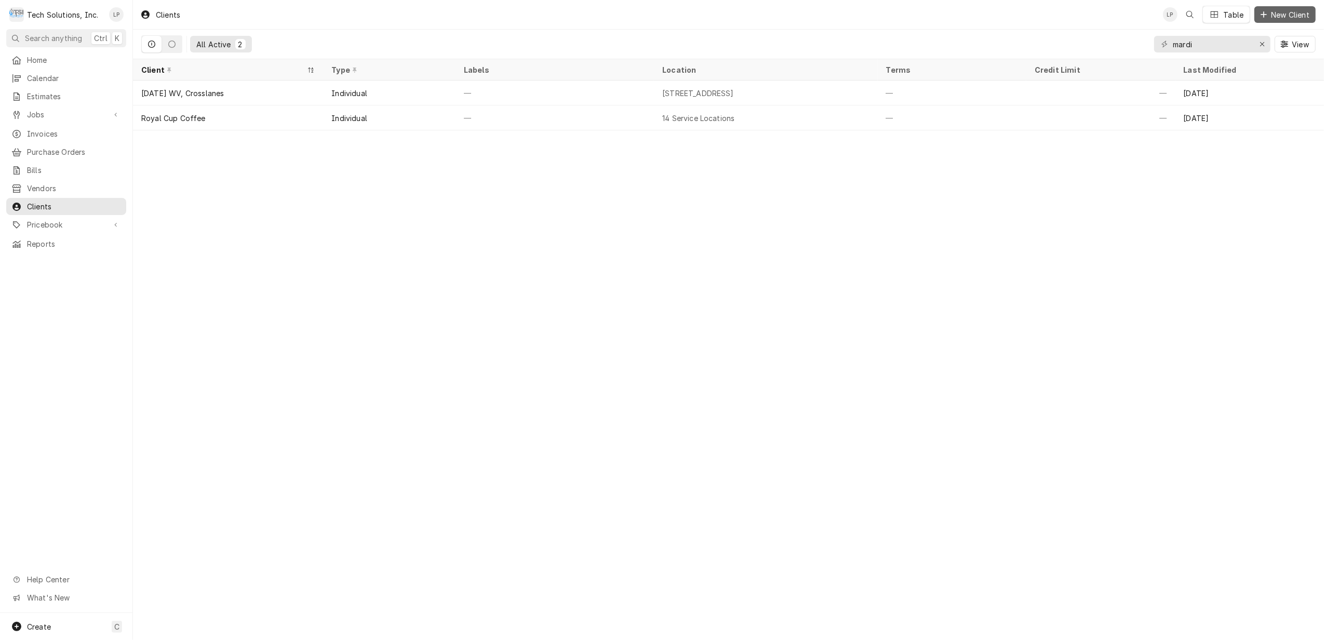
click at [1292, 14] on span "New Client" at bounding box center [1290, 14] width 43 height 11
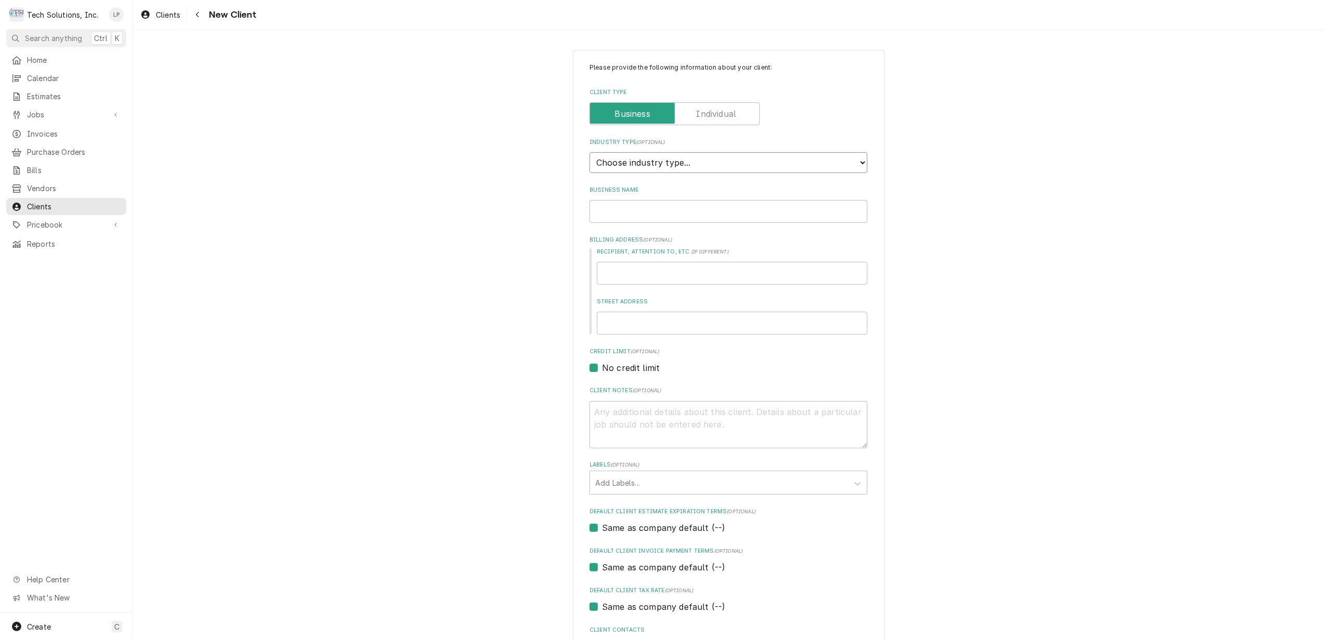
click at [849, 160] on select "Choose industry type... Residential Commercial Industrial Government" at bounding box center [728, 162] width 278 height 21
select select "2"
click at [589, 153] on select "Choose industry type... Residential Commercial Industrial Government" at bounding box center [728, 162] width 278 height 21
click at [841, 207] on input "Business Name" at bounding box center [728, 211] width 278 height 23
type textarea "x"
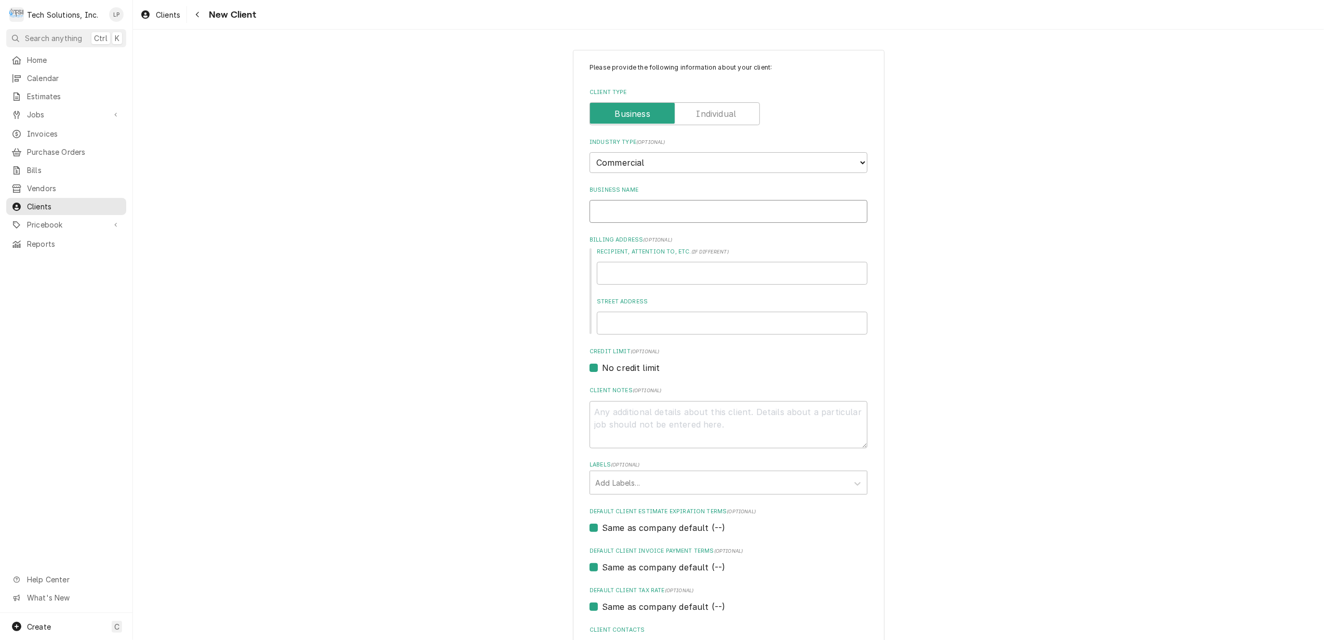
type input "P"
type textarea "x"
type input "Pr"
type textarea "x"
type input "Pri"
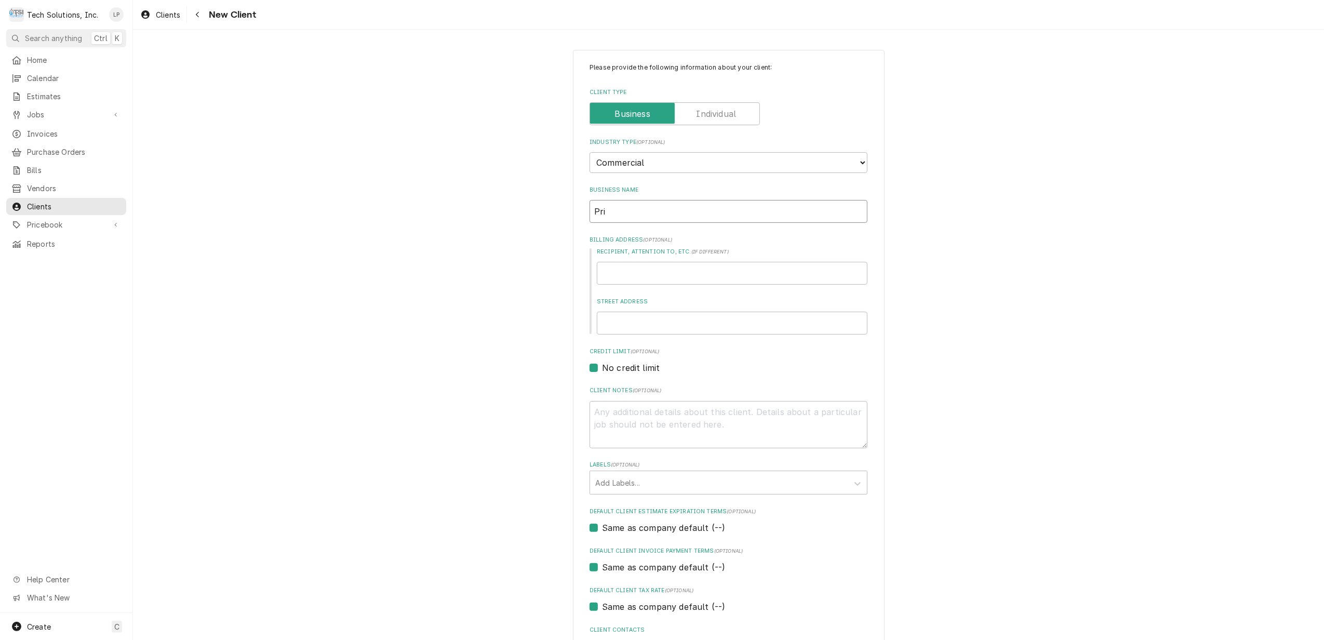
type textarea "x"
type input "Prid"
type textarea "x"
type input "Pridd"
type textarea "x"
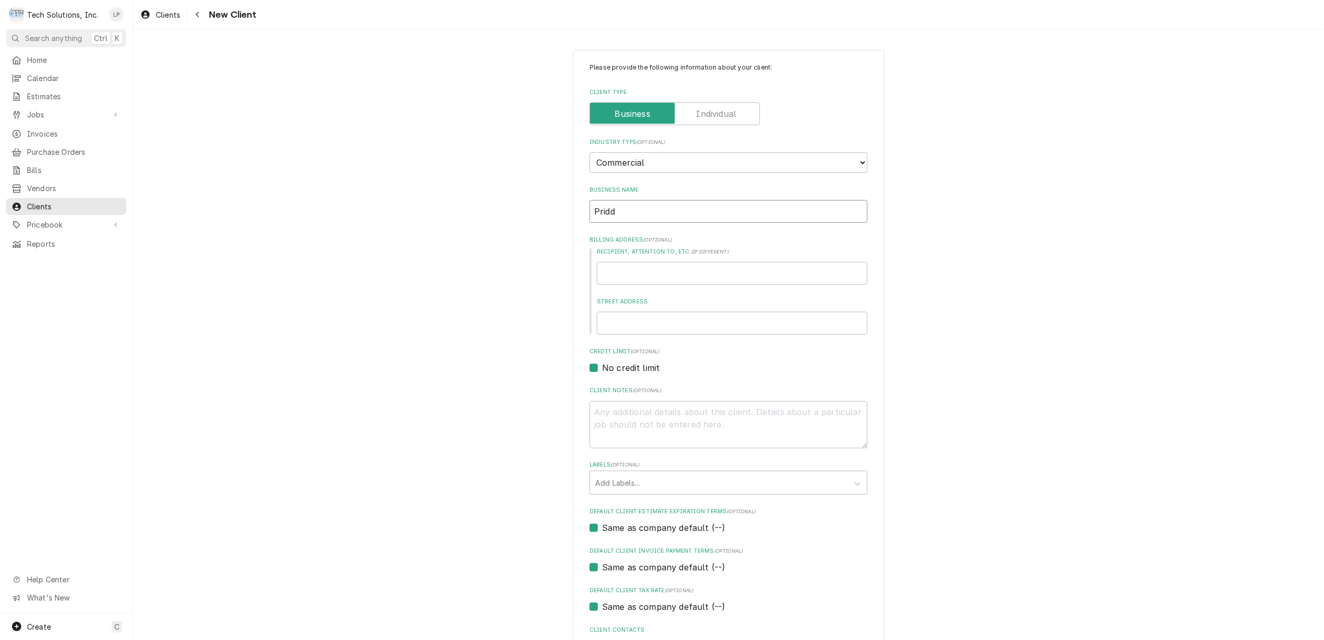
type input "[PERSON_NAME]"
type textarea "x"
type input "[PERSON_NAME]'"
type textarea "x"
type input "[PERSON_NAME]"
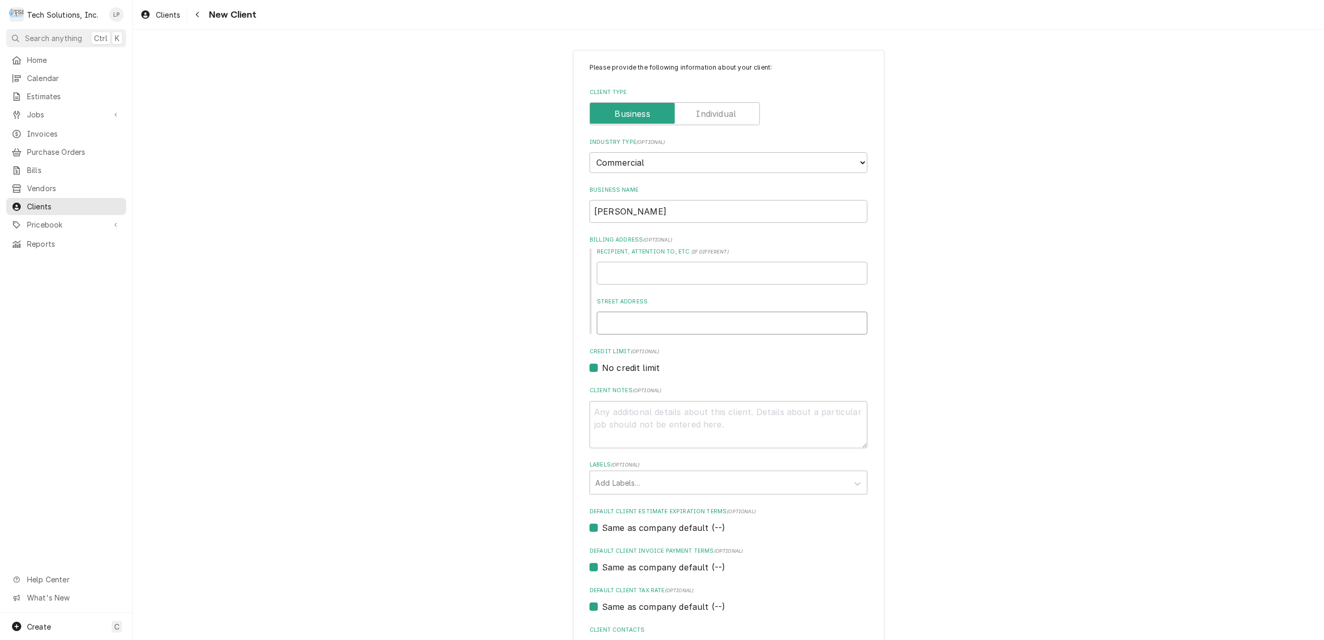
click at [724, 318] on input "Street Address" at bounding box center [732, 323] width 271 height 23
type textarea "x"
type input "1"
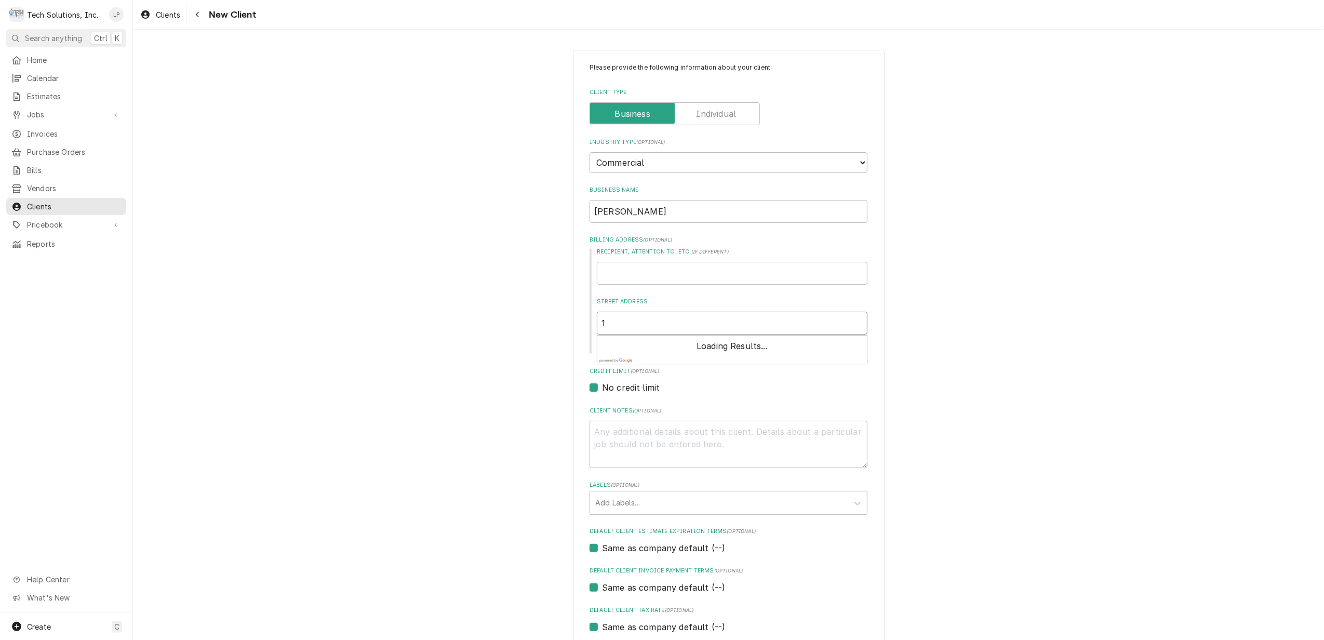
type textarea "x"
type input "13"
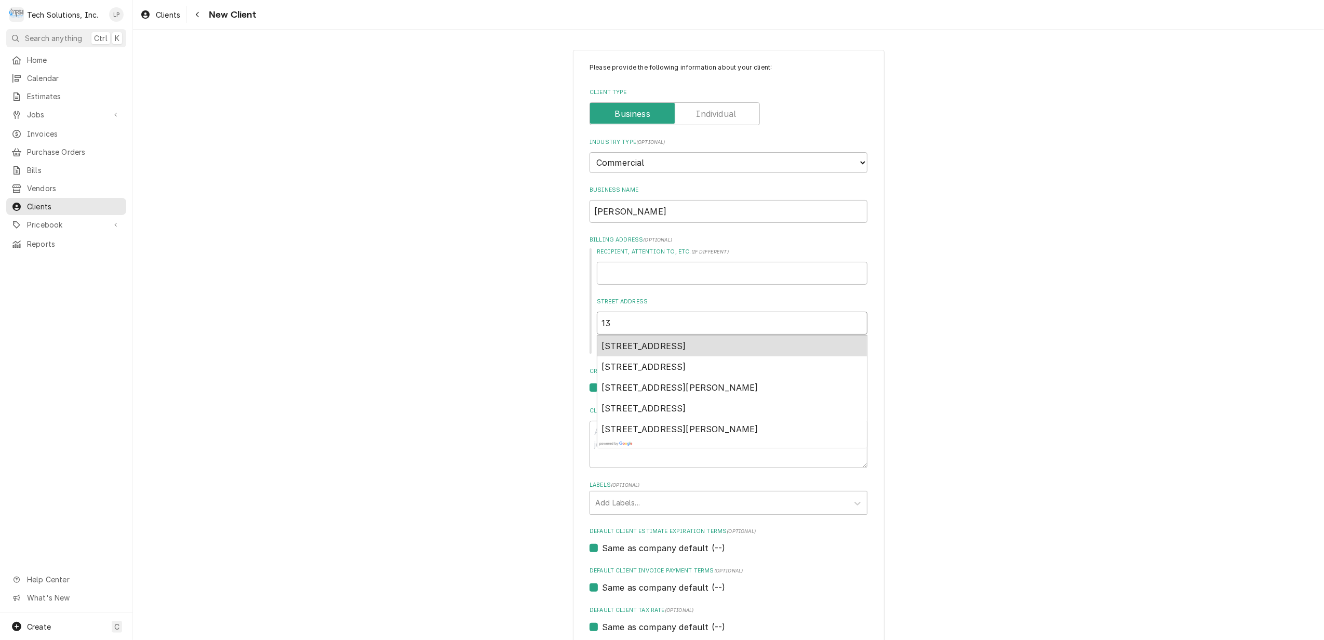
type textarea "x"
type input "130"
type textarea "x"
type input "1301"
type textarea "x"
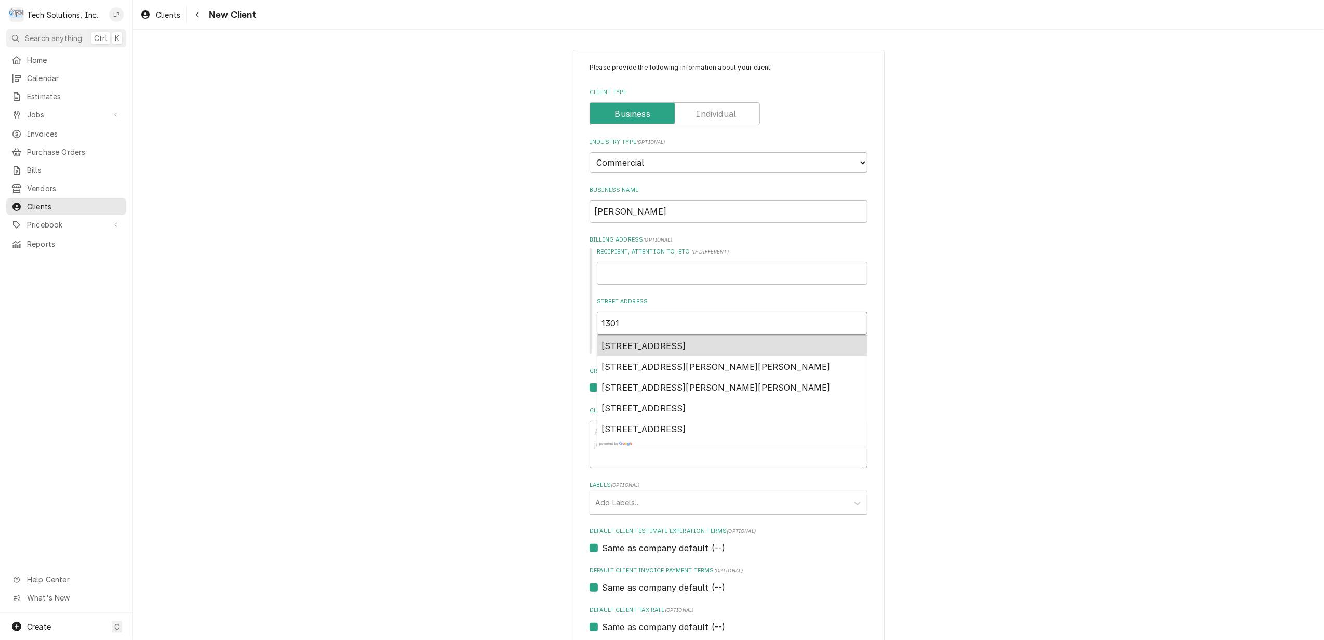
type input "1301"
type textarea "x"
type input "1301 R"
type textarea "x"
type input "1301 Ro"
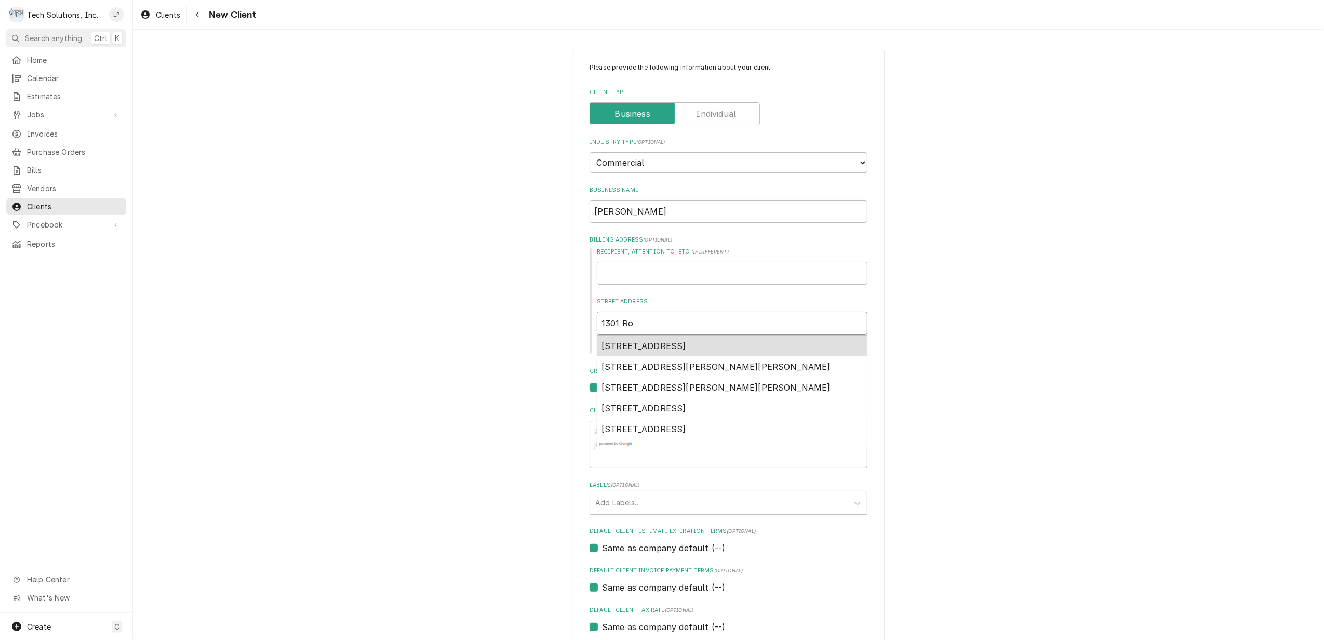
type textarea "x"
type input "1301 Rob"
type textarea "x"
type input "1301 Robe"
type textarea "x"
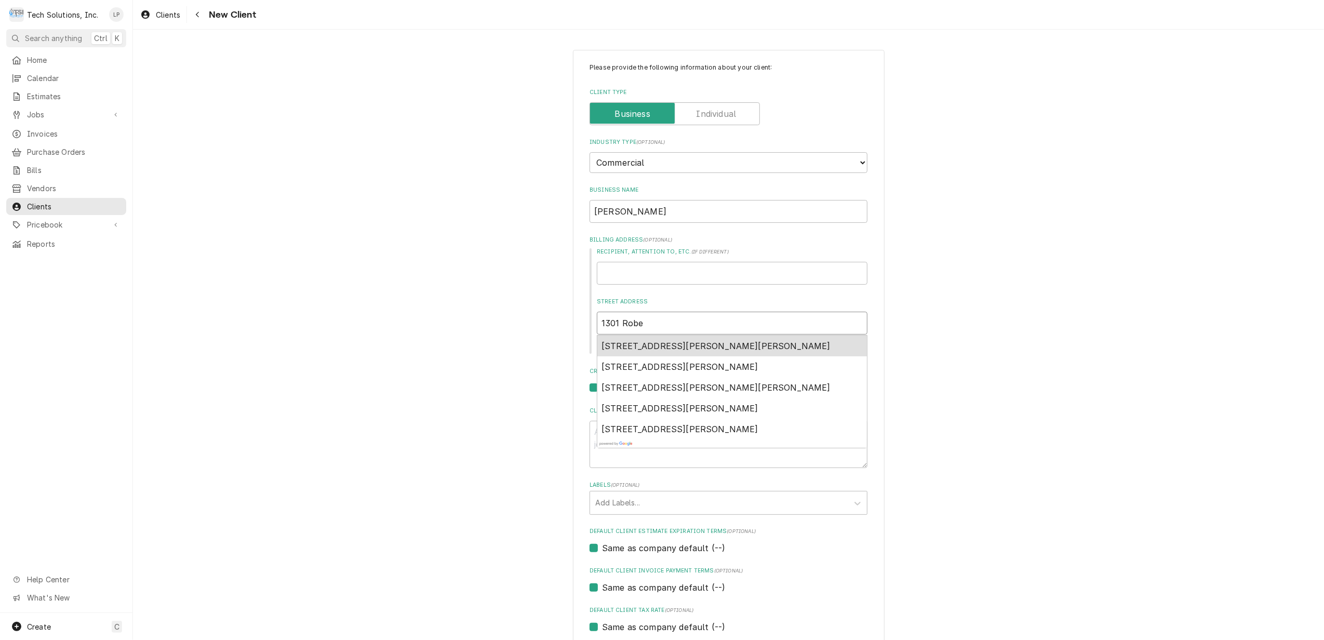
type input "1301 Rober"
type textarea "x"
type input "1301 [PERSON_NAME]"
click at [719, 347] on span "[STREET_ADDRESS][PERSON_NAME][PERSON_NAME]" at bounding box center [715, 346] width 229 height 10
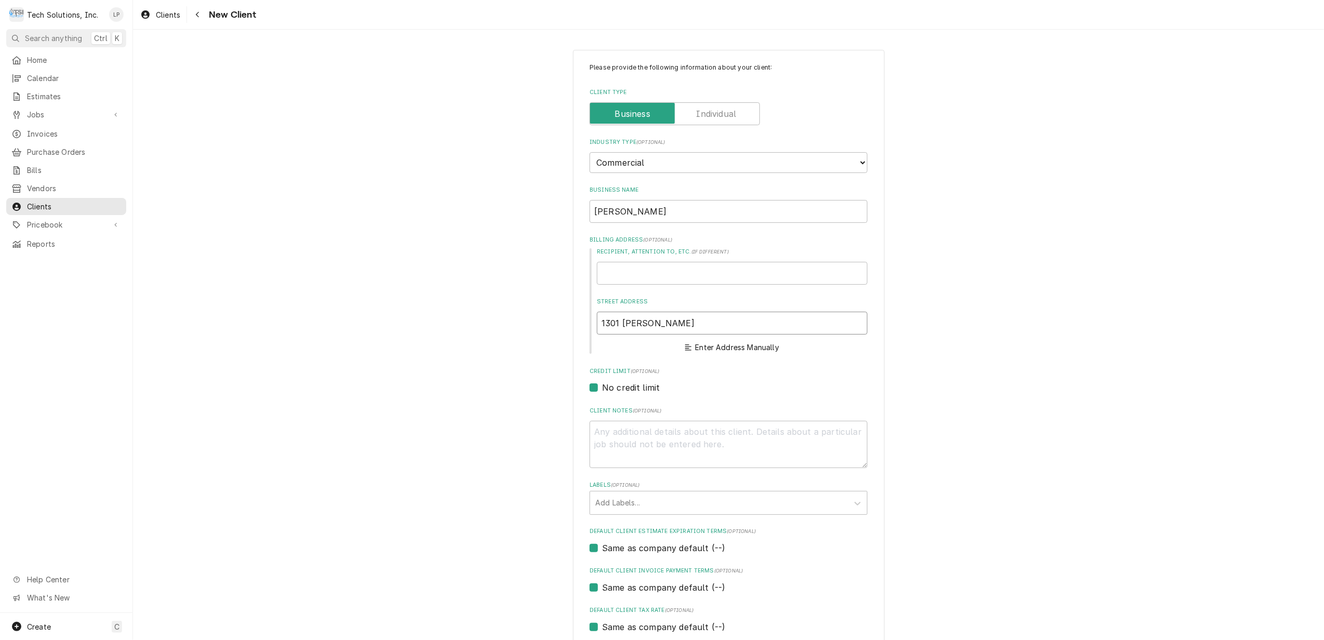
type textarea "x"
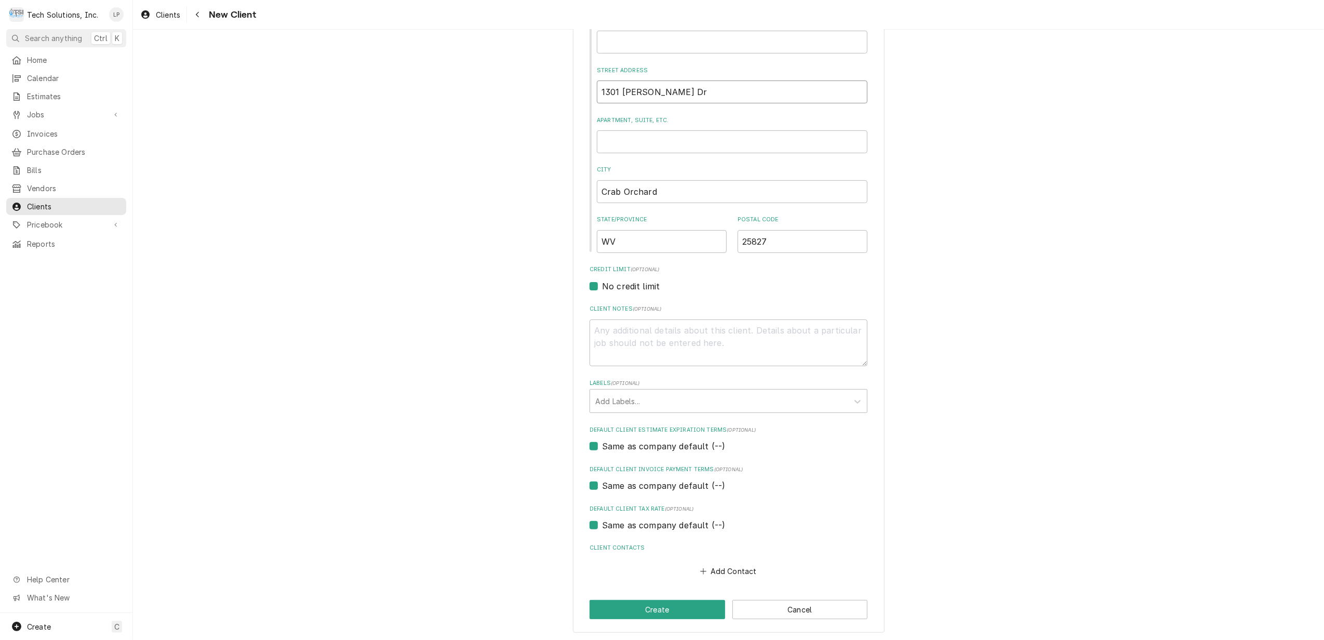
scroll to position [233, 0]
type input "1301 [PERSON_NAME] Dr"
click at [852, 395] on icon "Labels" at bounding box center [857, 400] width 10 height 10
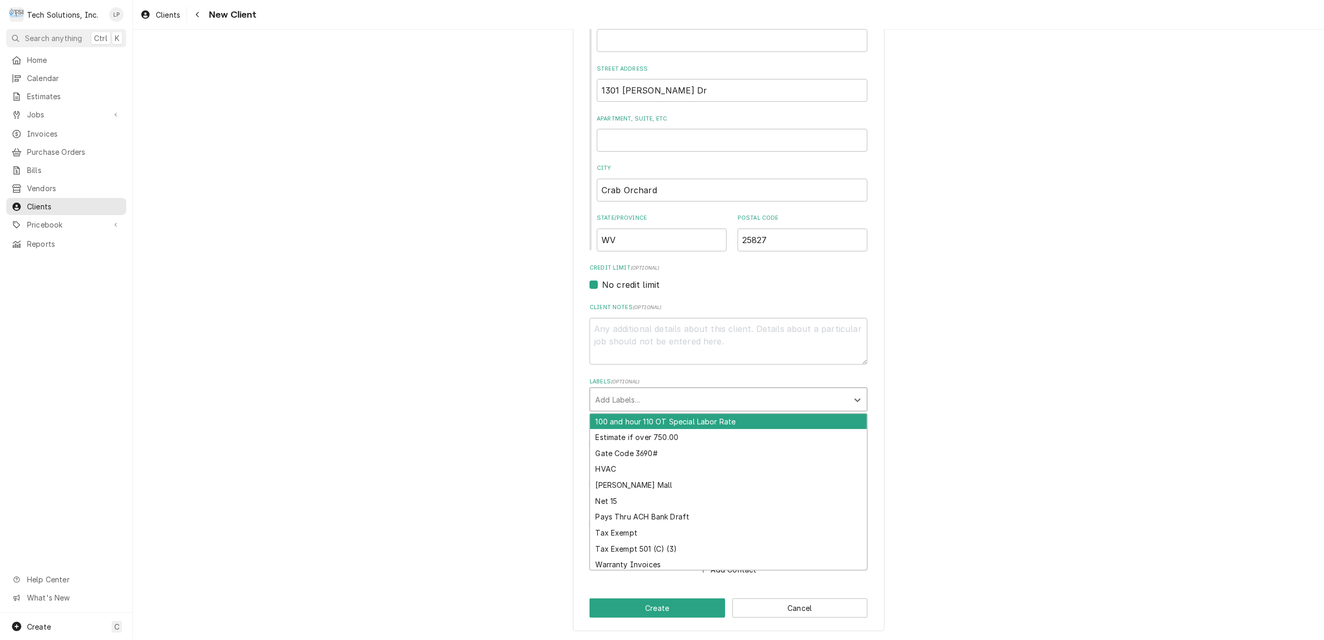
scroll to position [0, 0]
type input "O"
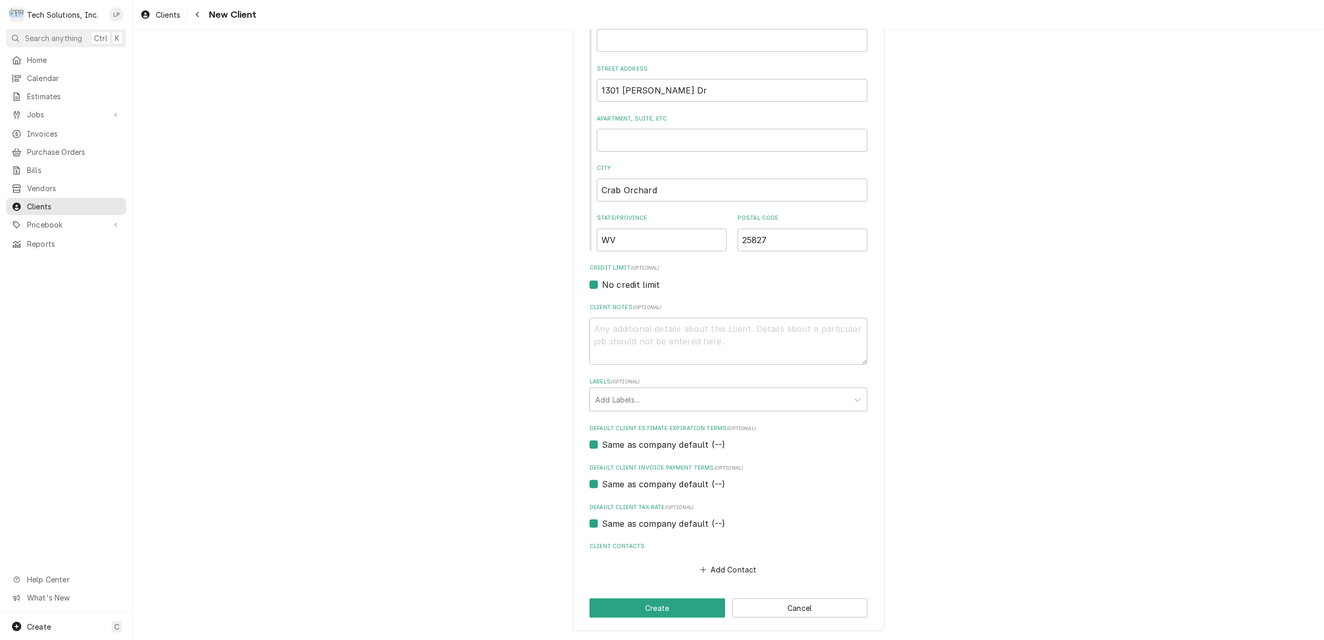
click at [937, 508] on div "Please provide the following information about your client: Client Type Industr…" at bounding box center [728, 224] width 1191 height 832
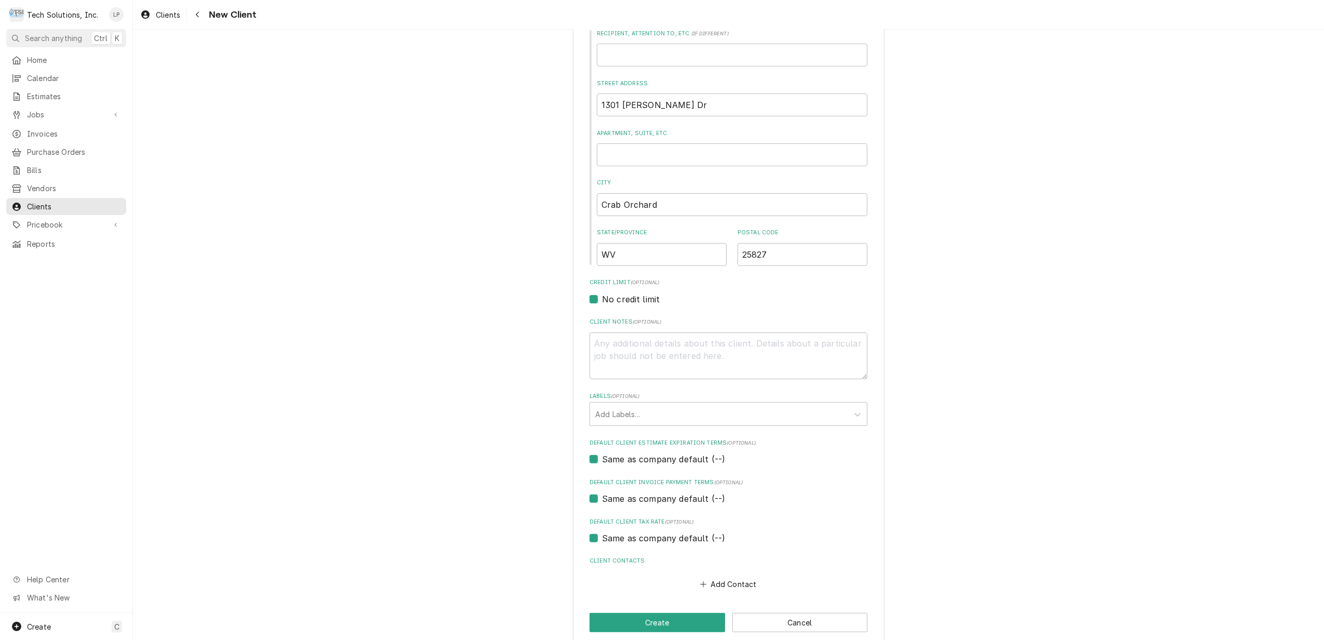
scroll to position [233, 0]
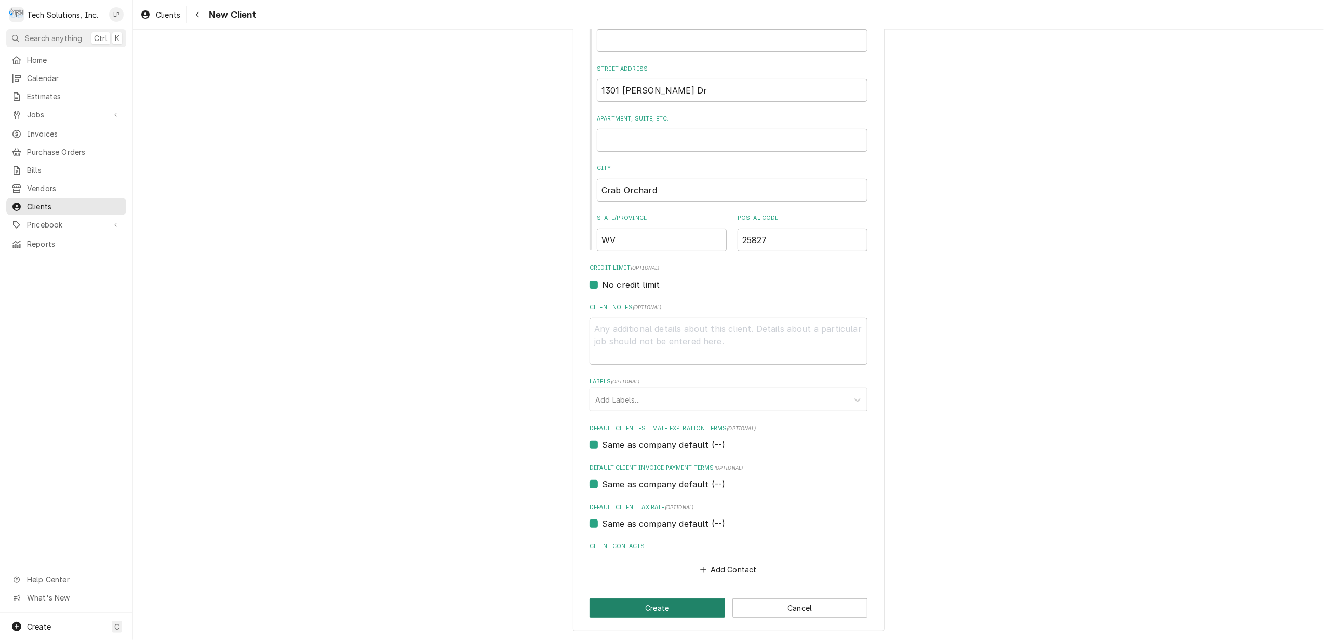
click at [672, 605] on button "Create" at bounding box center [657, 607] width 136 height 19
type textarea "x"
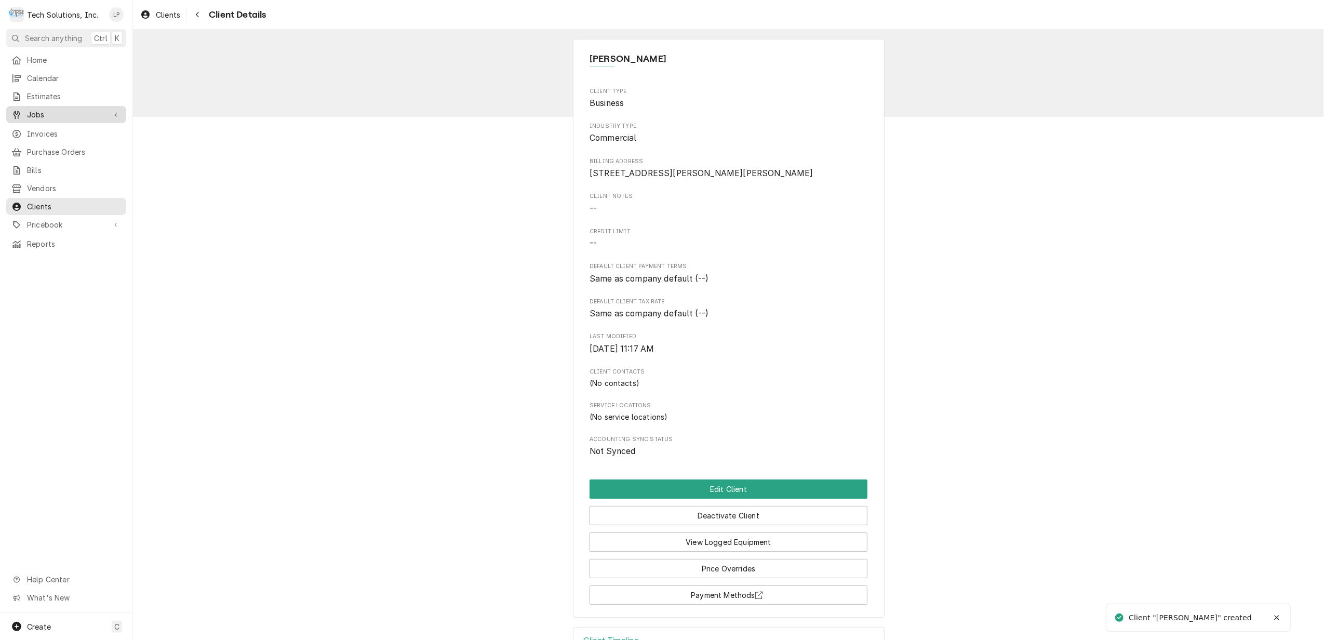
click at [36, 109] on span "Jobs" at bounding box center [66, 114] width 78 height 11
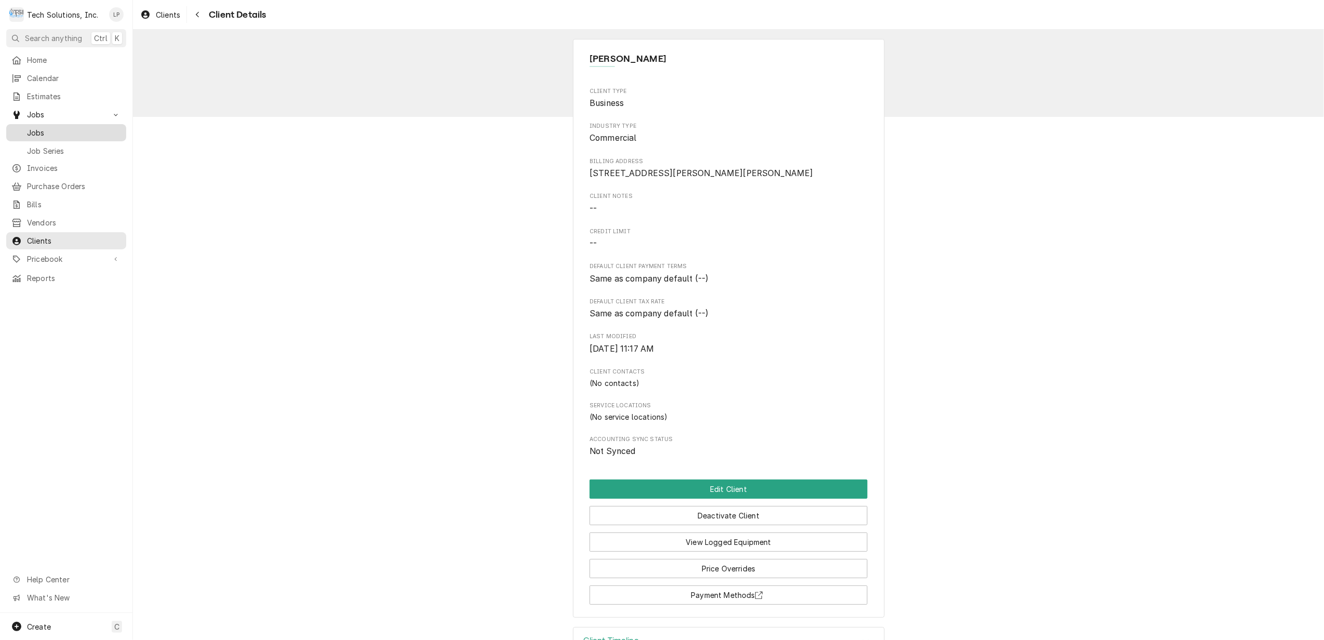
click at [36, 129] on span "Jobs" at bounding box center [74, 132] width 94 height 11
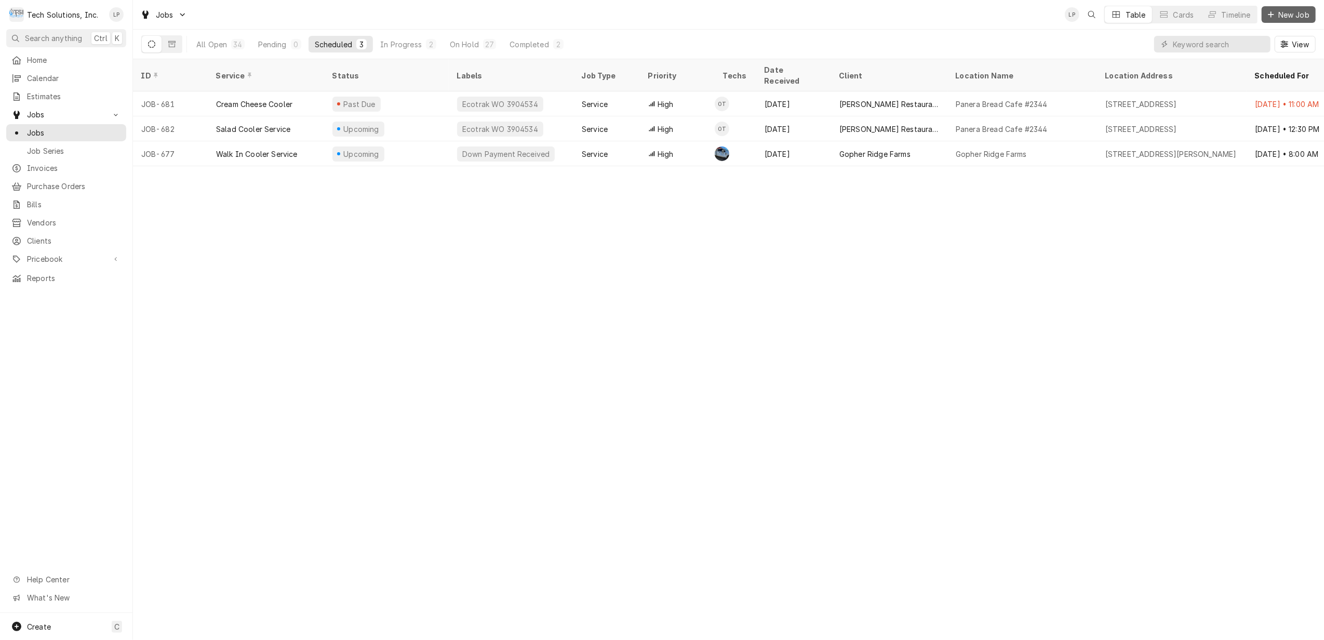
click at [1293, 14] on span "New Job" at bounding box center [1293, 14] width 35 height 11
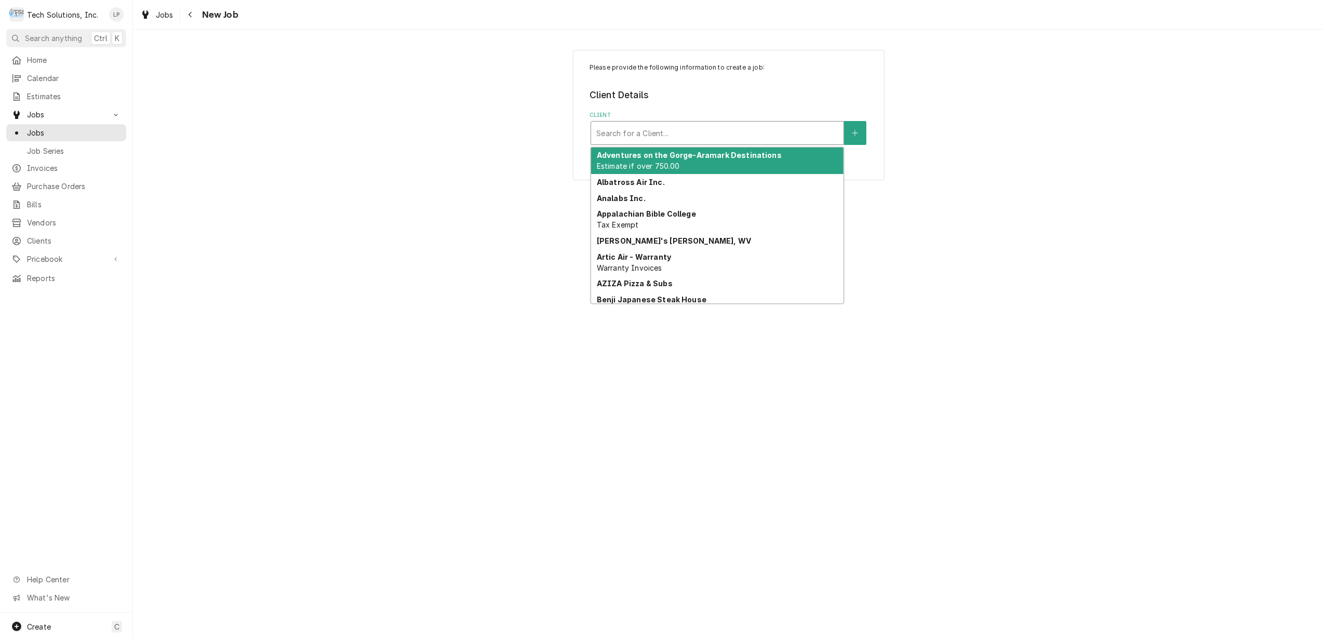
click at [790, 134] on div "Client" at bounding box center [717, 133] width 242 height 19
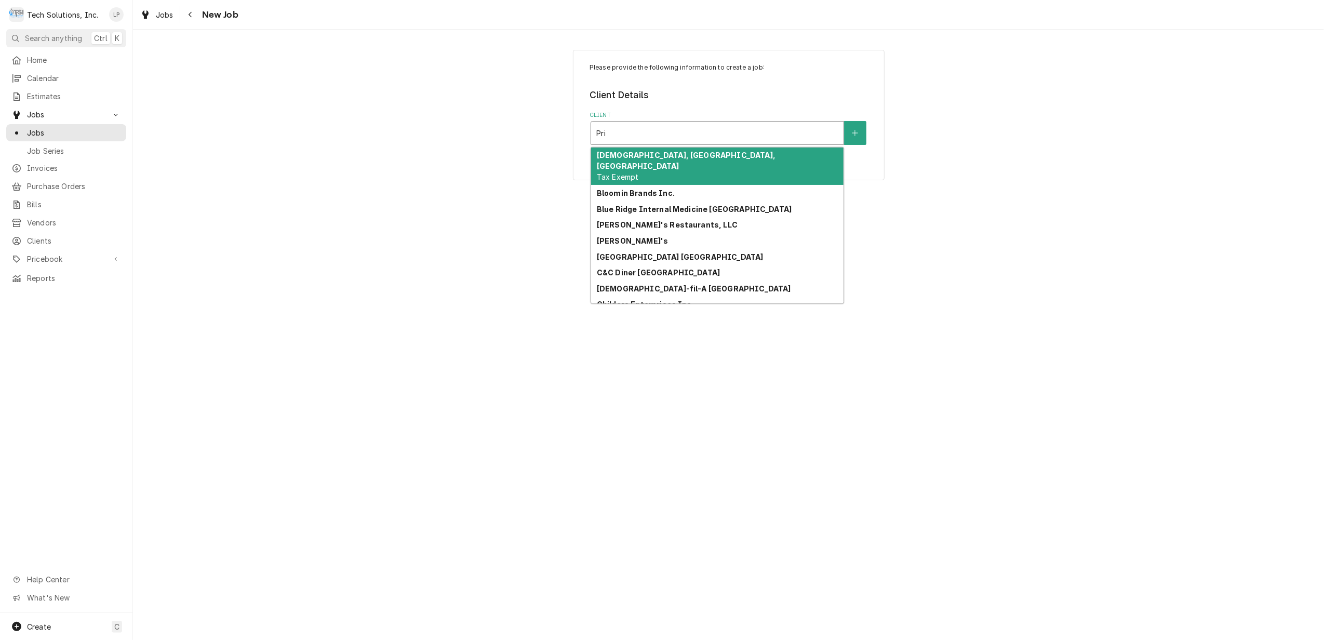
type input "Prid"
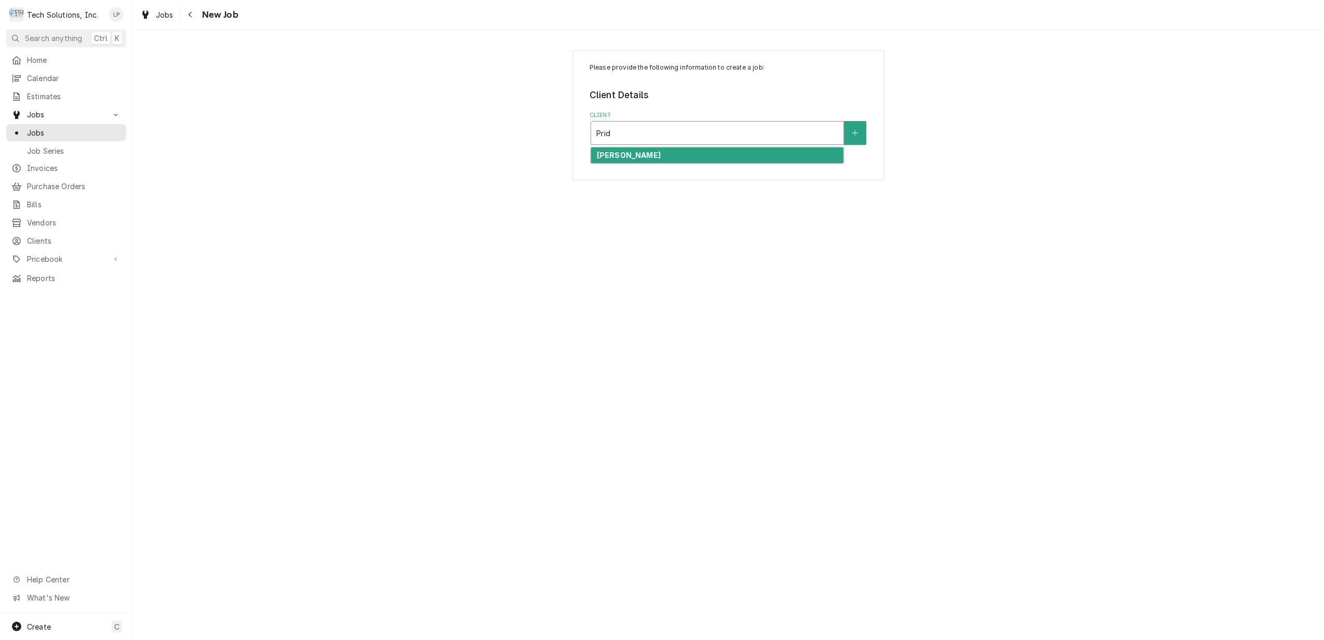
click at [757, 154] on div "[PERSON_NAME]" at bounding box center [717, 155] width 252 height 16
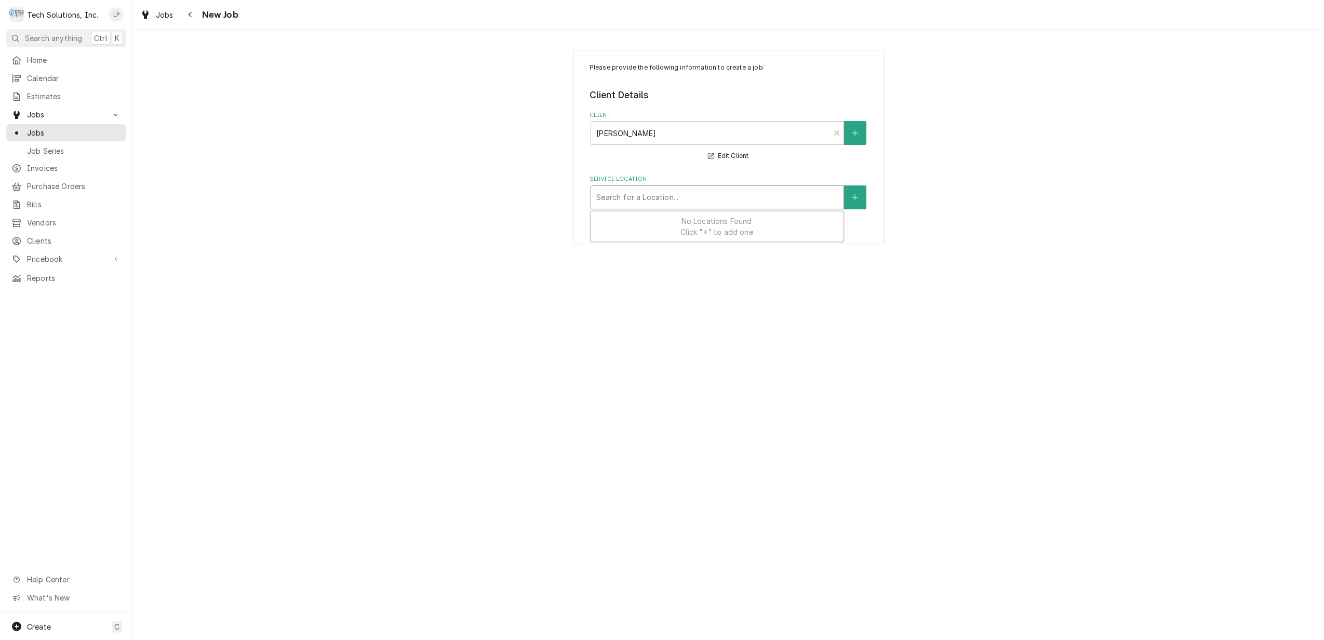
click at [744, 198] on div "Service Location" at bounding box center [717, 197] width 242 height 19
click at [273, 229] on div "Please provide the following information to create a job: Client Details Client…" at bounding box center [728, 147] width 1191 height 213
click at [42, 235] on span "Clients" at bounding box center [74, 240] width 94 height 11
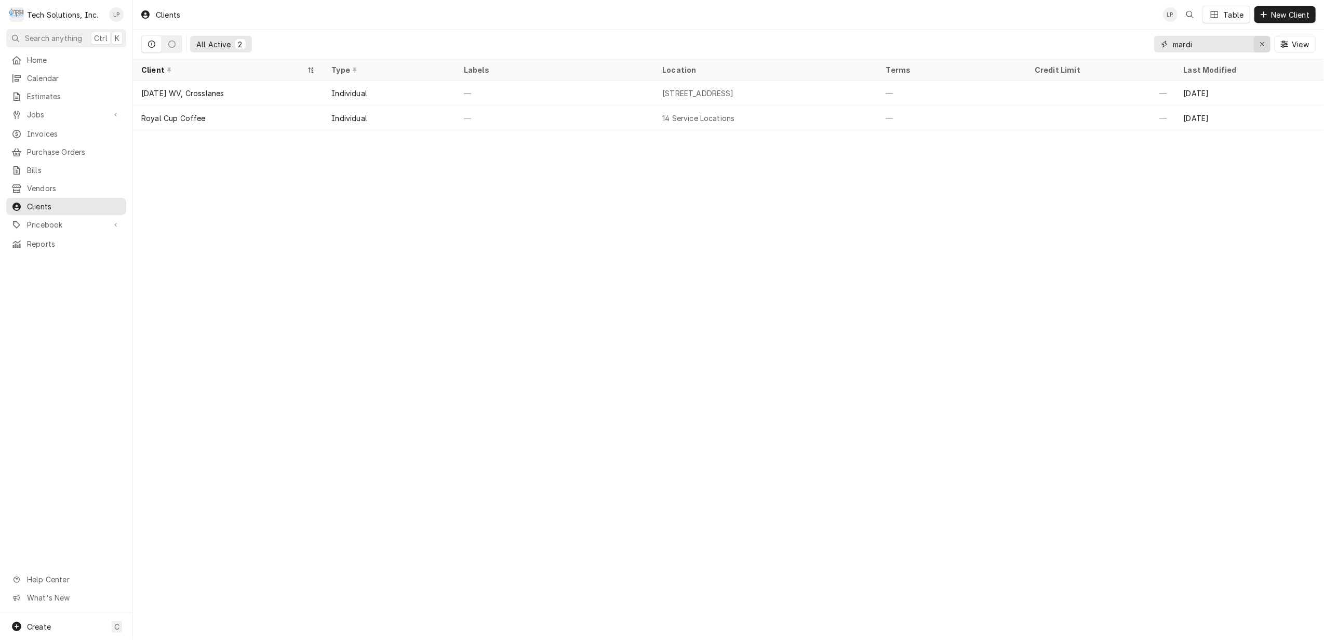
click at [1259, 43] on icon "Erase input" at bounding box center [1262, 44] width 6 height 7
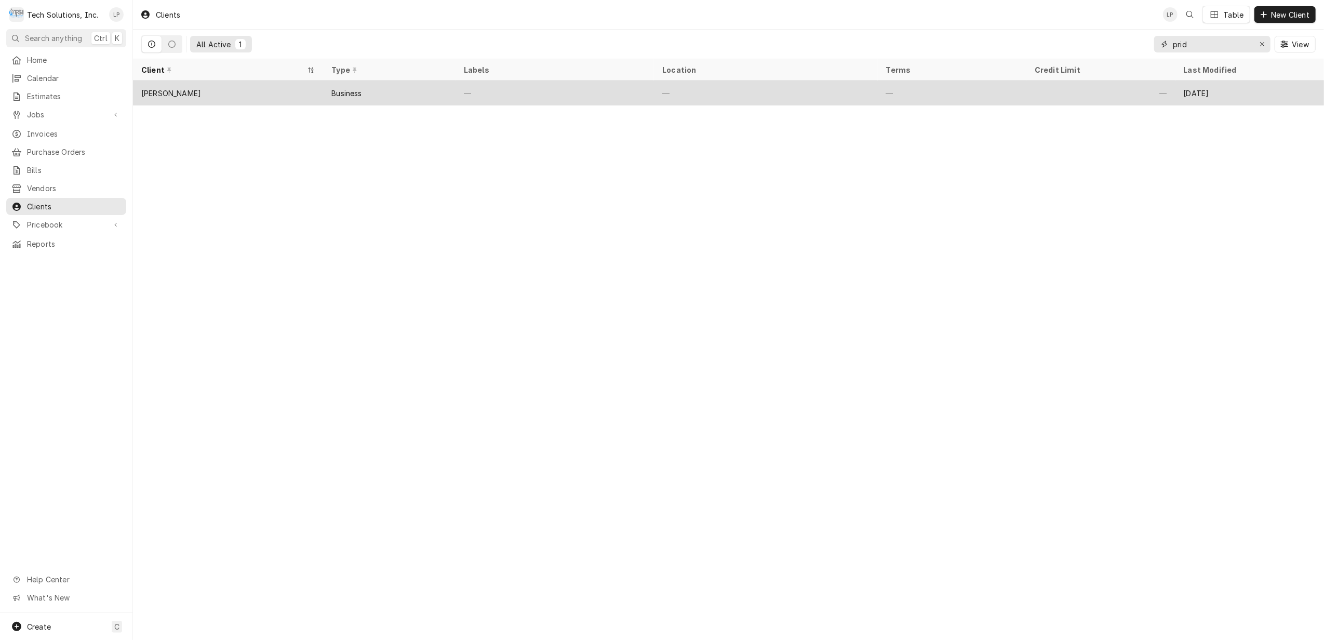
type input "prid"
click at [342, 92] on div "Business" at bounding box center [346, 93] width 30 height 11
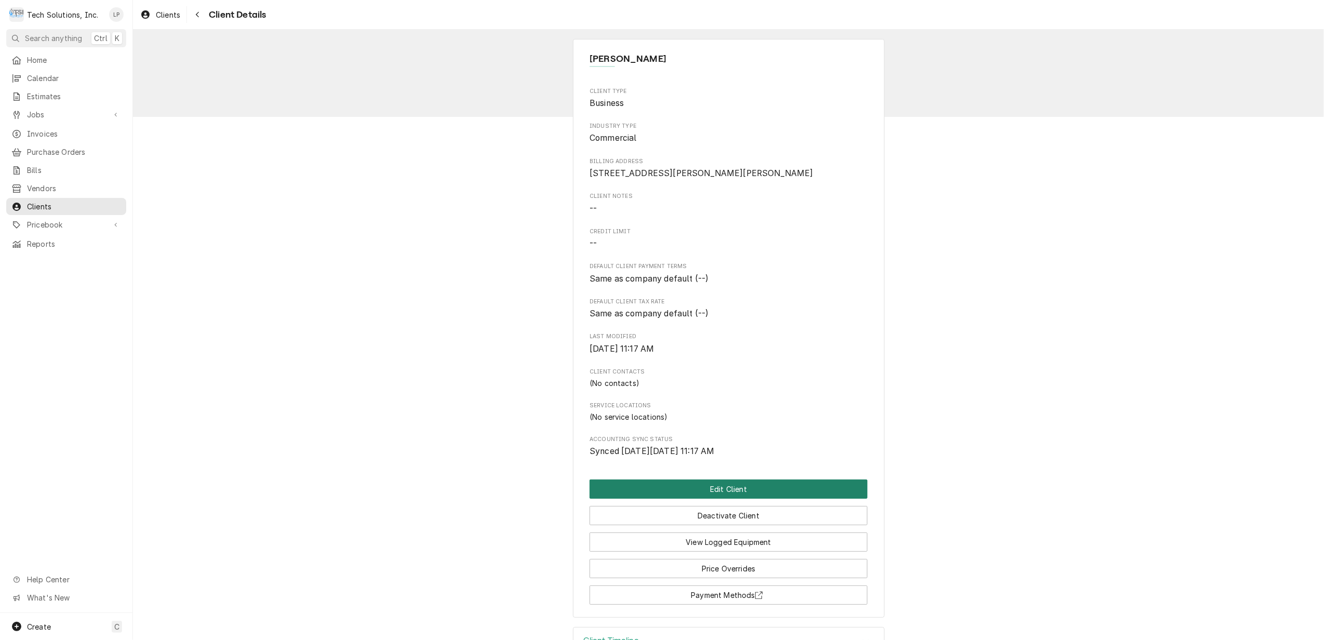
click at [725, 499] on button "Edit Client" at bounding box center [728, 488] width 278 height 19
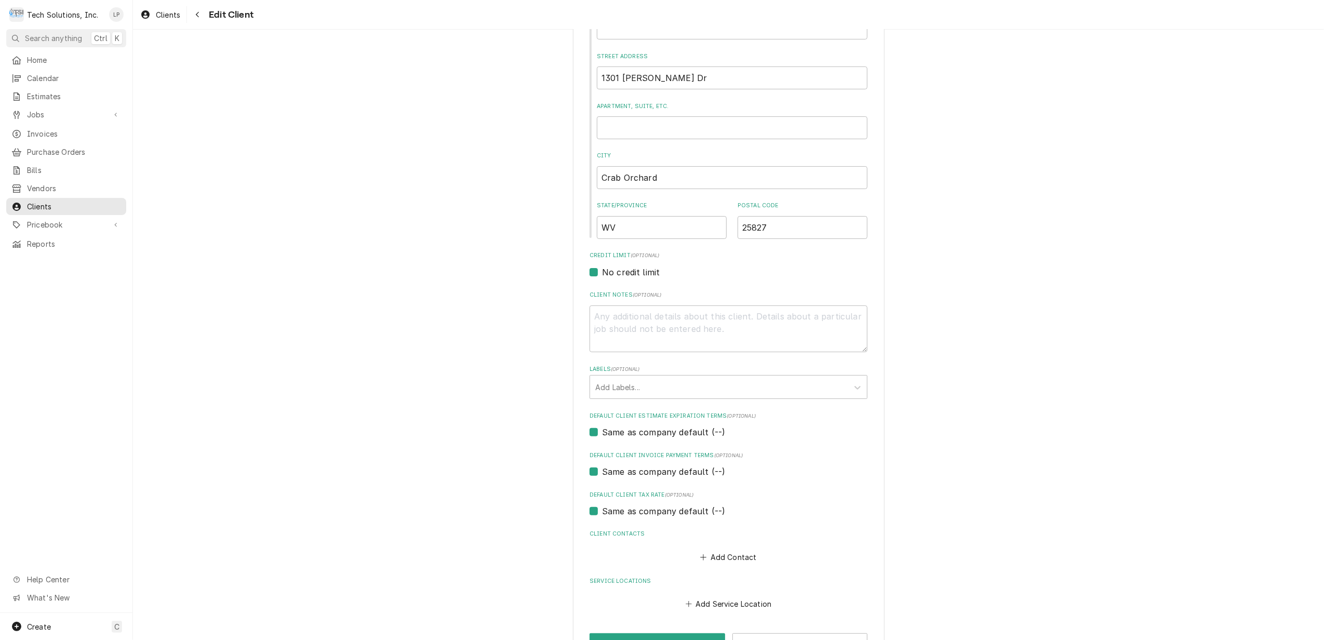
scroll to position [280, 0]
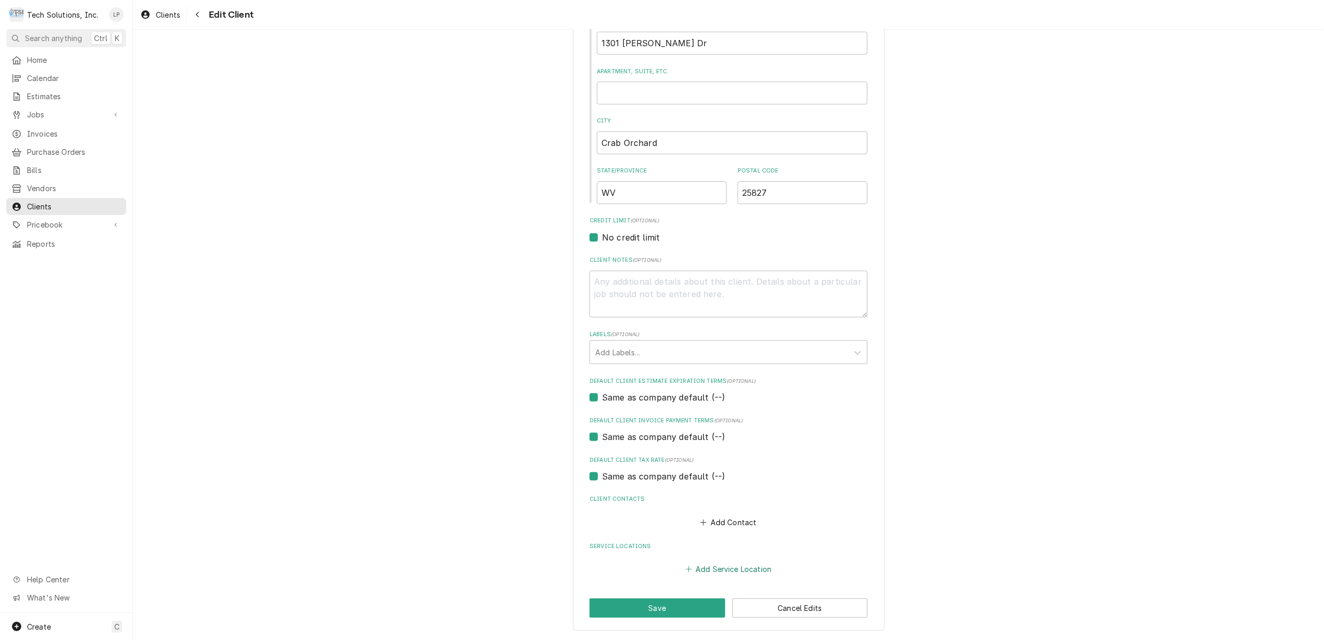
click at [737, 570] on button "Add Service Location" at bounding box center [727, 569] width 89 height 15
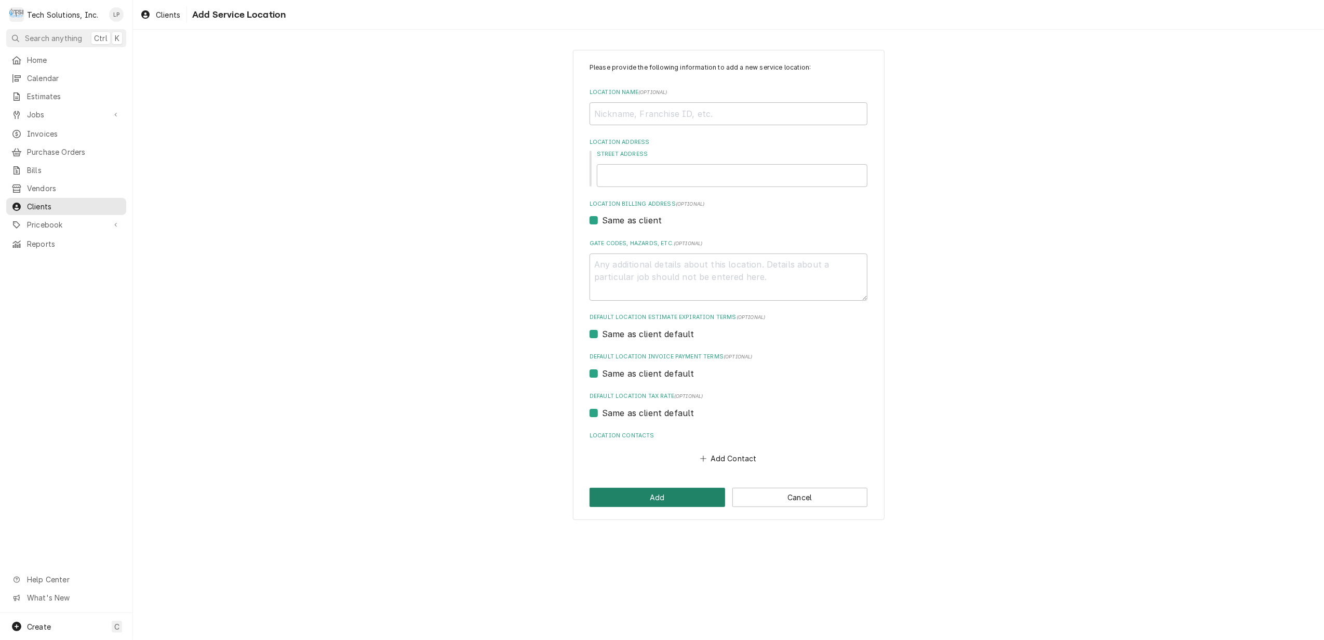
click at [653, 497] on button "Add" at bounding box center [657, 497] width 136 height 19
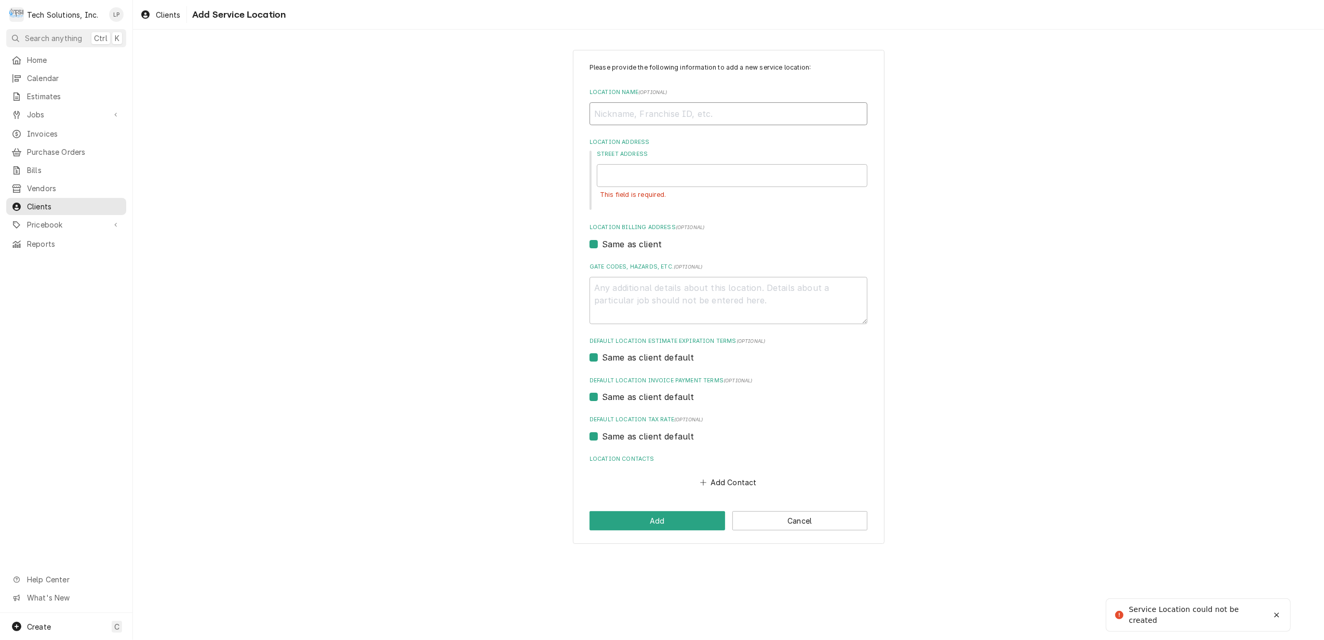
click at [690, 115] on input "Location Name ( optional )" at bounding box center [728, 113] width 278 height 23
click at [605, 177] on input "Street Address" at bounding box center [732, 175] width 271 height 23
type textarea "x"
type input "1"
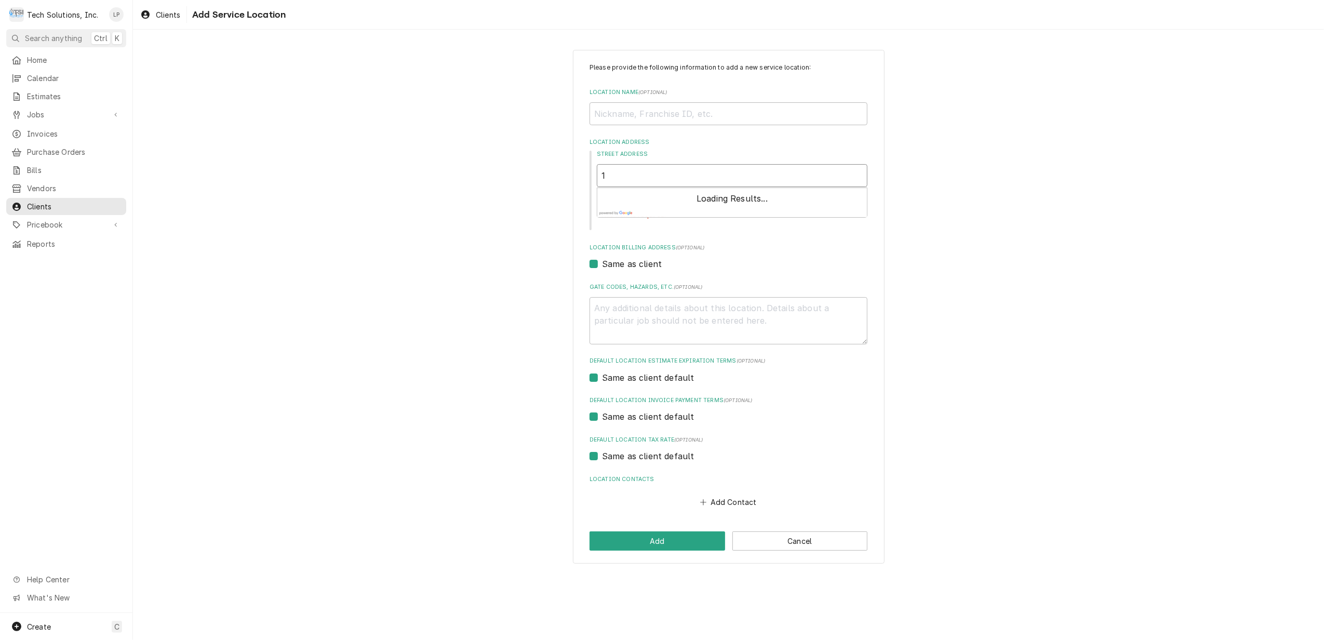
type textarea "x"
type input "13"
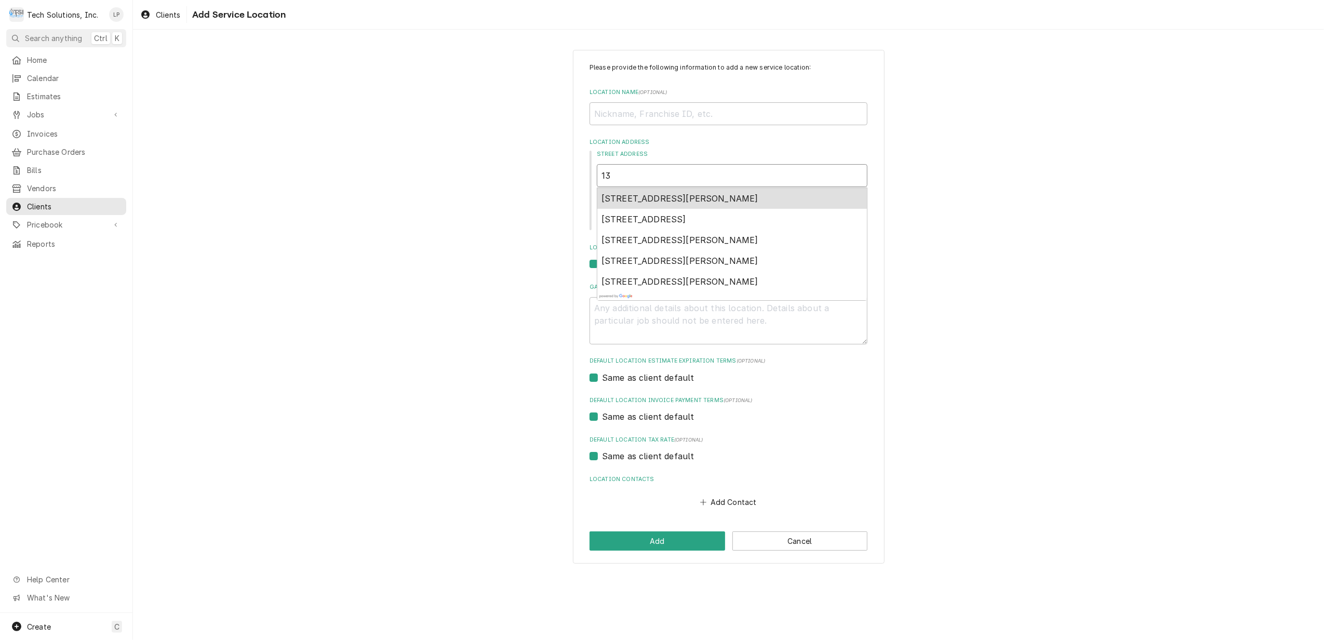
type textarea "x"
type input "130"
type textarea "x"
type input "1301"
type textarea "x"
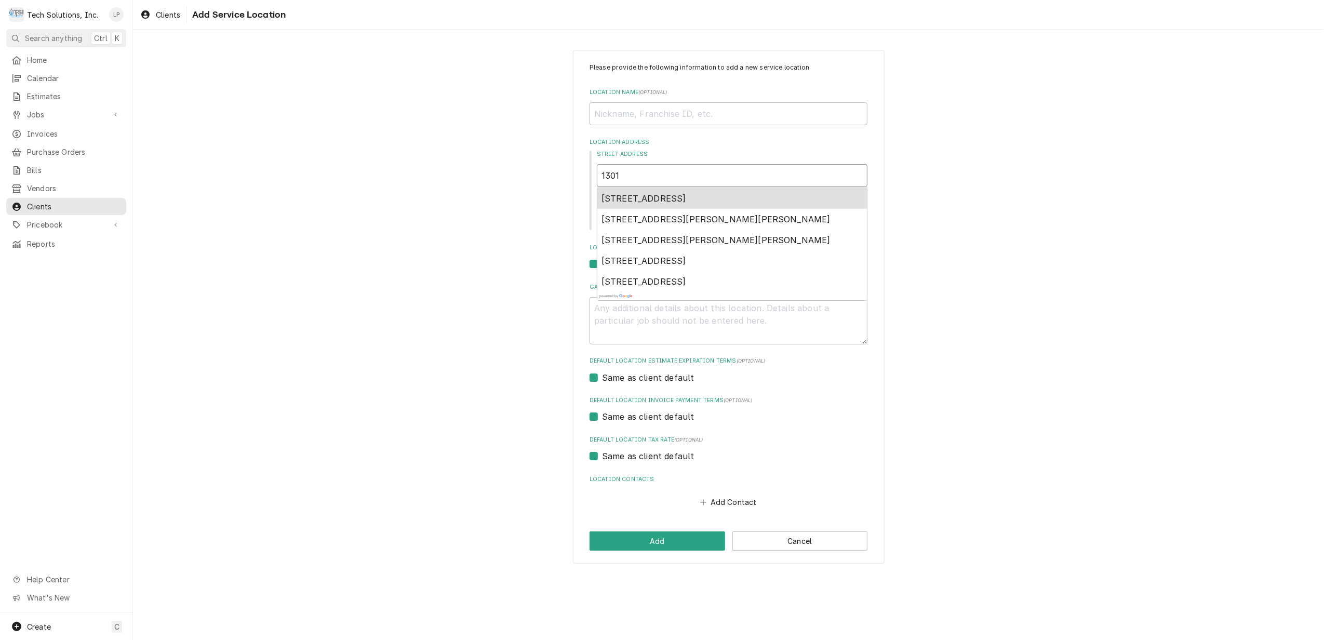
type input "1301"
type textarea "x"
type input "1301 r"
type textarea "x"
type input "1301 ro"
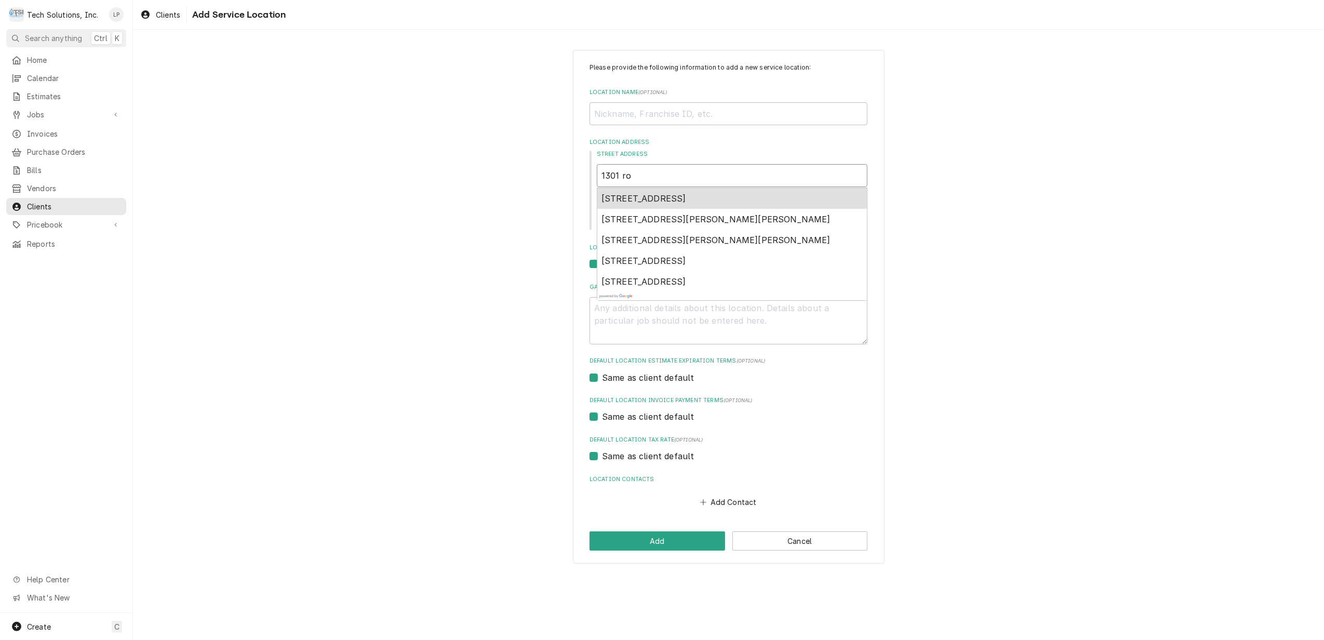
type textarea "x"
type input "1301 rob"
type textarea "x"
type input "1301 robe"
type textarea "x"
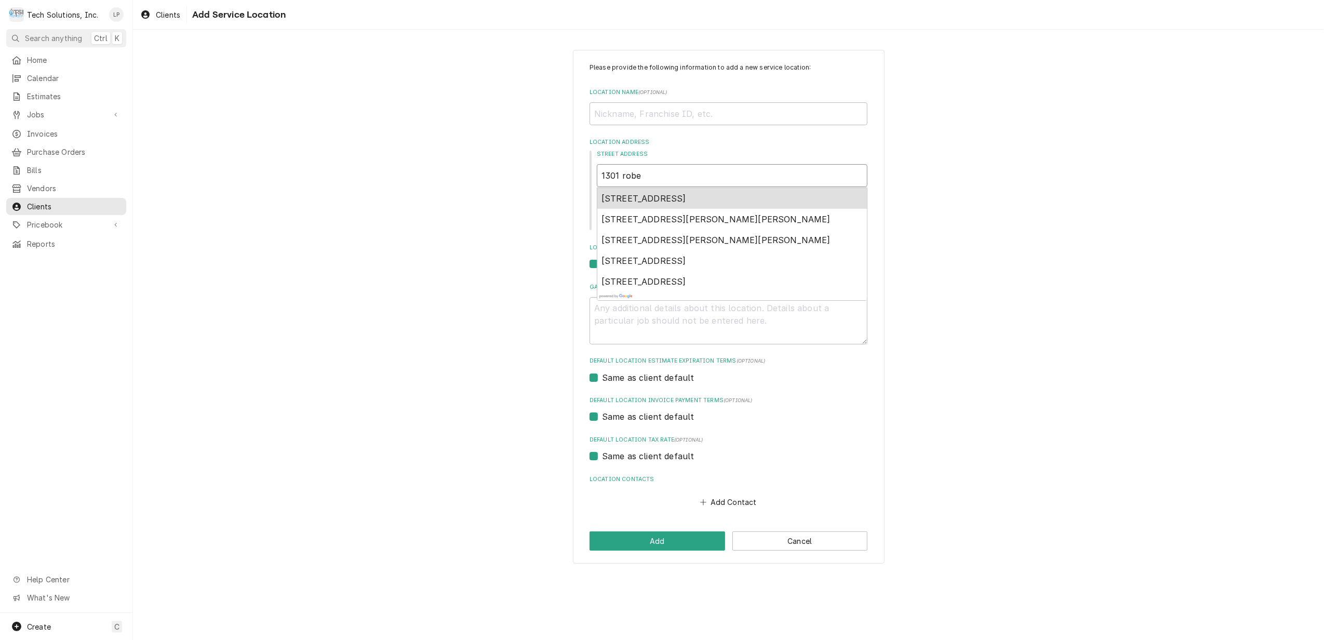
type input "1301 rober"
click at [652, 200] on span "[STREET_ADDRESS][PERSON_NAME][PERSON_NAME]" at bounding box center [715, 198] width 229 height 10
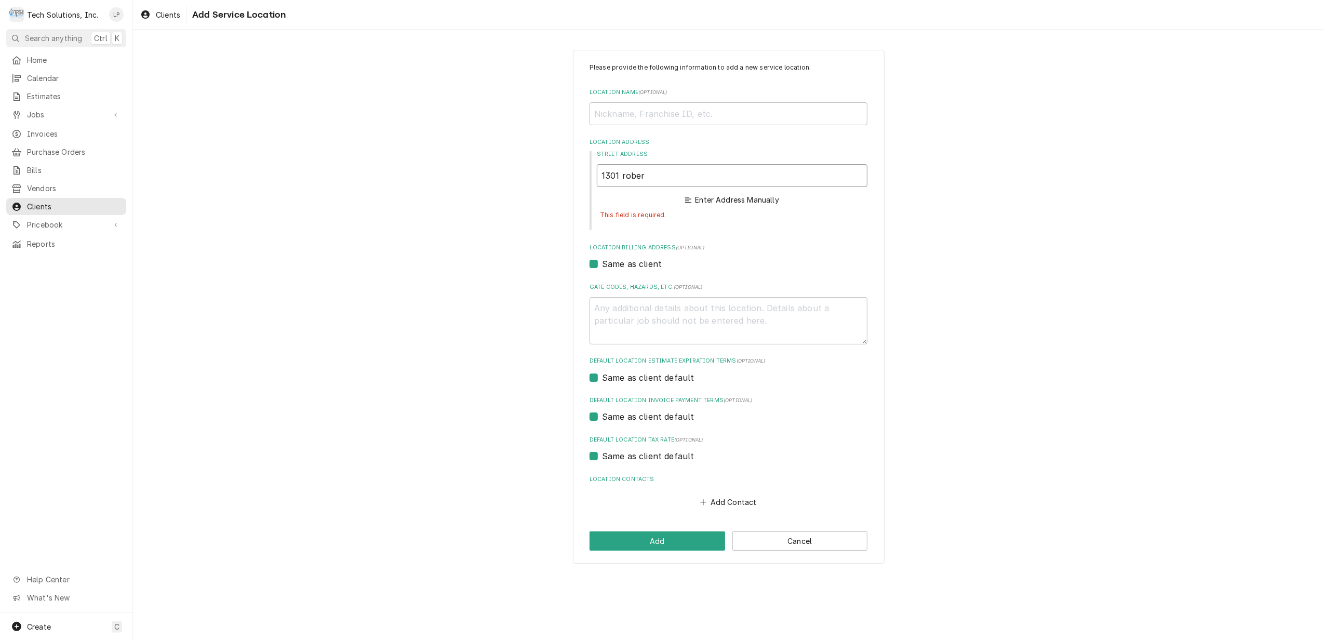
type textarea "x"
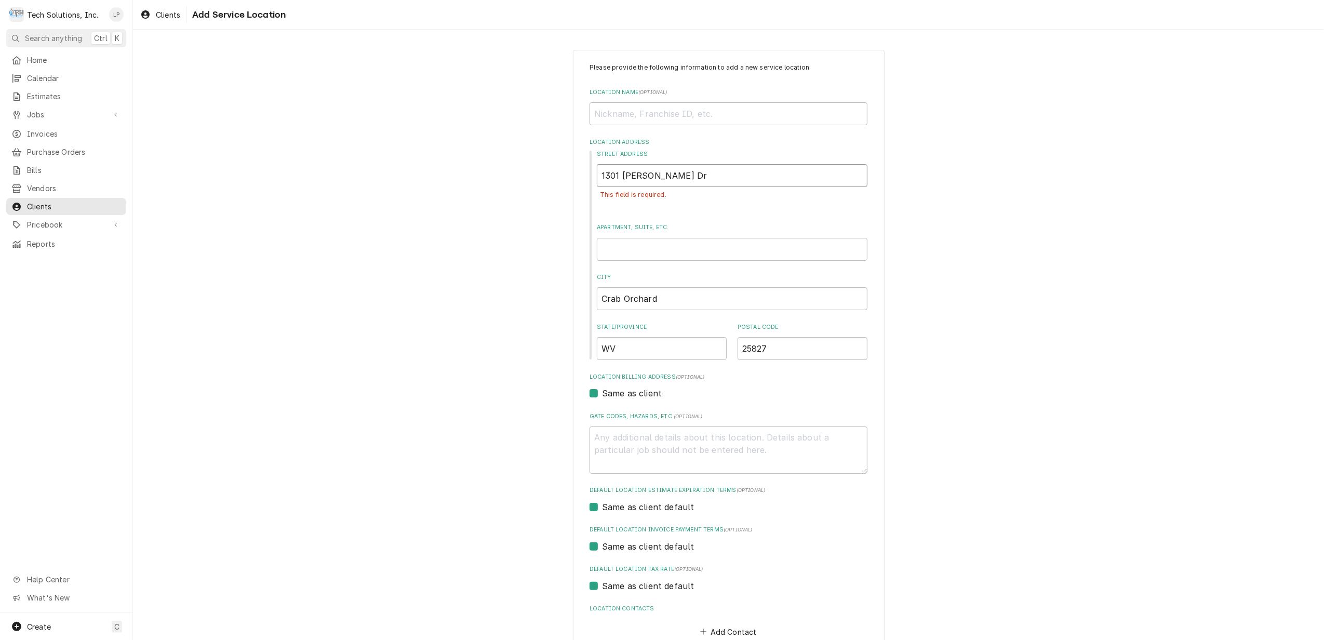
type input "1301 [PERSON_NAME] Dr"
click at [757, 215] on div "Street Address [STREET_ADDRESS][PERSON_NAME] This field is required. Apartment,…" at bounding box center [728, 255] width 278 height 210
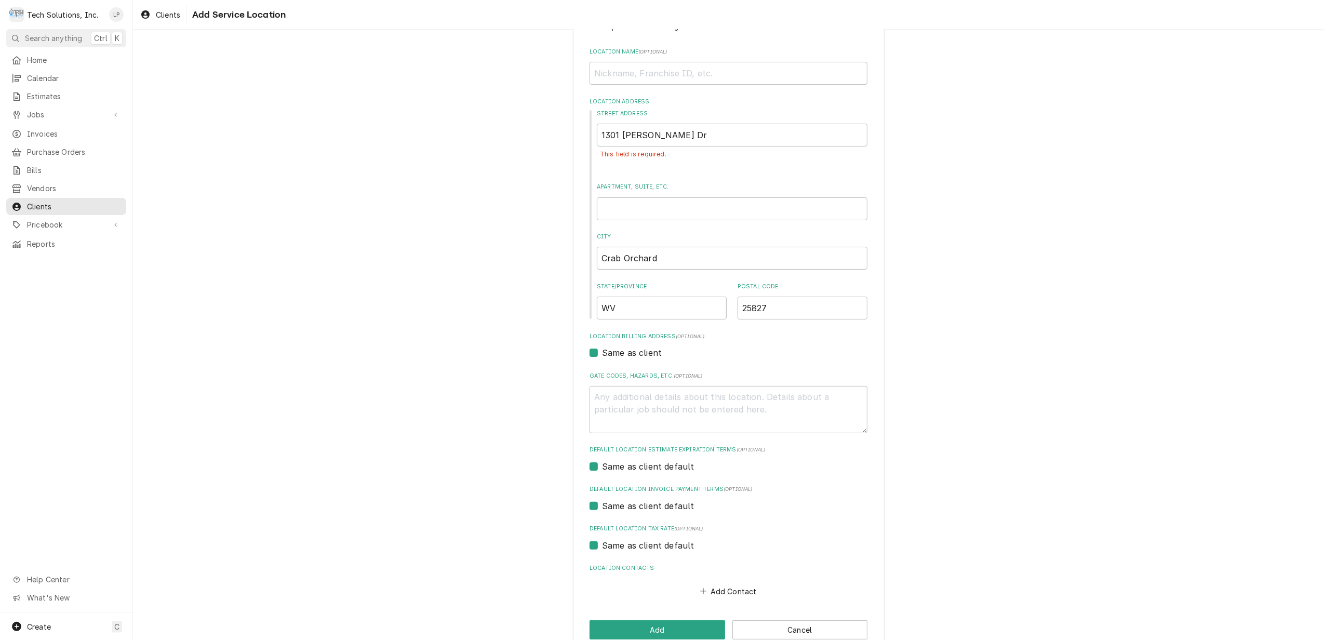
scroll to position [63, 0]
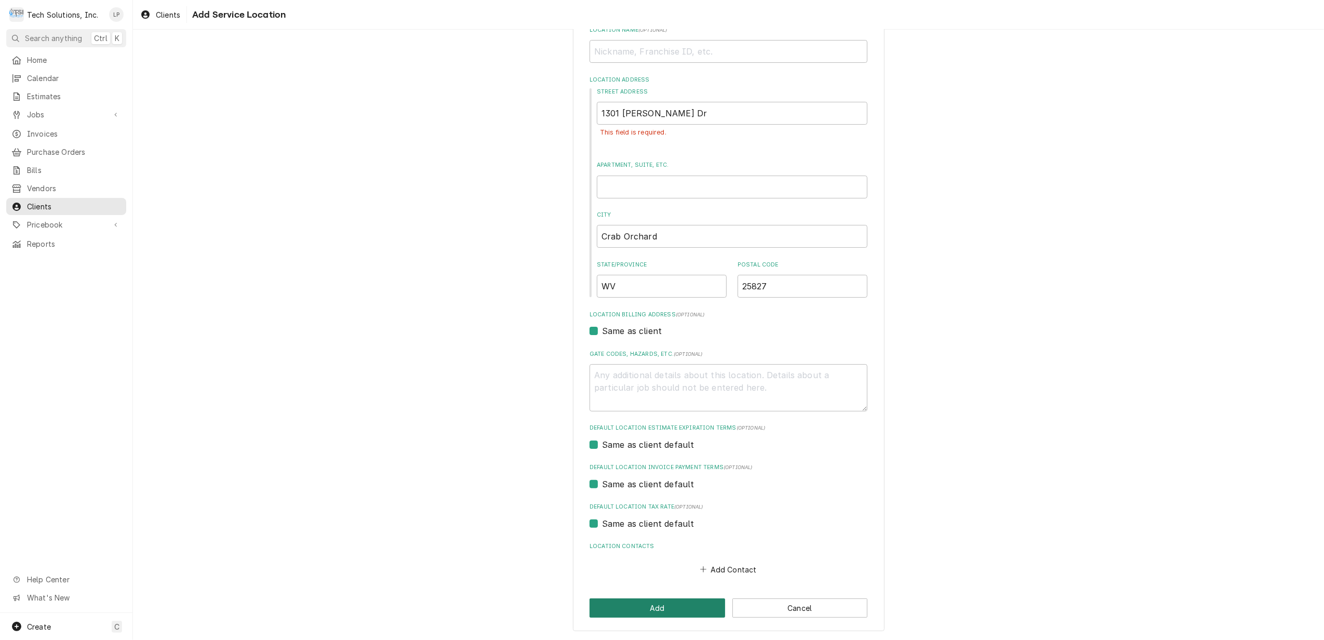
click at [666, 605] on button "Add" at bounding box center [657, 607] width 136 height 19
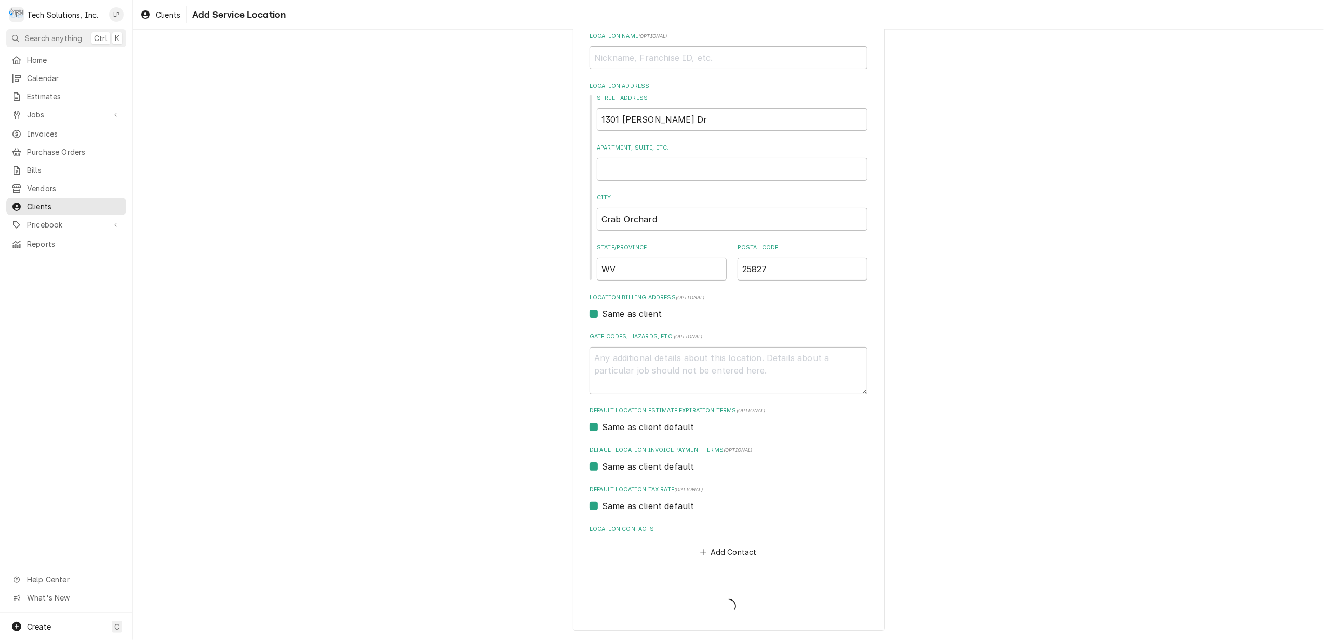
type textarea "x"
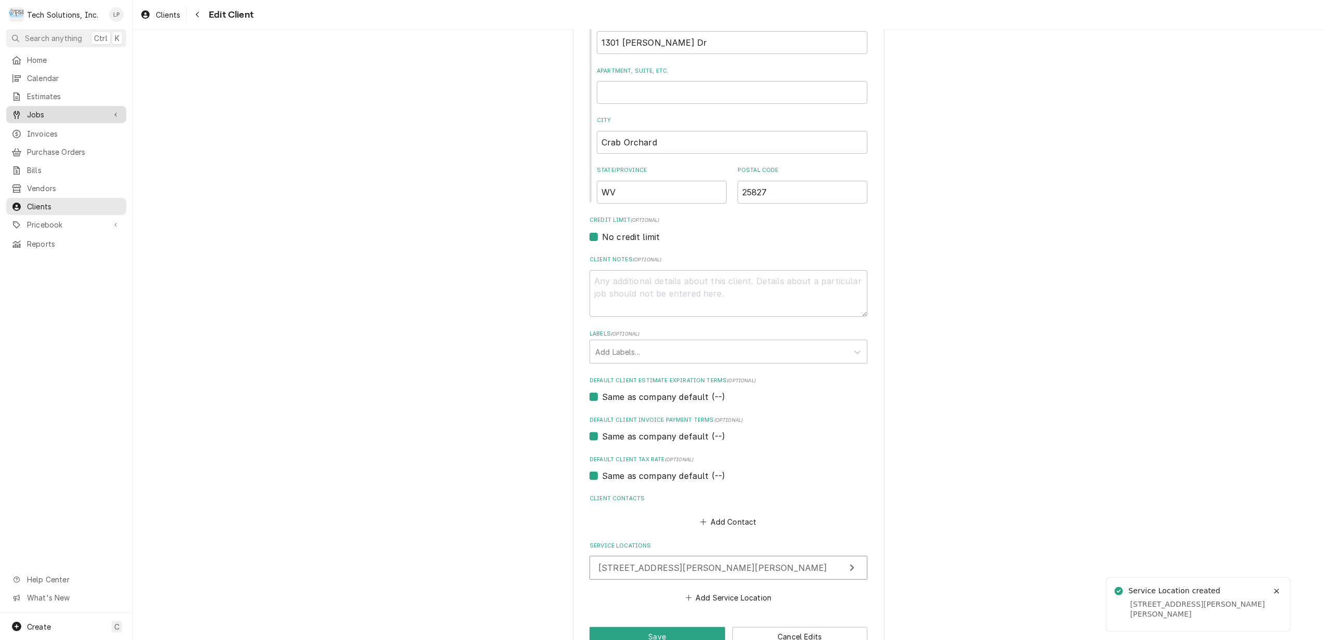
click at [35, 110] on span "Jobs" at bounding box center [66, 114] width 78 height 11
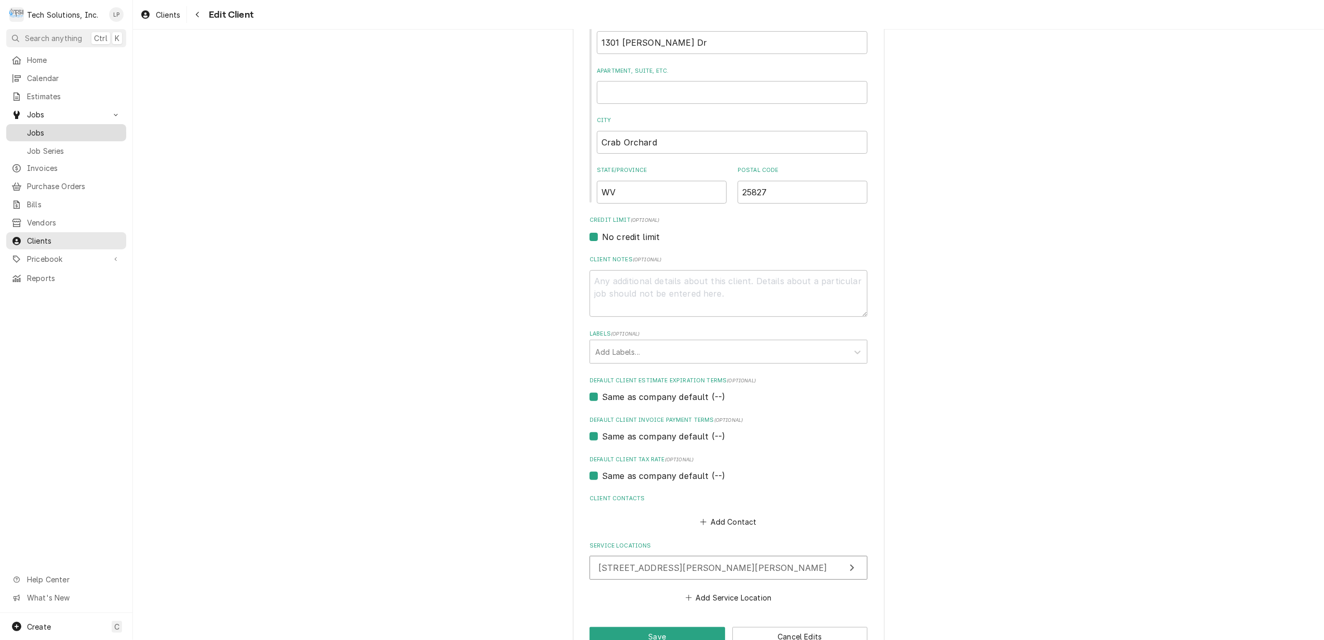
click at [35, 130] on span "Jobs" at bounding box center [74, 132] width 94 height 11
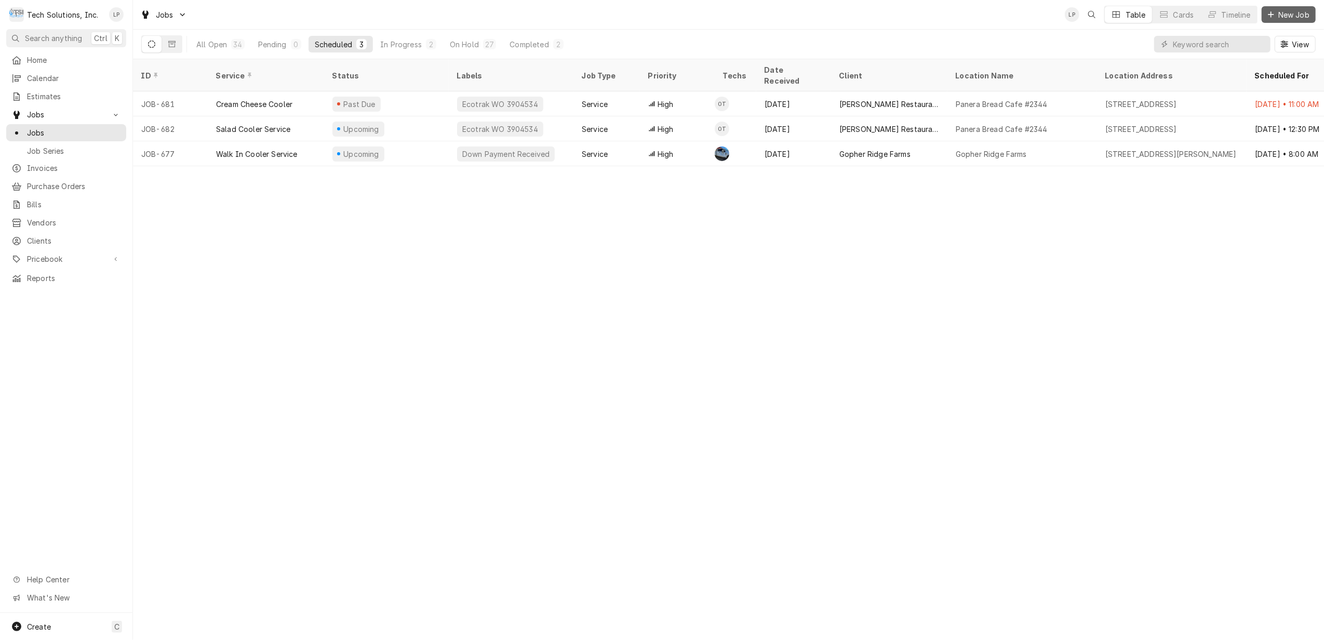
click at [1279, 15] on span "New Job" at bounding box center [1293, 14] width 35 height 11
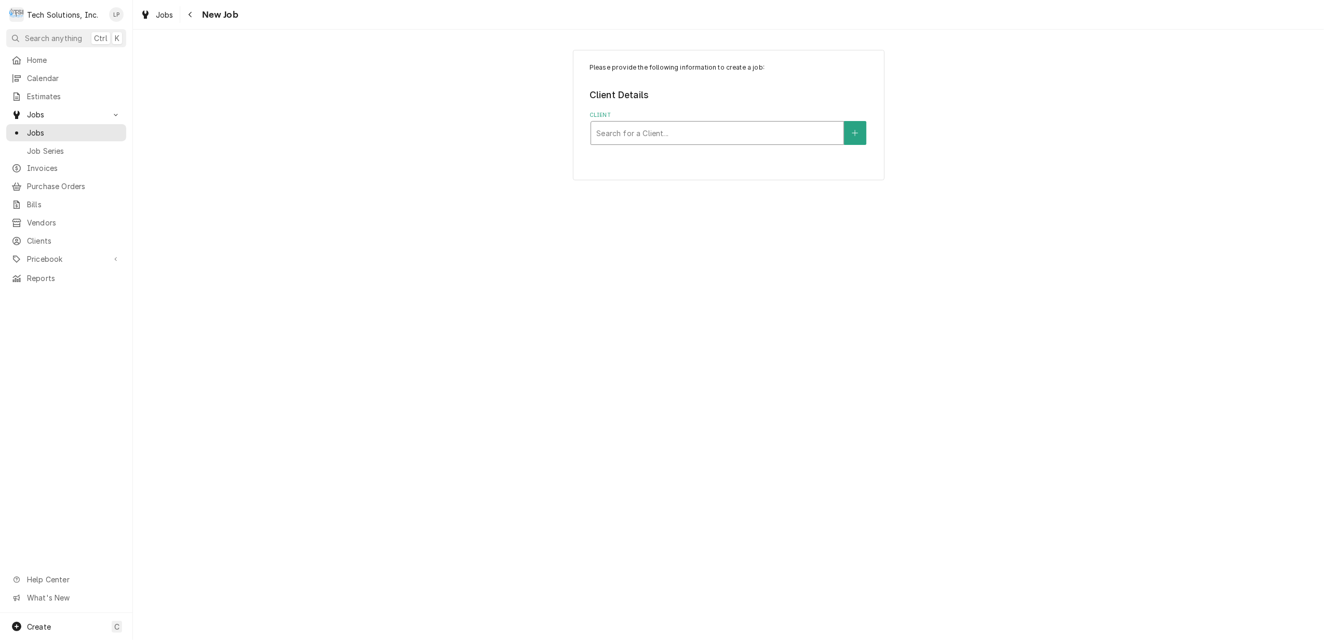
click at [798, 131] on div "Client" at bounding box center [717, 133] width 242 height 19
type input "prid"
click at [782, 154] on div "[PERSON_NAME]" at bounding box center [717, 155] width 252 height 16
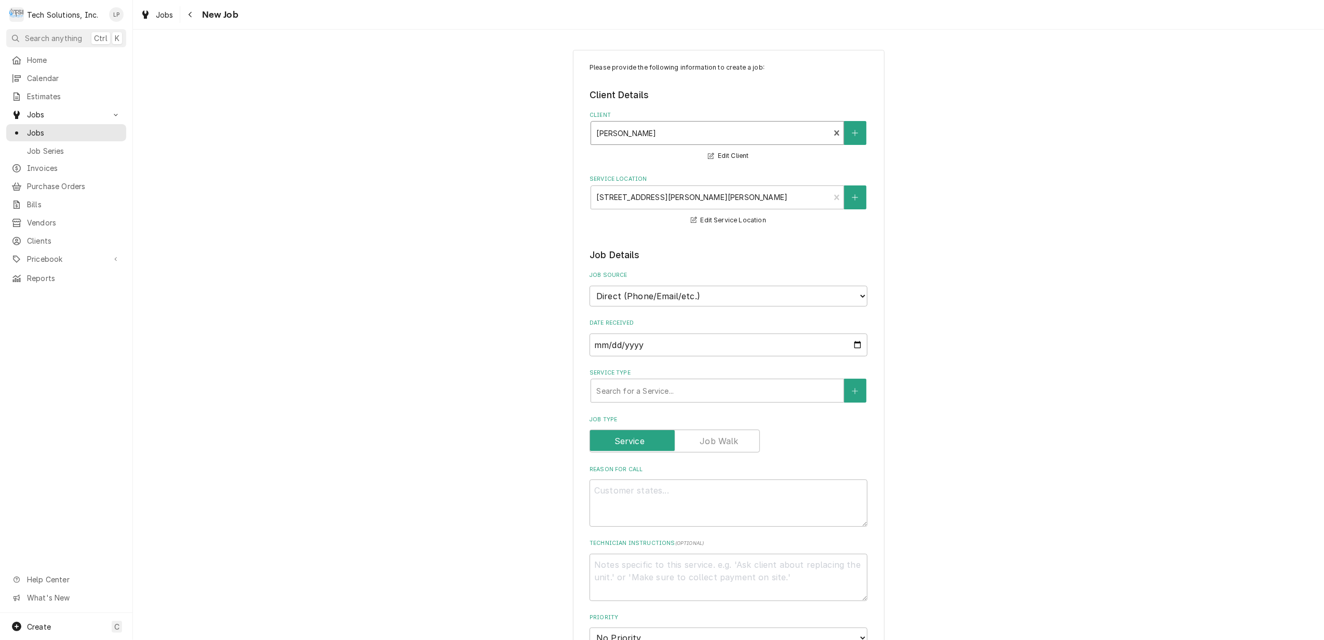
scroll to position [69, 0]
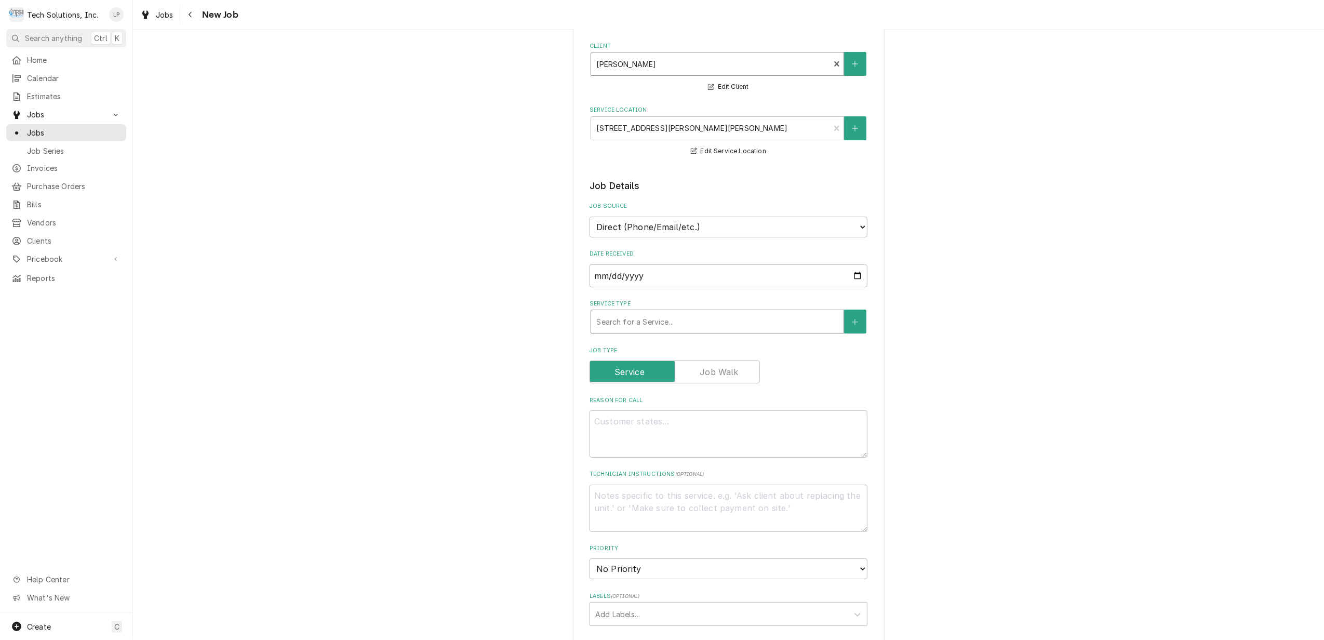
click at [788, 325] on div "Service Type" at bounding box center [717, 321] width 242 height 19
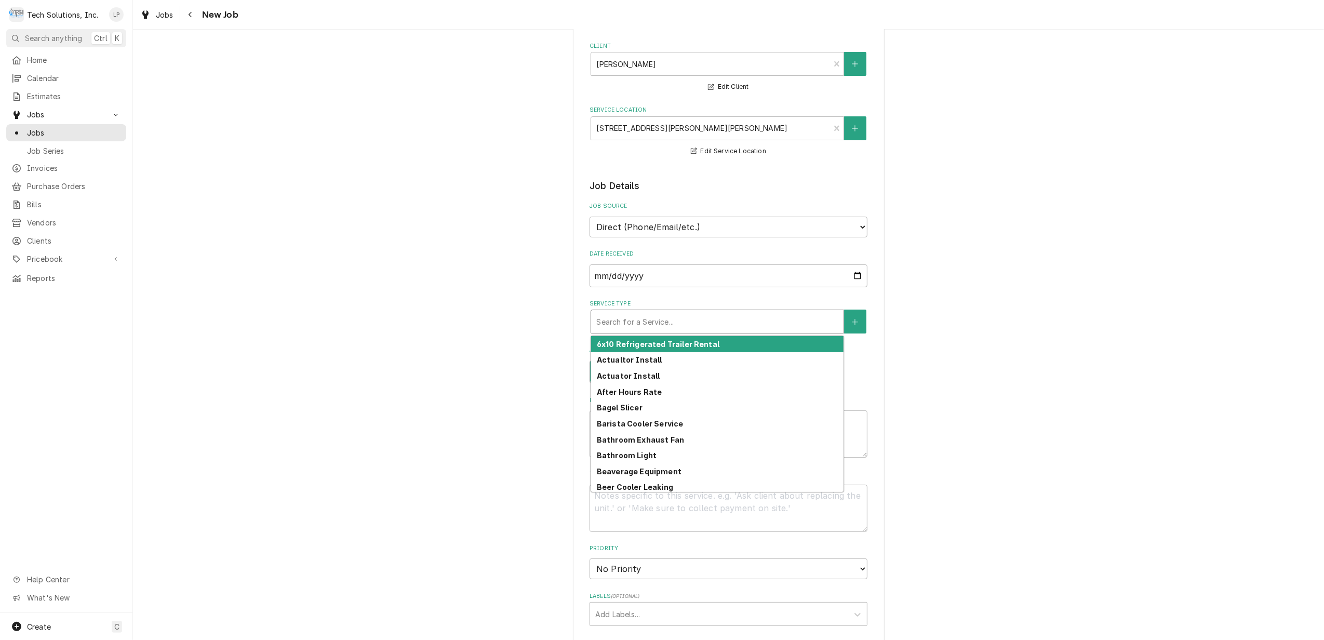
type textarea "x"
type input "R"
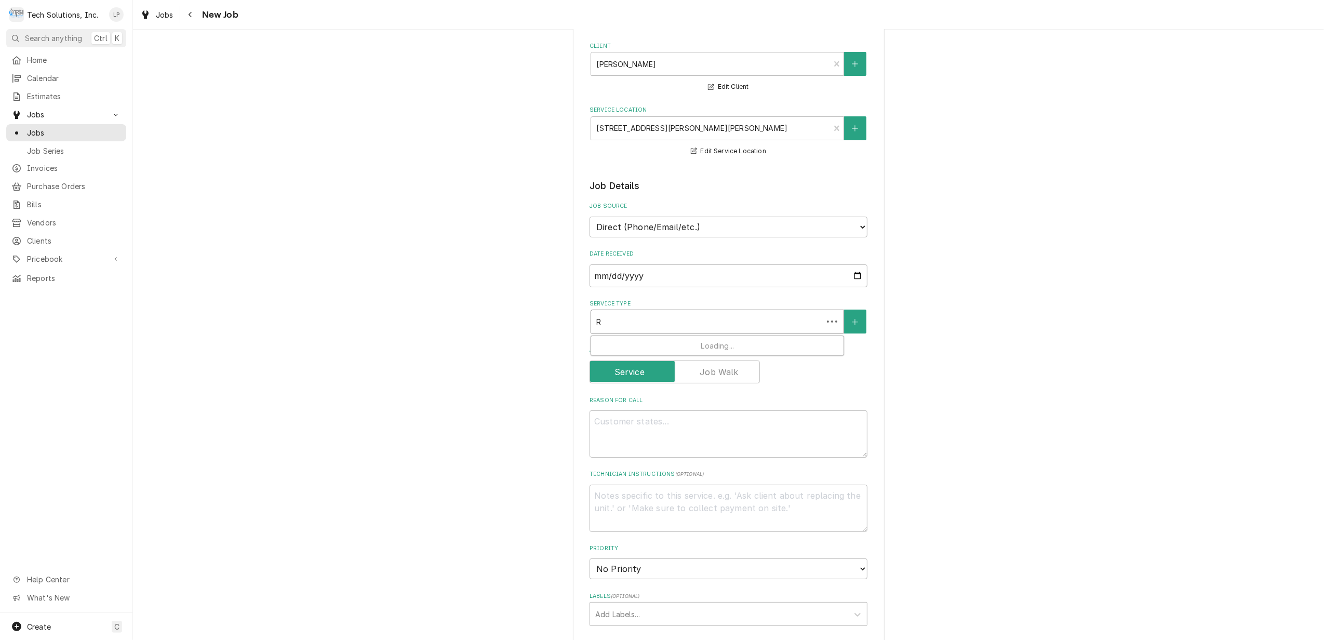
type textarea "x"
type input "Re"
type textarea "x"
type input "Ref"
type textarea "x"
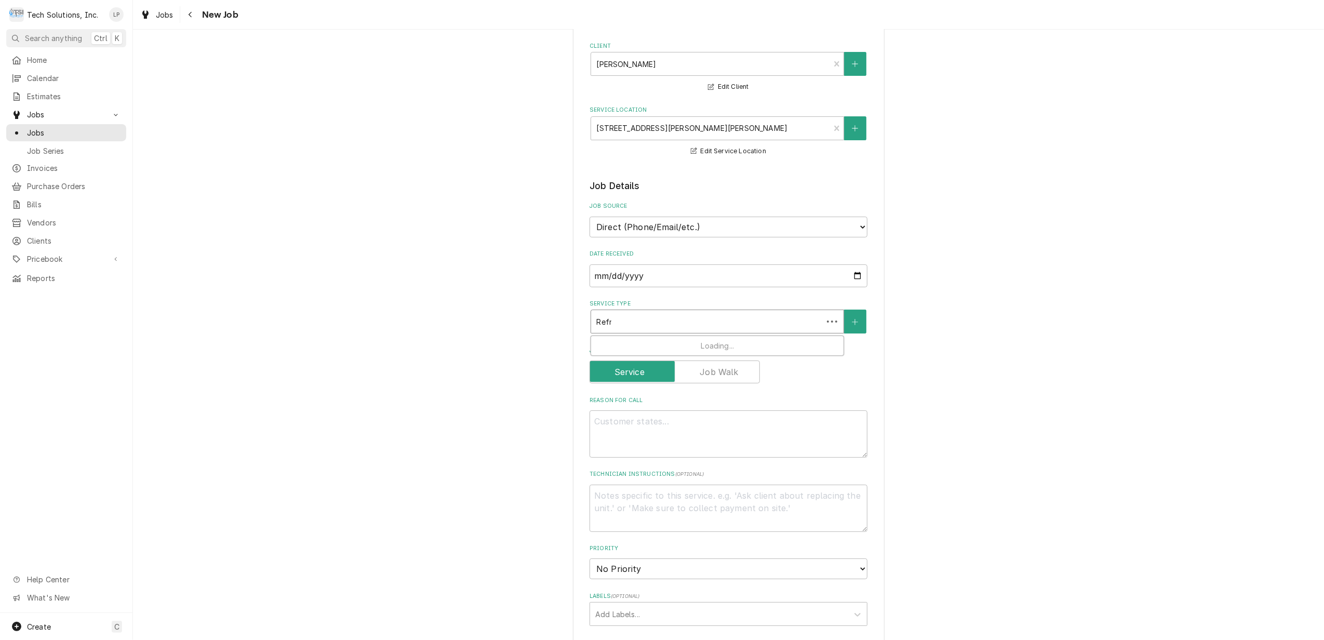
type input "Refri"
type textarea "x"
type input "Refrig"
type textarea "x"
type input "Refrige"
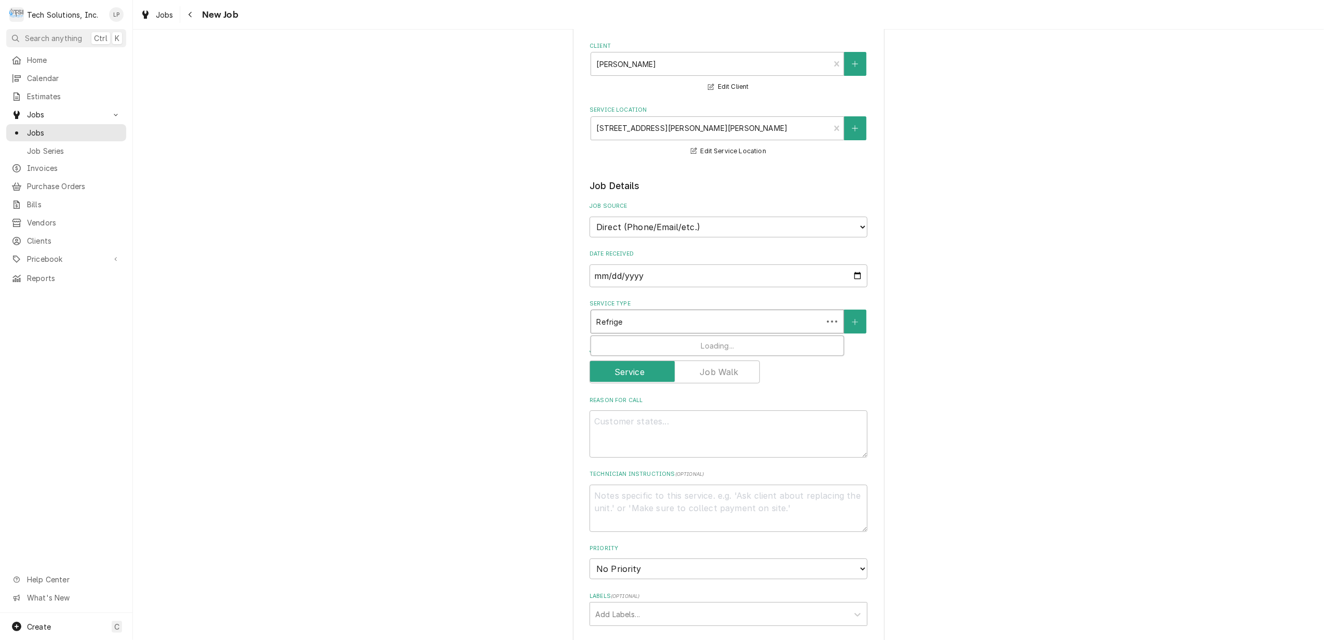
type textarea "x"
type input "Refriger"
type textarea "x"
type input "Refrigera"
type textarea "x"
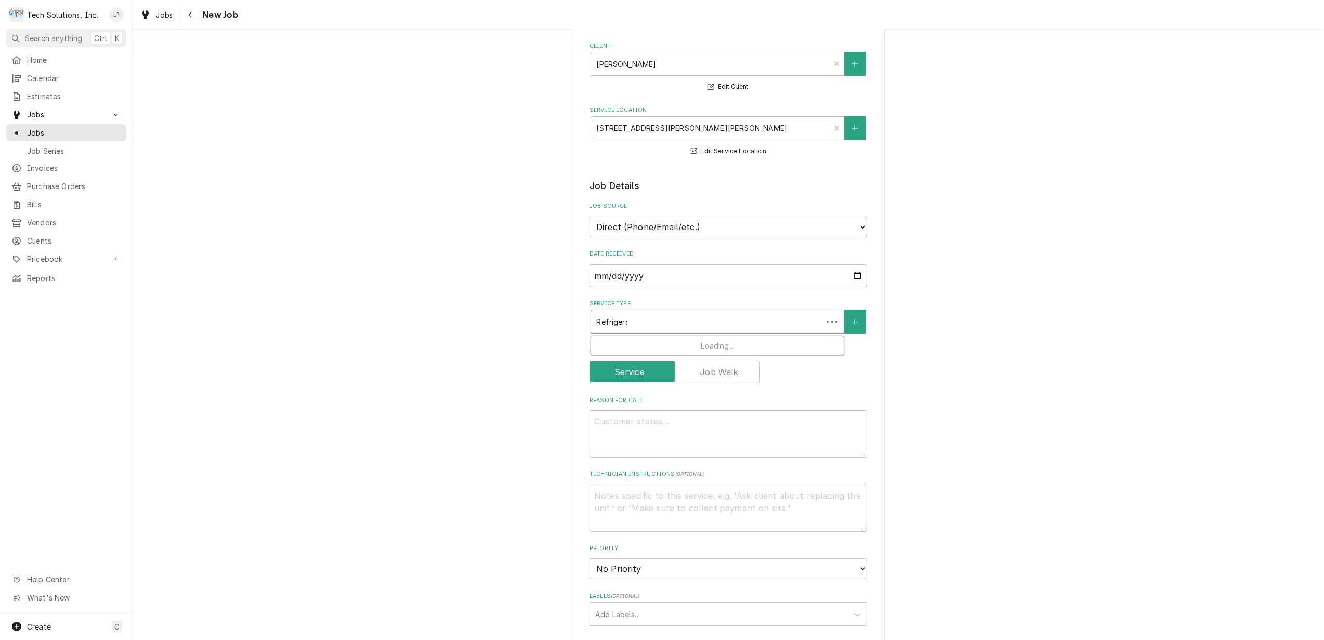
type input "Refrigerat"
type textarea "x"
type input "Refrigerati"
type textarea "x"
type input "Refrigeratio"
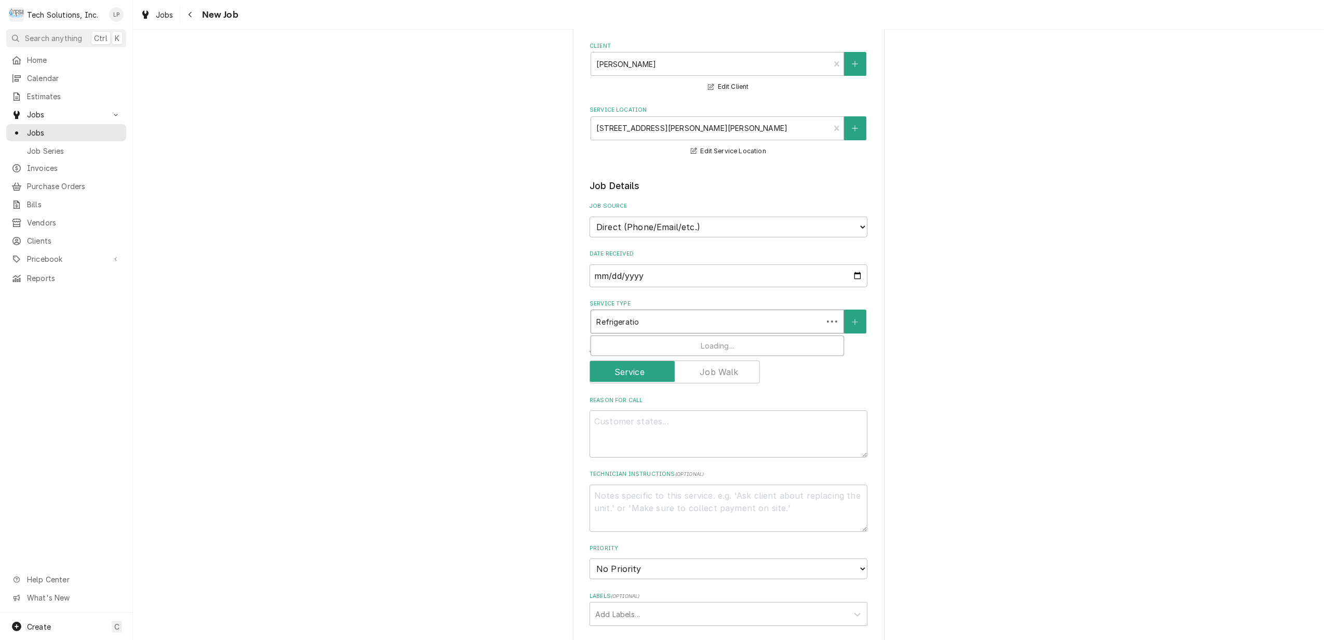
type textarea "x"
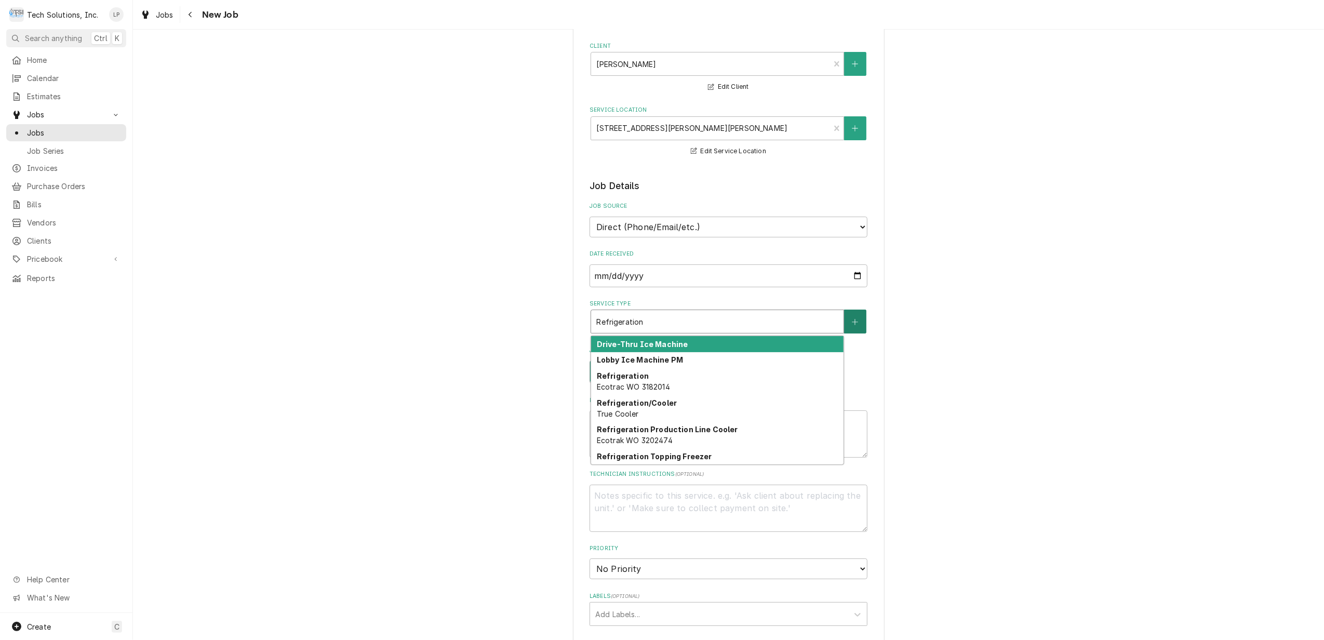
type input "Refrigeration"
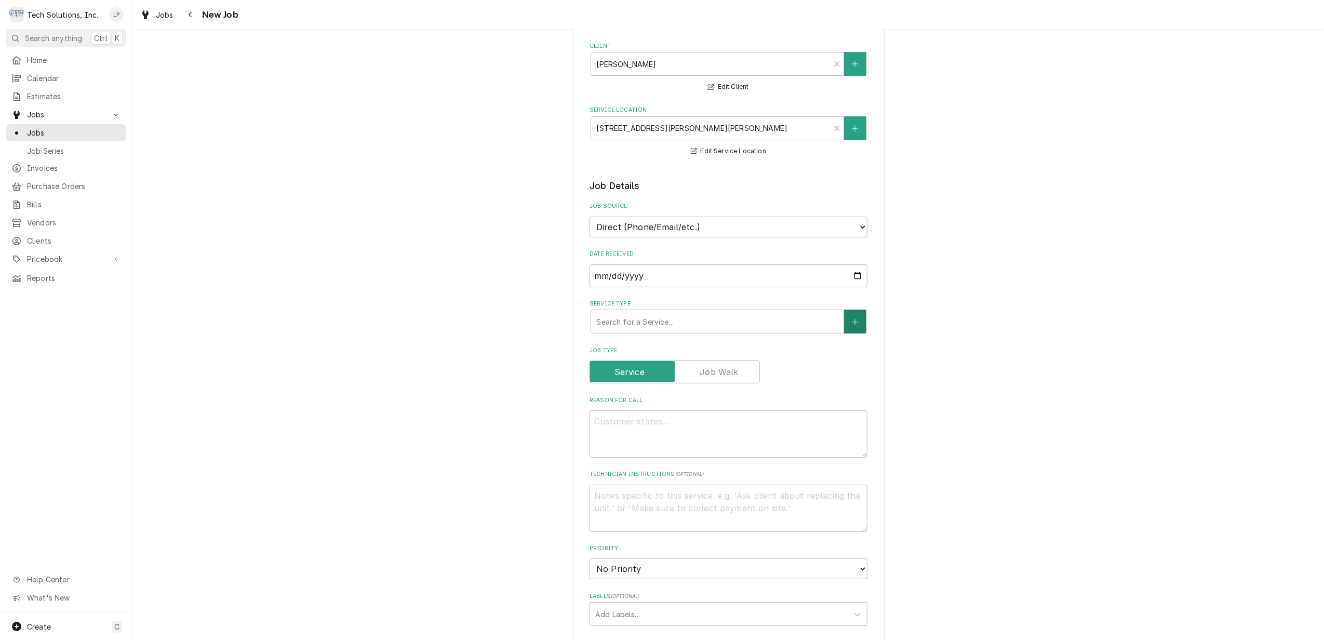
click at [844, 319] on button "Service Type" at bounding box center [855, 322] width 22 height 24
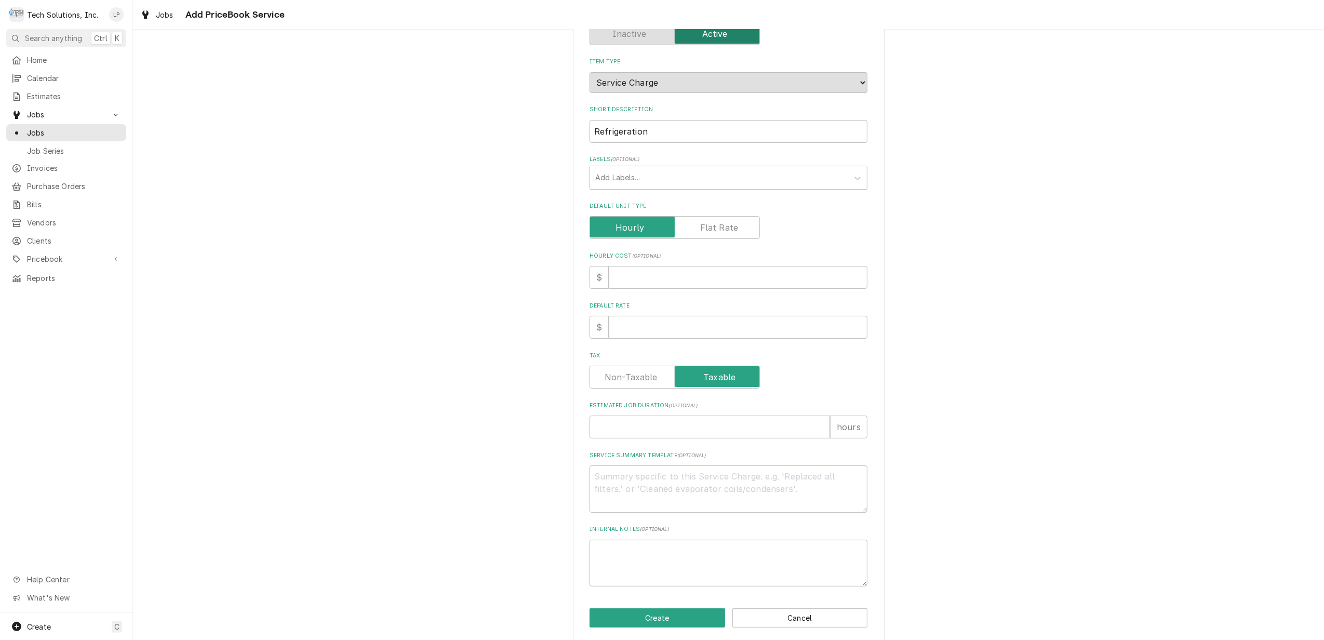
scroll to position [100, 0]
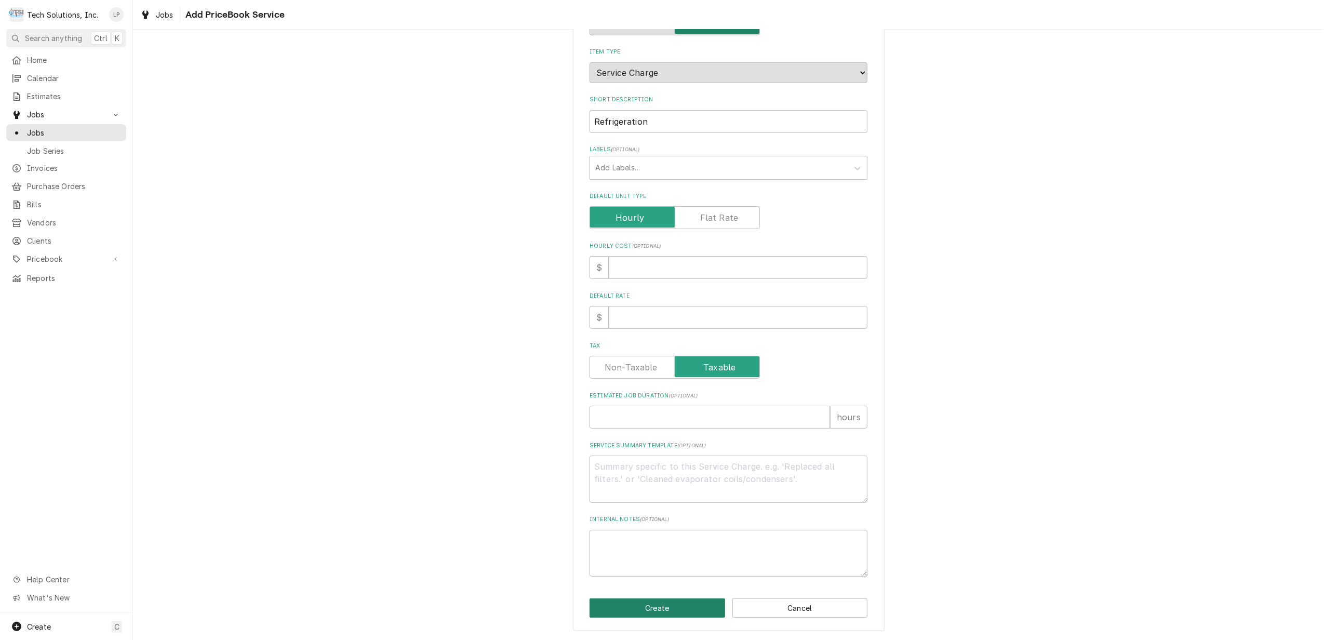
click at [671, 612] on button "Create" at bounding box center [657, 607] width 136 height 19
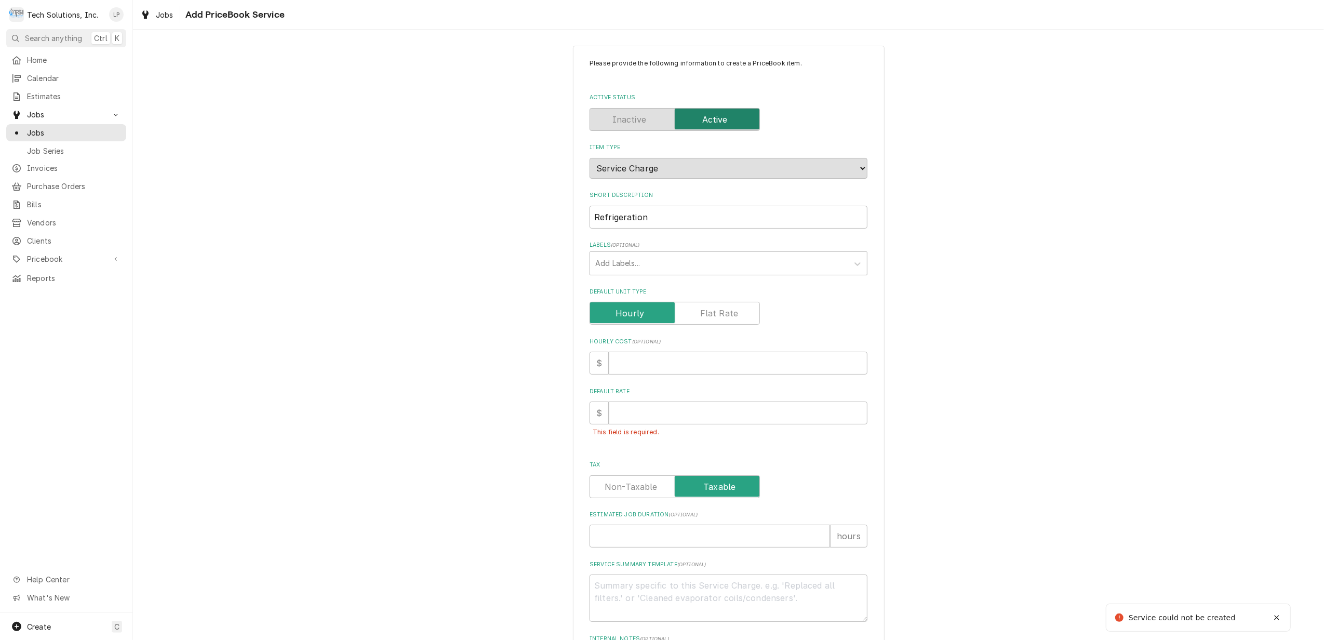
scroll to position [0, 0]
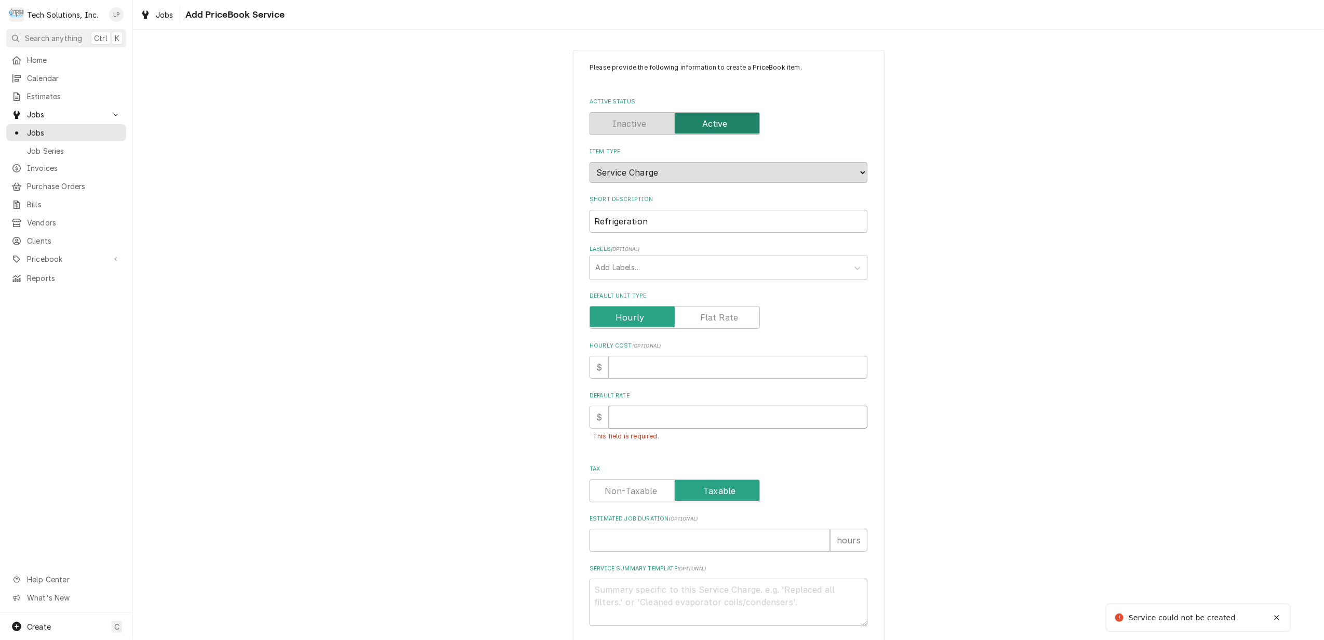
click at [717, 421] on input "Default Rate" at bounding box center [738, 417] width 259 height 23
type textarea "x"
type input "1"
type textarea "x"
type input "11"
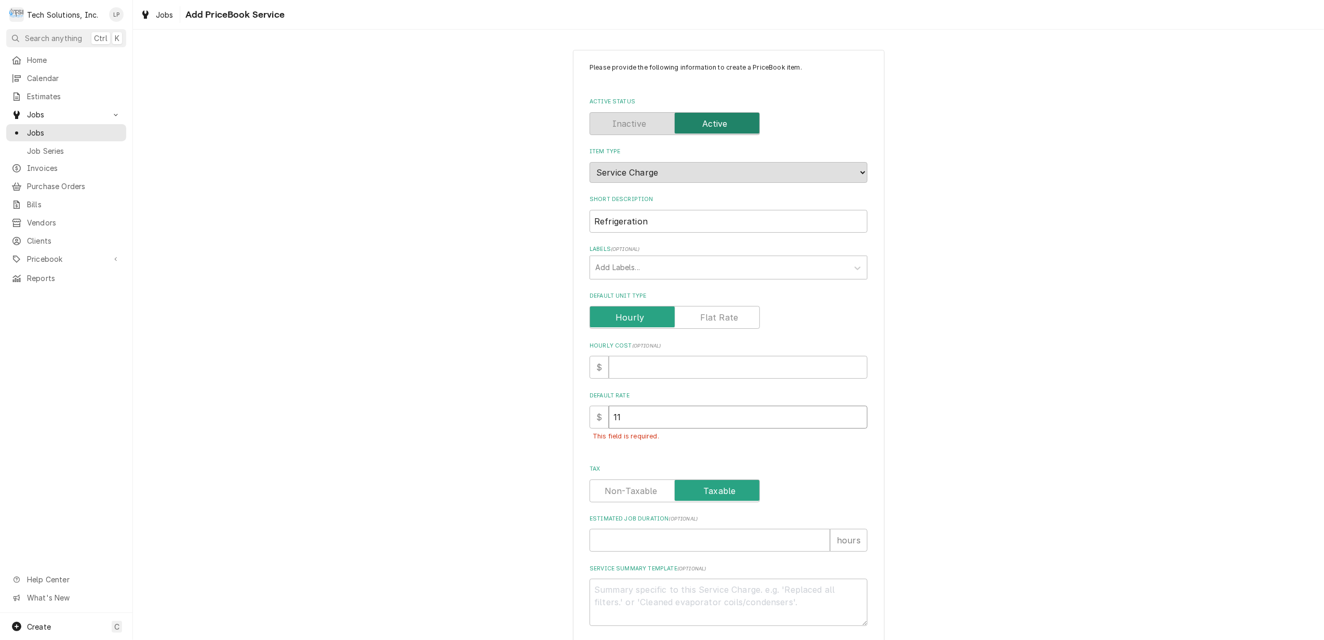
type textarea "x"
type input "115"
type textarea "x"
type input "115.0"
type textarea "x"
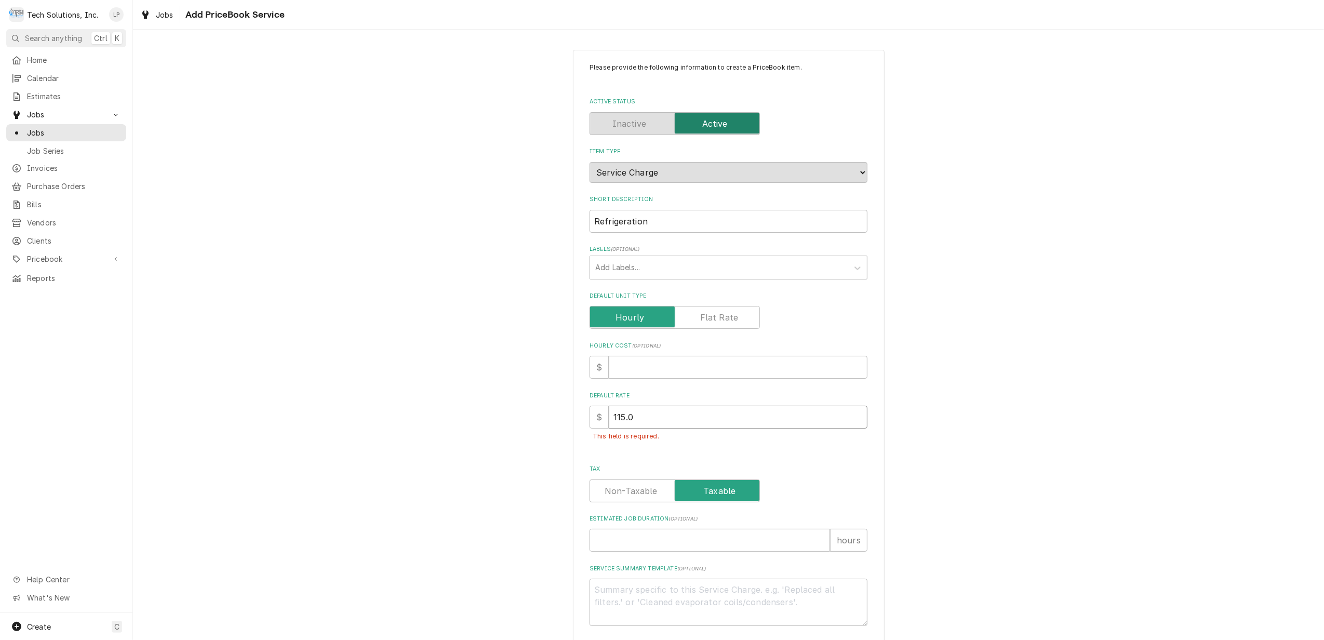
type input "115.00"
type textarea "x"
type input "115.00"
click at [800, 451] on div "Default Rate $ 115.00 This field is required." at bounding box center [728, 422] width 278 height 61
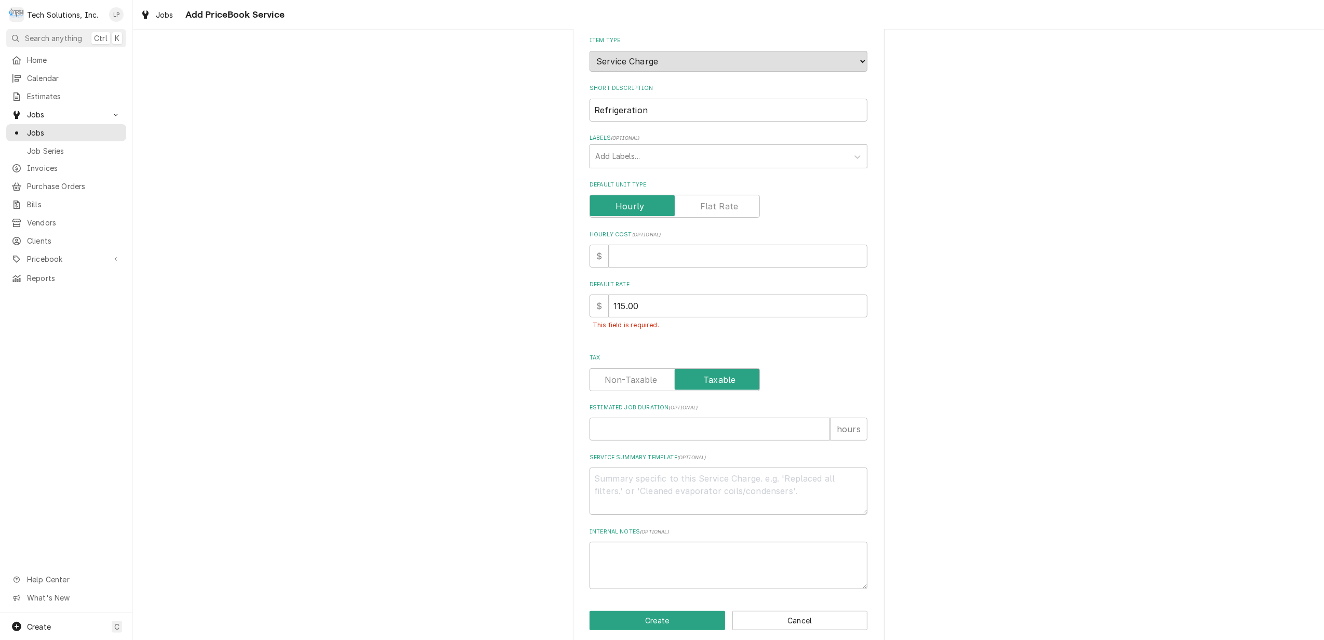
scroll to position [124, 0]
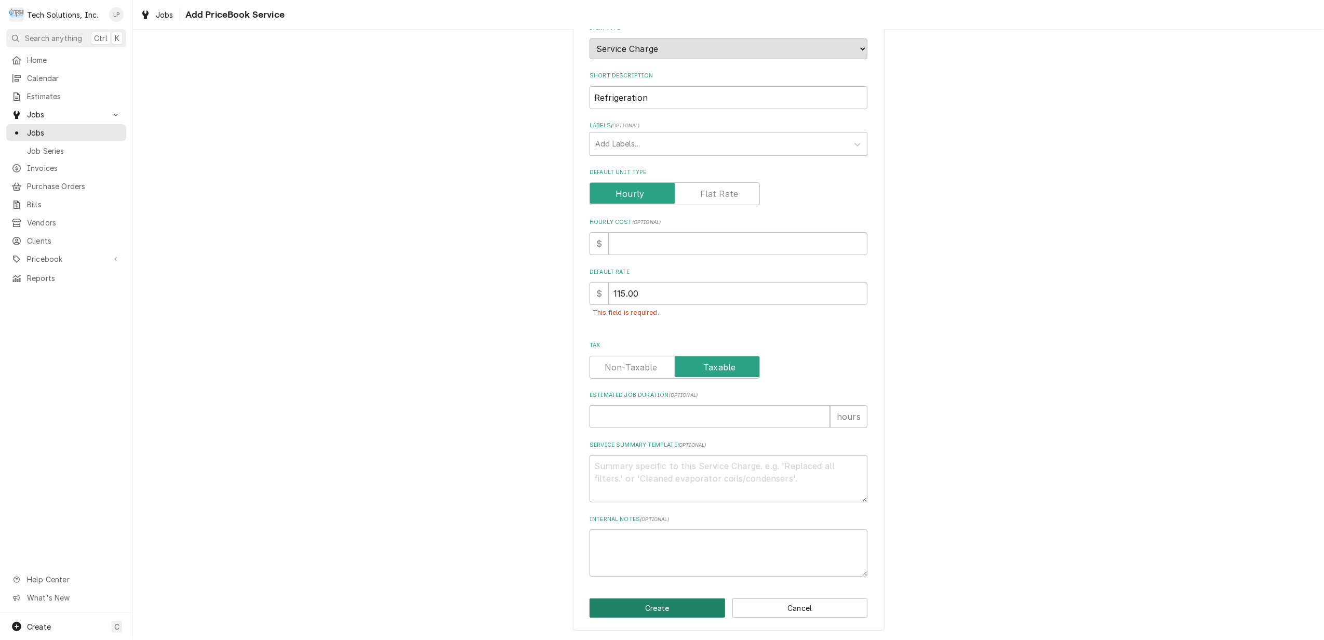
click at [669, 607] on button "Create" at bounding box center [657, 607] width 136 height 19
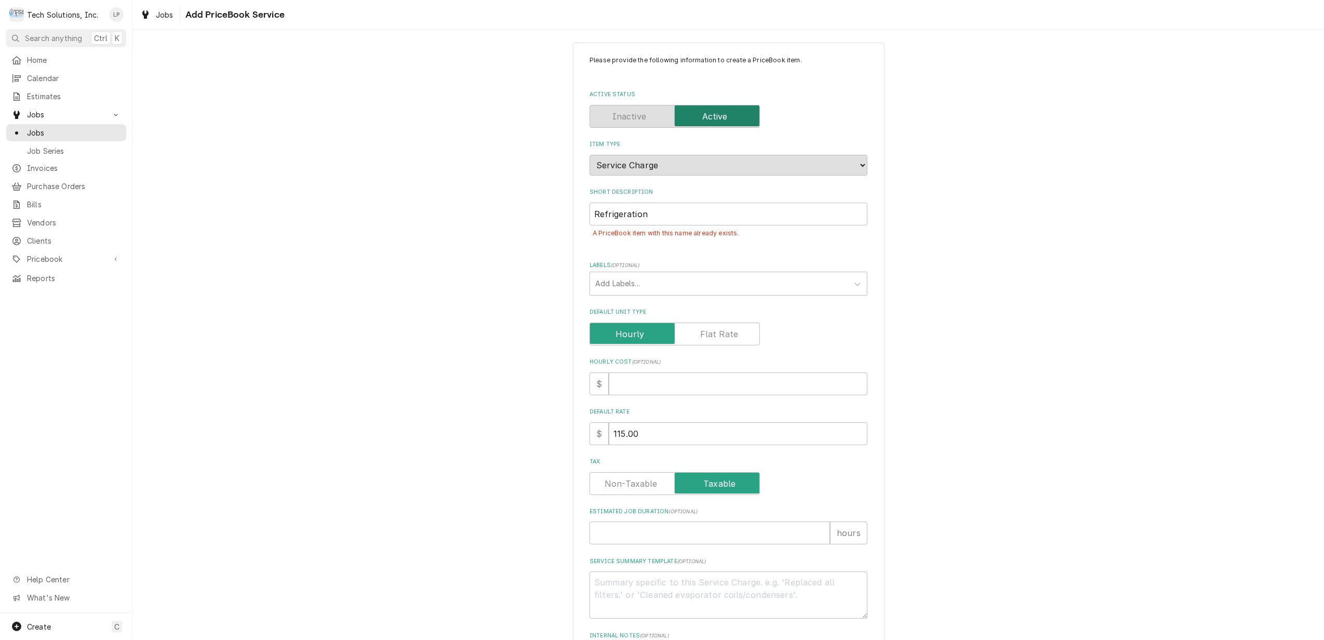
scroll to position [0, 0]
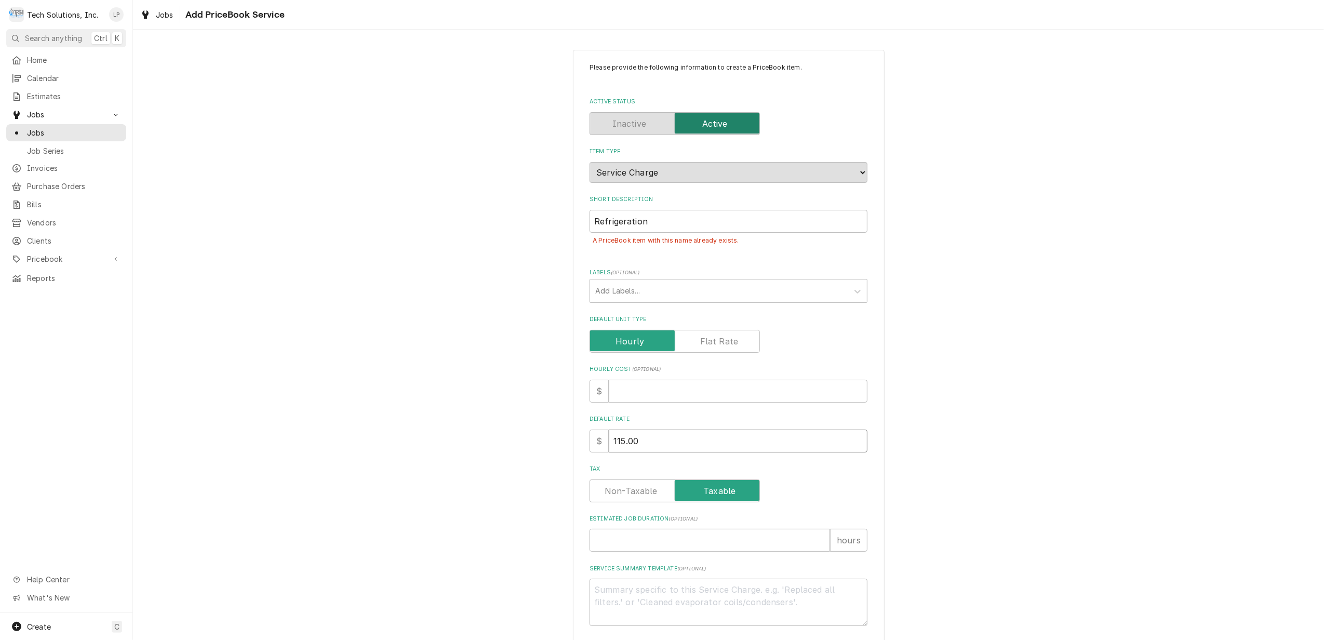
click at [683, 439] on input "115.00" at bounding box center [738, 440] width 259 height 23
type textarea "x"
type input "115.0"
type textarea "x"
type input "115"
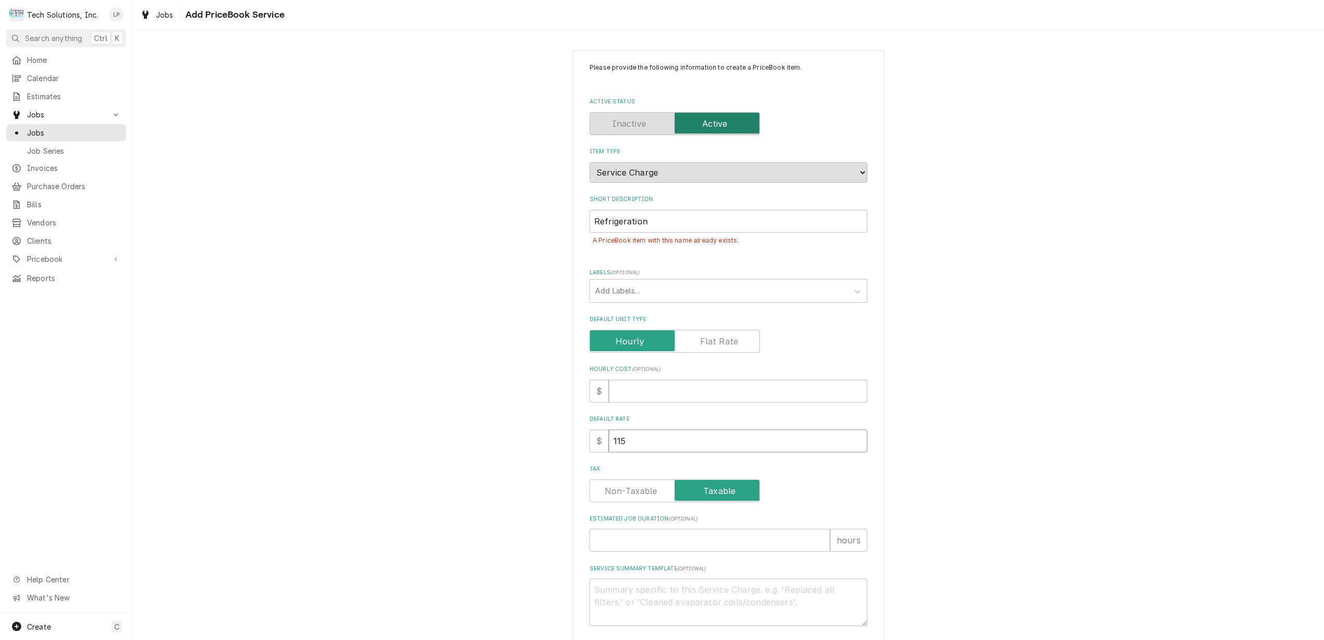
type textarea "x"
type input "11"
type textarea "x"
type input "1"
type textarea "x"
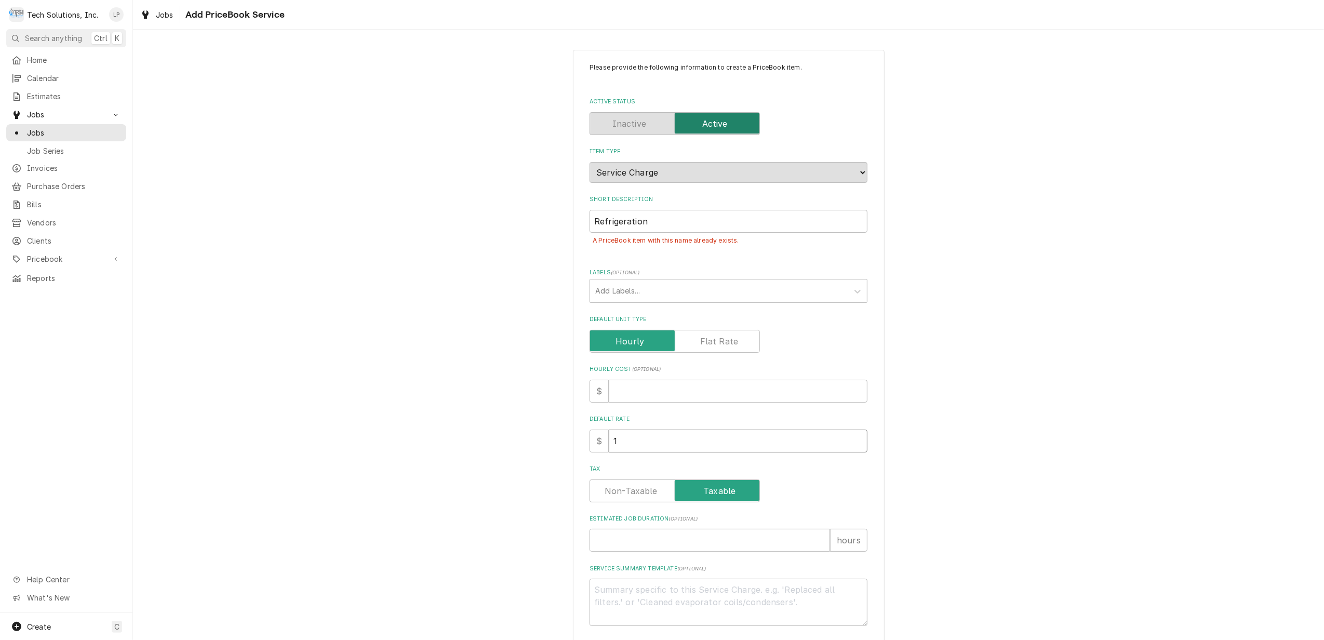
type input "10"
type textarea "x"
type input "100"
type textarea "x"
type input "100.0"
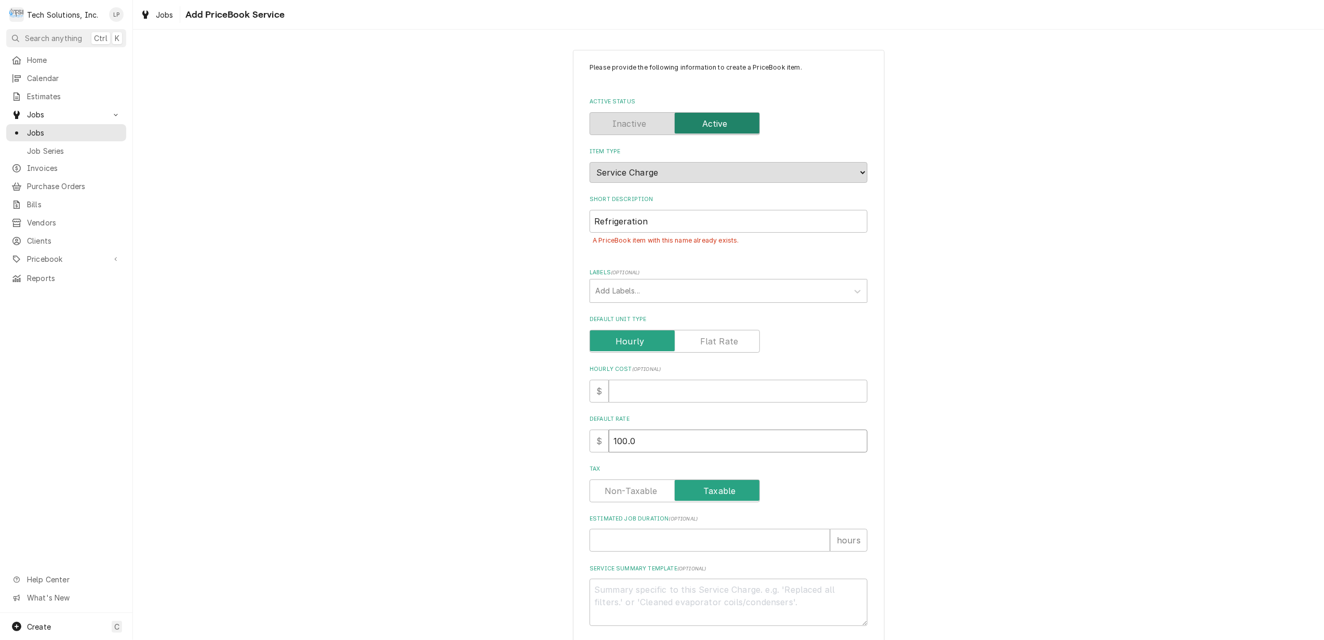
type textarea "x"
type input "100.00"
type textarea "x"
type input "100.00"
click at [796, 486] on div "Tax" at bounding box center [728, 490] width 278 height 23
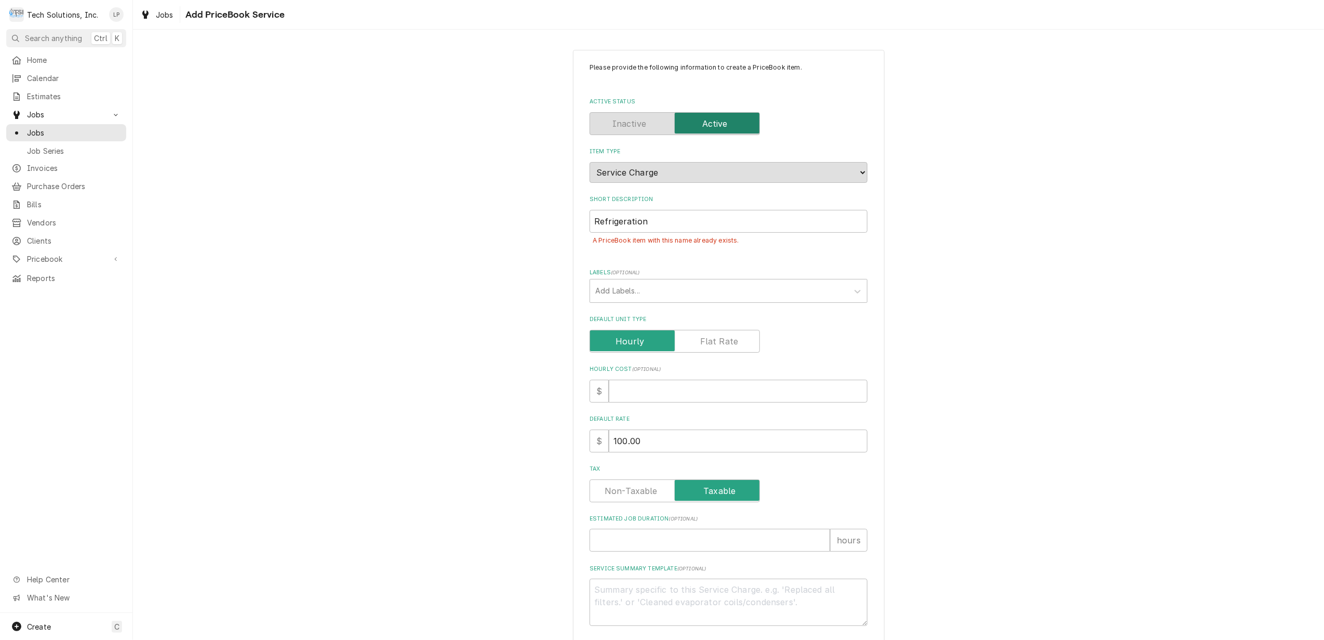
scroll to position [124, 0]
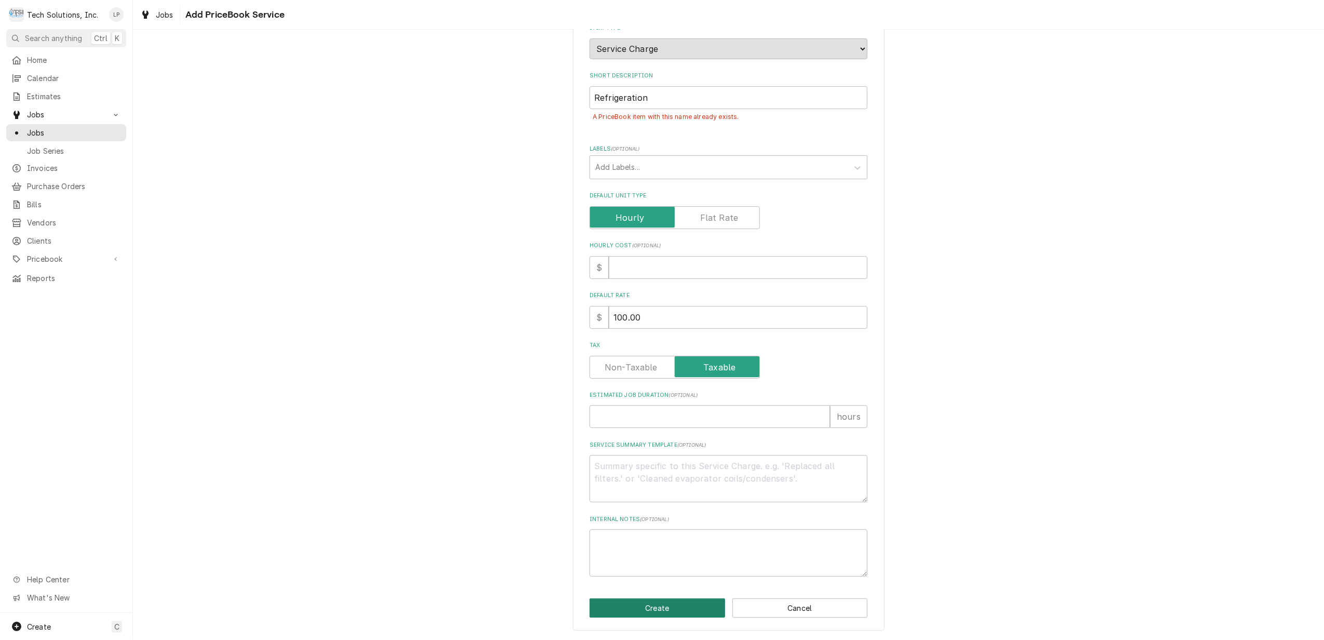
click at [674, 603] on button "Create" at bounding box center [657, 607] width 136 height 19
click at [777, 314] on input "100.00" at bounding box center [738, 317] width 259 height 23
type textarea "x"
type input "100.0"
type textarea "x"
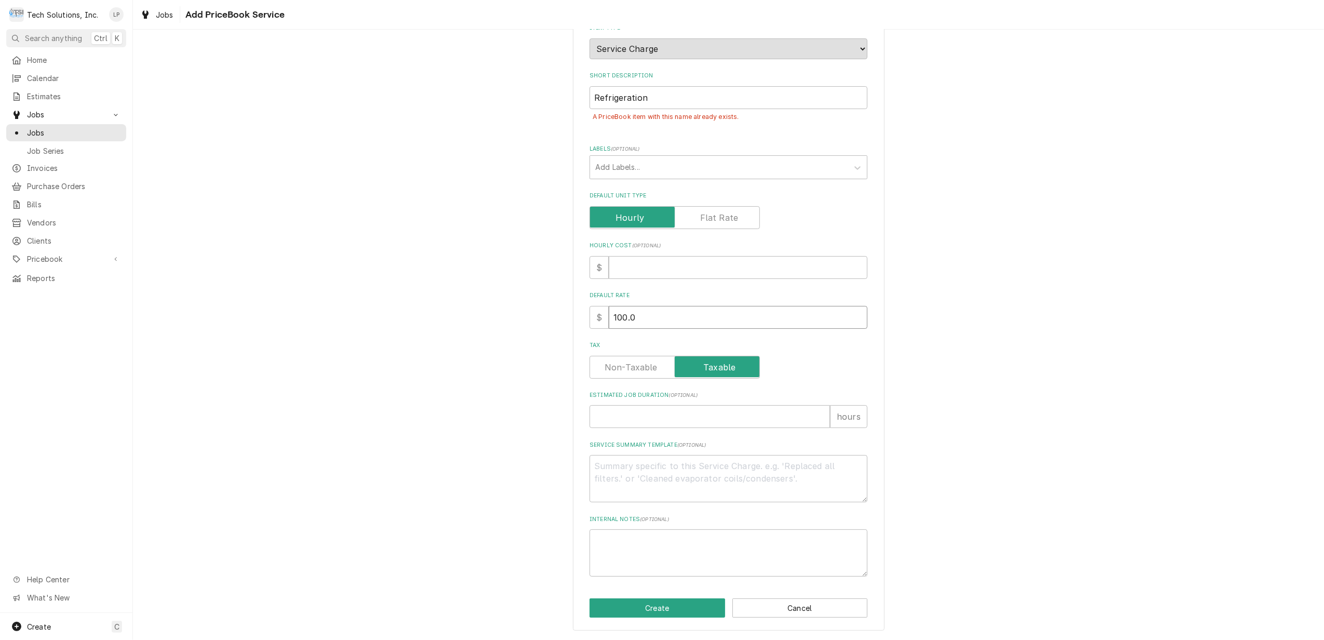
type input "100"
type textarea "x"
type input "10"
type textarea "x"
type input "1"
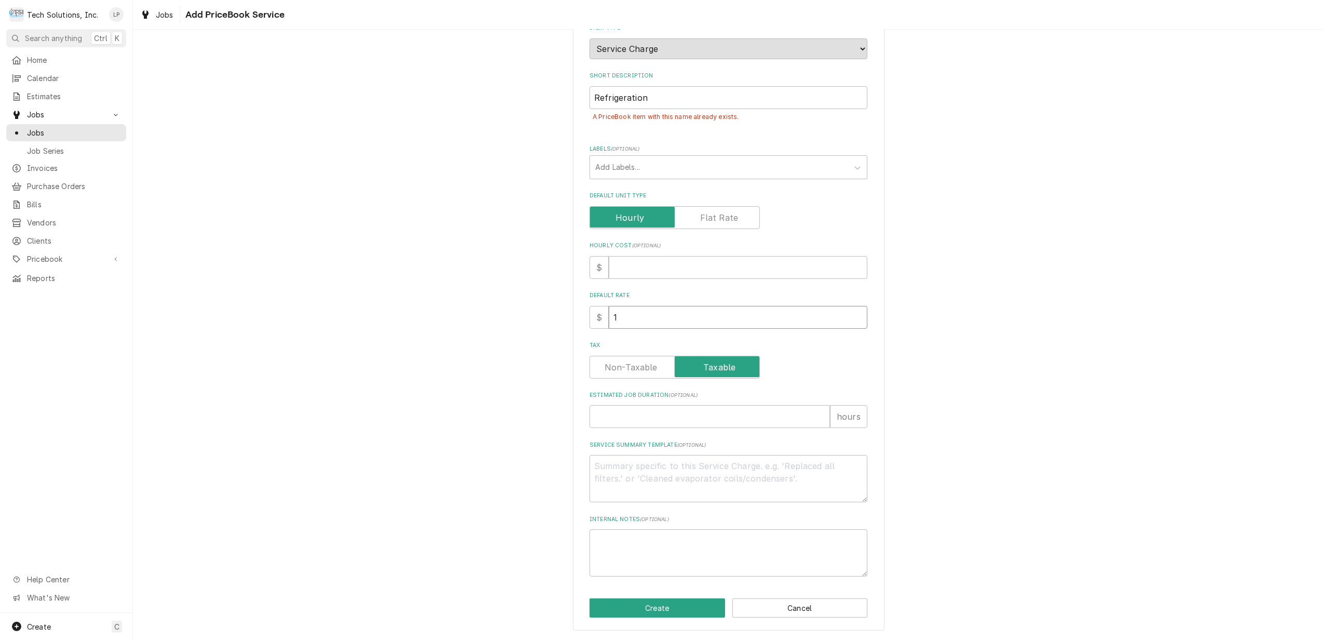
type textarea "x"
click at [1201, 291] on div "Please provide the following information to create a PriceBook item. Active Sta…" at bounding box center [728, 278] width 1191 height 723
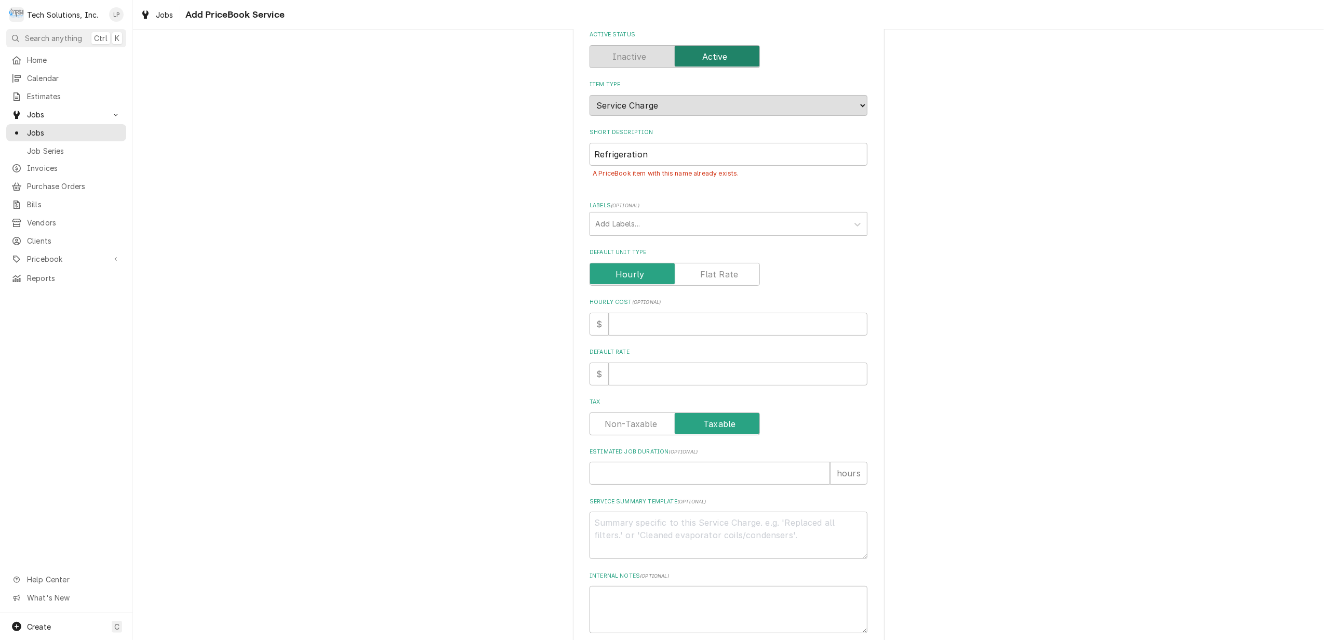
scroll to position [0, 0]
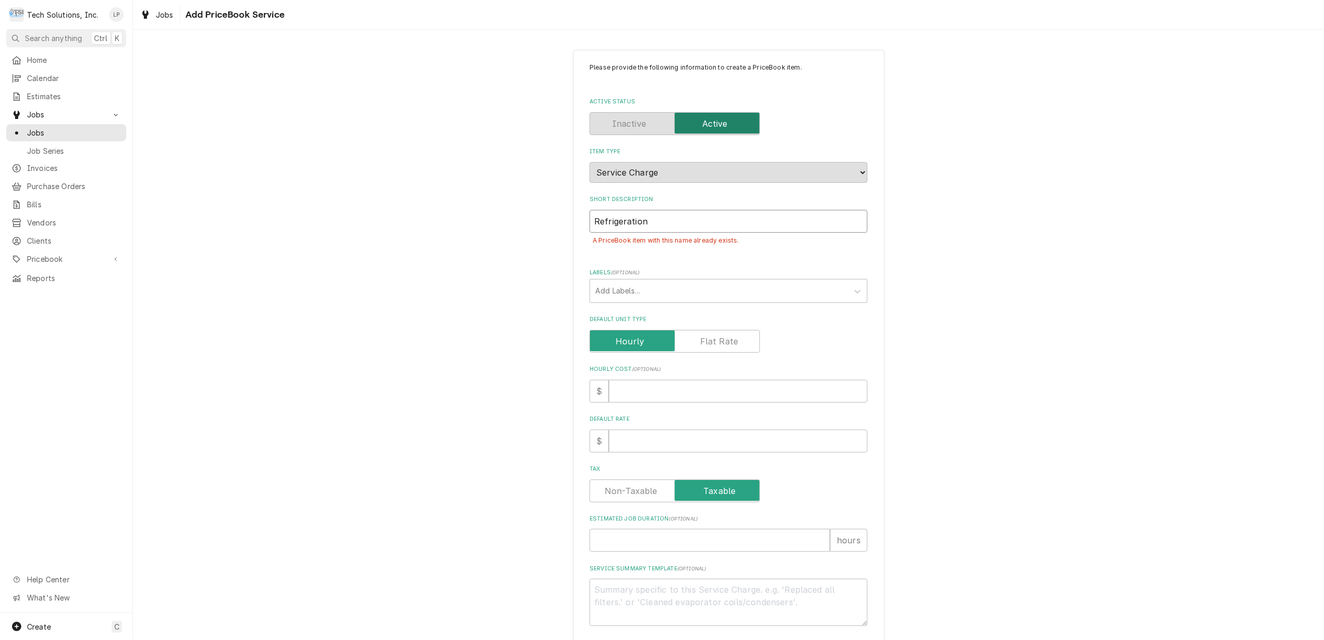
click at [736, 216] on input "Refrigeration" at bounding box center [728, 221] width 278 height 23
type textarea "x"
type input "Refrigeratio"
type textarea "x"
type input "Refrigerati"
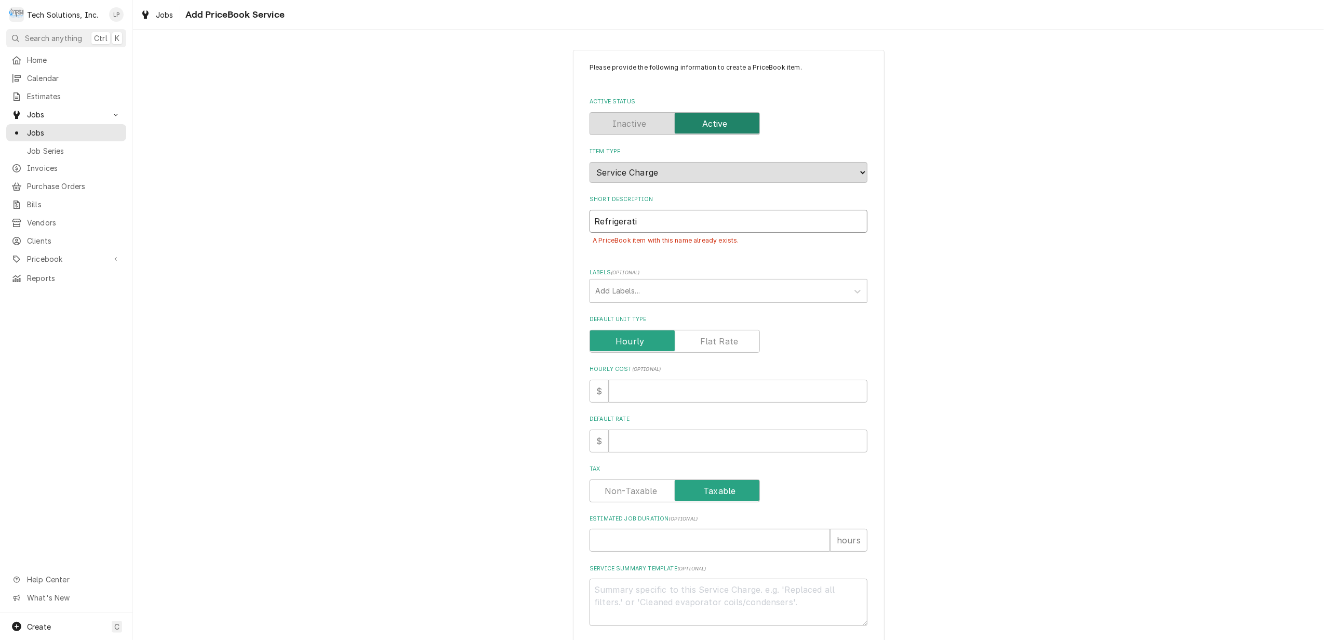
type textarea "x"
type input "Refrigerat"
type textarea "x"
type input "Refrigera"
type textarea "x"
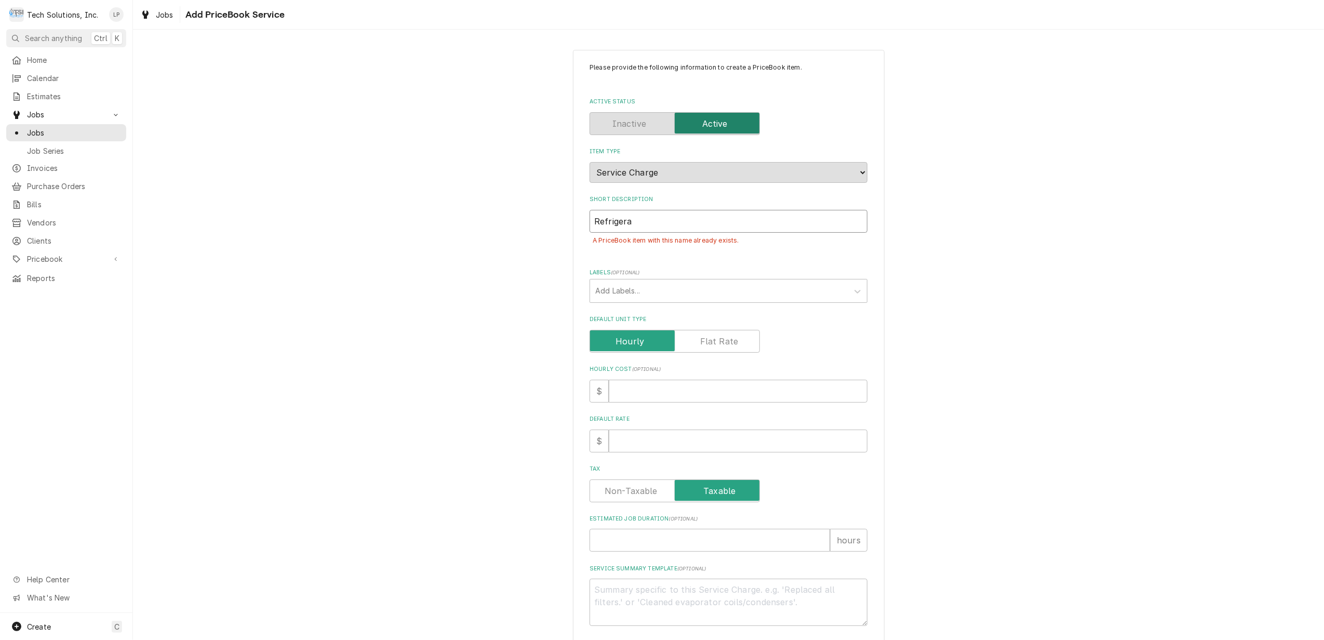
type input "Refriger"
type textarea "x"
type input "Refrige"
type textarea "x"
type input "Refrig"
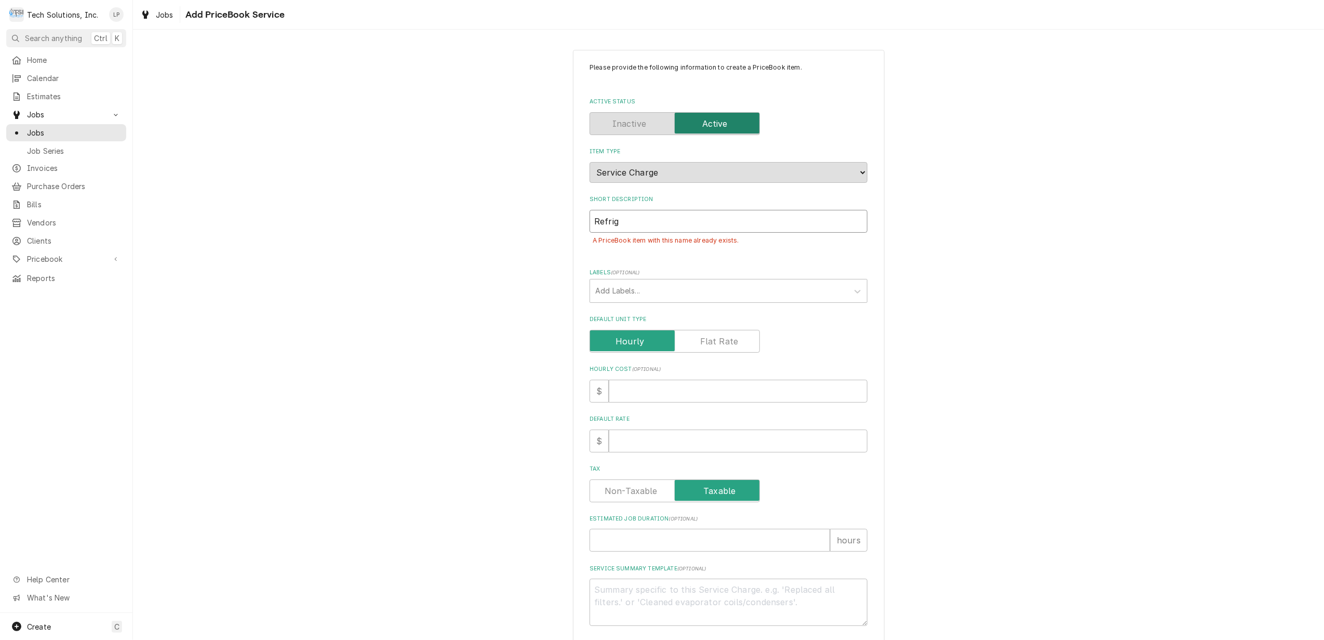
type textarea "x"
type input "Refri"
type textarea "x"
type input "Refr"
type textarea "x"
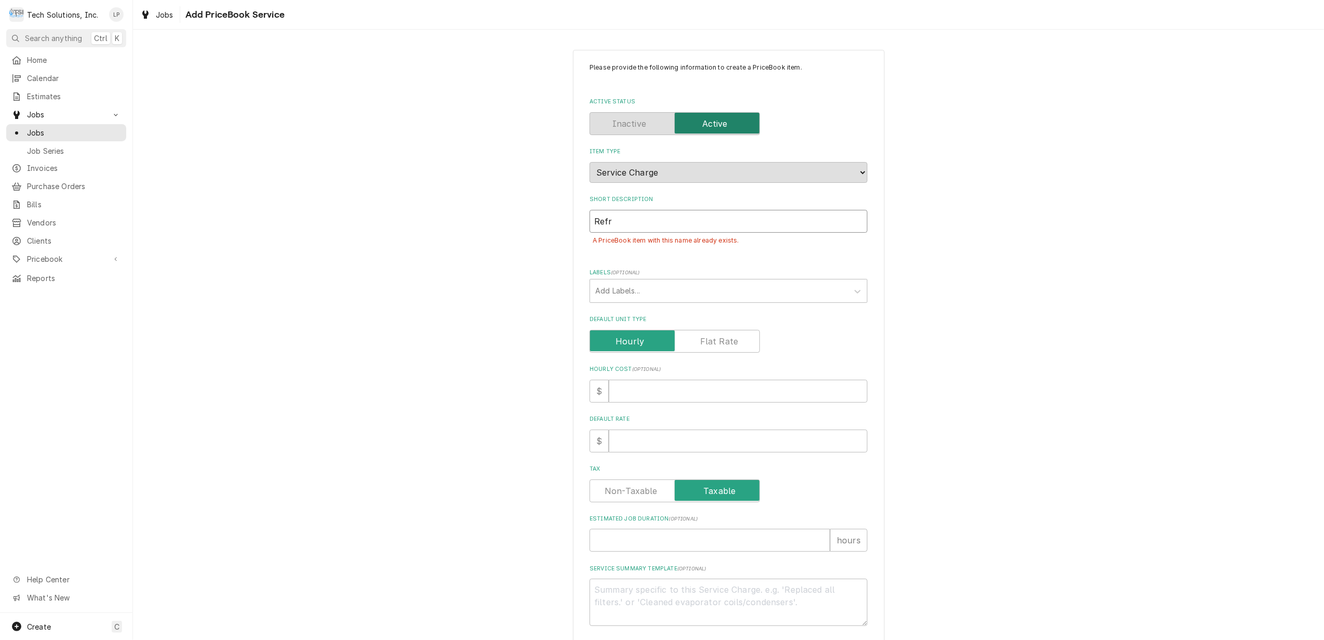
type input "Ref"
type textarea "x"
type input "Re"
type textarea "x"
type input "R"
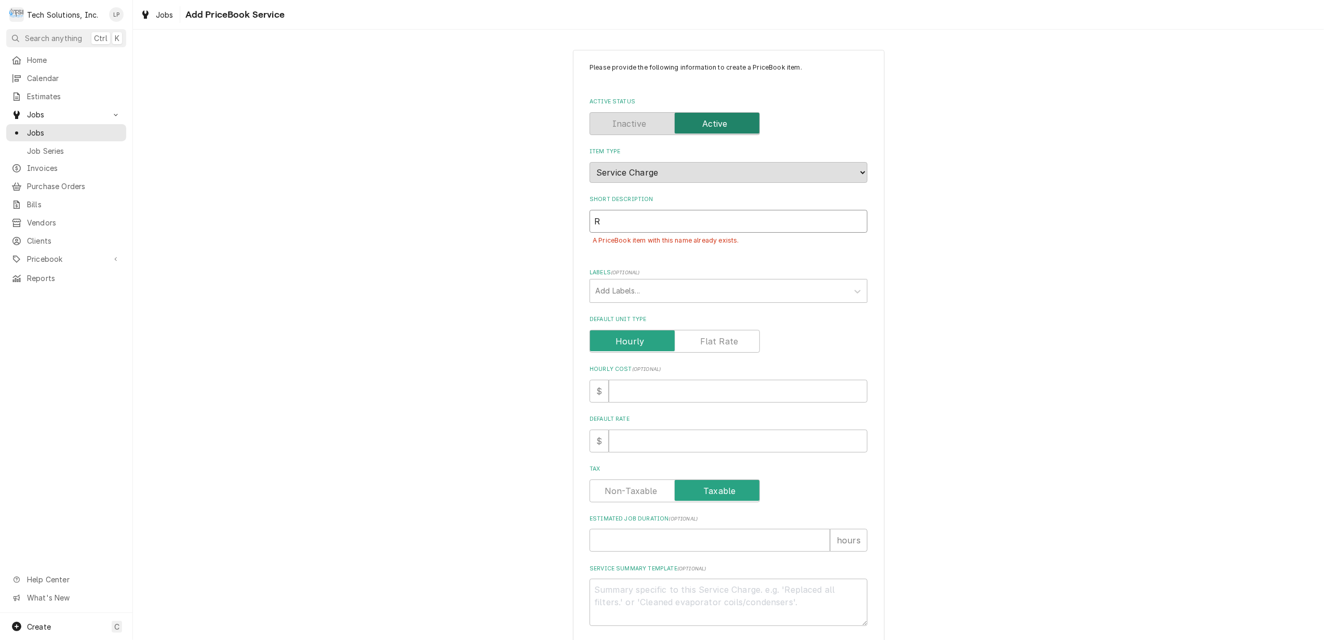
type textarea "x"
type input "R"
type textarea "x"
type input "Re"
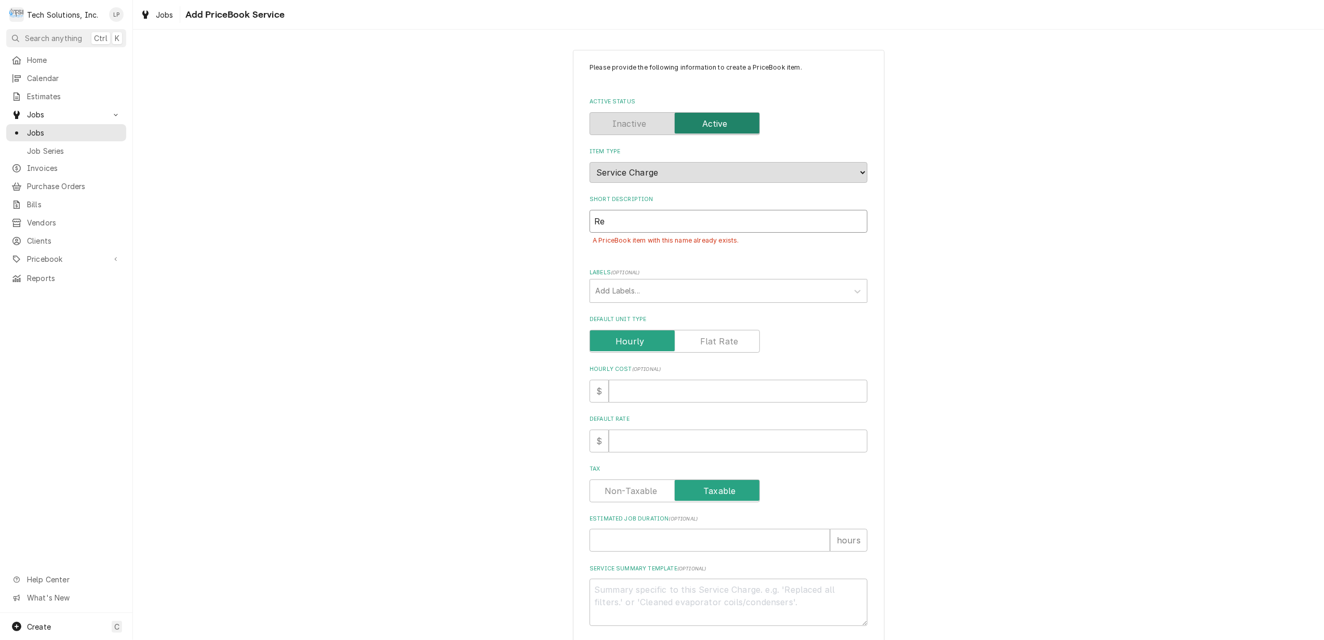
type textarea "x"
type input "Ref"
type textarea "x"
type input "Refr"
type textarea "x"
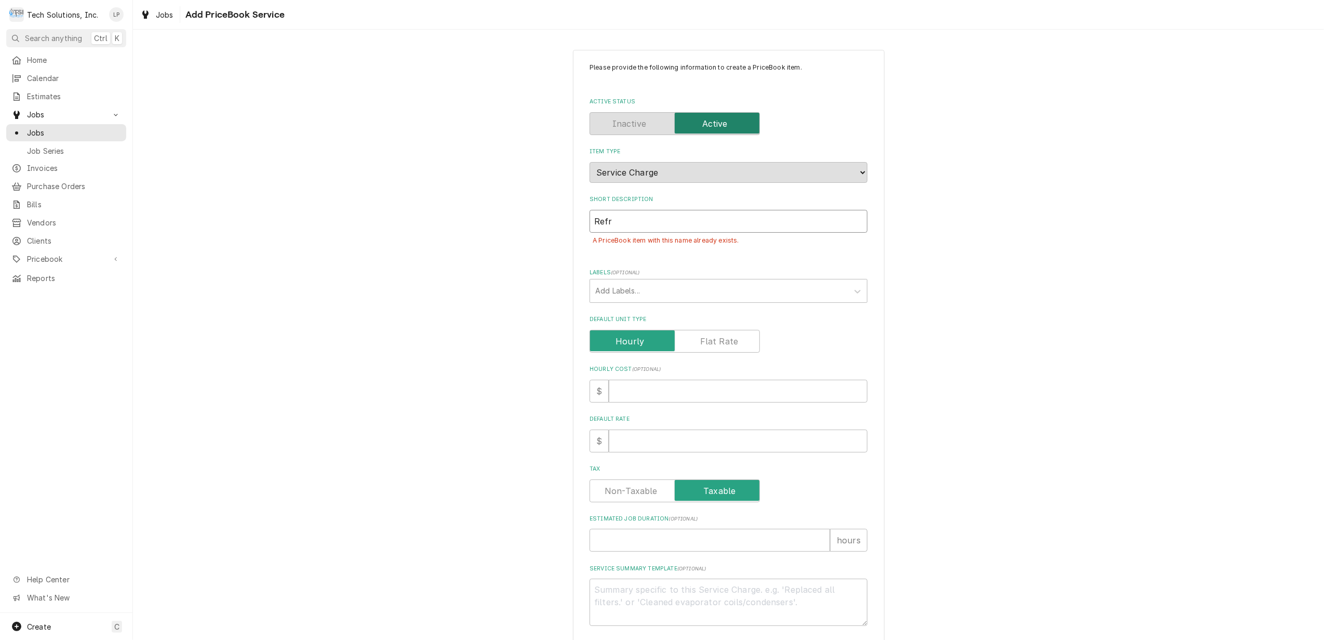
type input "Refri"
type textarea "x"
type input "Refrig"
type textarea "x"
type input "Refrige"
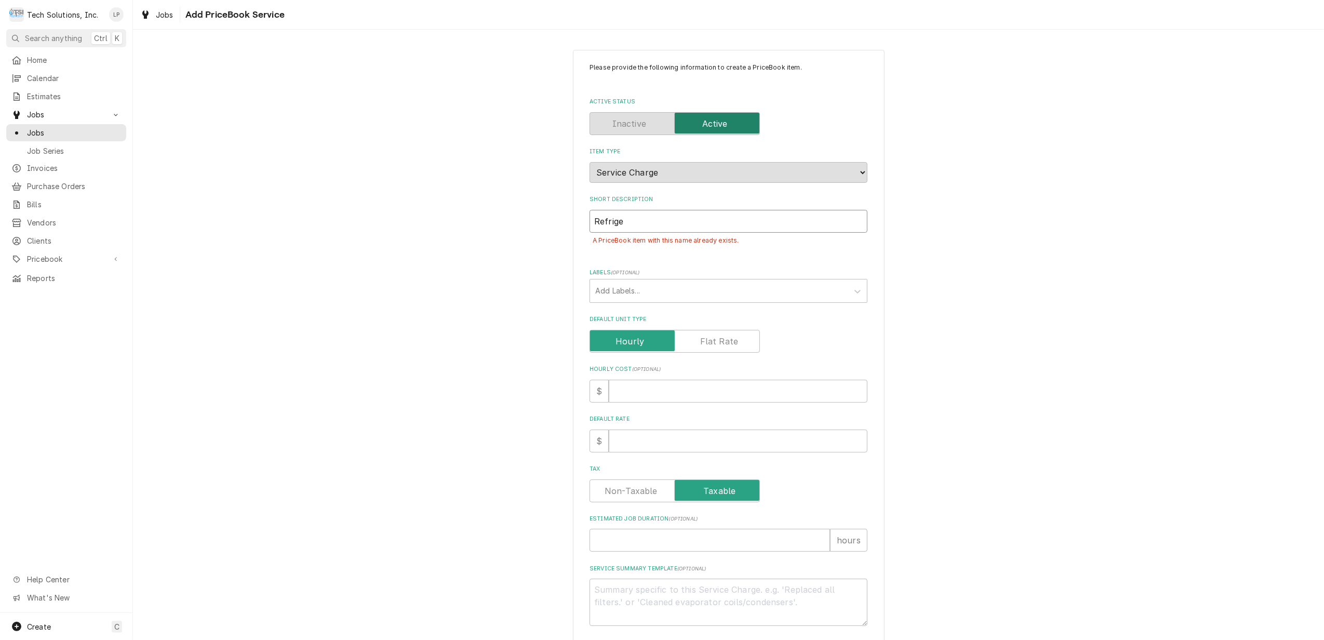
type textarea "x"
type input "Refriger"
type textarea "x"
type input "Refrigera"
type textarea "x"
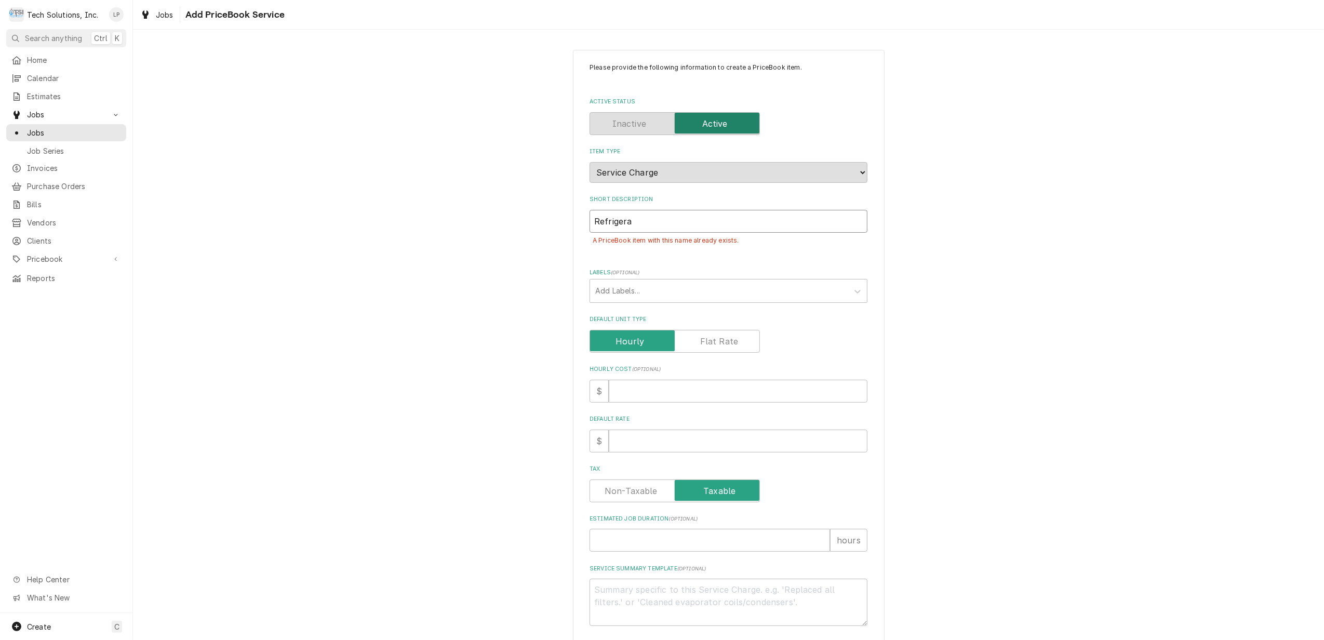
type input "Refrigerat"
type textarea "x"
type input "Refrigerato"
type textarea "x"
type input "Refrigerator"
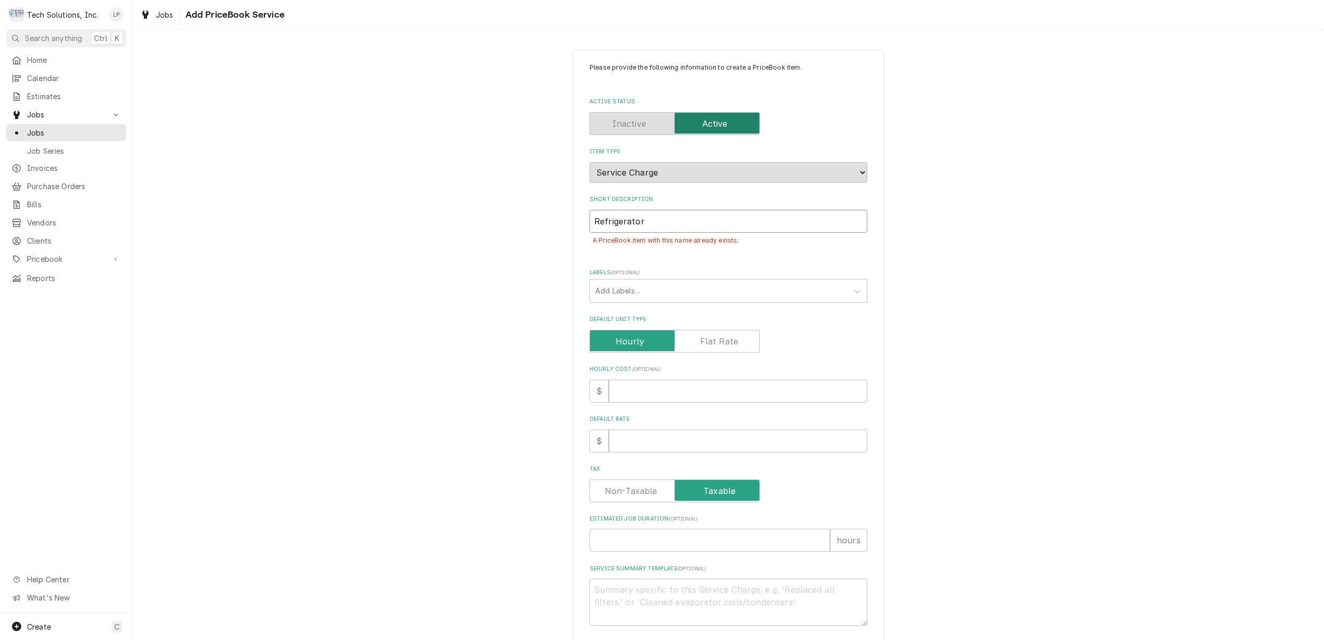
type textarea "x"
type input "Refrigerator"
click at [849, 258] on div "Please provide the following information to create a PriceBook item. Active Sta…" at bounding box center [728, 381] width 278 height 637
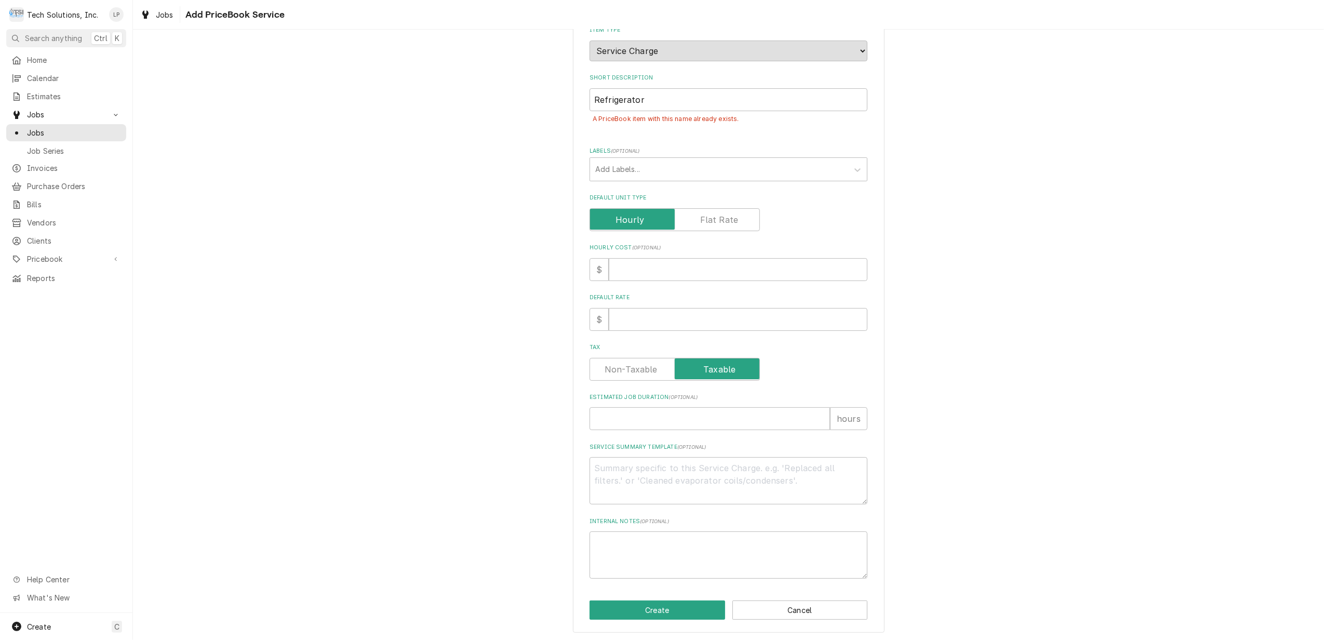
scroll to position [124, 0]
click at [649, 314] on input "Default Rate" at bounding box center [738, 317] width 259 height 23
click at [777, 375] on div "Tax" at bounding box center [728, 367] width 278 height 23
click at [677, 613] on button "Create" at bounding box center [657, 607] width 136 height 19
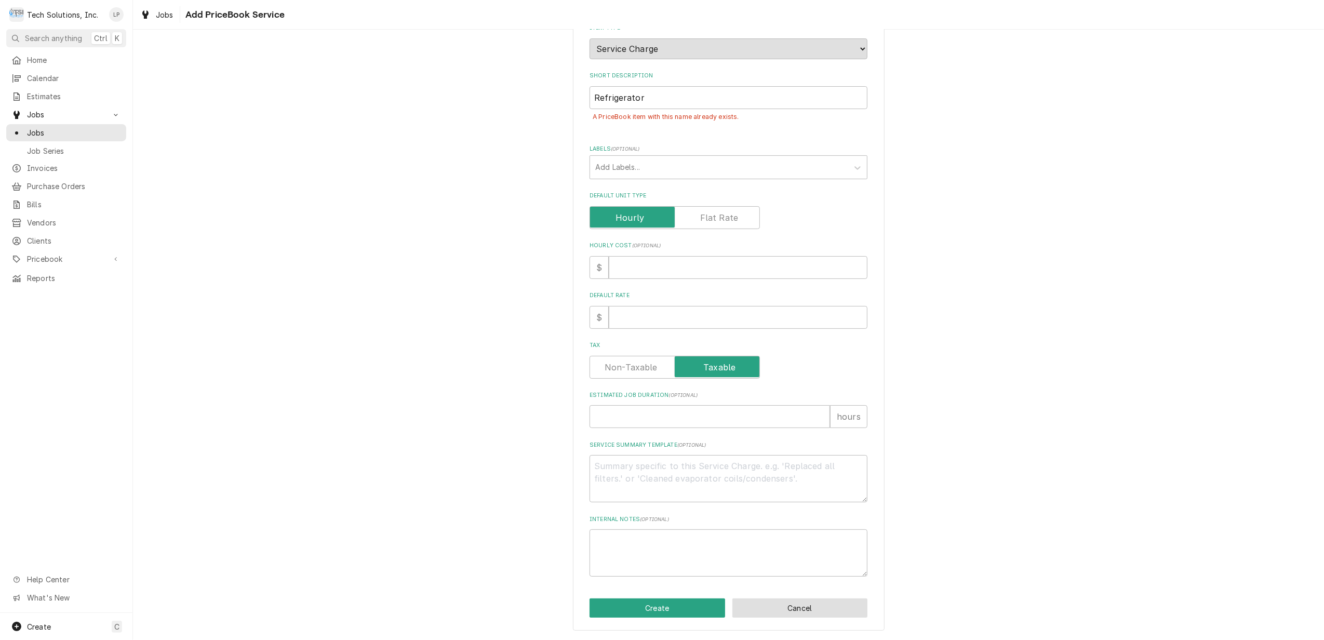
click at [771, 605] on button "Cancel" at bounding box center [800, 607] width 136 height 19
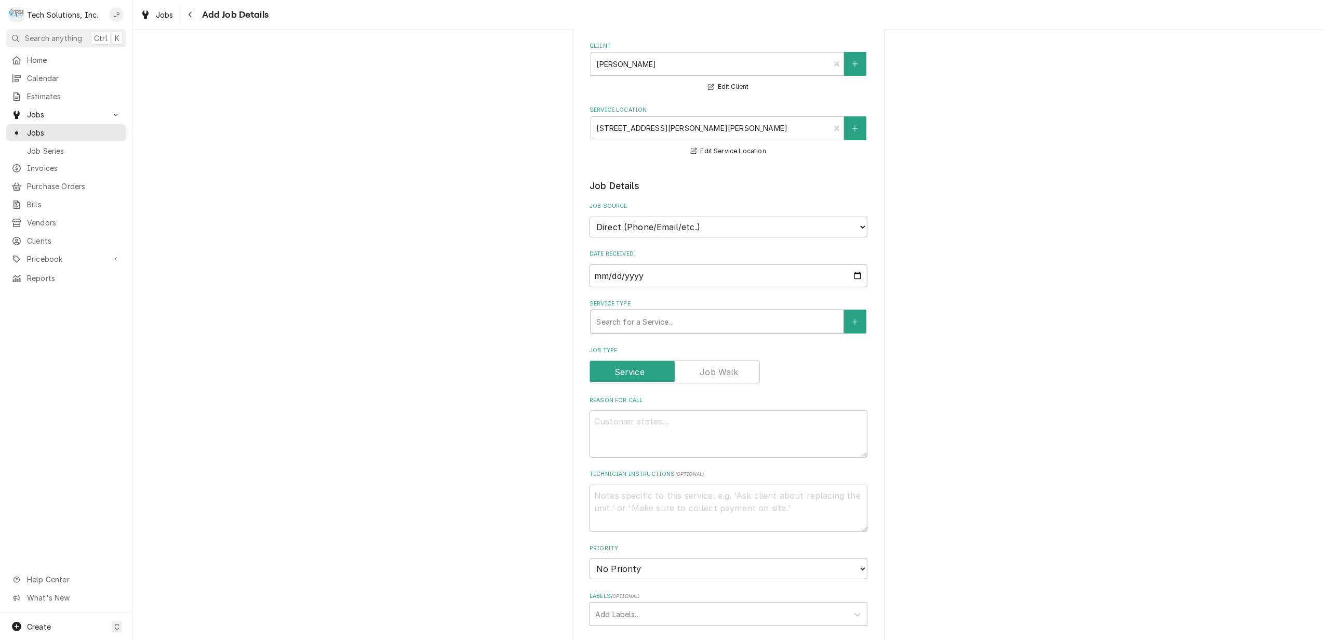
click at [763, 316] on div "Service Type" at bounding box center [717, 321] width 242 height 19
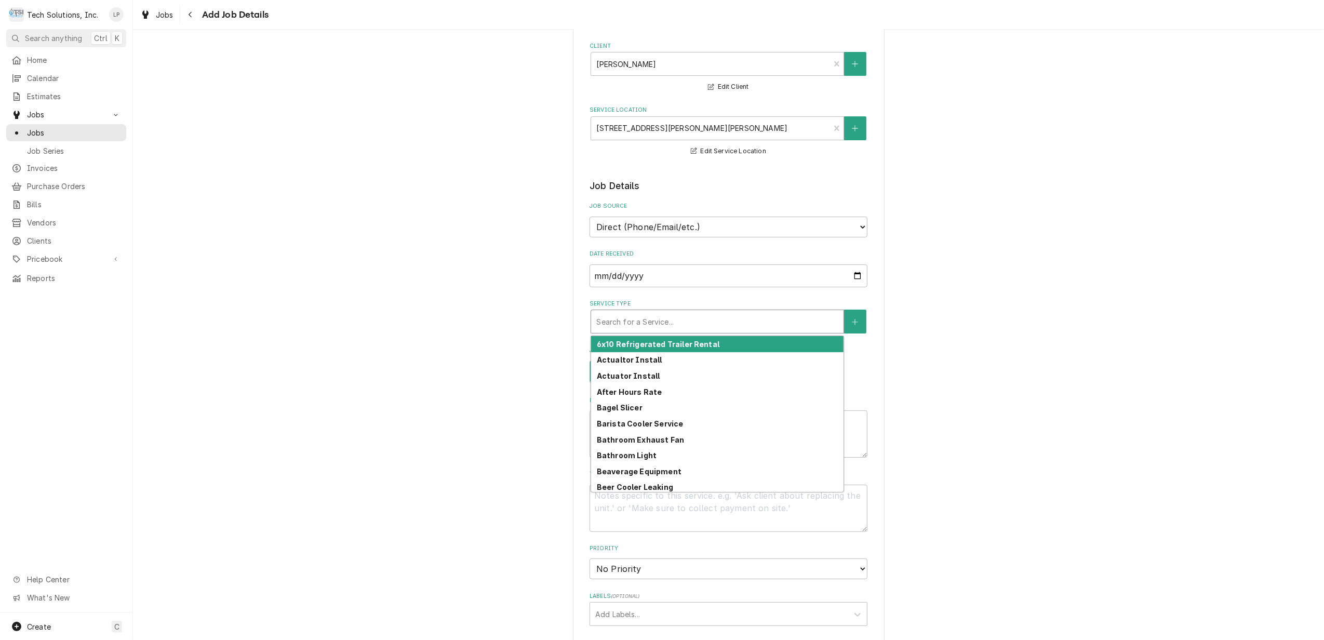
type textarea "x"
type input "f"
type textarea "x"
type input "fr"
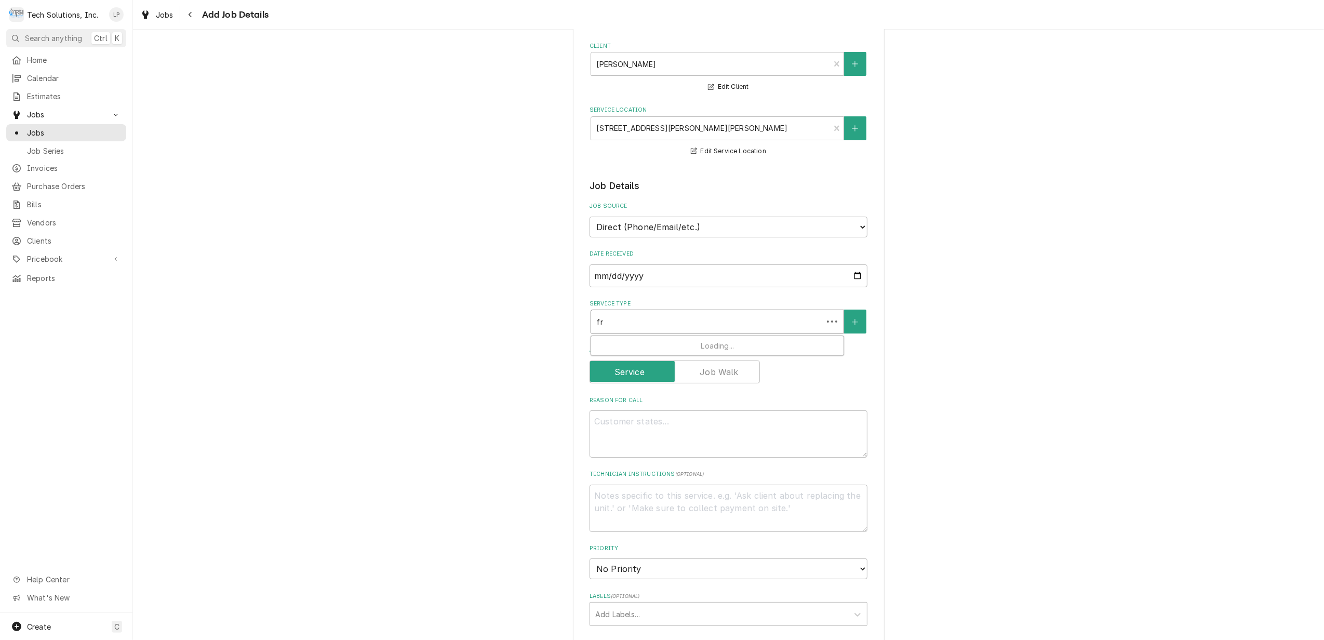
type textarea "x"
type input "fre"
type textarea "x"
type input "free"
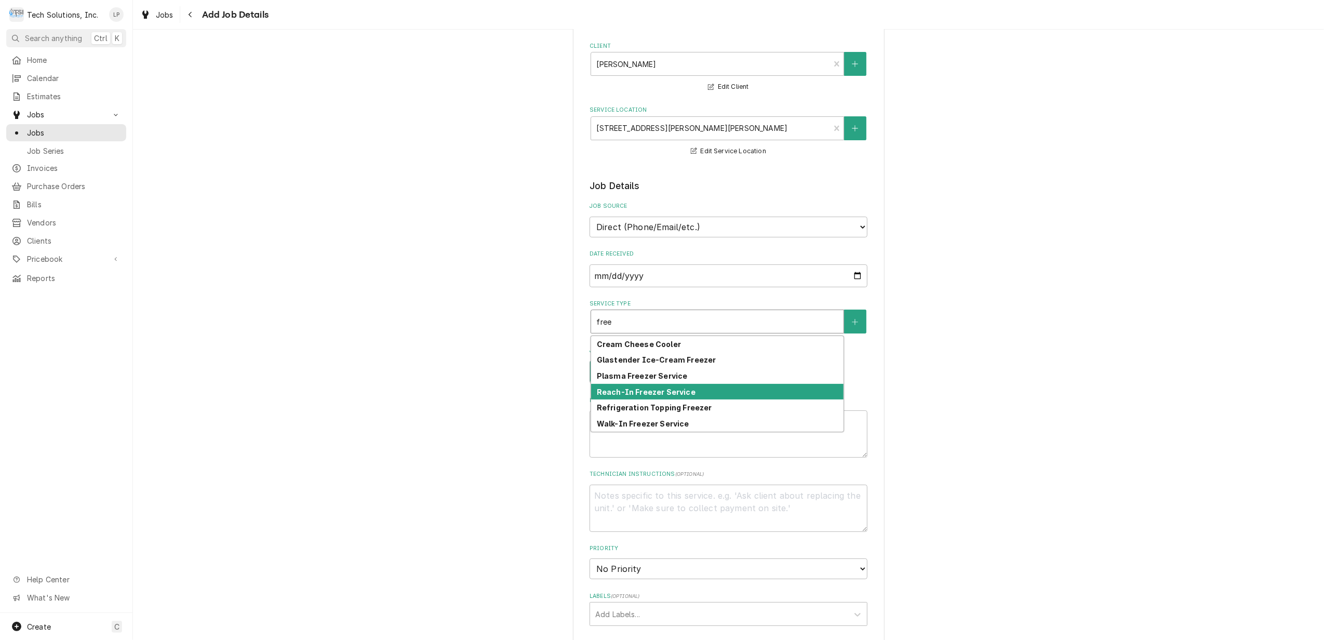
click at [703, 389] on div "Reach-In Freezer Service" at bounding box center [717, 392] width 252 height 16
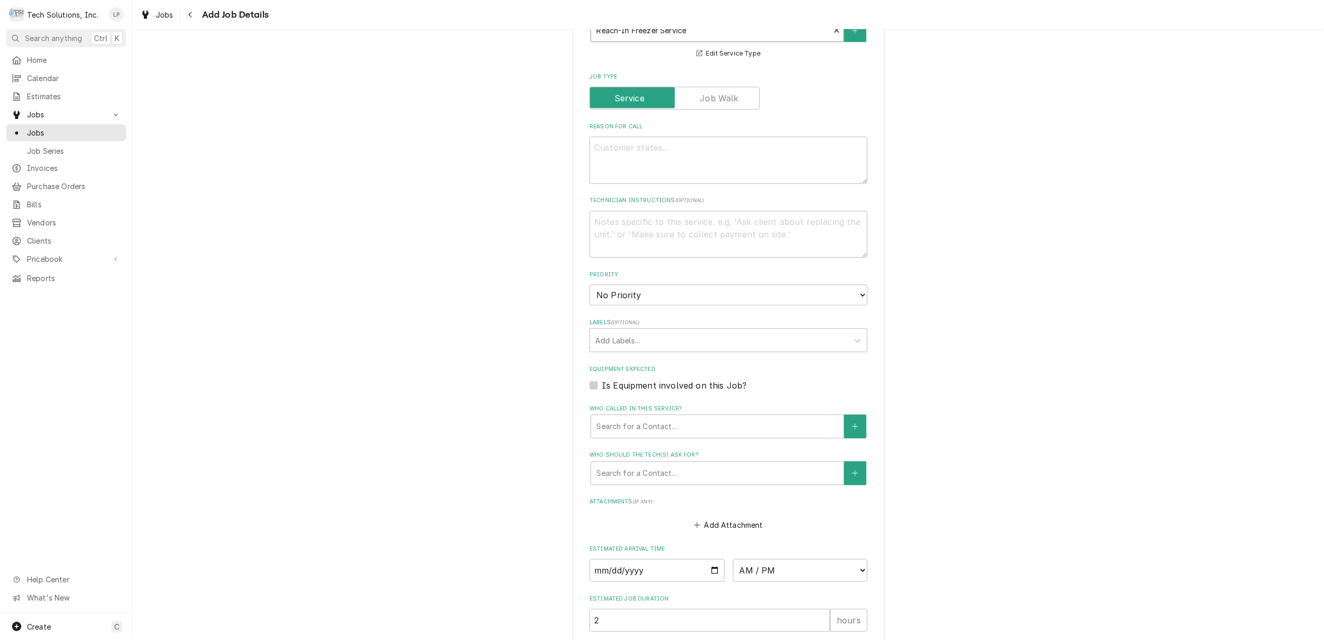
scroll to position [277, 0]
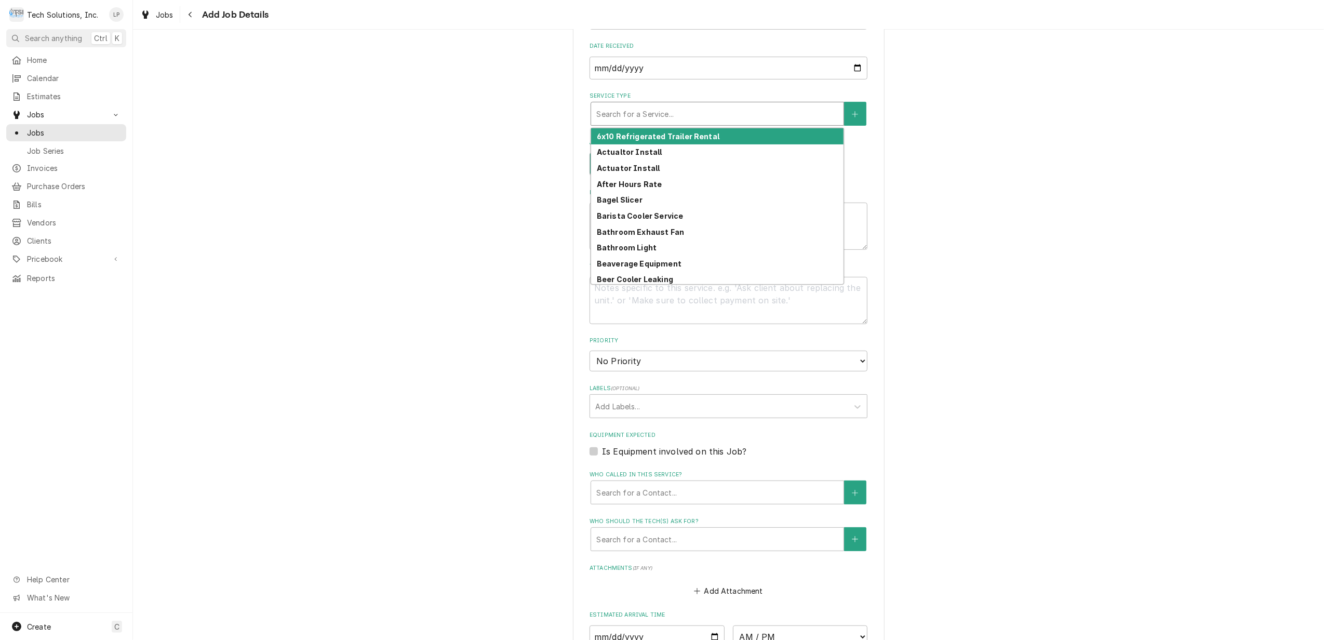
click at [811, 116] on div "Service Type" at bounding box center [717, 113] width 242 height 19
type textarea "x"
type input "R"
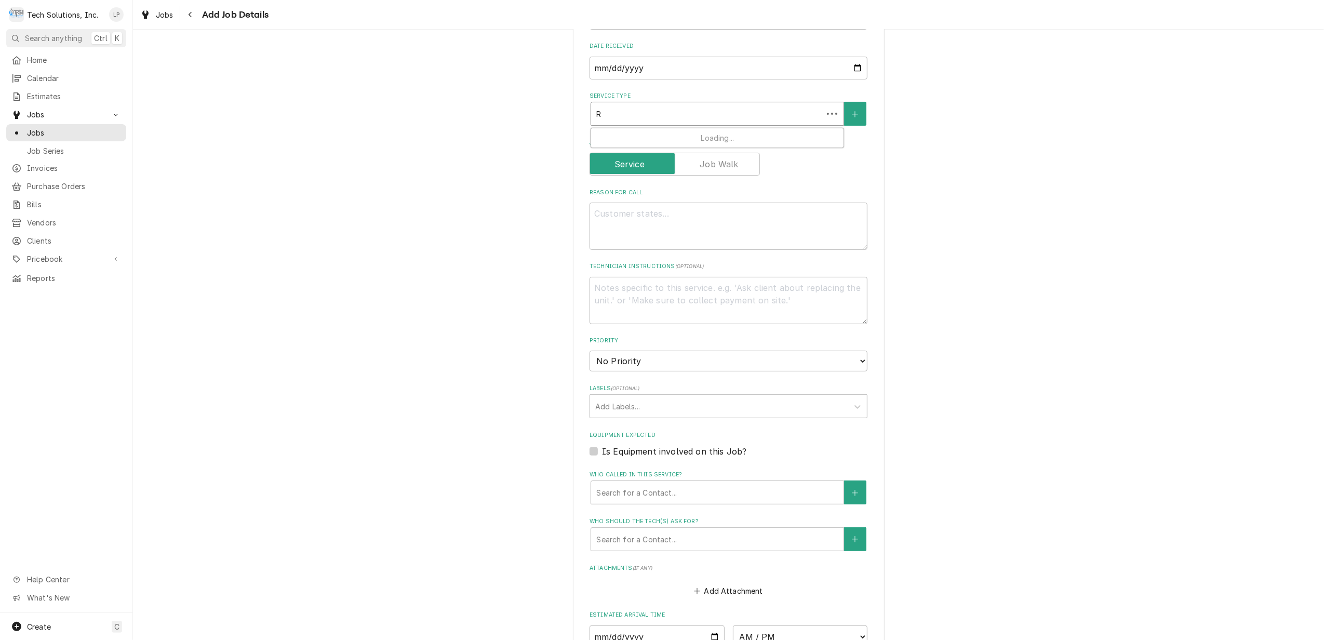
type textarea "x"
type input "Re"
type textarea "x"
type input "Ref"
type textarea "x"
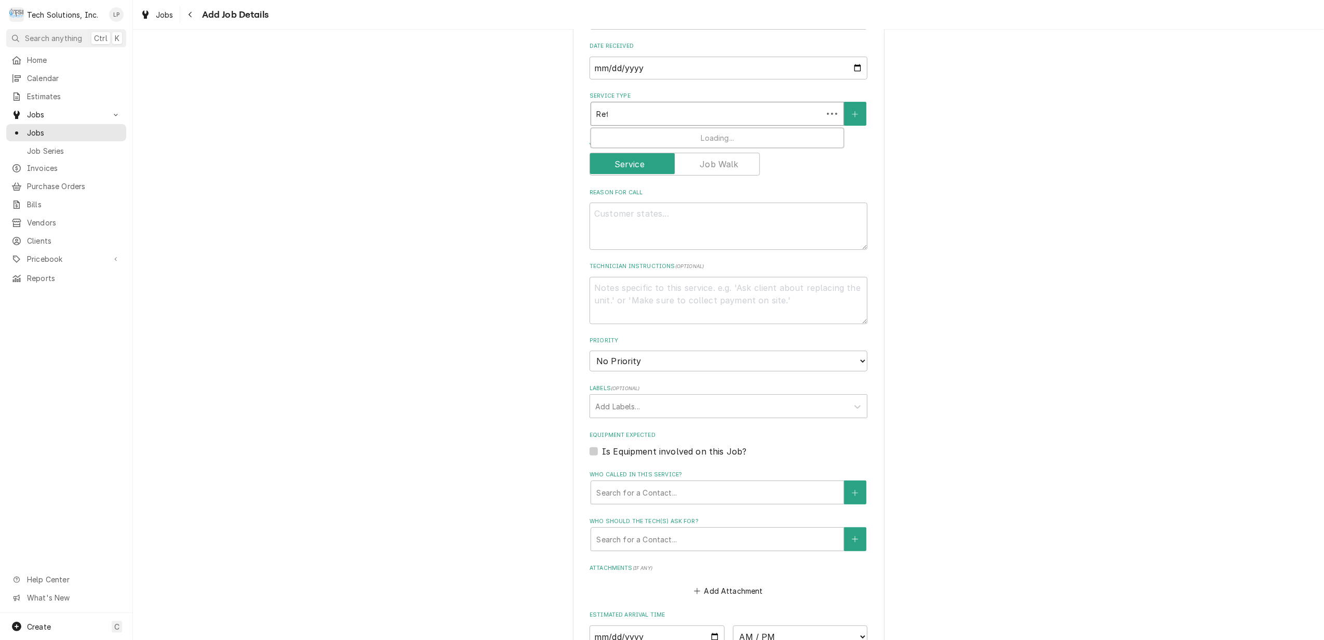
type input "Refi"
type textarea "x"
type input "Refir"
type textarea "x"
type input "Refi"
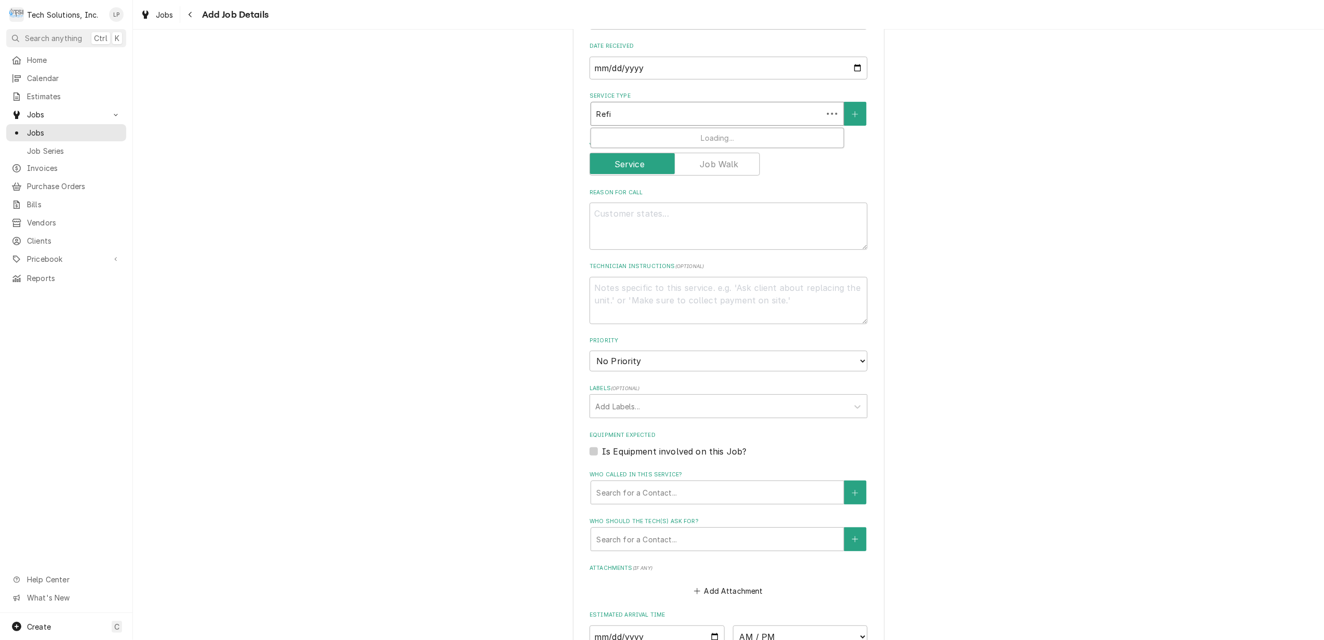
type textarea "x"
type input "Ref"
type textarea "x"
type input "Re"
type textarea "x"
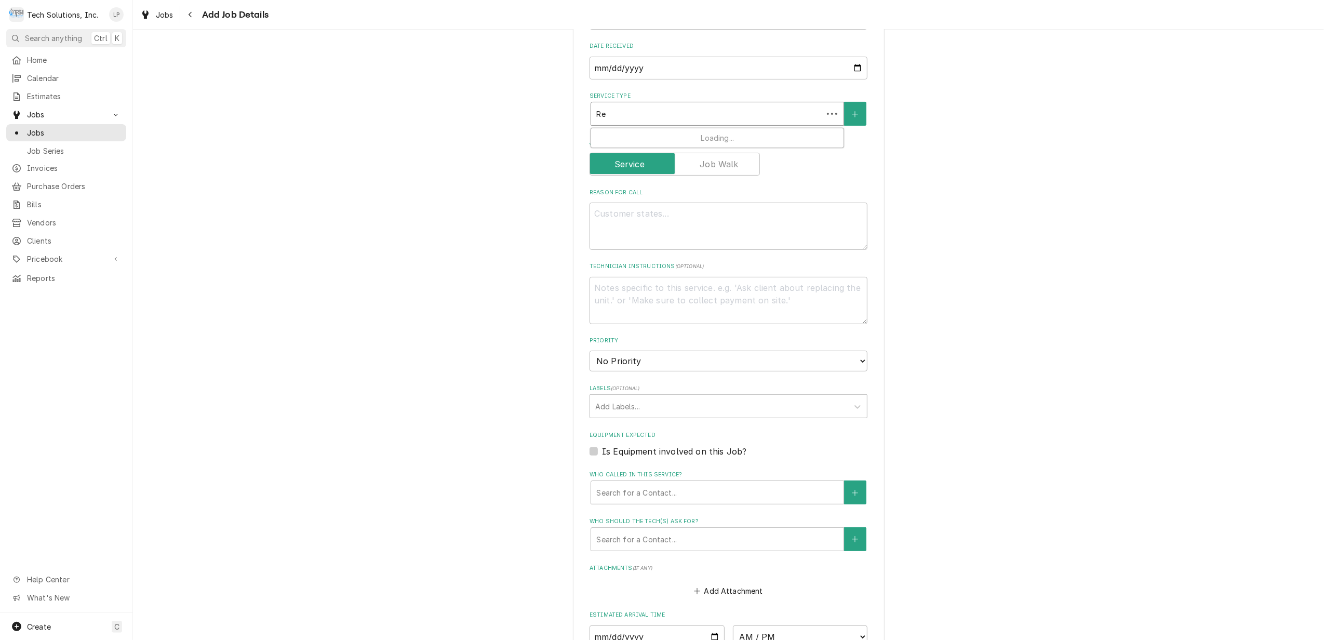
type input "R"
type textarea "x"
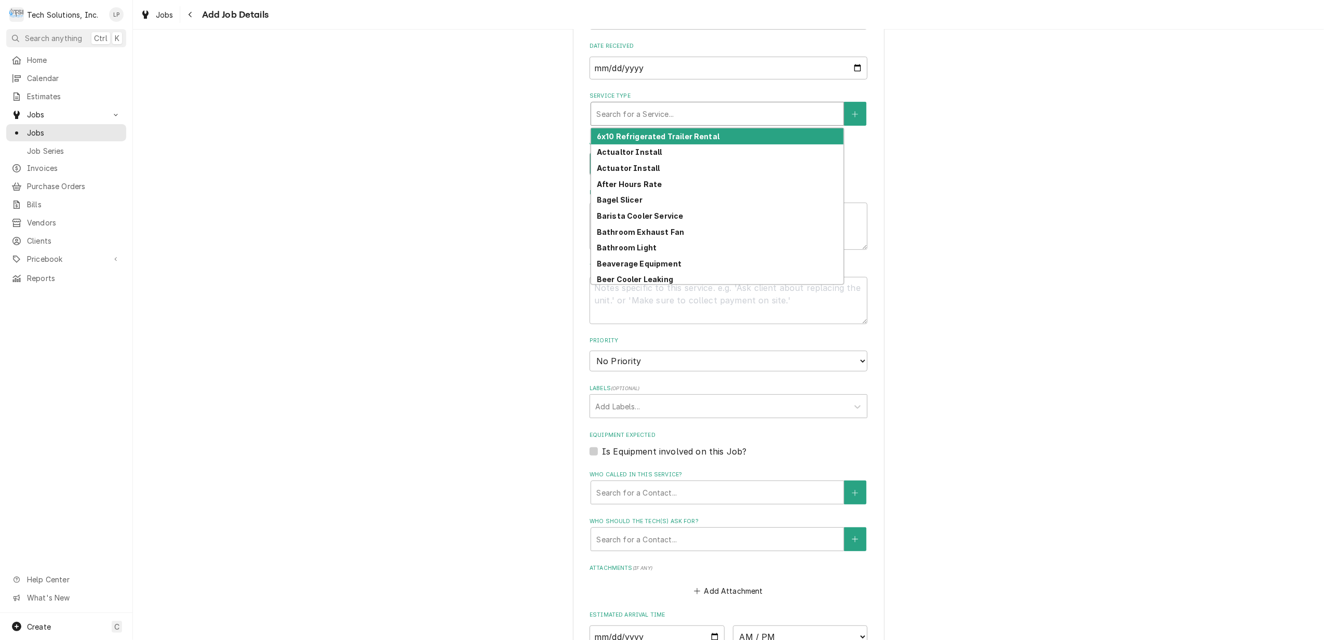
type textarea "x"
type input "R"
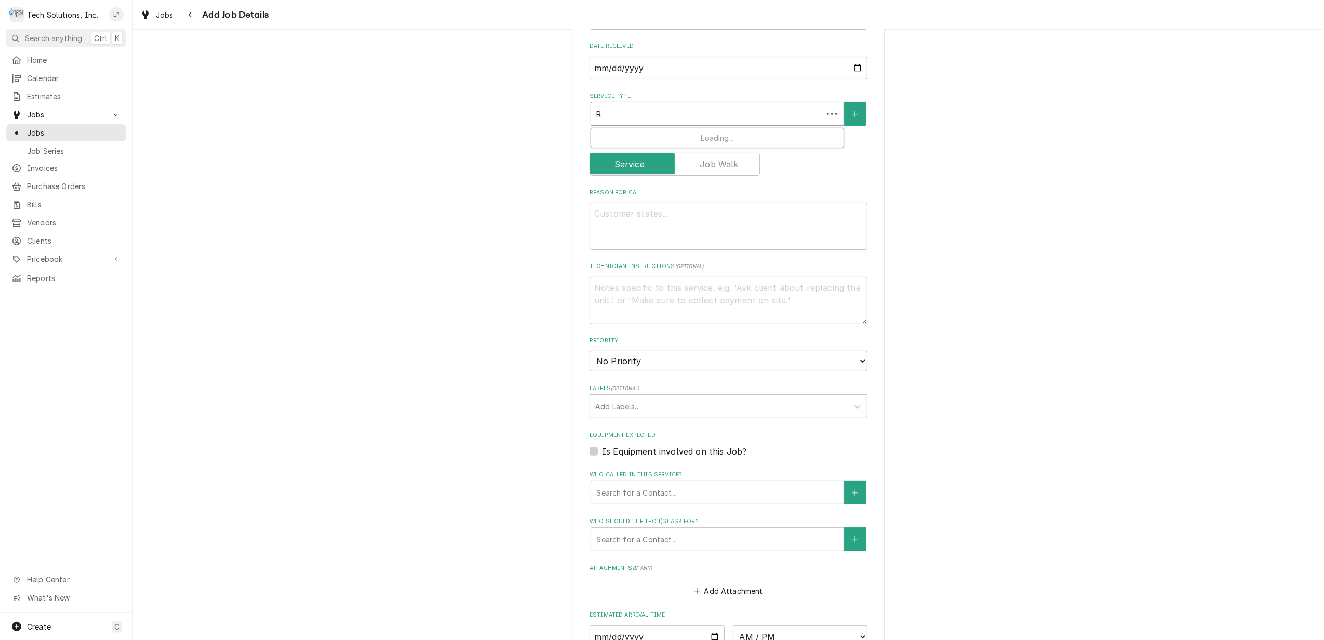
type textarea "x"
type input "Re"
type textarea "x"
type input "Ref"
type textarea "x"
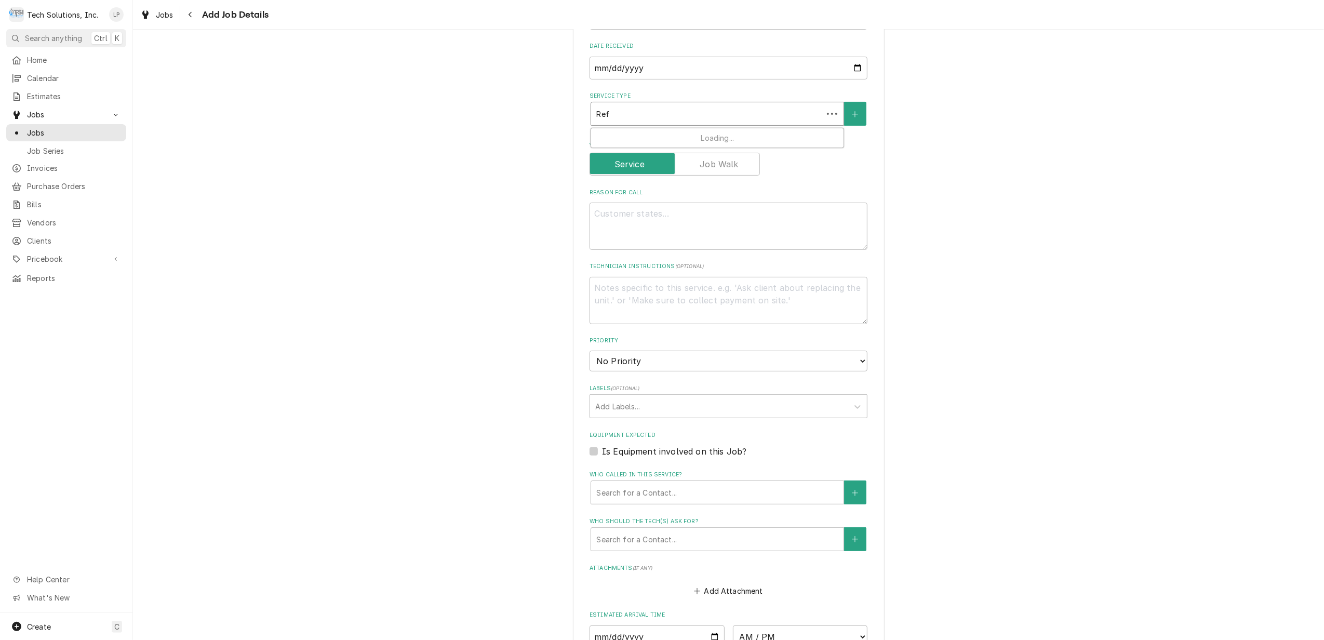
type input "Refr"
type textarea "x"
type input "Refri"
type textarea "x"
type input "Refrig"
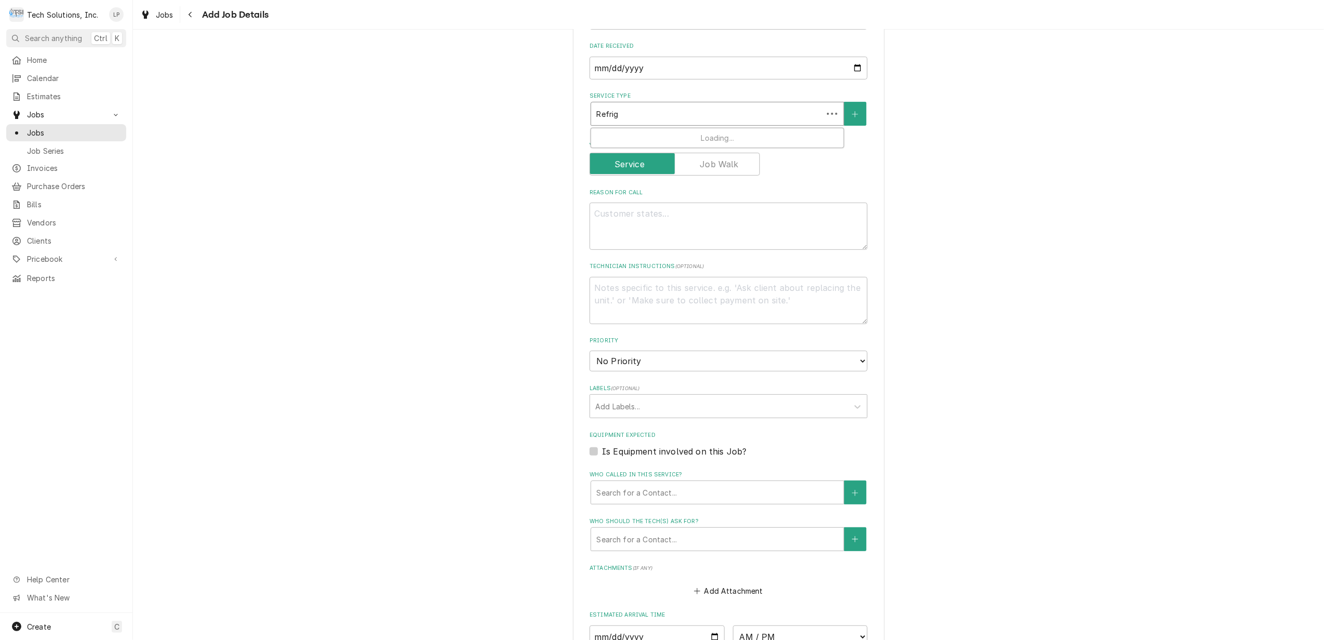
type textarea "x"
type input "Refrige"
type textarea "x"
type input "Refriger"
type textarea "x"
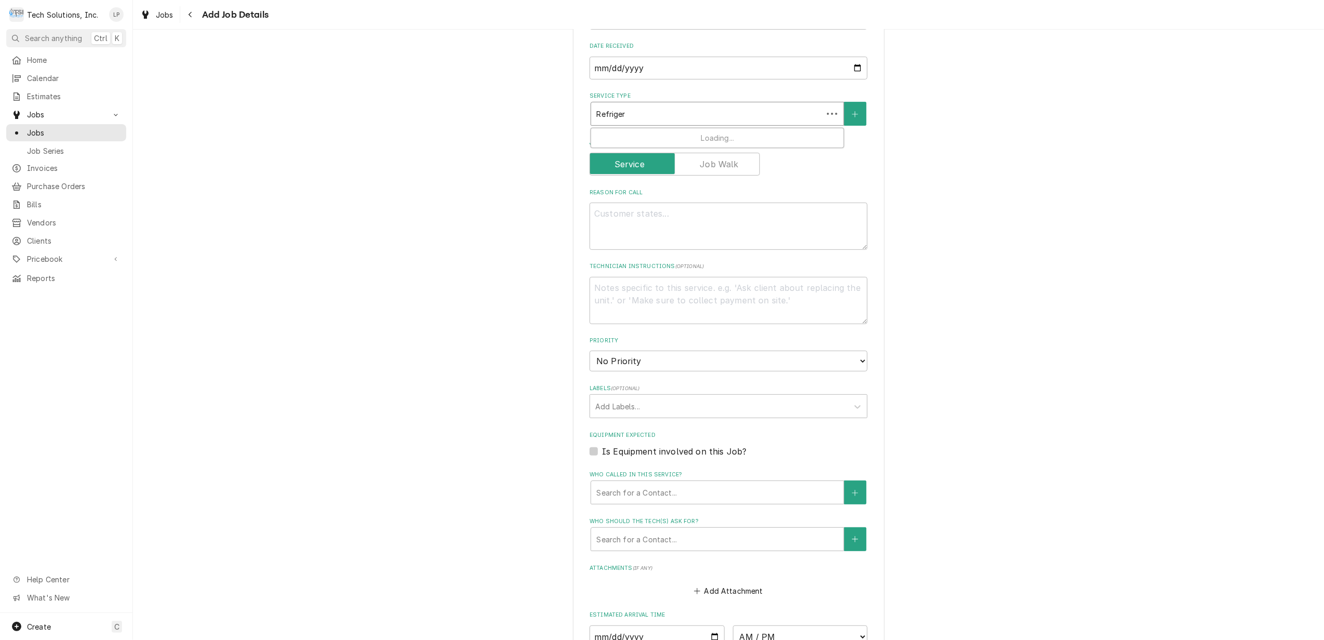
type input "Refrigera"
type textarea "x"
type input "Refrigerat"
type textarea "x"
type input "Refrigerati"
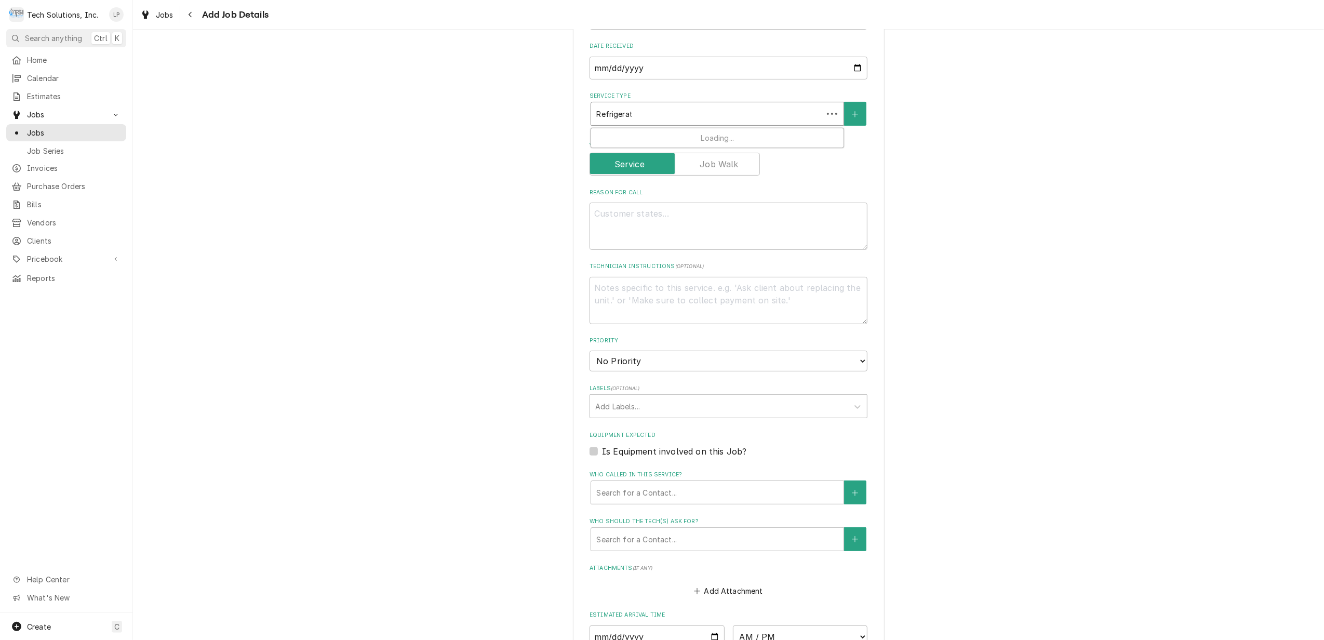
type textarea "x"
type input "Refrigeratio"
type textarea "x"
type input "Refrigeration"
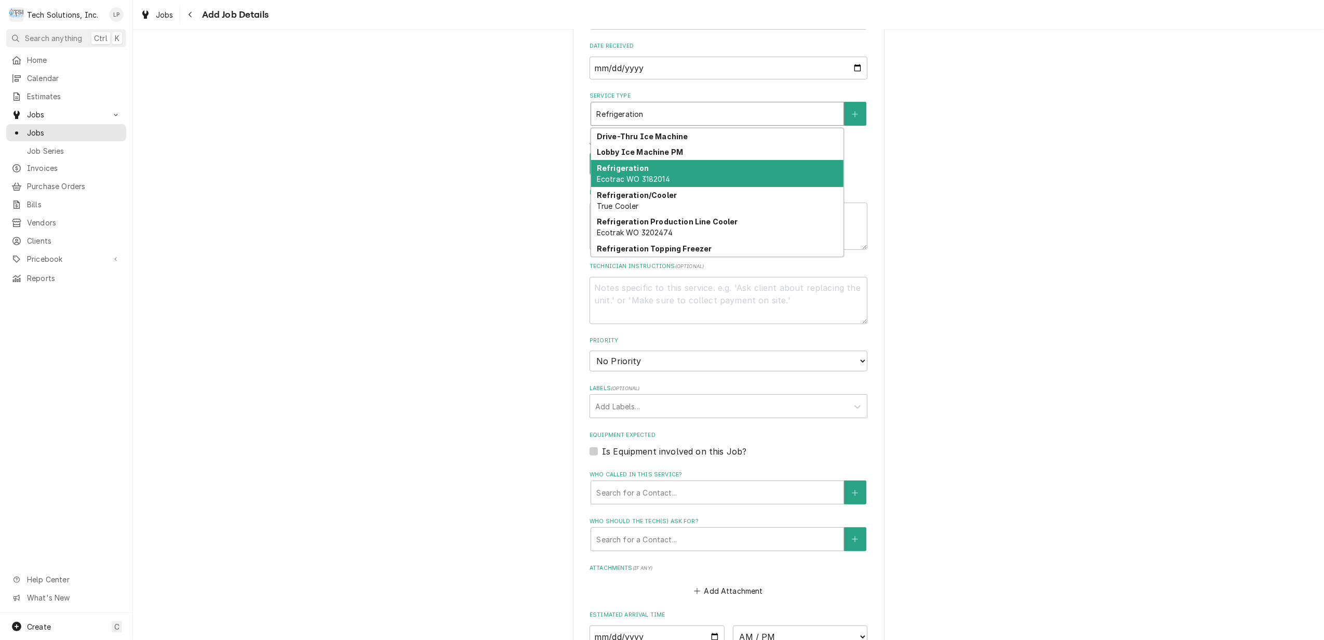
click at [769, 185] on div "Refrigeration Ecotrac WO 3182014" at bounding box center [717, 173] width 252 height 27
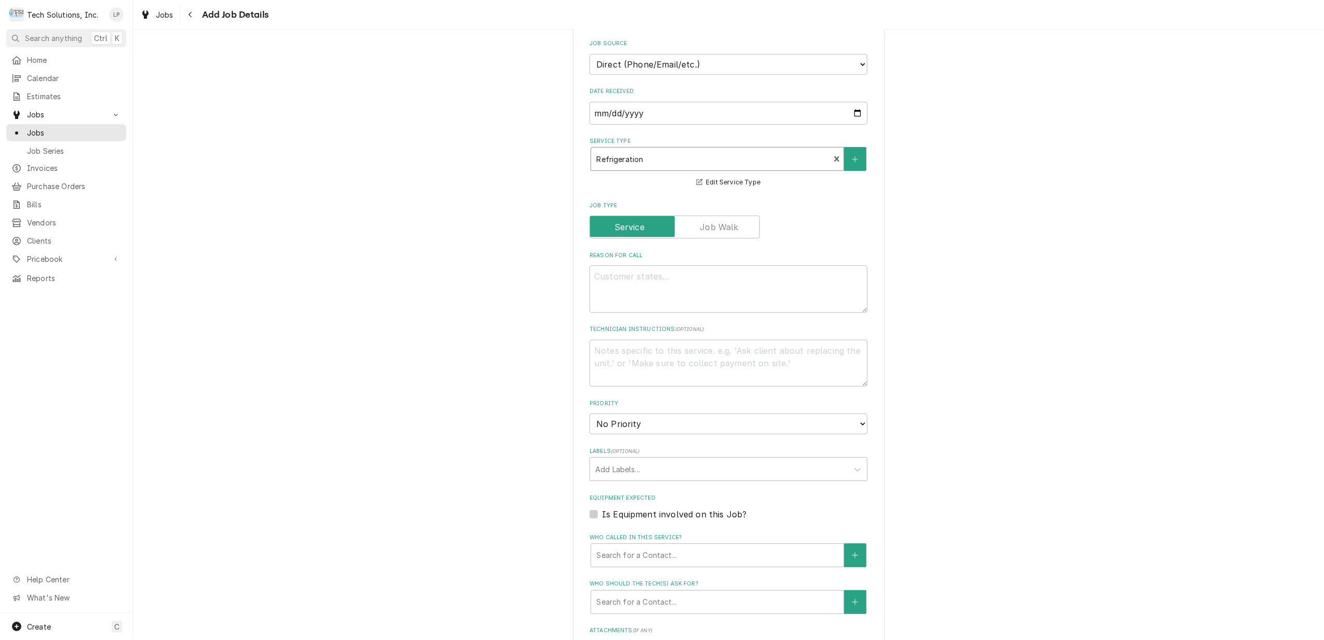
scroll to position [208, 0]
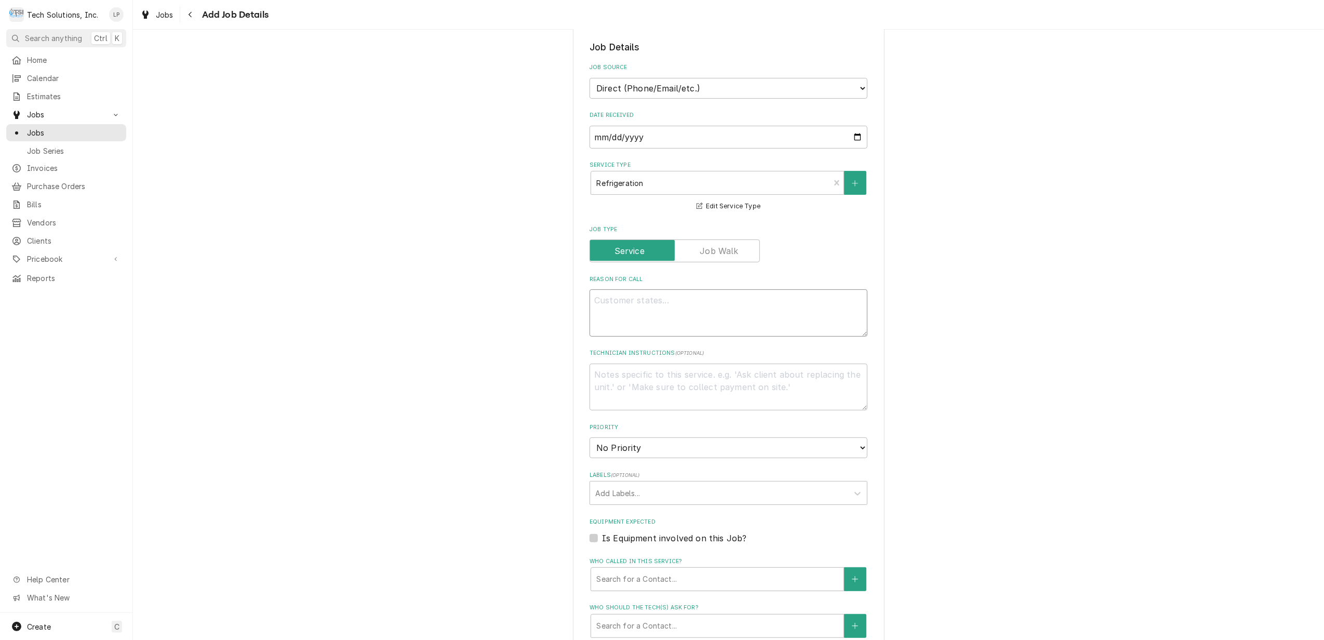
click at [738, 292] on textarea "Reason For Call" at bounding box center [728, 312] width 278 height 47
type textarea "x"
type textarea "R"
type textarea "x"
type textarea "Re"
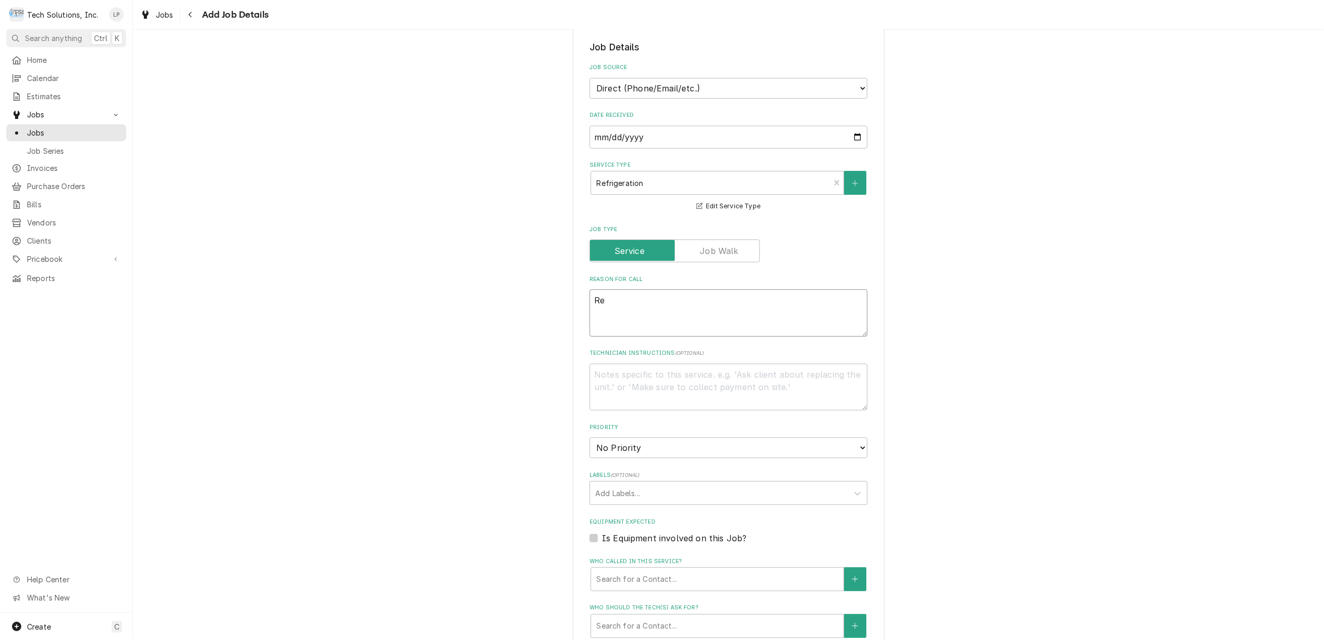
type textarea "x"
type textarea "Ref"
type textarea "x"
type textarea "Refr"
type textarea "x"
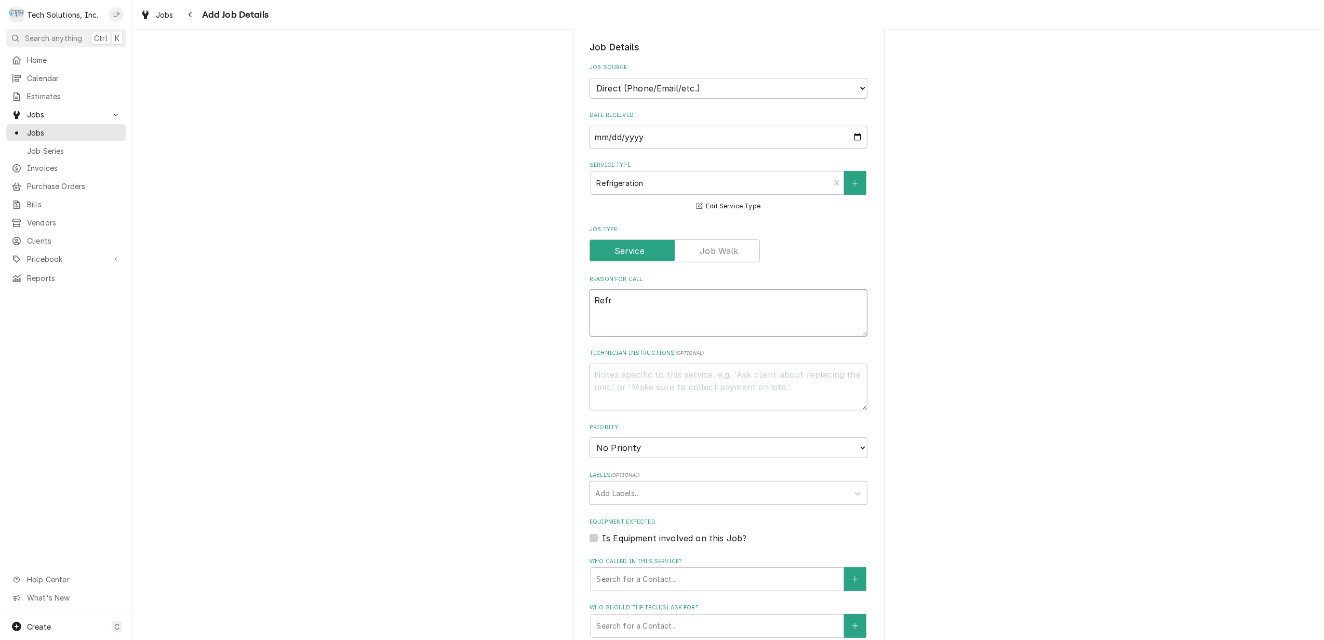
type textarea "Refri"
type textarea "x"
type textarea "Refrig"
type textarea "x"
type textarea "Refrige"
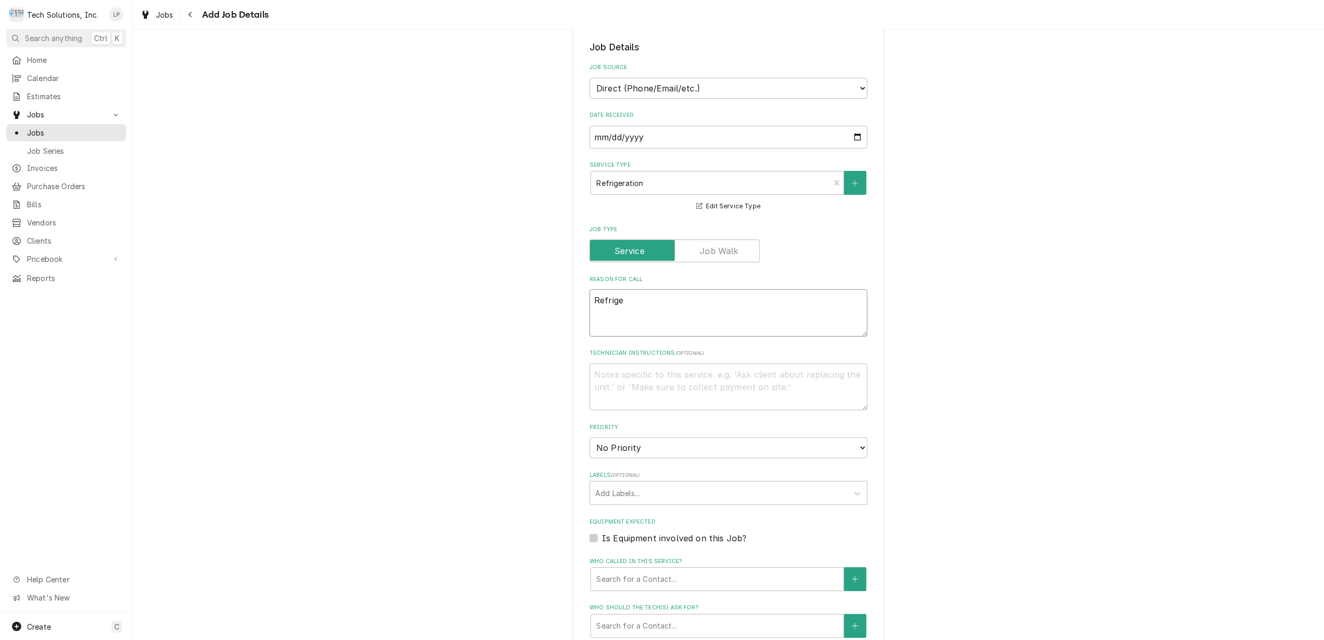
type textarea "x"
type textarea "Refriger"
type textarea "x"
type textarea "Refrigera"
type textarea "x"
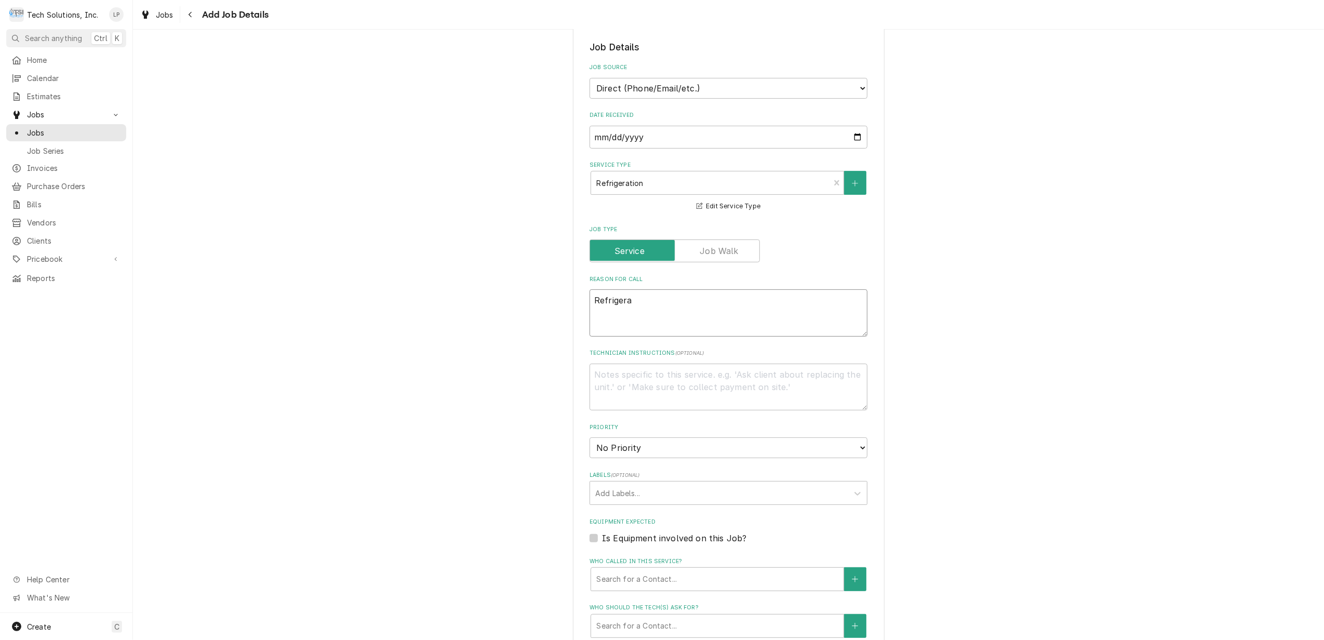
type textarea "Refrigerat"
type textarea "x"
type textarea "Refrigerato"
type textarea "x"
click at [1070, 402] on div "Please provide the following information to create a job: Client Details Client…" at bounding box center [728, 377] width 1191 height 1088
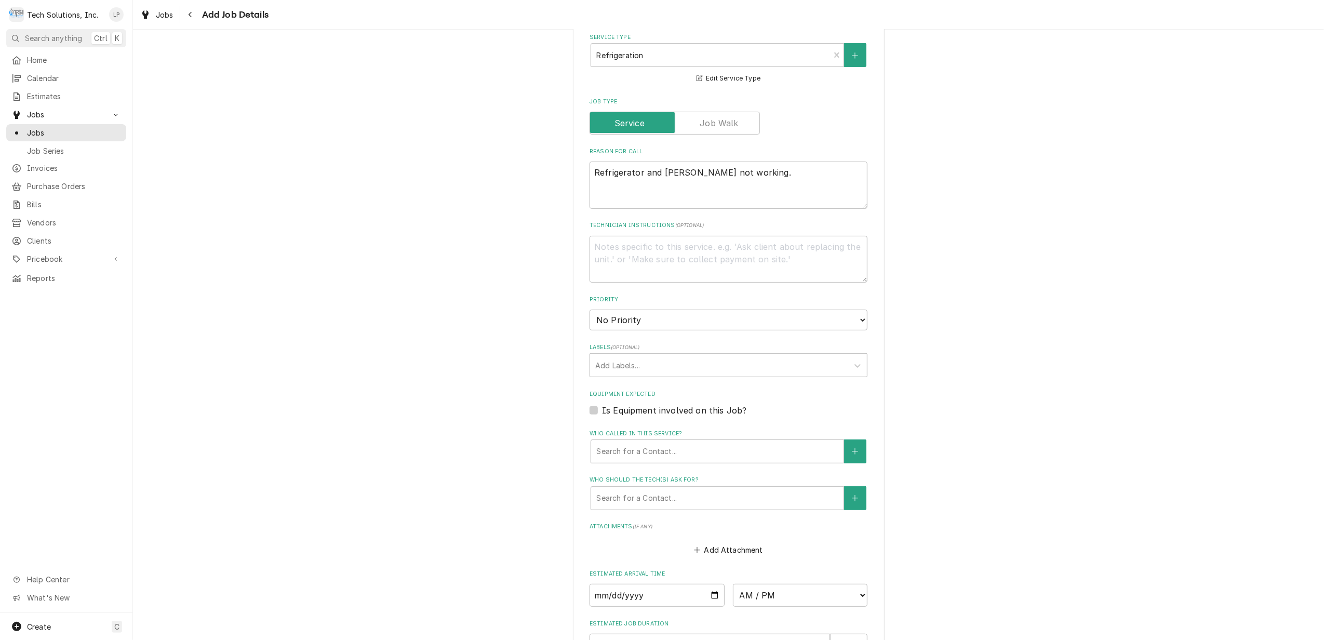
scroll to position [346, 0]
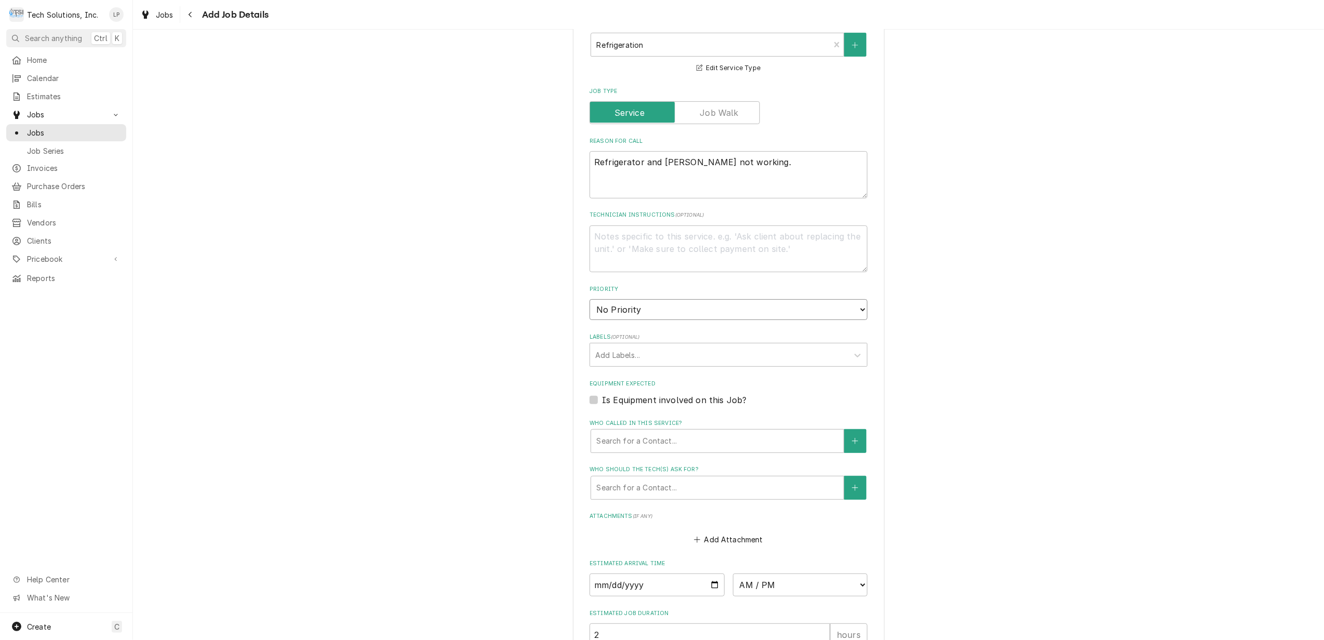
click at [853, 312] on select "No Priority Urgent High Medium Low" at bounding box center [728, 309] width 278 height 21
click at [589, 299] on select "No Priority Urgent High Medium Low" at bounding box center [728, 309] width 278 height 21
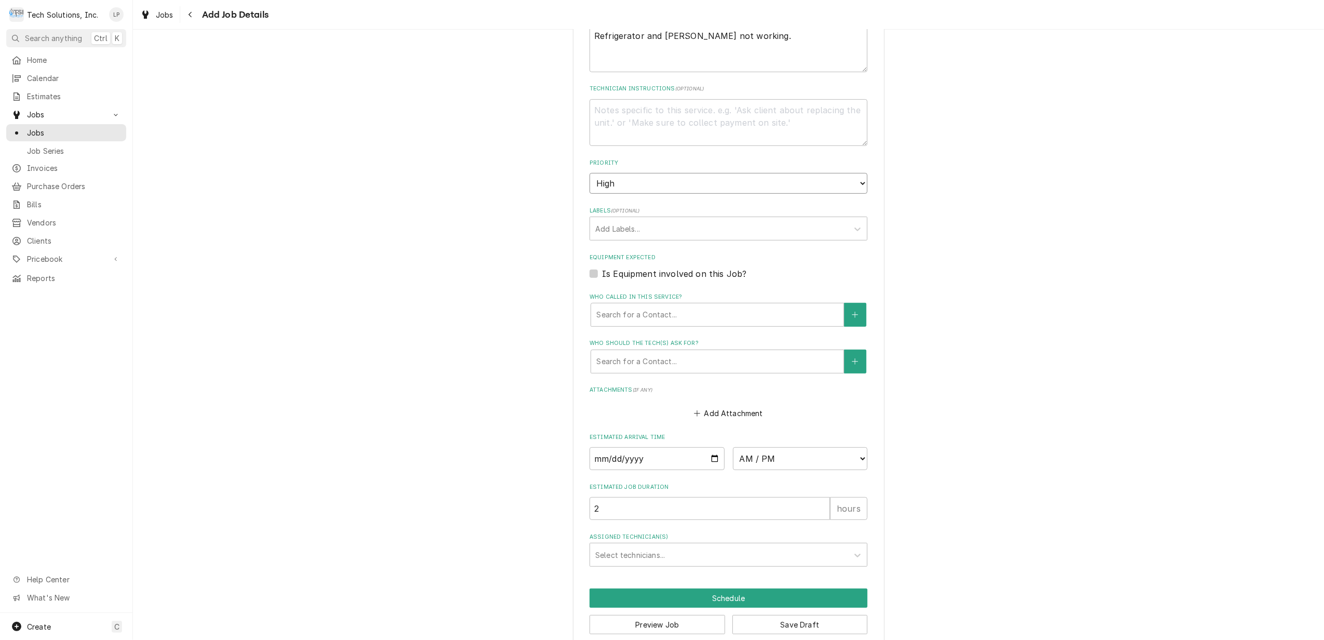
scroll to position [485, 0]
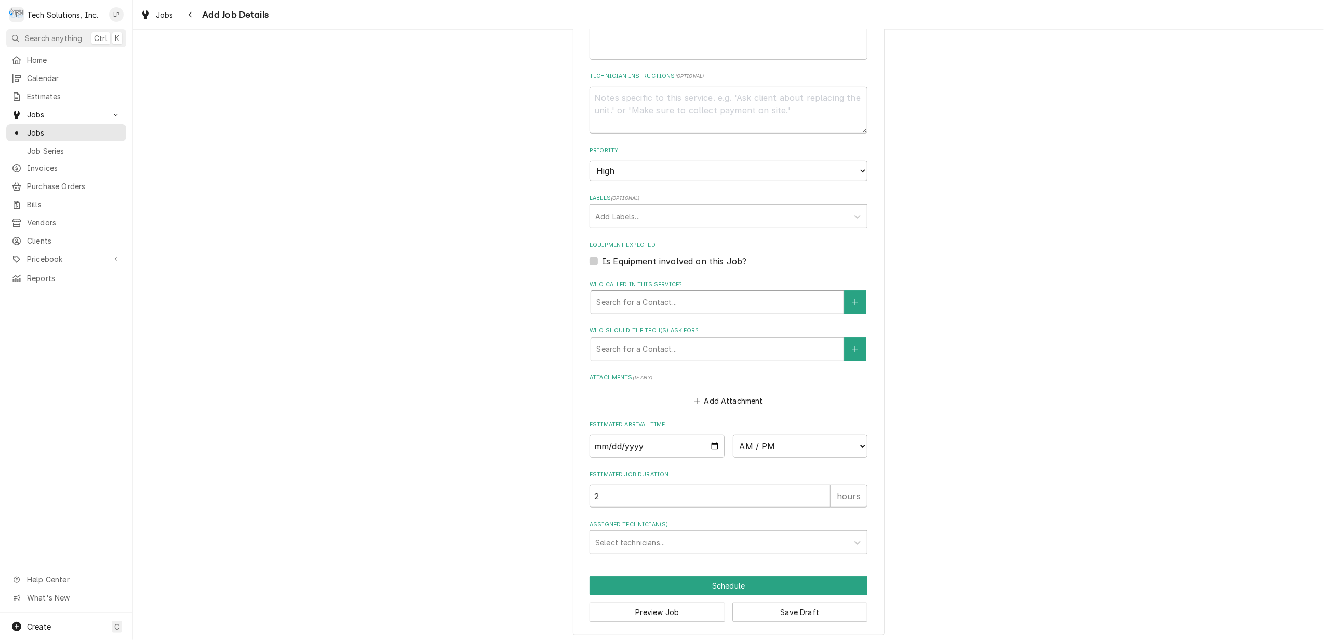
click at [752, 300] on div "Who called in this service?" at bounding box center [717, 302] width 242 height 19
click at [852, 302] on icon "Create New Contact" at bounding box center [855, 302] width 6 height 7
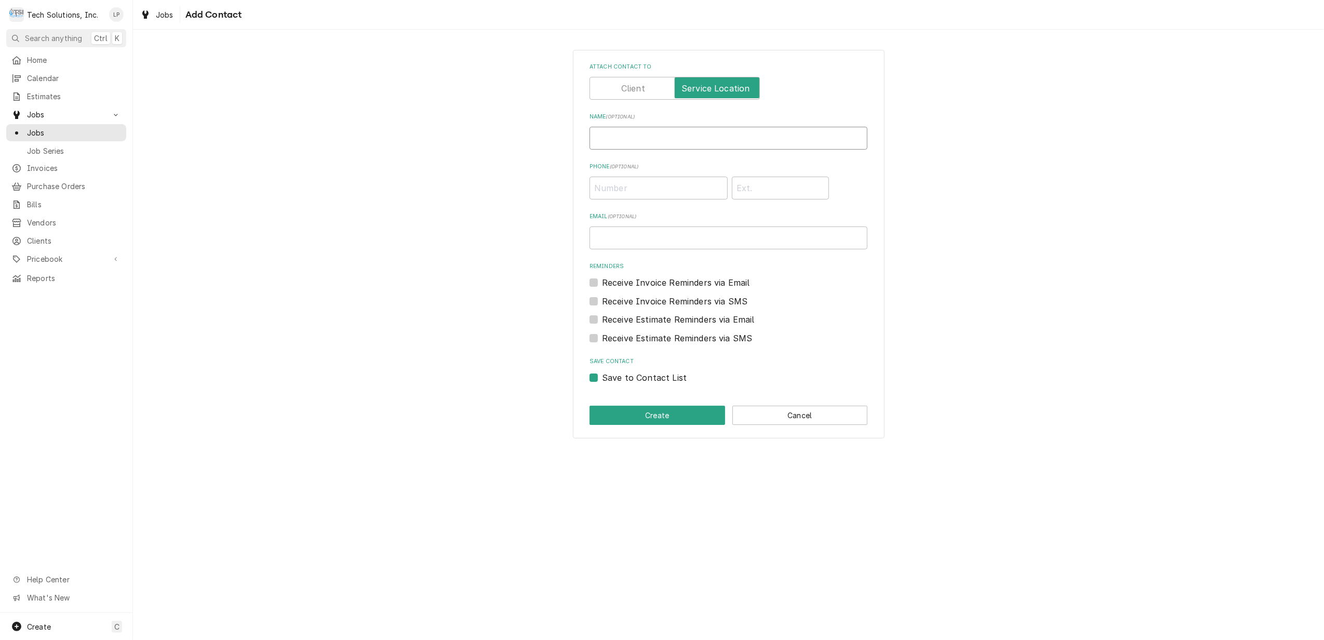
click at [668, 135] on input "Name ( optional )" at bounding box center [728, 138] width 278 height 23
click at [655, 86] on input "Attach contact to" at bounding box center [674, 88] width 161 height 23
click at [654, 136] on input "Lore" at bounding box center [728, 138] width 278 height 23
click at [642, 185] on input "Phone ( optional )" at bounding box center [658, 188] width 138 height 23
click at [844, 206] on div "Attach contact to Name ( optional ) Loretta Priddy Phone ( optional ) (304) 575…" at bounding box center [728, 223] width 278 height 321
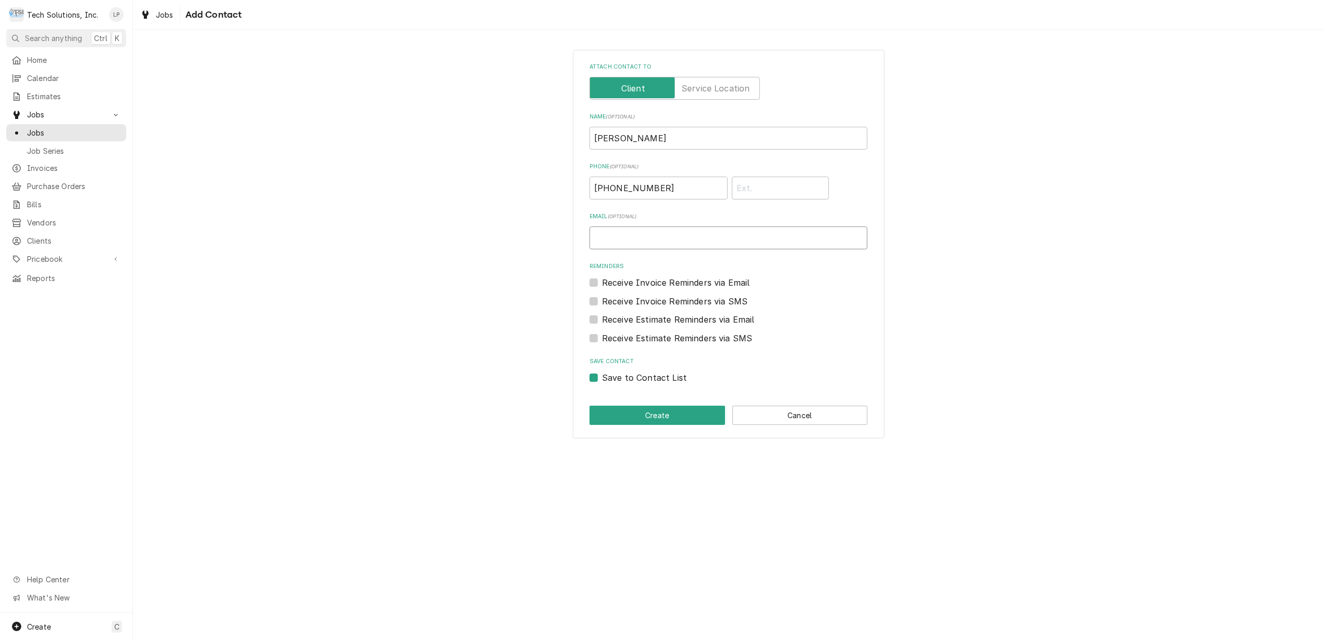
click at [649, 236] on input "Email ( optional )" at bounding box center [728, 237] width 278 height 23
click at [648, 418] on button "Create" at bounding box center [657, 415] width 136 height 19
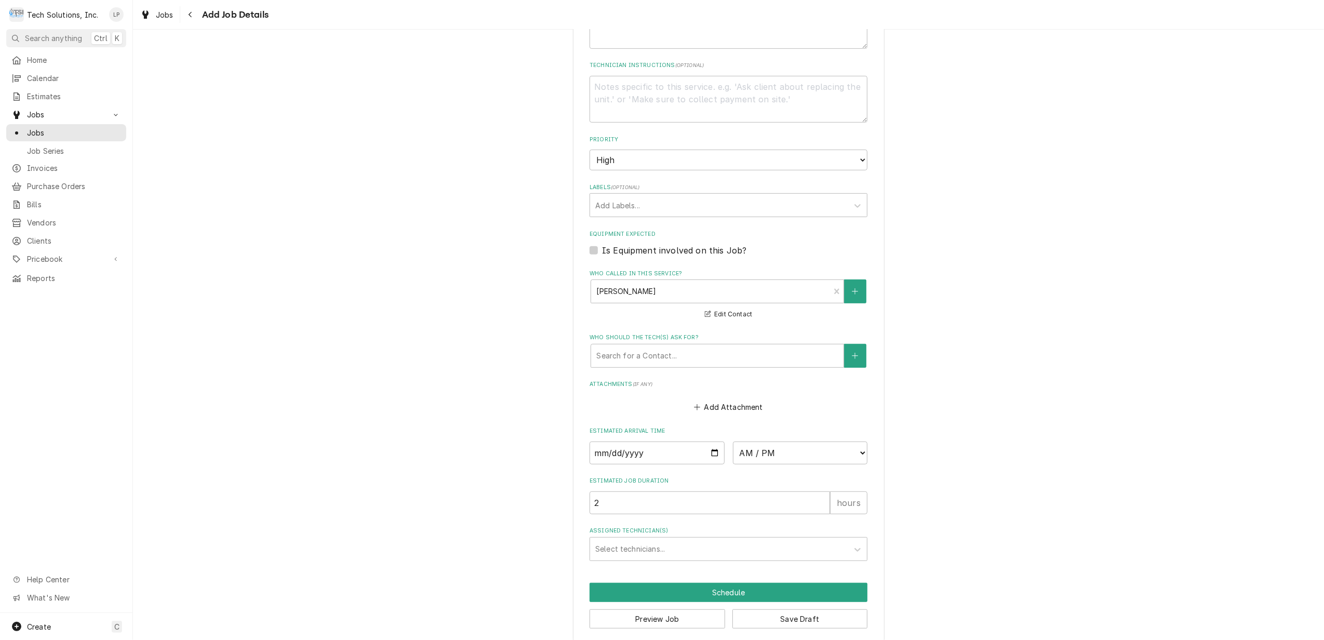
scroll to position [508, 0]
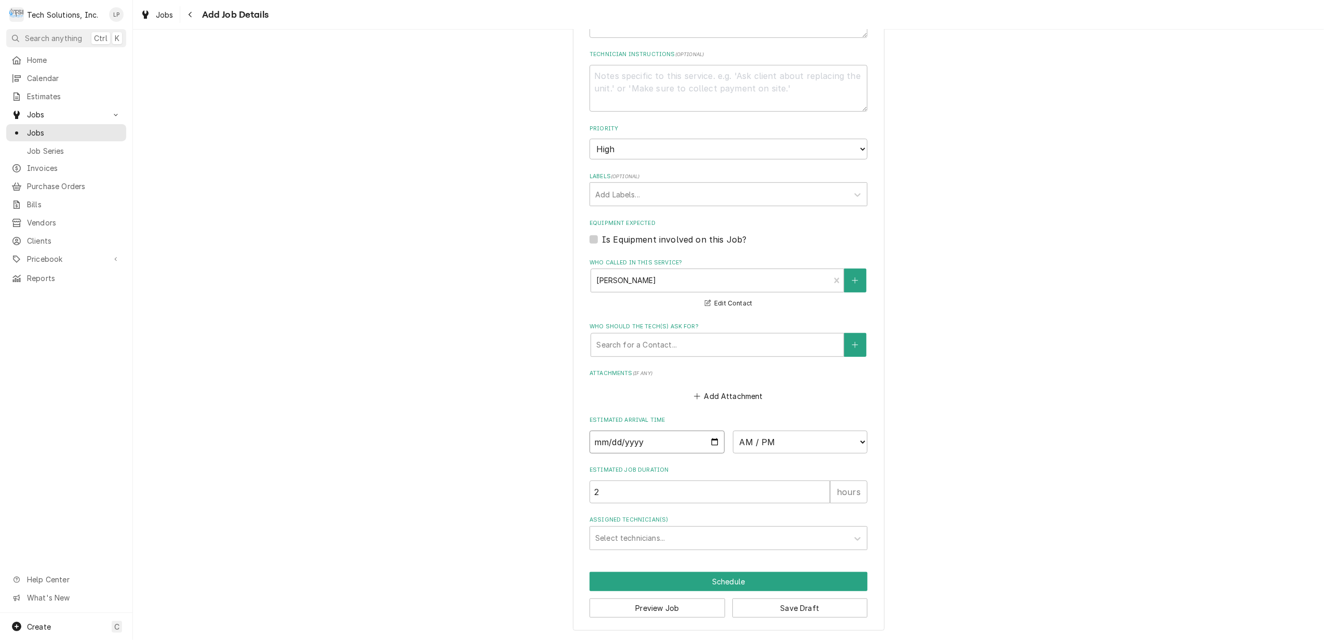
click at [706, 441] on input "Date" at bounding box center [656, 441] width 135 height 23
click at [859, 438] on select "AM / PM 6:00 AM 6:15 AM 6:30 AM 6:45 AM 7:00 AM 7:15 AM 7:30 AM 7:45 AM 8:00 AM…" at bounding box center [800, 441] width 135 height 23
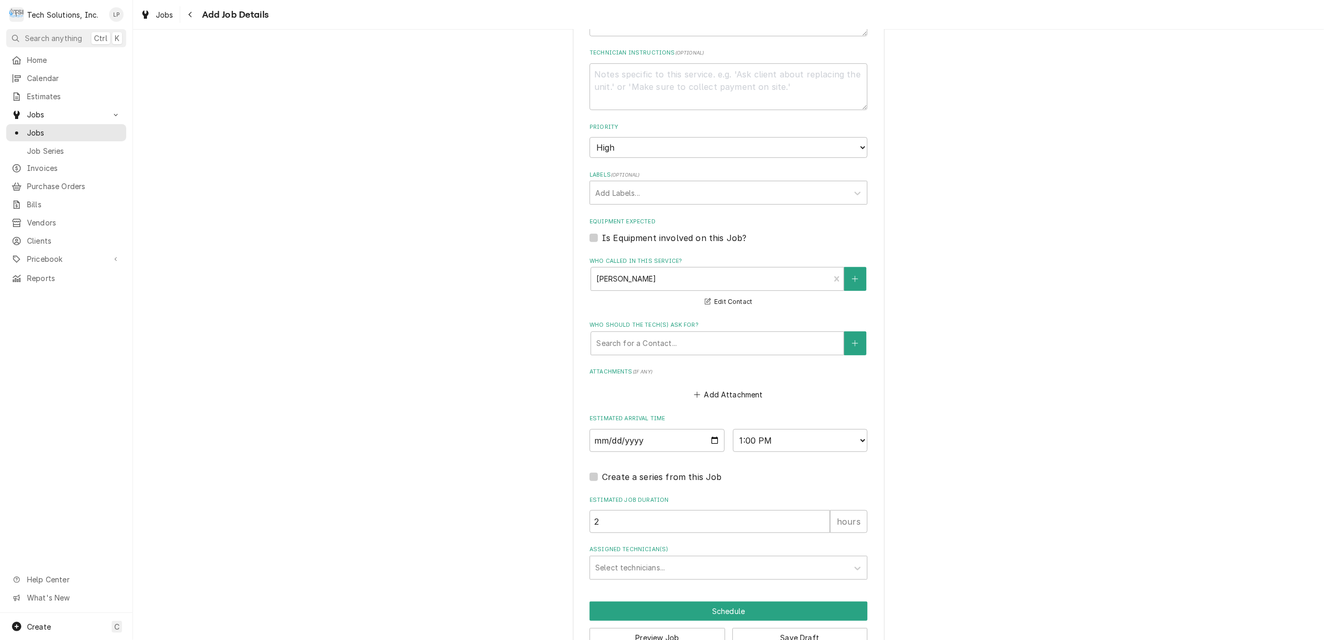
click at [1010, 476] on div "Please provide the following information to create a job: Client Details Client…" at bounding box center [728, 101] width 1191 height 1137
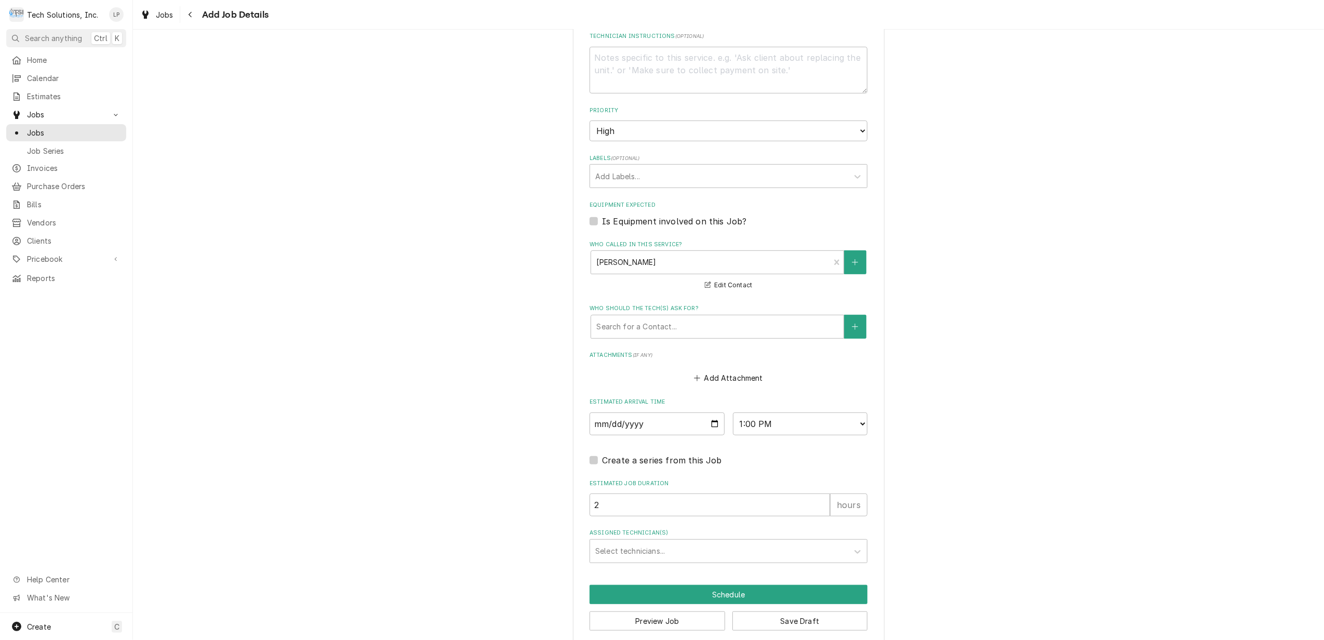
scroll to position [539, 0]
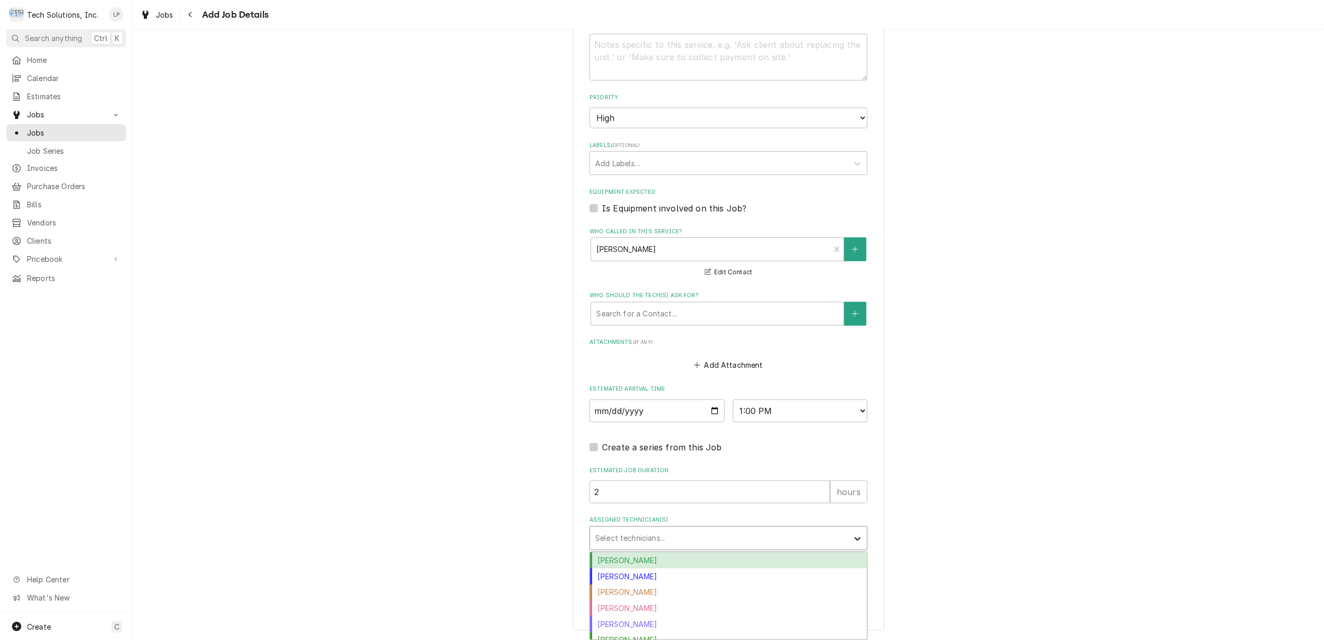
click at [852, 539] on icon "Assigned Technician(s)" at bounding box center [857, 538] width 10 height 10
click at [793, 557] on div "Austin Fox" at bounding box center [728, 560] width 277 height 16
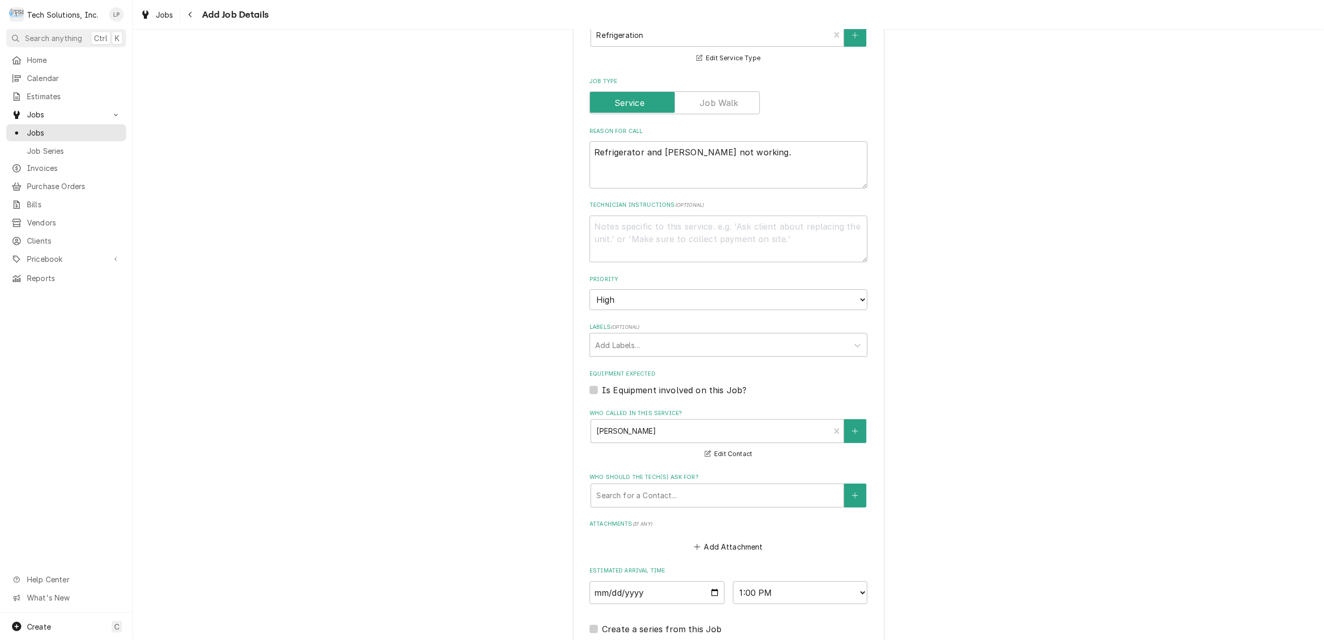
scroll to position [331, 0]
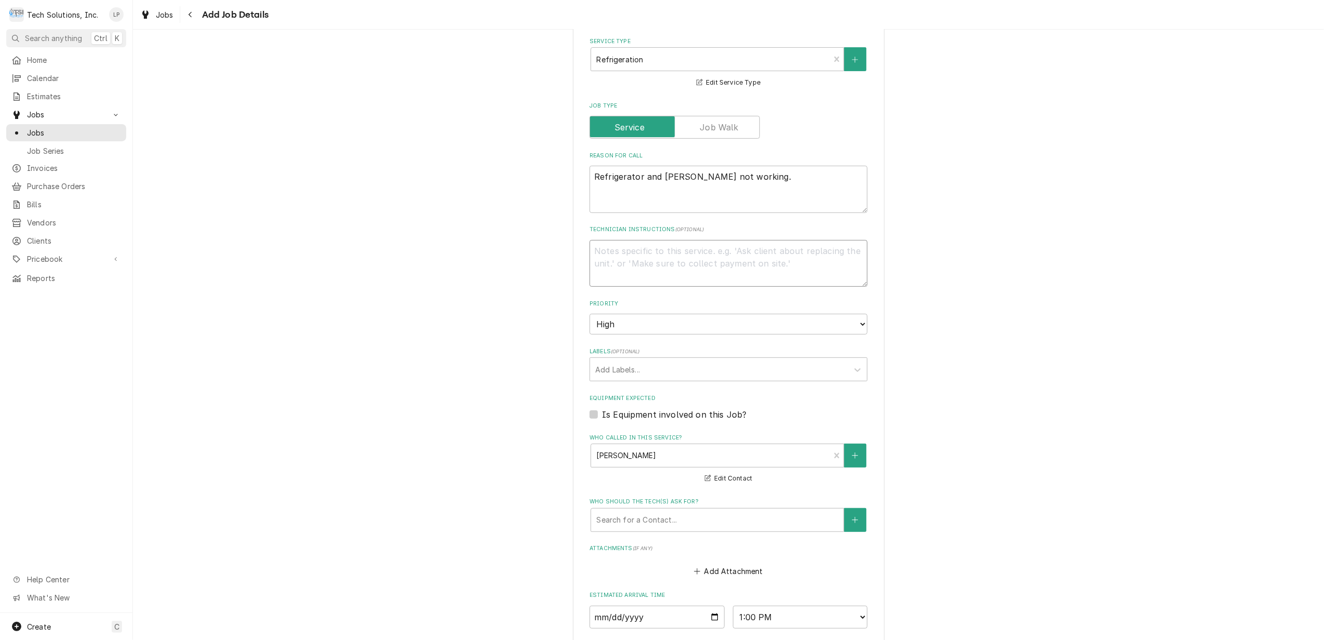
click at [725, 254] on textarea "Technician Instructions ( optional )" at bounding box center [728, 263] width 278 height 47
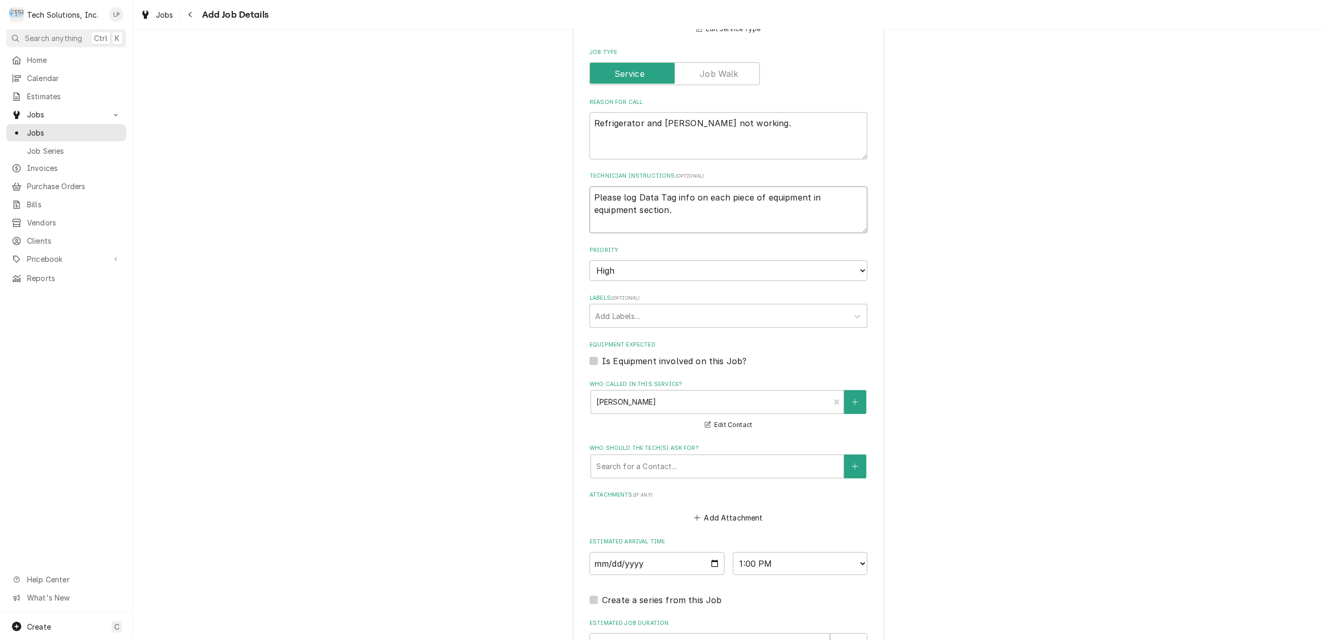
scroll to position [539, 0]
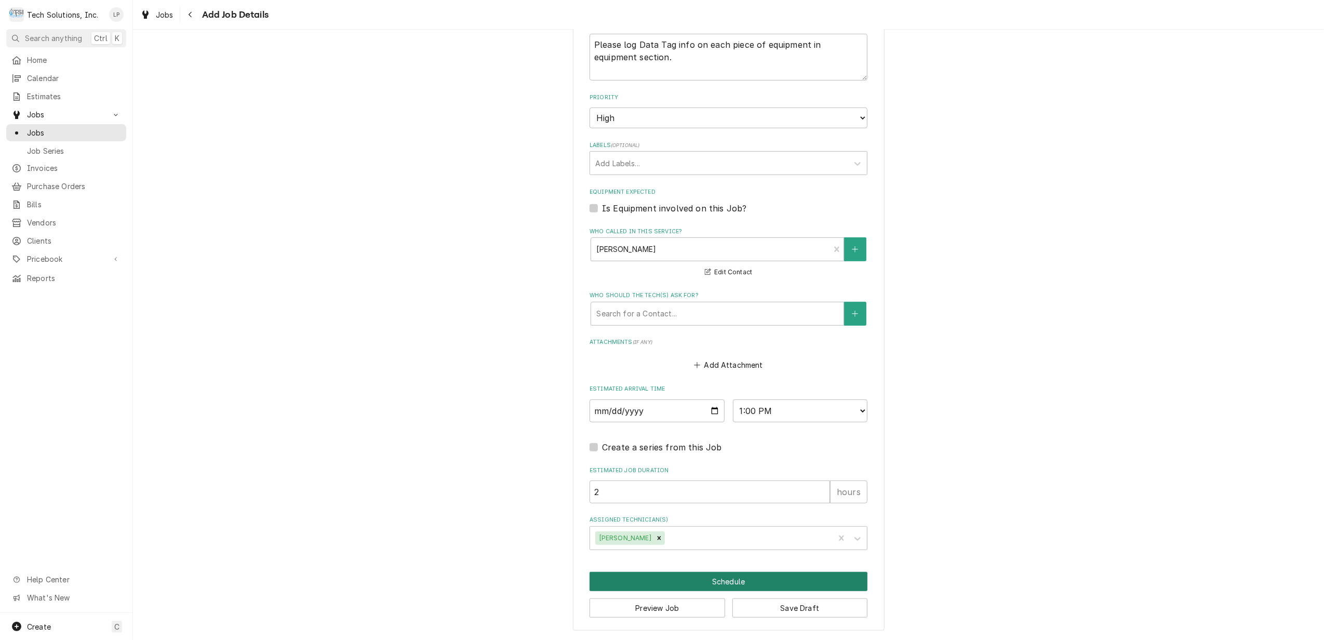
click at [723, 580] on button "Schedule" at bounding box center [728, 581] width 278 height 19
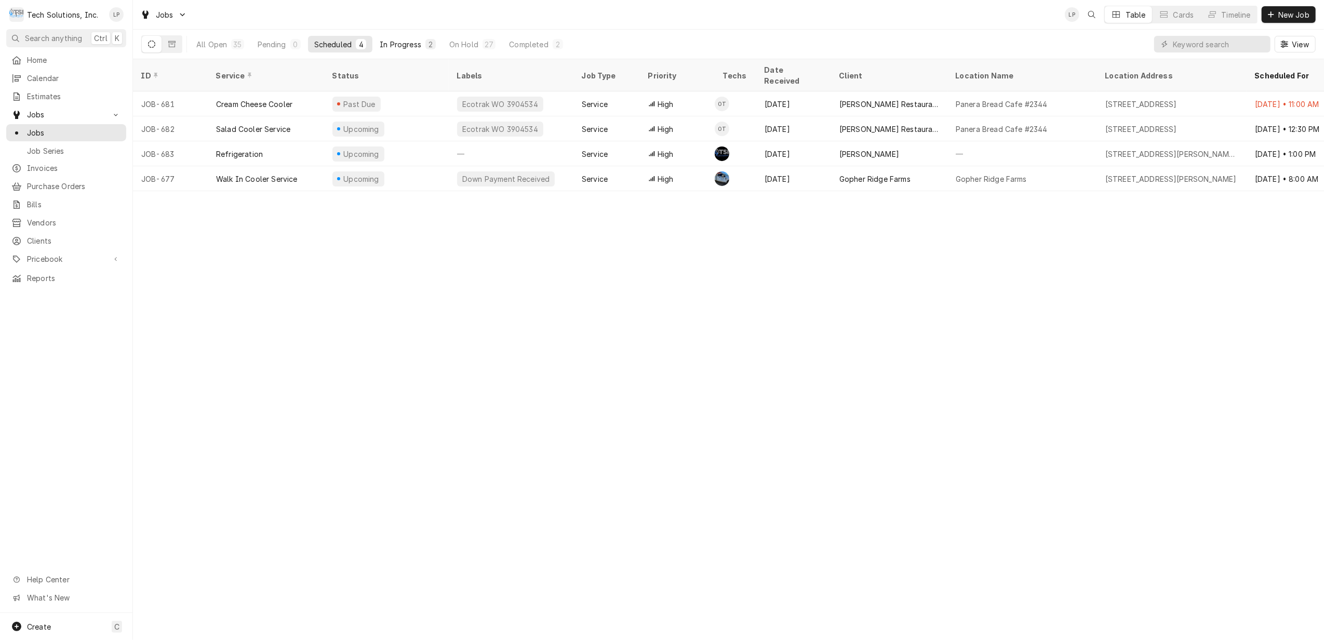
click at [395, 43] on div "In Progress" at bounding box center [401, 44] width 42 height 11
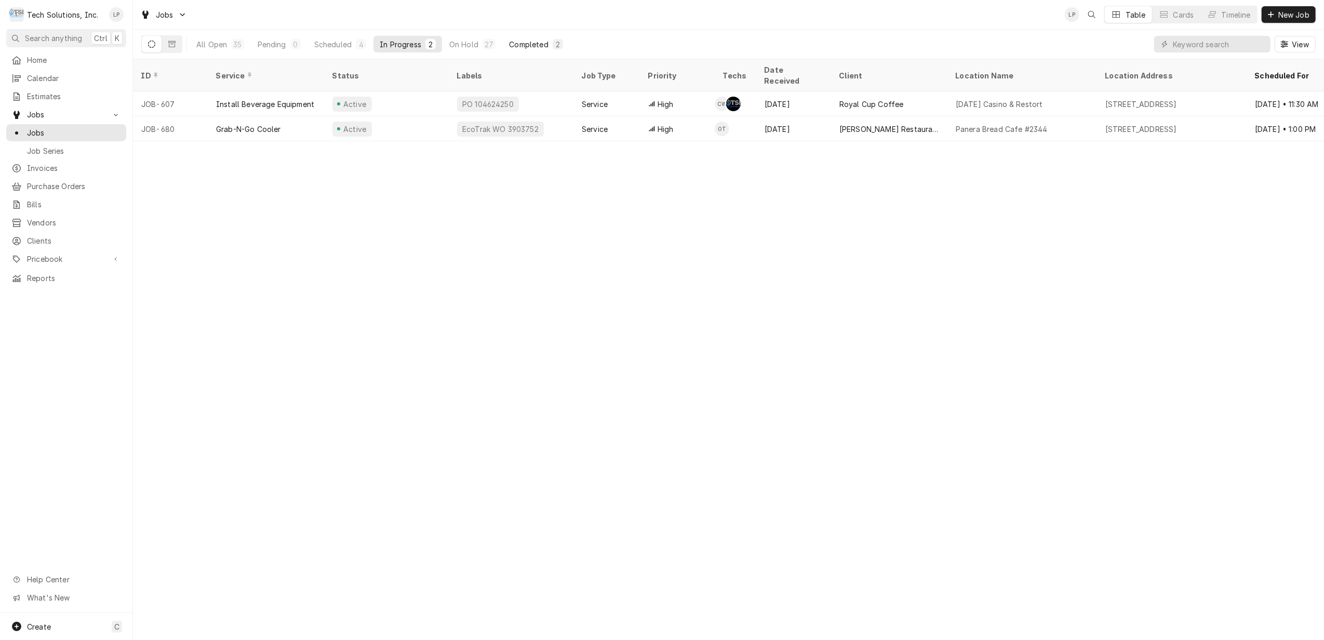
click at [522, 48] on div "Completed" at bounding box center [528, 44] width 39 height 11
